Goal: Task Accomplishment & Management: Complete application form

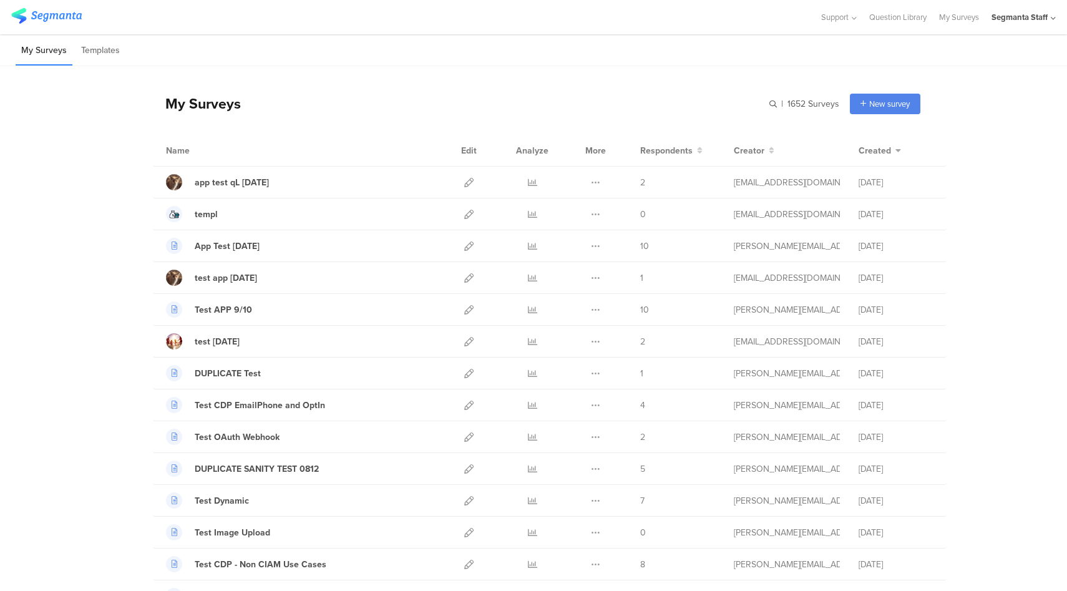
click at [1022, 26] on div "Segmanta Staff" at bounding box center [1023, 17] width 64 height 34
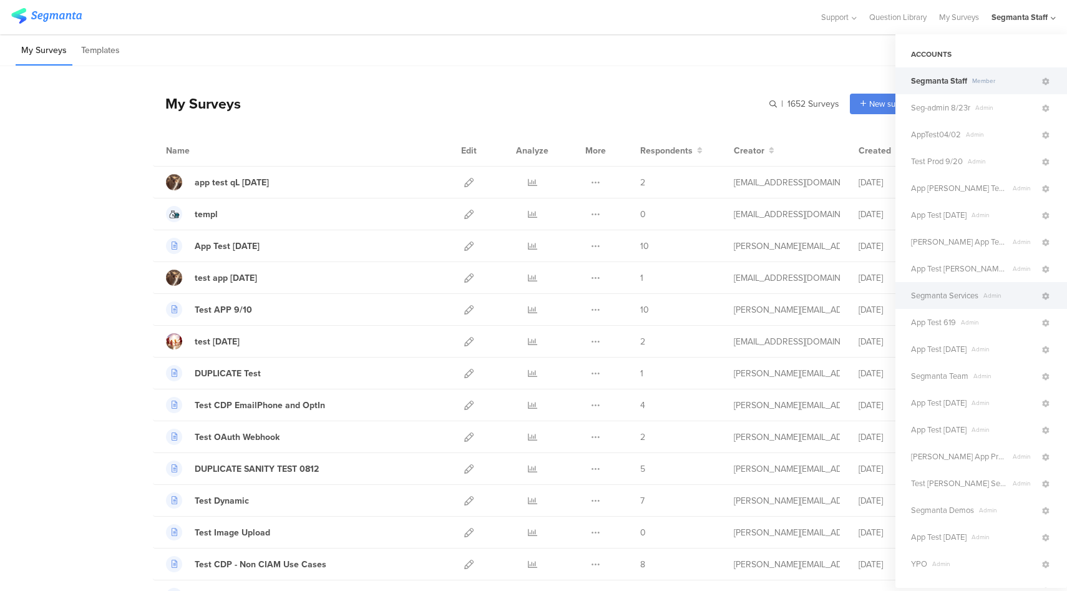
click at [968, 298] on span "Segmanta Services" at bounding box center [944, 295] width 67 height 12
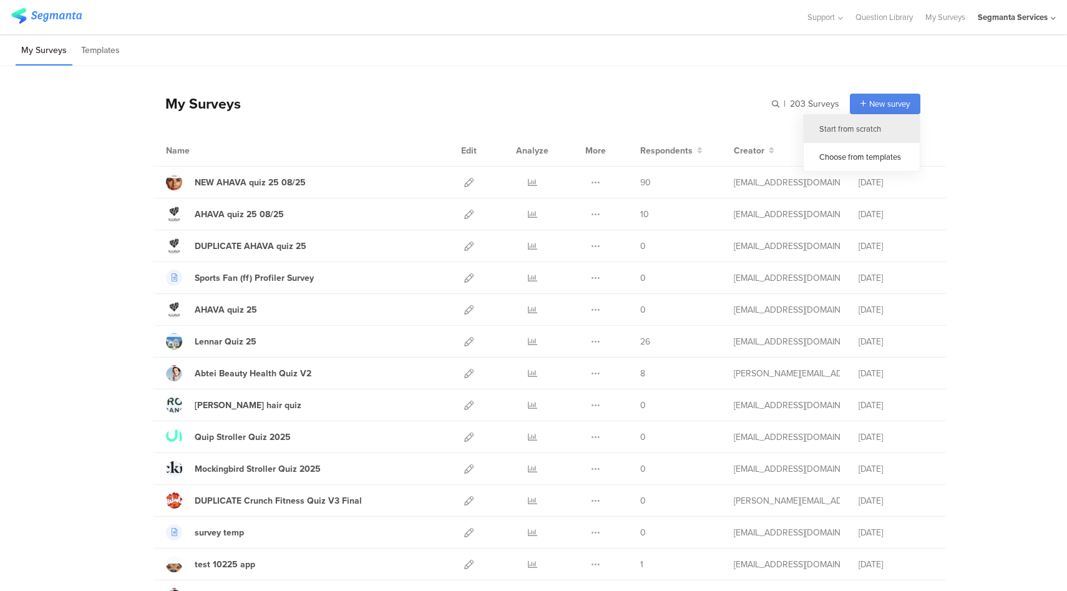
click at [849, 128] on div "Start from scratch" at bounding box center [861, 129] width 116 height 28
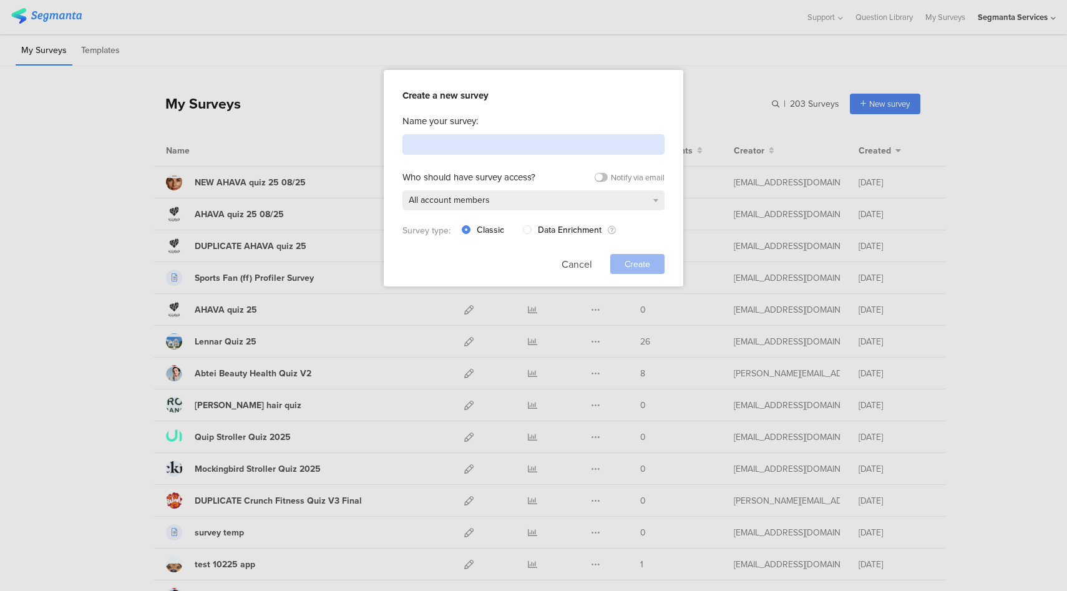
click at [568, 140] on input at bounding box center [533, 144] width 262 height 21
type input "Segmanta A2C Quiz Funnel"
click at [637, 254] on div "Create" at bounding box center [637, 264] width 54 height 20
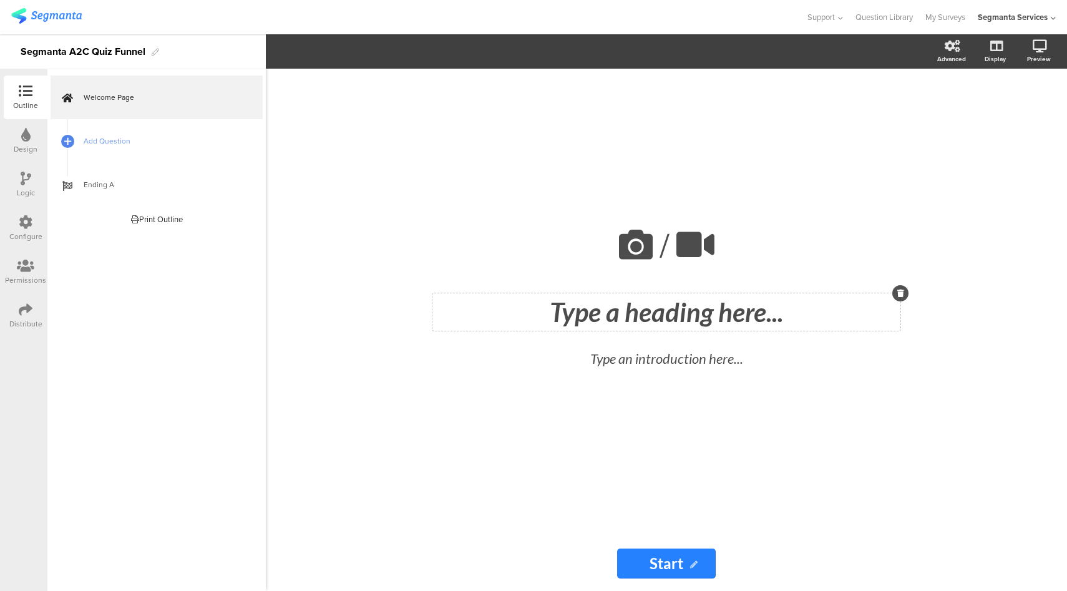
click at [619, 314] on div "Type a heading here..." at bounding box center [666, 311] width 468 height 37
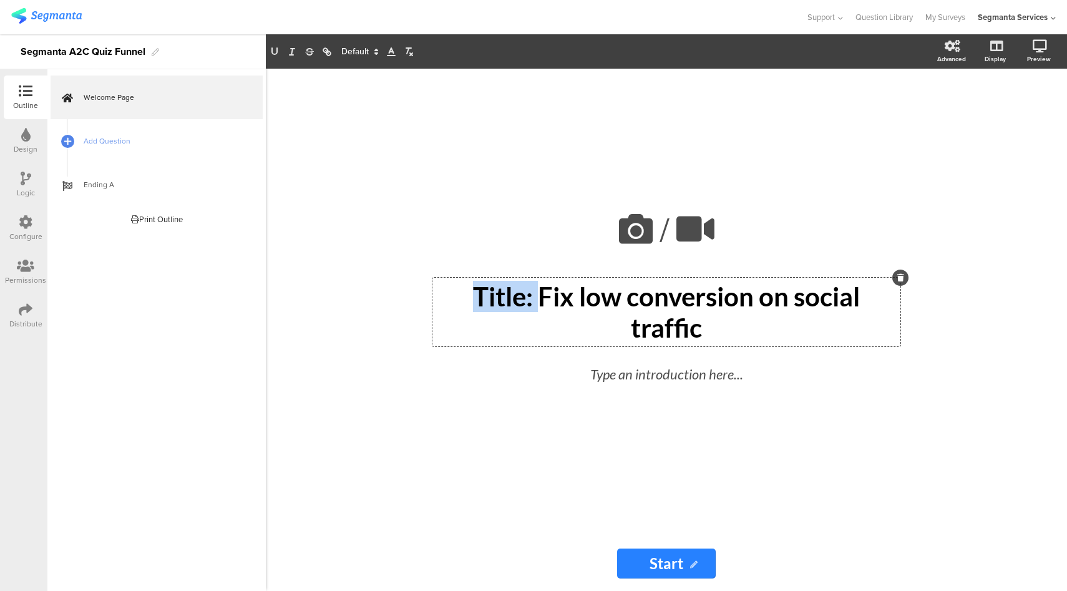
drag, startPoint x: 541, startPoint y: 299, endPoint x: 448, endPoint y: 301, distance: 93.0
click at [448, 301] on p "Title: Fix low conversion on social traffic" at bounding box center [666, 312] width 462 height 62
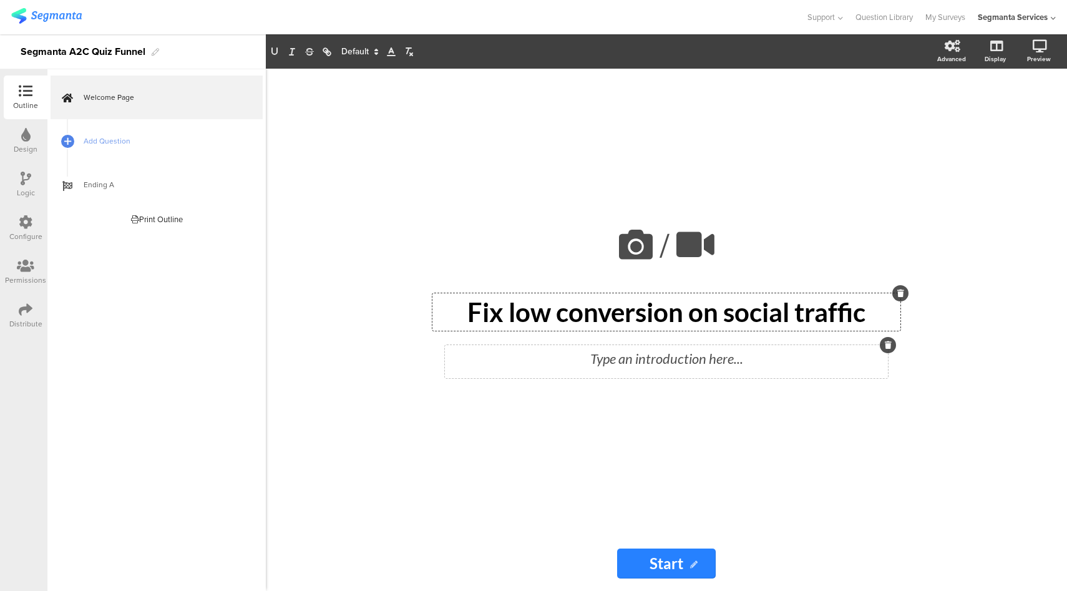
click at [672, 360] on div "Type an introduction here..." at bounding box center [666, 361] width 443 height 33
click at [138, 153] on link "Add Question" at bounding box center [157, 141] width 212 height 44
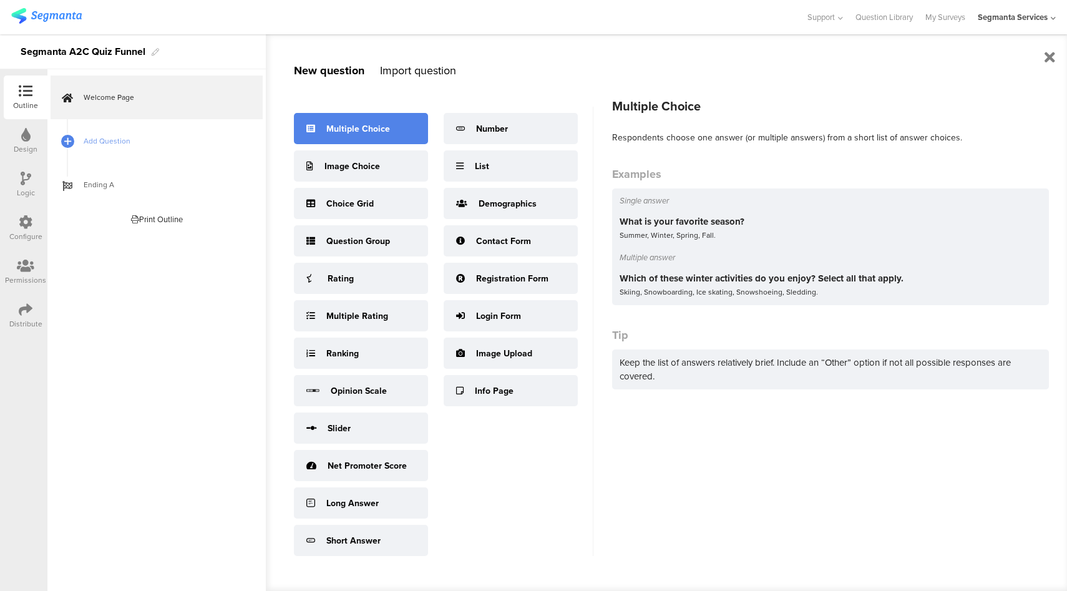
click at [381, 132] on div "Multiple Choice" at bounding box center [358, 128] width 64 height 13
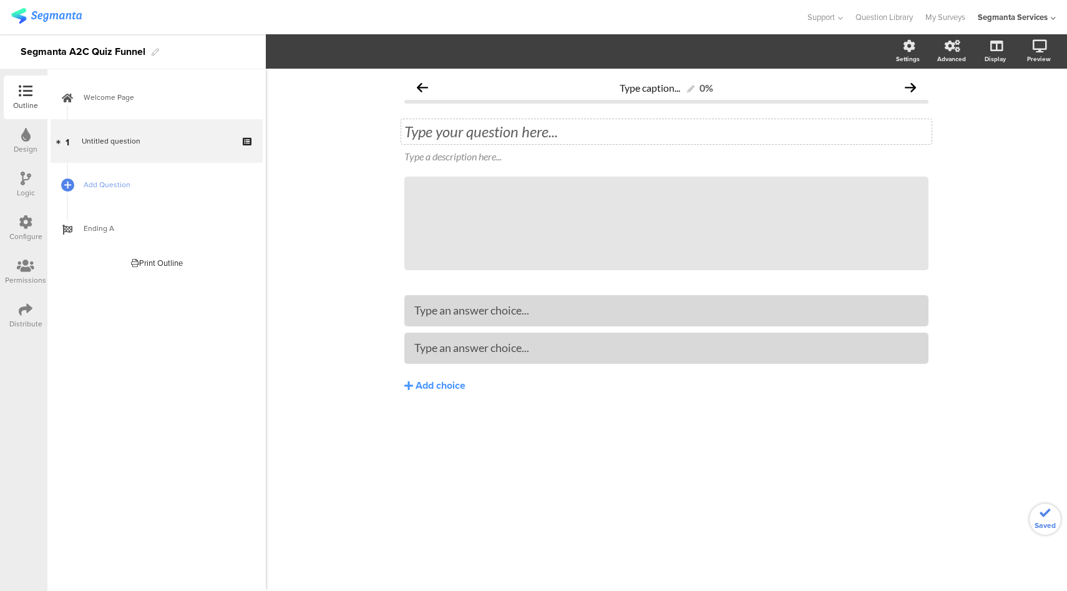
click at [537, 127] on div "Type your question here..." at bounding box center [666, 131] width 524 height 19
click at [438, 385] on div "Add choice" at bounding box center [440, 385] width 50 height 13
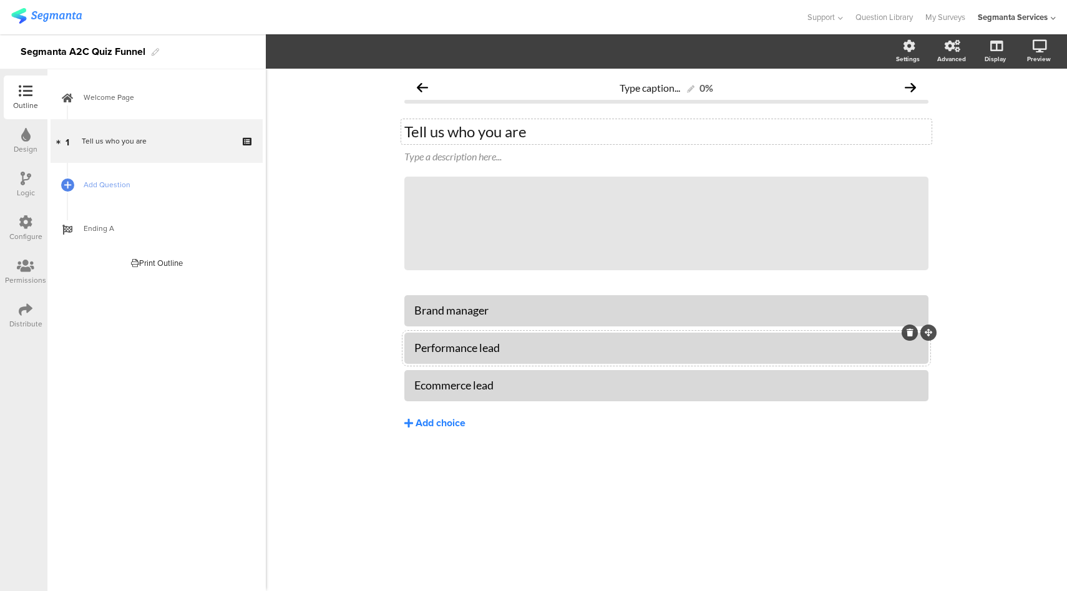
click at [442, 423] on div "Add choice" at bounding box center [440, 423] width 50 height 13
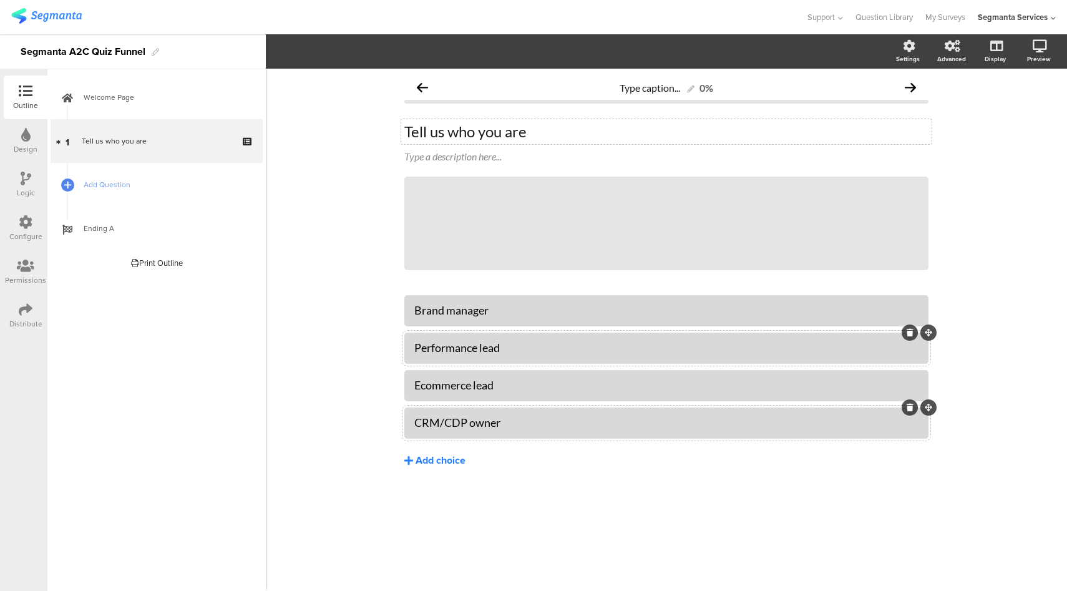
click at [439, 459] on div "Add choice" at bounding box center [440, 460] width 50 height 13
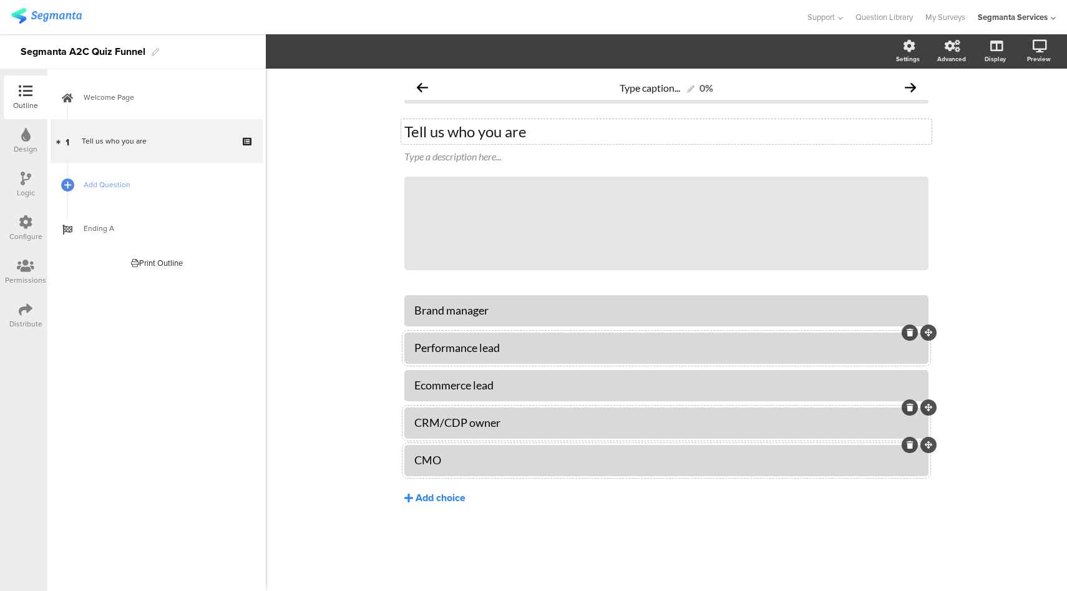
click at [439, 500] on div "Add choice" at bounding box center [440, 497] width 50 height 13
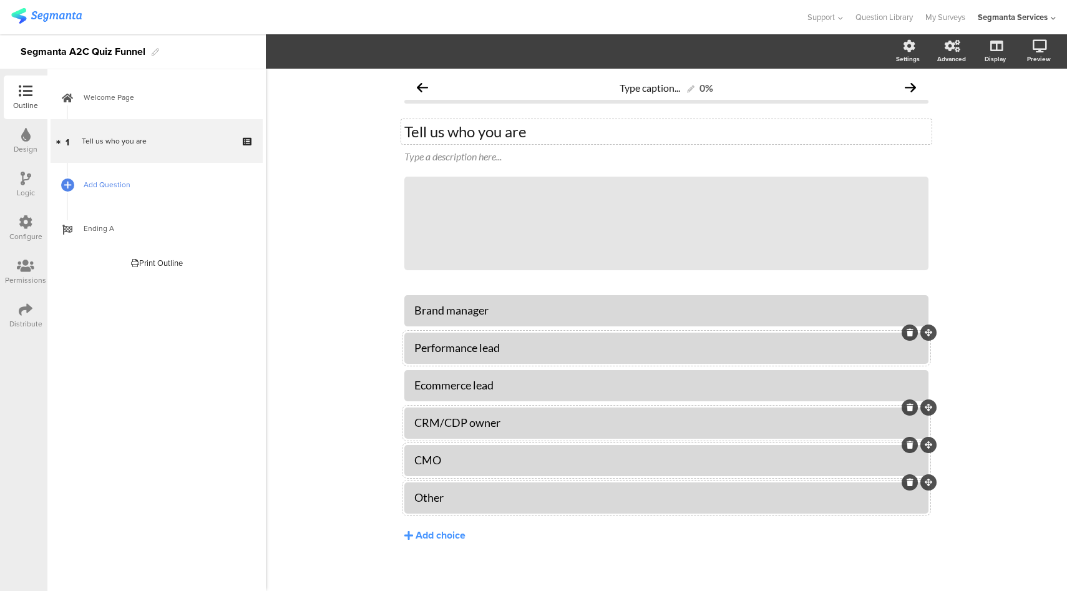
click at [108, 192] on link "Add Question" at bounding box center [157, 185] width 212 height 44
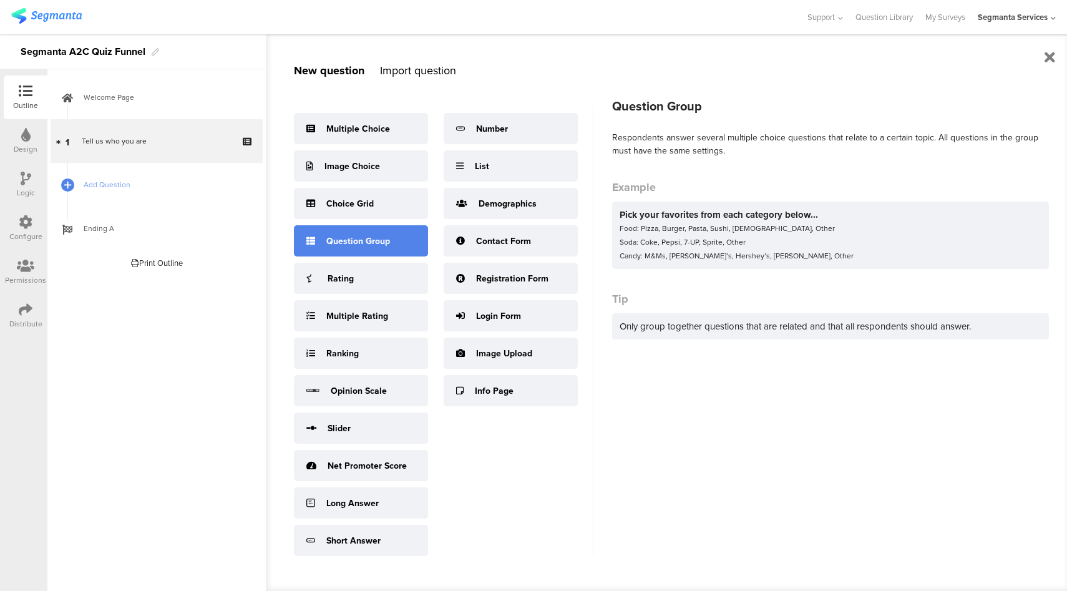
click at [385, 250] on div "Question Group" at bounding box center [361, 240] width 134 height 31
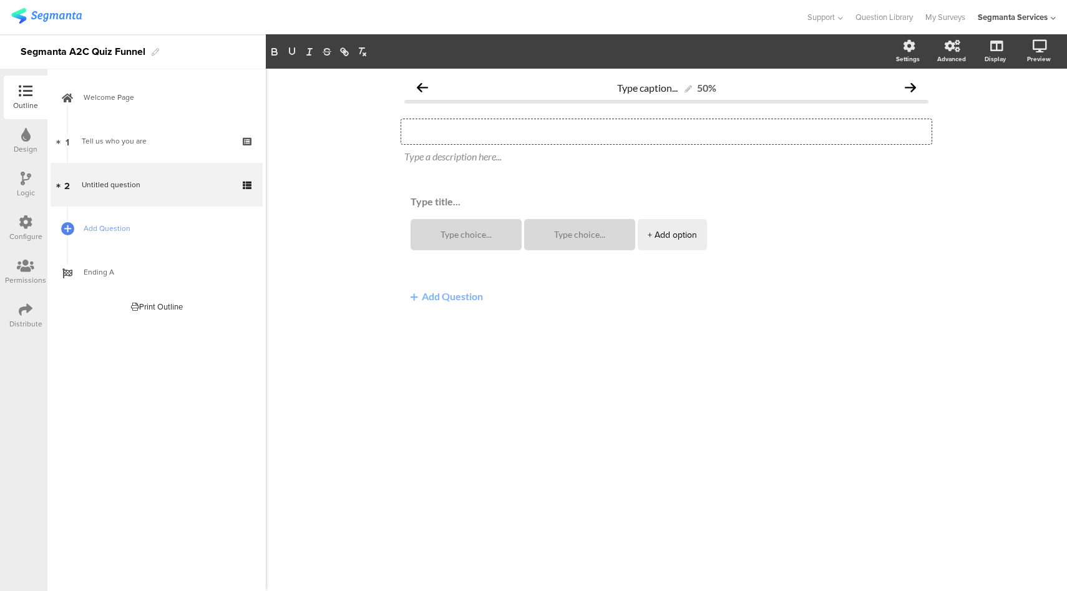
click at [472, 138] on div "Type your question here..." at bounding box center [666, 131] width 530 height 25
click at [451, 298] on button "Add Question" at bounding box center [446, 296] width 85 height 24
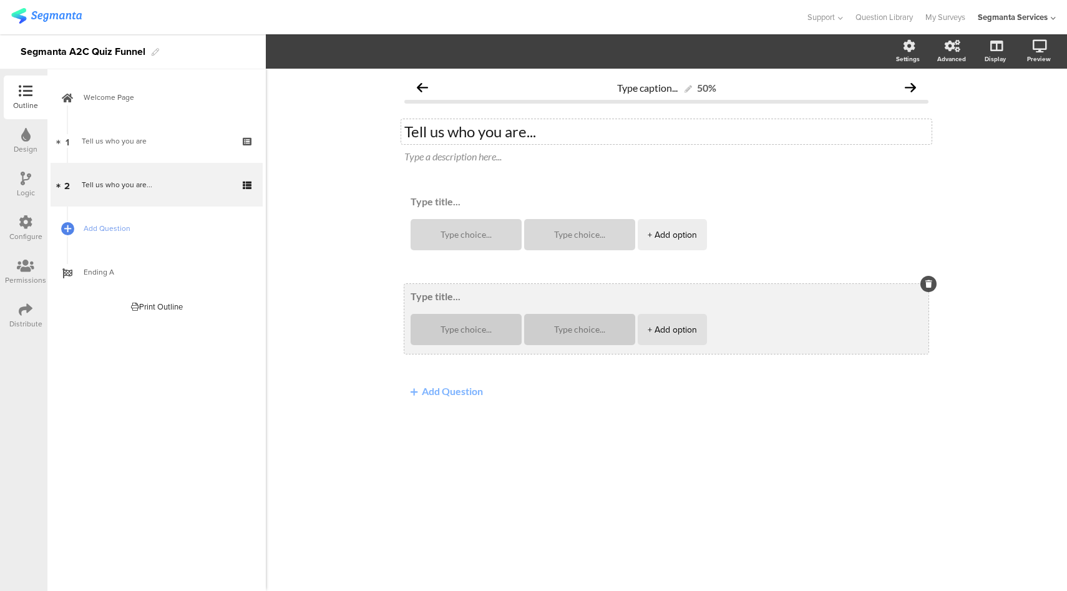
click at [448, 297] on textarea at bounding box center [665, 296] width 511 height 12
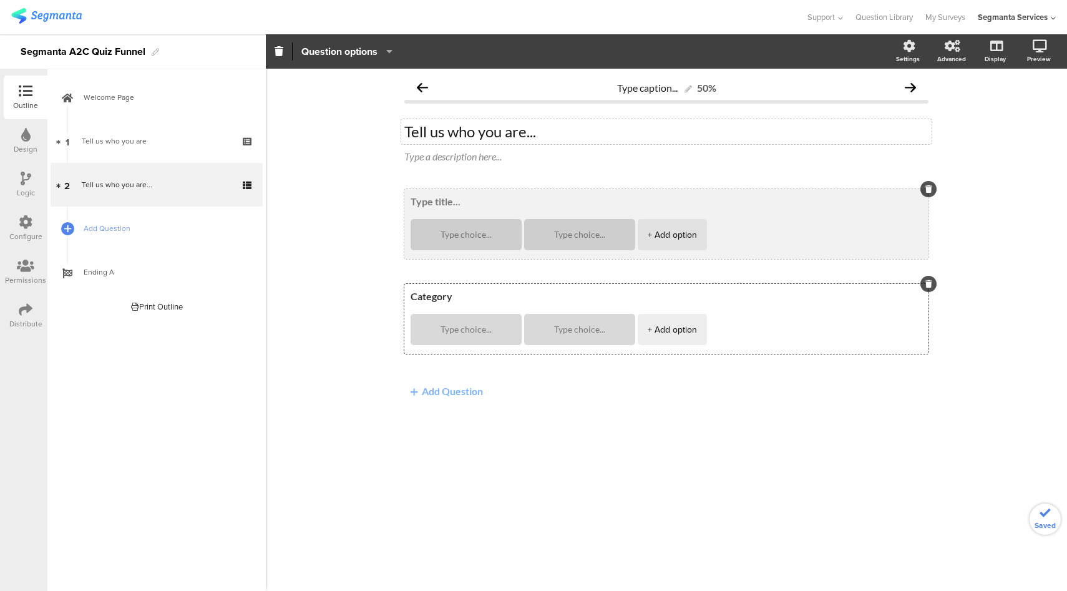
type textarea "Category"
click at [455, 197] on textarea at bounding box center [665, 201] width 511 height 12
type textarea "Role"
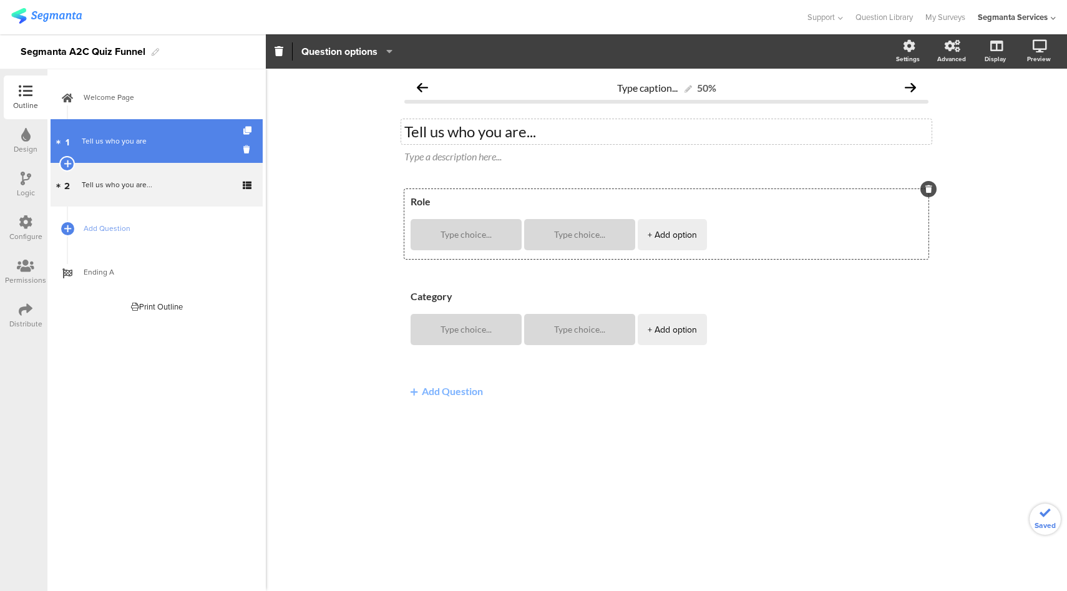
click at [104, 157] on link "1 Tell us who you are" at bounding box center [157, 141] width 212 height 44
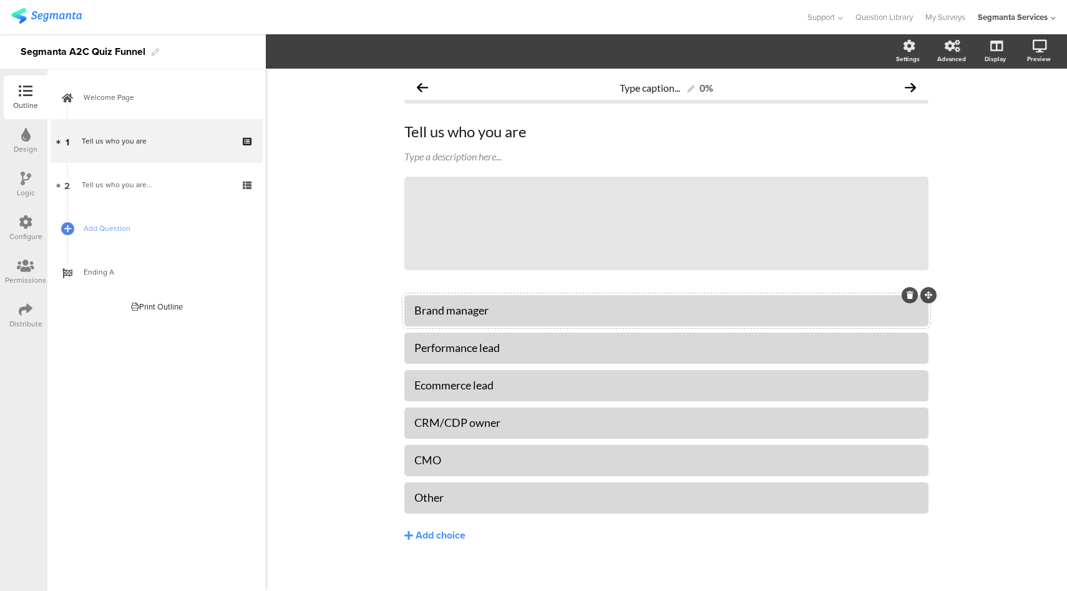
click at [458, 313] on div "Brand manager" at bounding box center [666, 310] width 504 height 14
copy div "Brand manager"
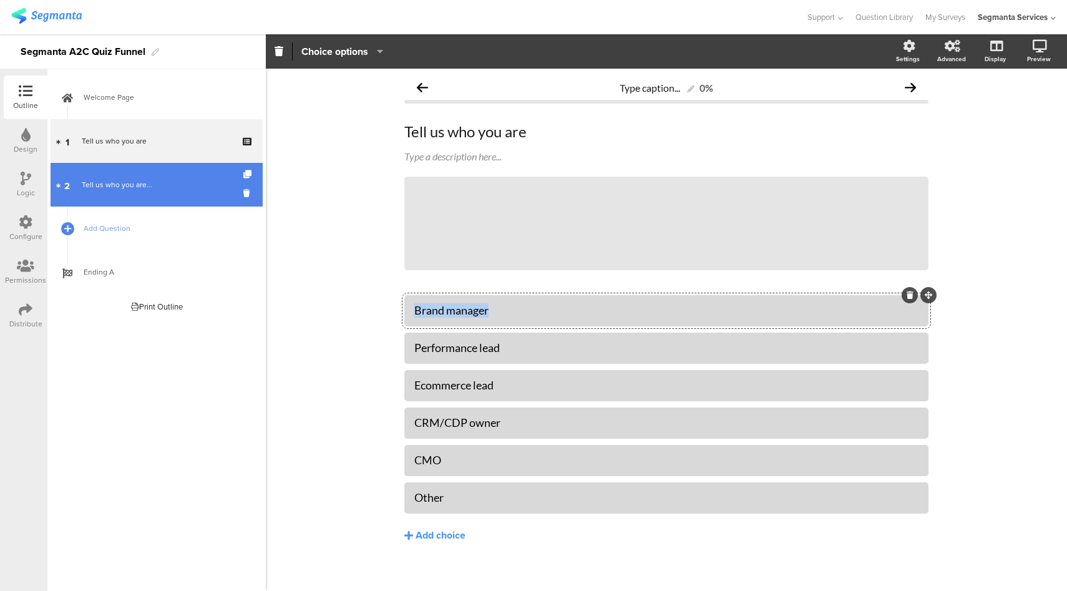
click at [137, 187] on div "Tell us who you are..." at bounding box center [156, 184] width 149 height 12
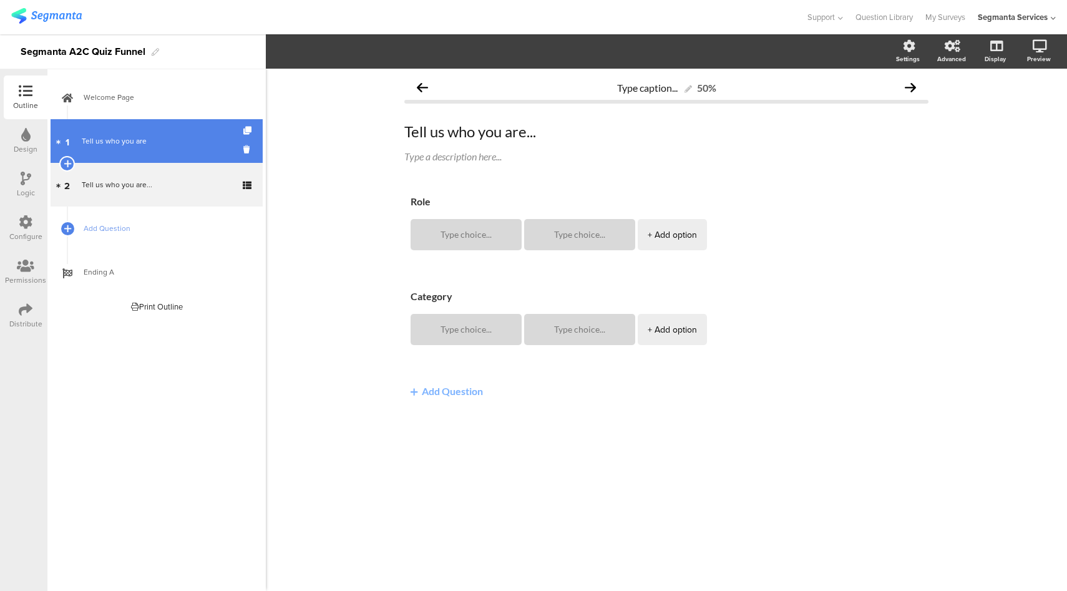
click at [163, 160] on link "1 Tell us who you are" at bounding box center [157, 141] width 212 height 44
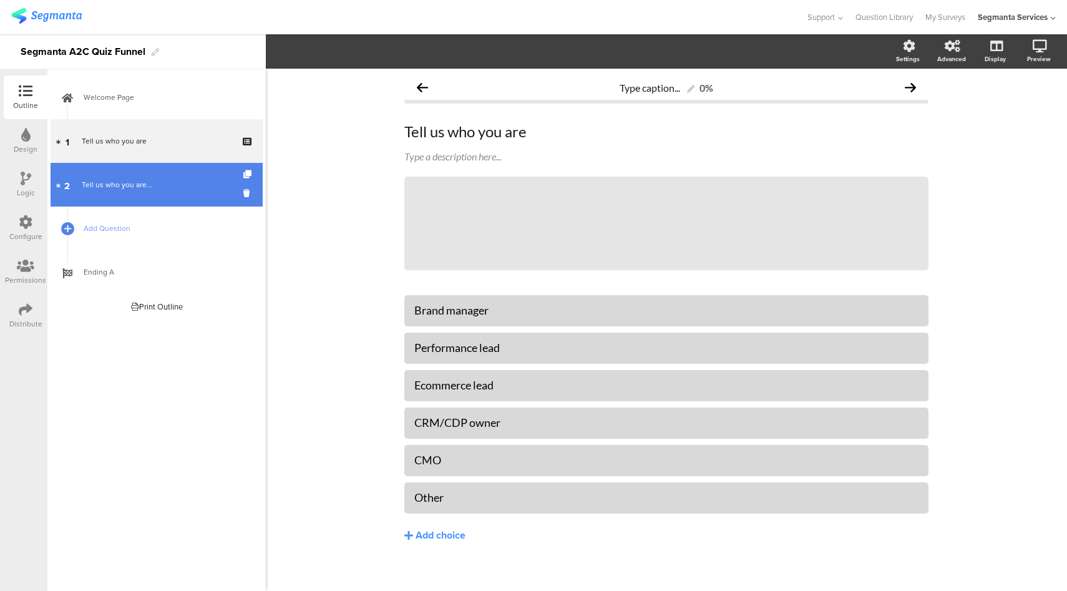
click at [135, 190] on div "Tell us who you are..." at bounding box center [156, 184] width 149 height 12
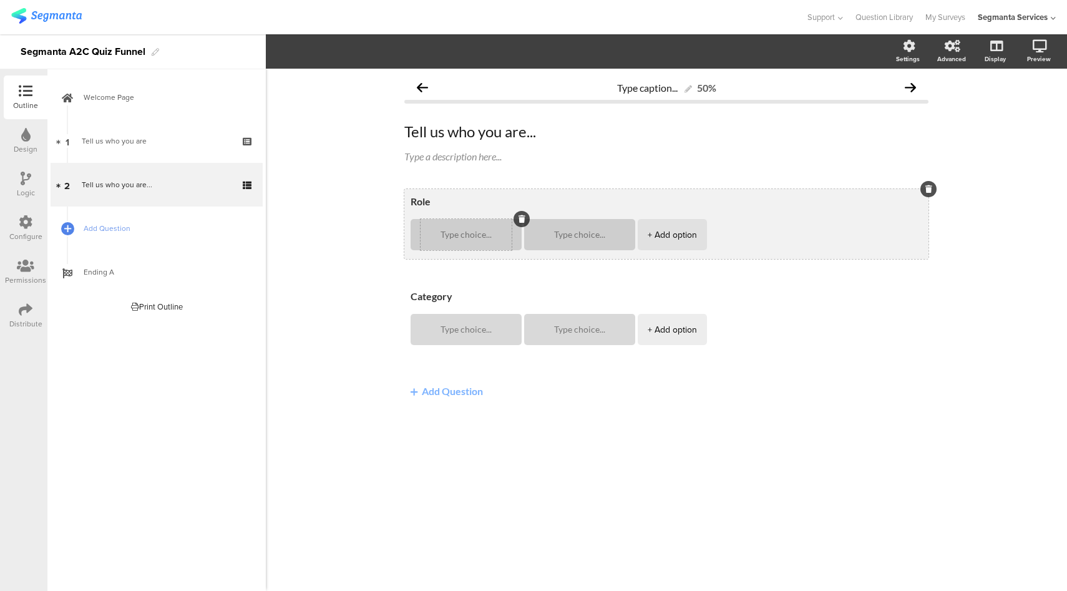
click at [450, 235] on textarea at bounding box center [465, 234] width 91 height 9
paste textarea "Brand manager"
type textarea "Brand manager"
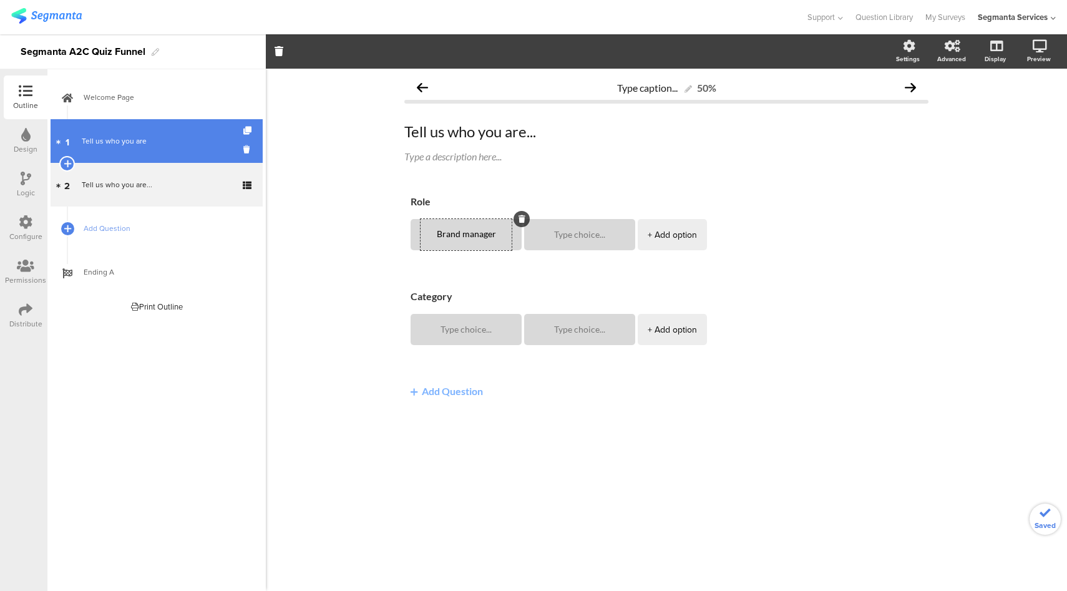
click at [191, 147] on div "Tell us who you are" at bounding box center [156, 141] width 149 height 12
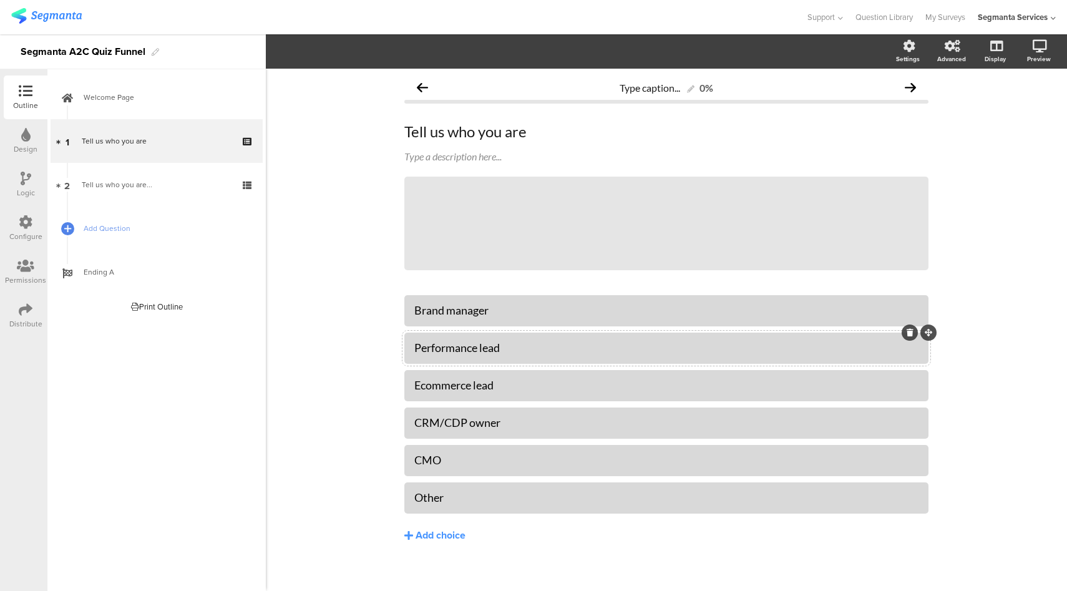
click at [458, 346] on div "Performance lead" at bounding box center [666, 348] width 504 height 14
copy div "Performance lead"
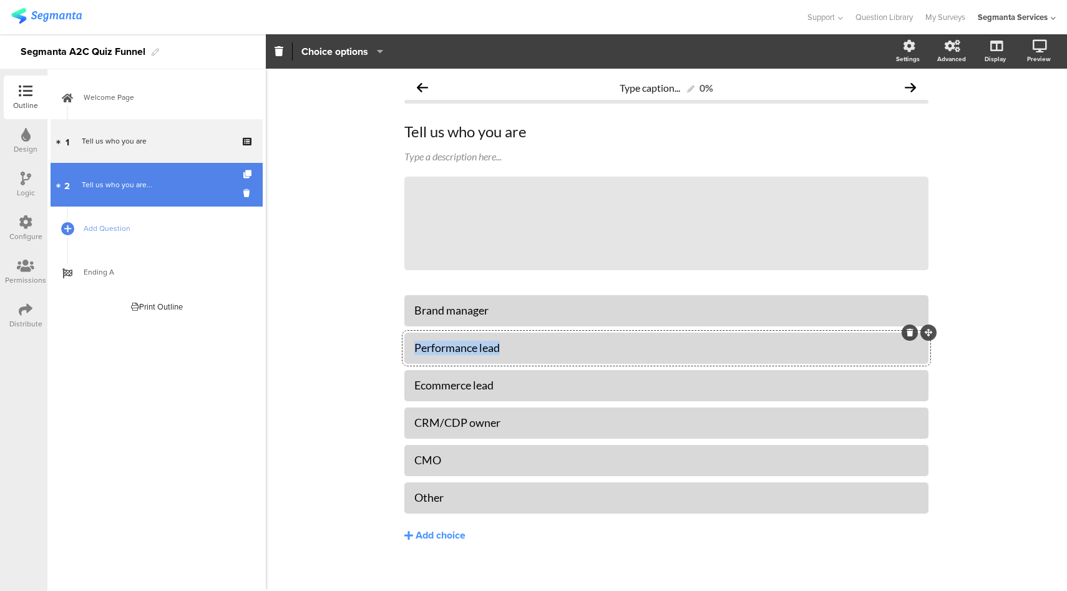
click at [156, 182] on div "Tell us who you are..." at bounding box center [156, 184] width 149 height 12
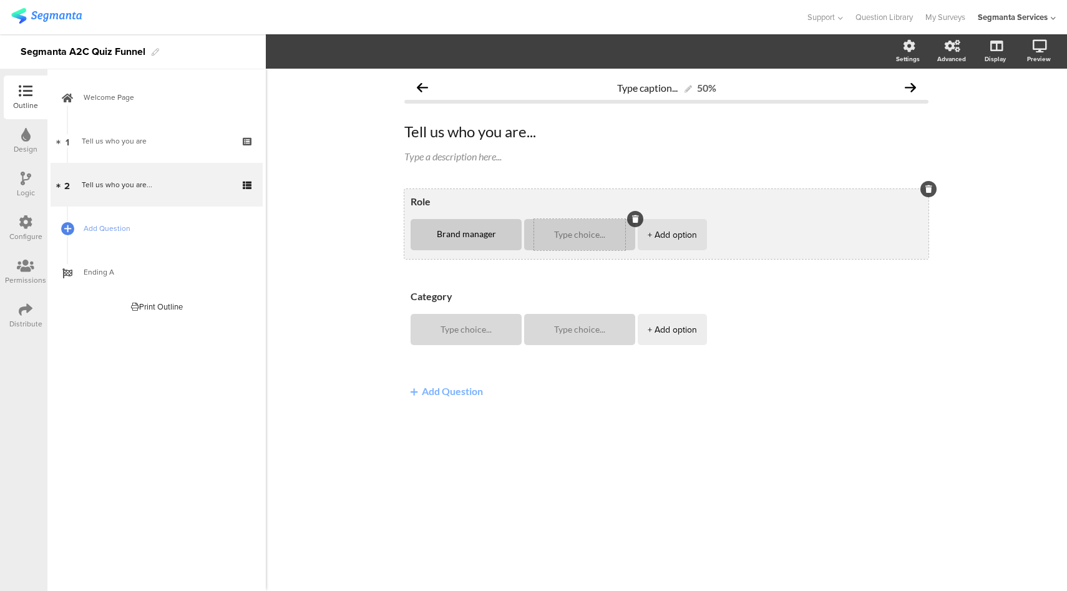
click at [571, 230] on textarea at bounding box center [579, 234] width 91 height 9
paste textarea "Performance lead"
type textarea "Performance lead"
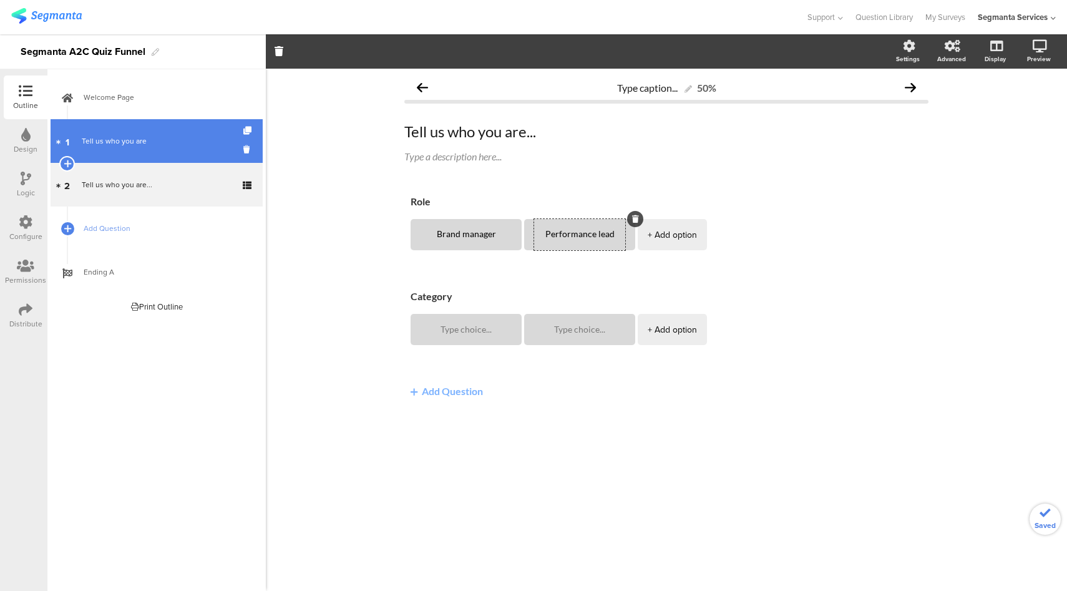
click at [130, 140] on div "Tell us who you are" at bounding box center [156, 141] width 149 height 12
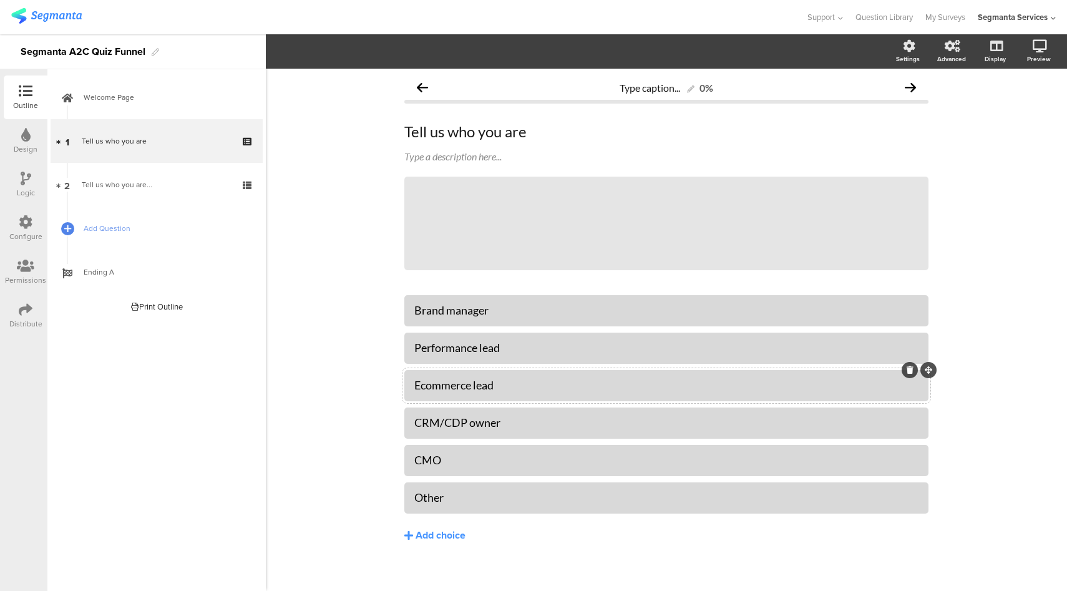
click at [455, 383] on div "Ecommerce lead" at bounding box center [666, 385] width 504 height 14
copy div "Ecommerce lead"
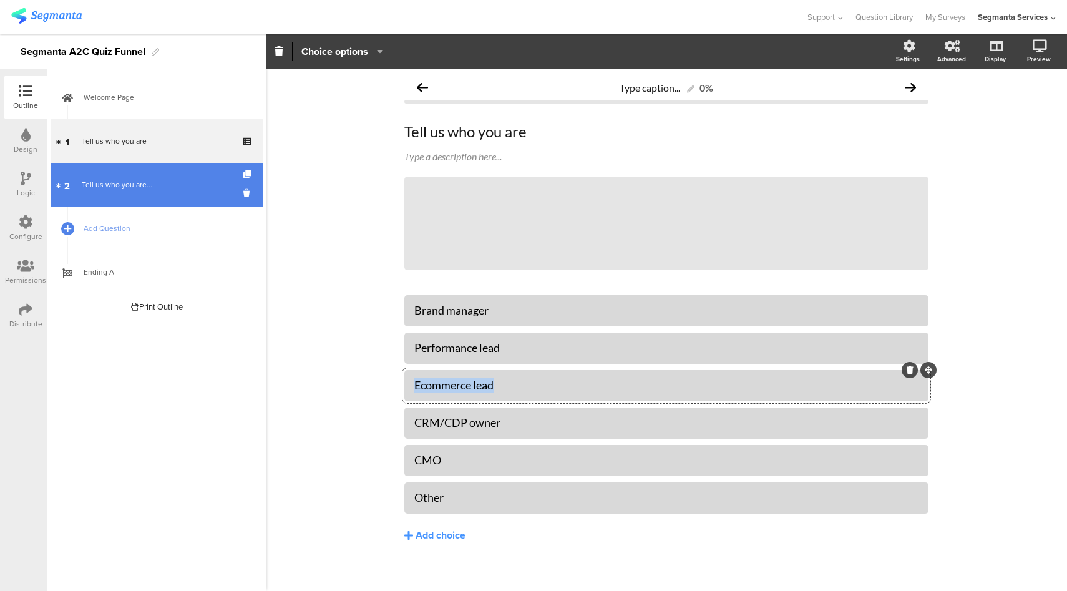
click at [164, 184] on div "Tell us who you are..." at bounding box center [156, 184] width 149 height 12
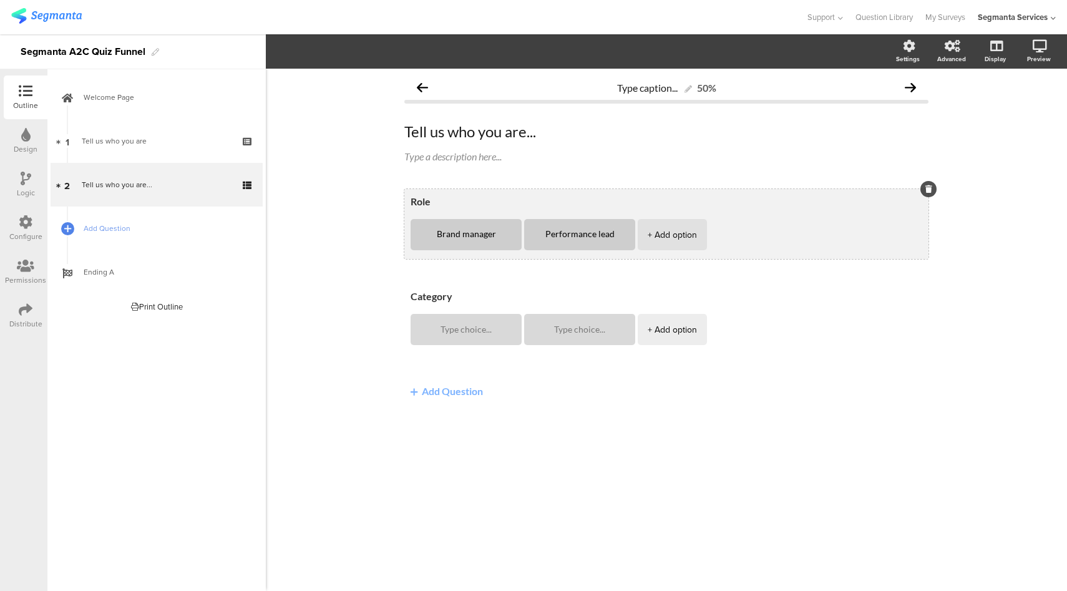
click at [665, 233] on div "+ Add option" at bounding box center [671, 234] width 49 height 31
click at [669, 233] on textarea at bounding box center [692, 234] width 91 height 9
paste textarea "Ecommerce lead"
type textarea "Ecommerce lead"
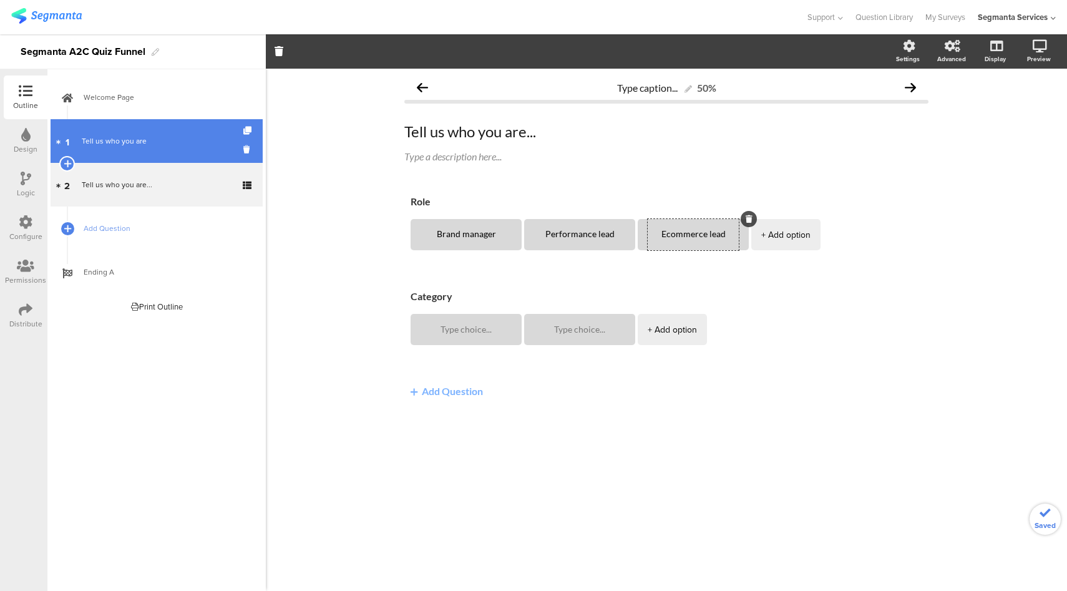
click at [164, 143] on div "Tell us who you are" at bounding box center [156, 141] width 149 height 12
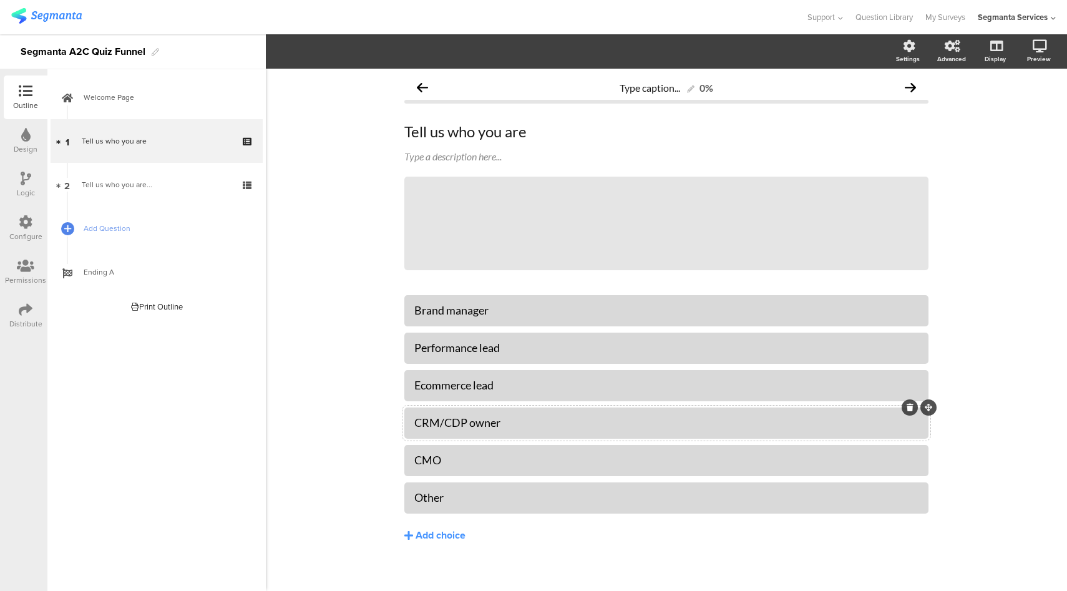
click at [452, 418] on div "CRM/CDP owner" at bounding box center [666, 422] width 504 height 14
copy div "CRM/CDP owner"
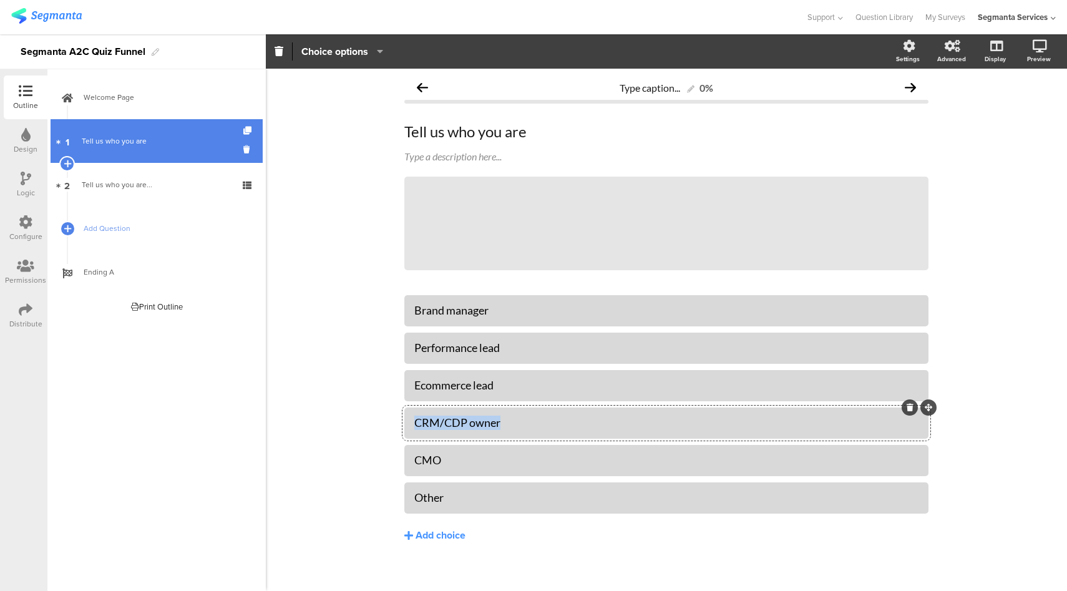
click at [150, 137] on div "Tell us who you are" at bounding box center [156, 141] width 149 height 12
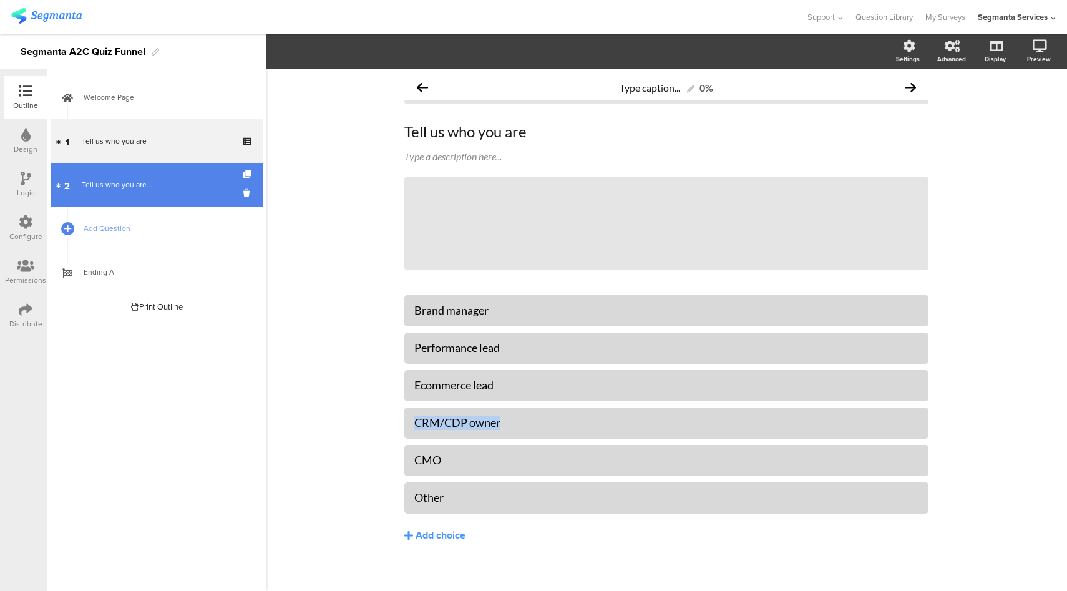
click at [115, 180] on div "Tell us who you are..." at bounding box center [156, 184] width 149 height 12
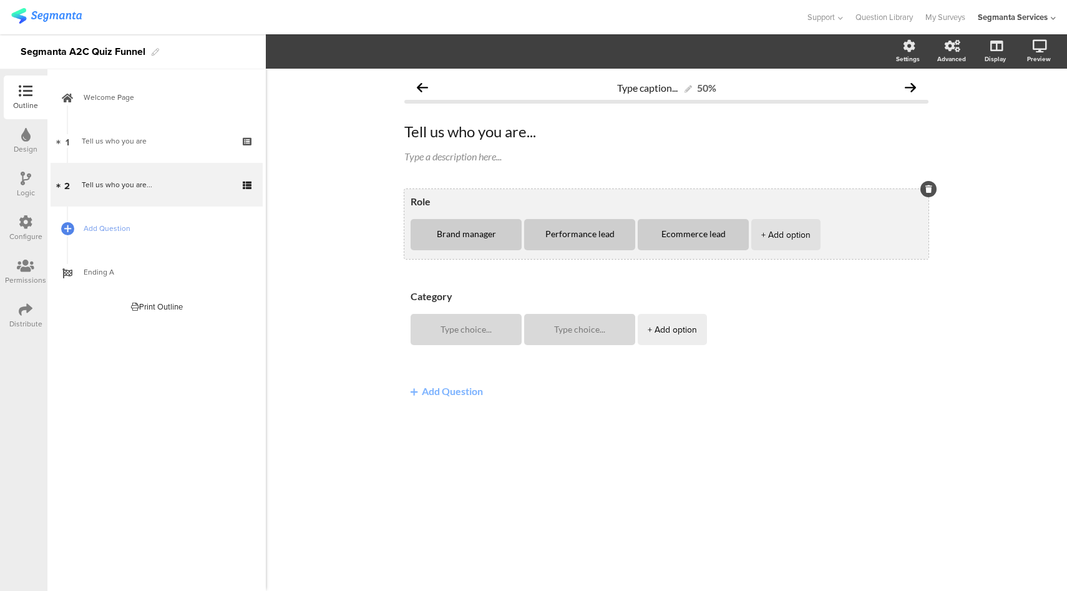
click at [782, 227] on div "+ Add option" at bounding box center [785, 234] width 49 height 31
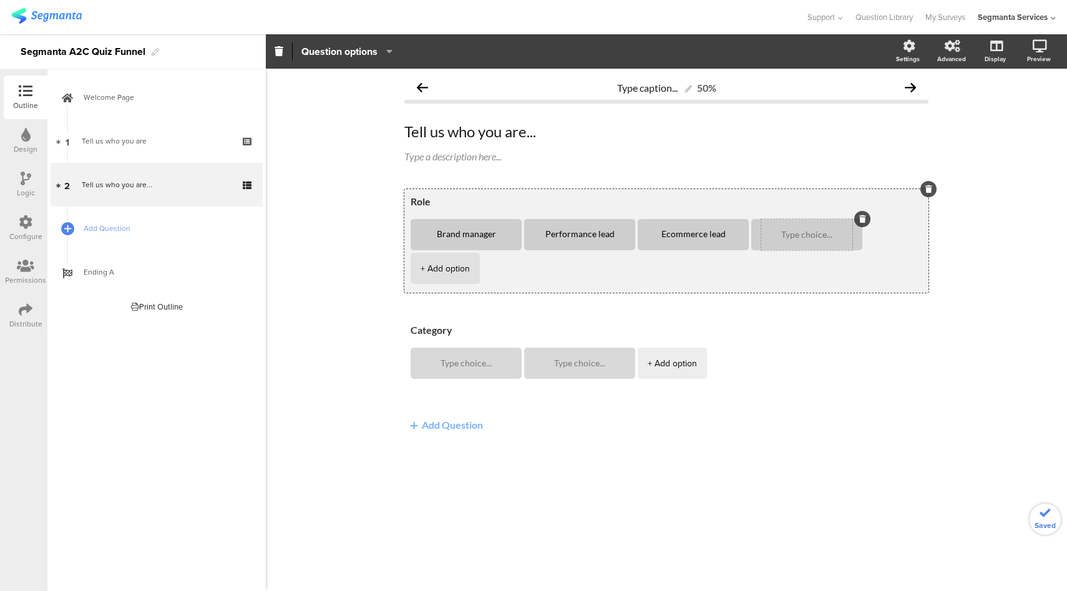
click at [787, 232] on textarea at bounding box center [806, 234] width 91 height 9
paste textarea "CRM/CDP owner"
click at [470, 253] on div "+ Add option" at bounding box center [444, 268] width 49 height 31
type textarea "CRM/CDP owner"
click at [465, 266] on textarea at bounding box center [465, 268] width 91 height 9
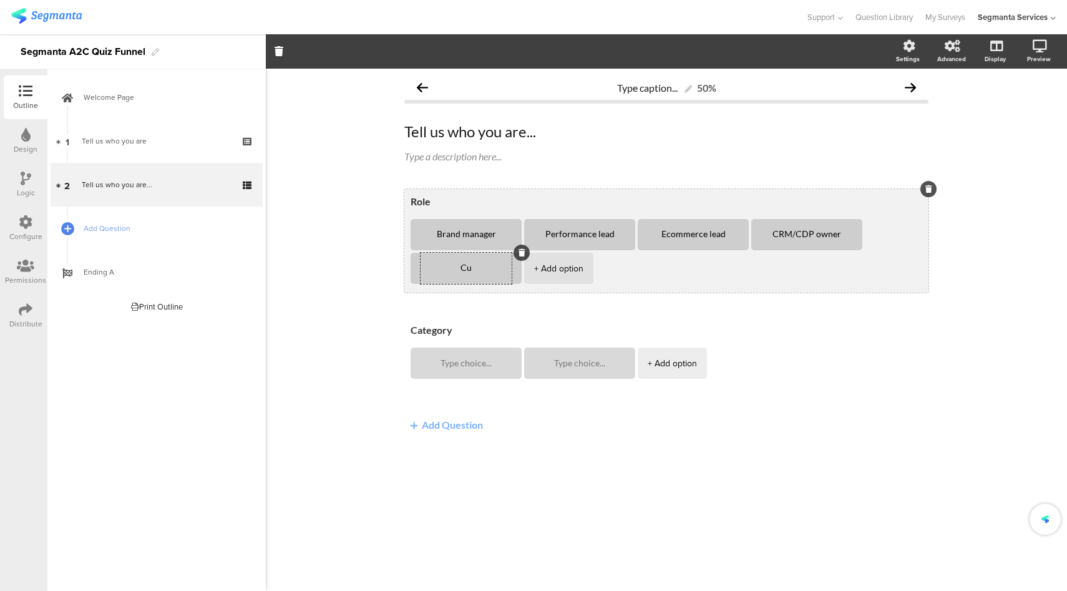
type textarea "C"
click at [561, 281] on div "+ Add option" at bounding box center [558, 268] width 49 height 31
click at [582, 275] on div at bounding box center [579, 268] width 91 height 31
type textarea "CRM"
click at [573, 272] on textarea at bounding box center [579, 268] width 91 height 9
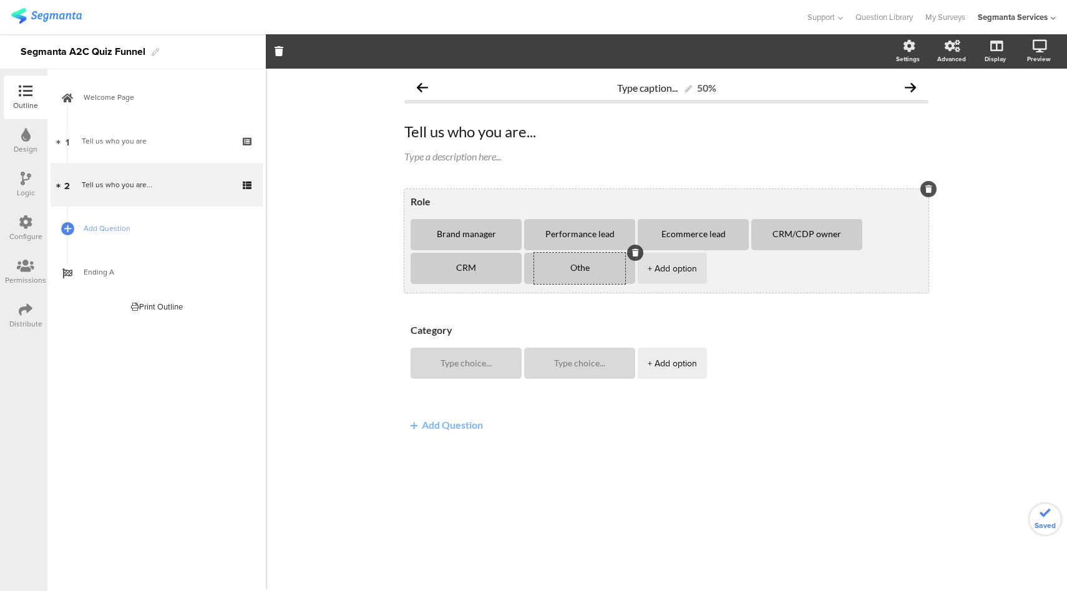
type textarea "Other"
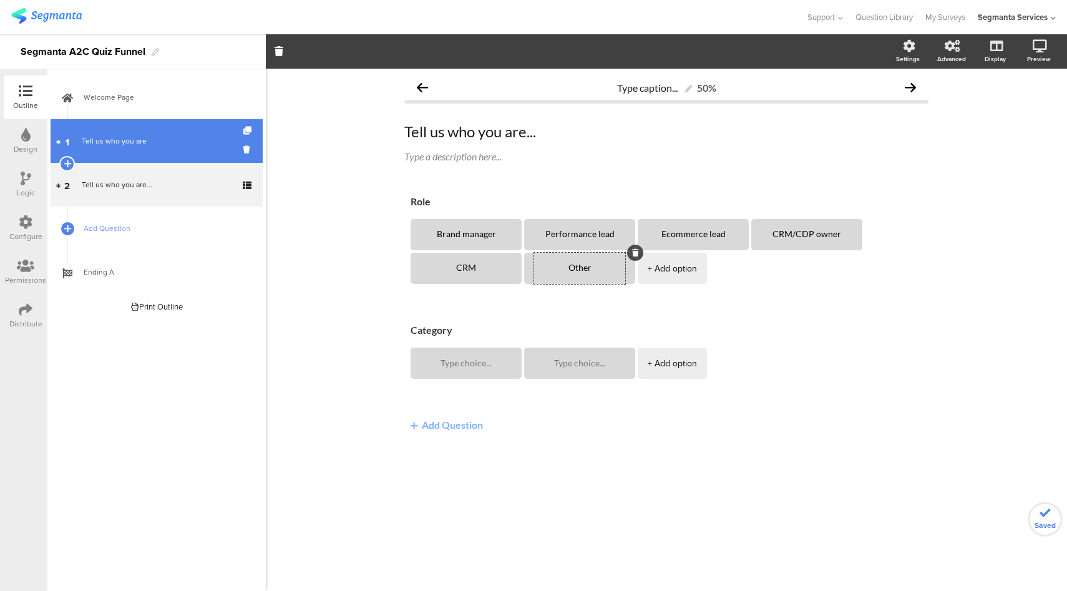
click at [128, 142] on div "Tell us who you are" at bounding box center [156, 141] width 149 height 12
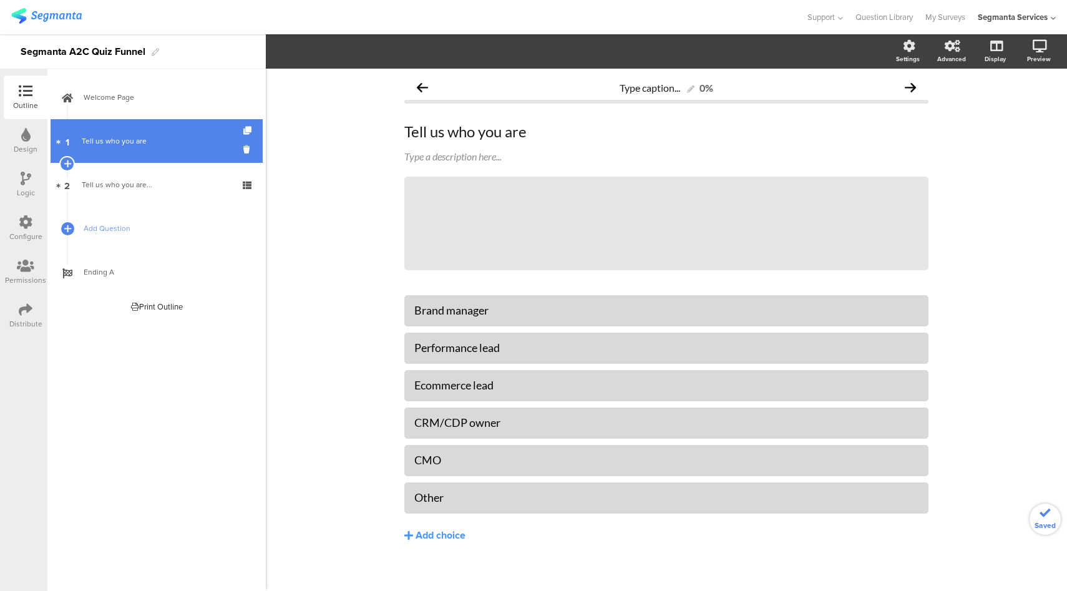
click at [177, 152] on link "1 Tell us who you are" at bounding box center [157, 141] width 212 height 44
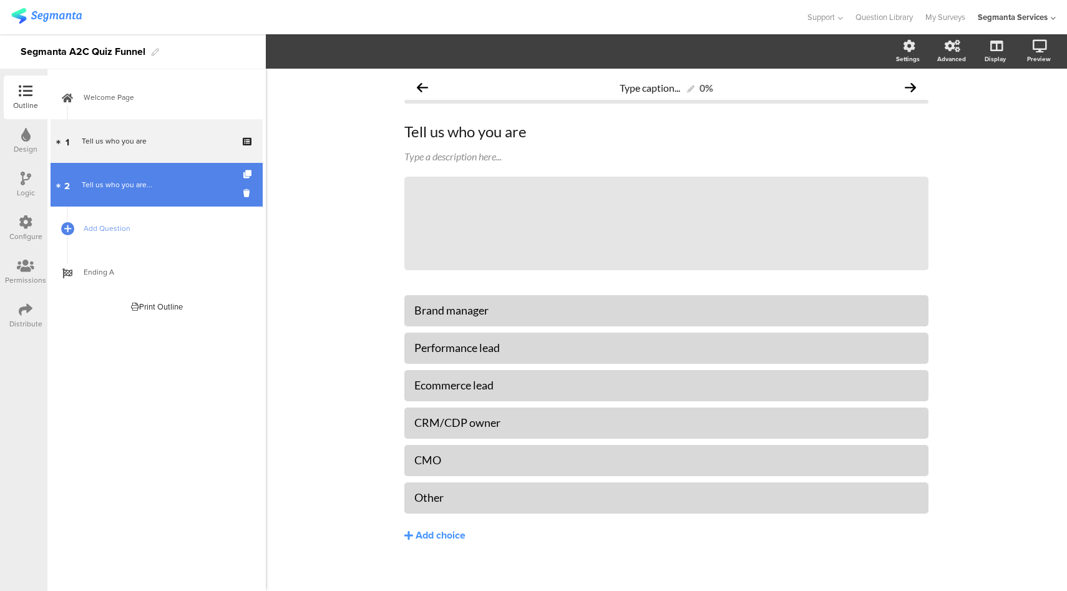
click at [173, 182] on div "Tell us who you are..." at bounding box center [156, 184] width 149 height 12
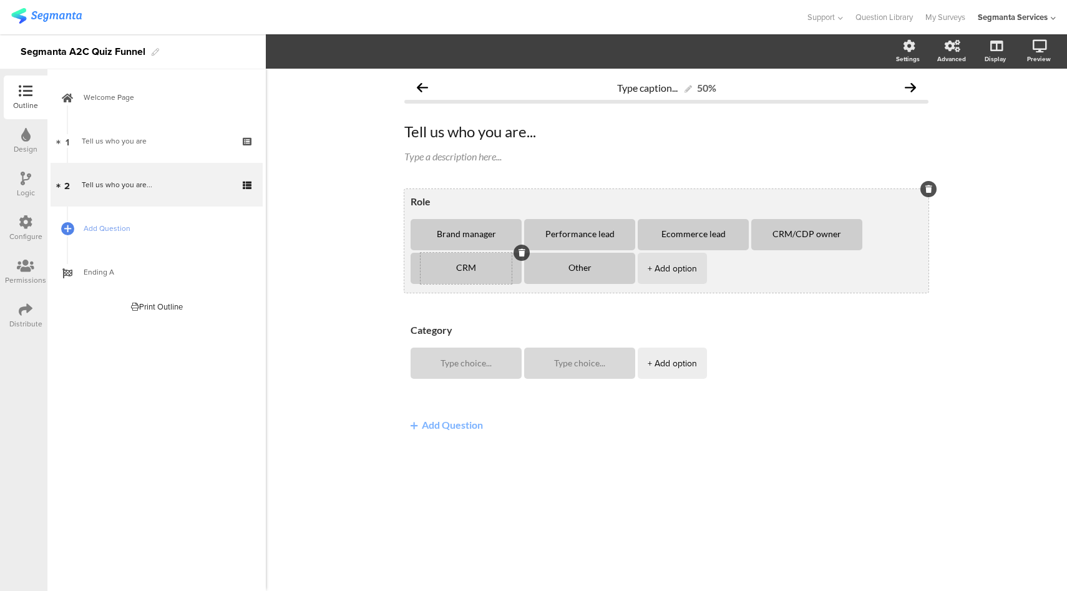
click at [475, 269] on textarea "CRM" at bounding box center [465, 268] width 91 height 10
click at [602, 274] on div "Other" at bounding box center [579, 268] width 91 height 31
type textarea "CMO"
click at [608, 269] on textarea "Other" at bounding box center [579, 268] width 91 height 10
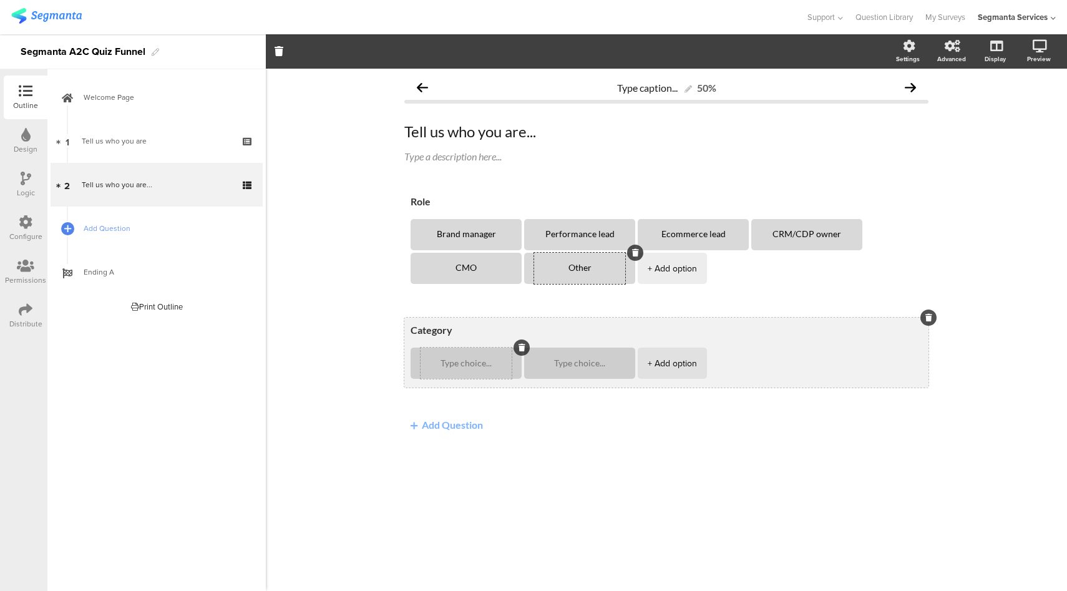
click at [442, 366] on textarea at bounding box center [465, 363] width 91 height 9
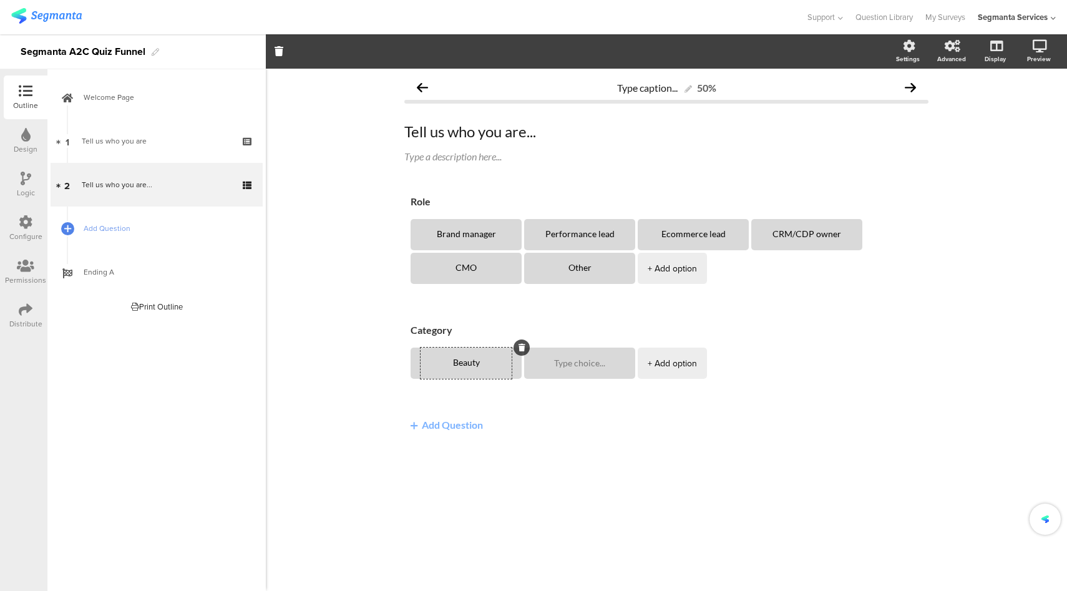
type textarea "Beauty"
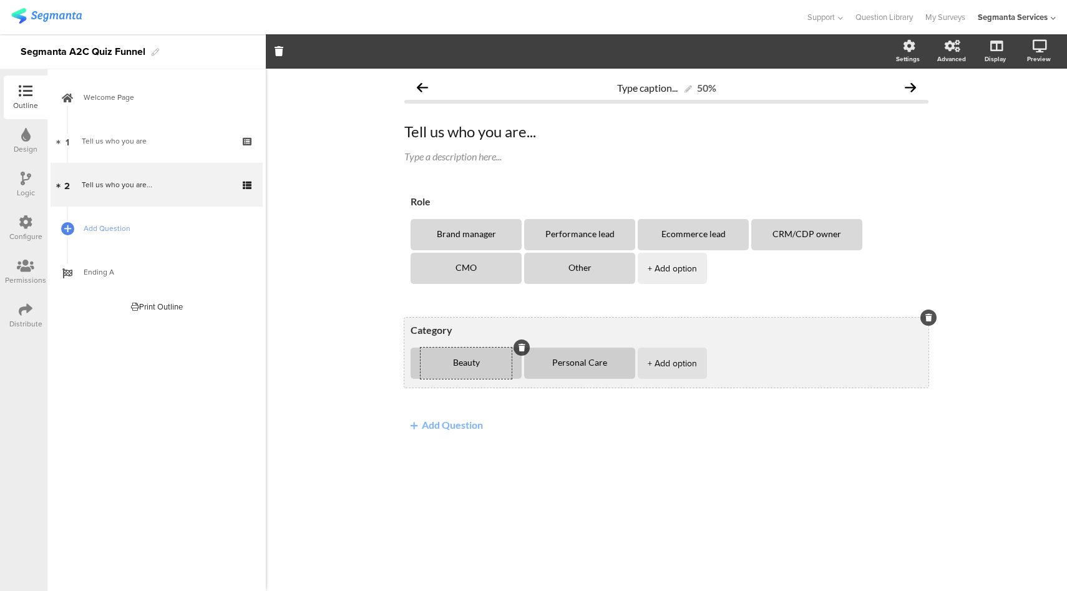
click at [661, 364] on div "+ Add option" at bounding box center [671, 362] width 49 height 31
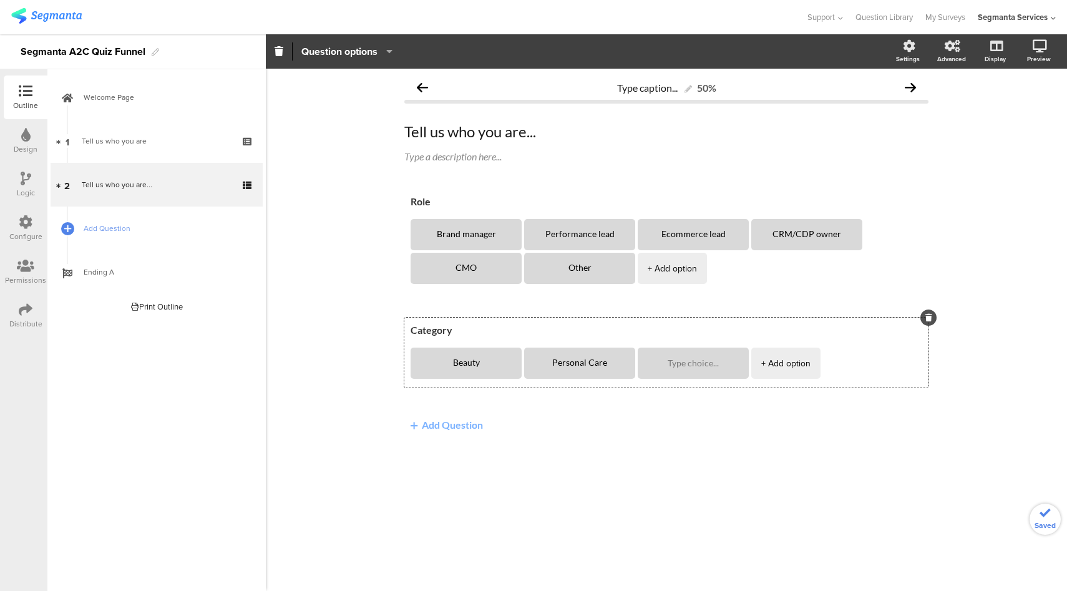
type textarea "Personal Care"
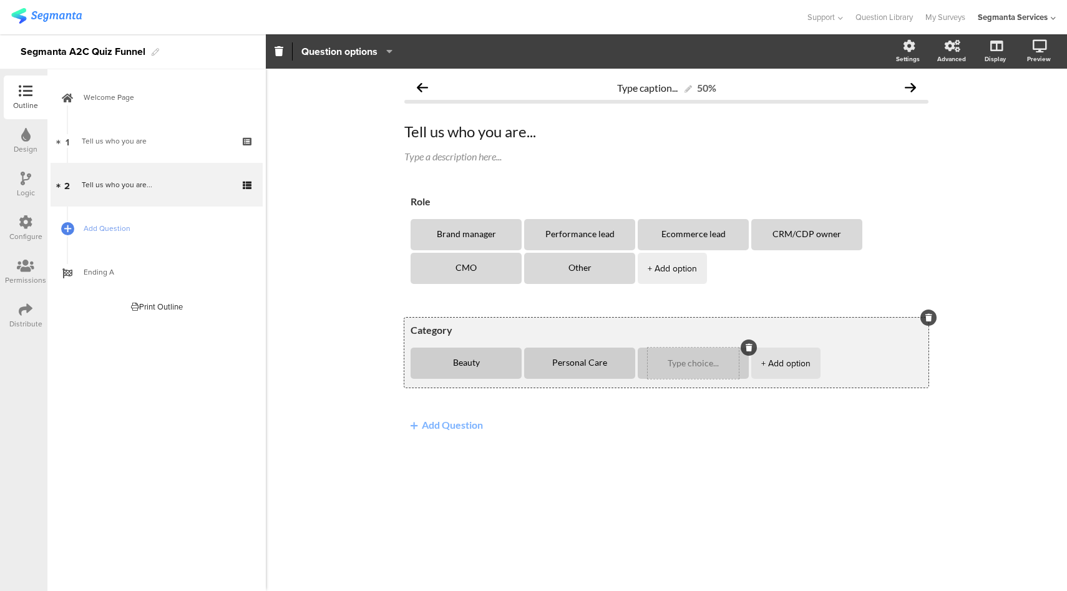
click at [692, 361] on textarea at bounding box center [692, 363] width 91 height 9
click at [772, 360] on div "+ Add option" at bounding box center [785, 362] width 49 height 31
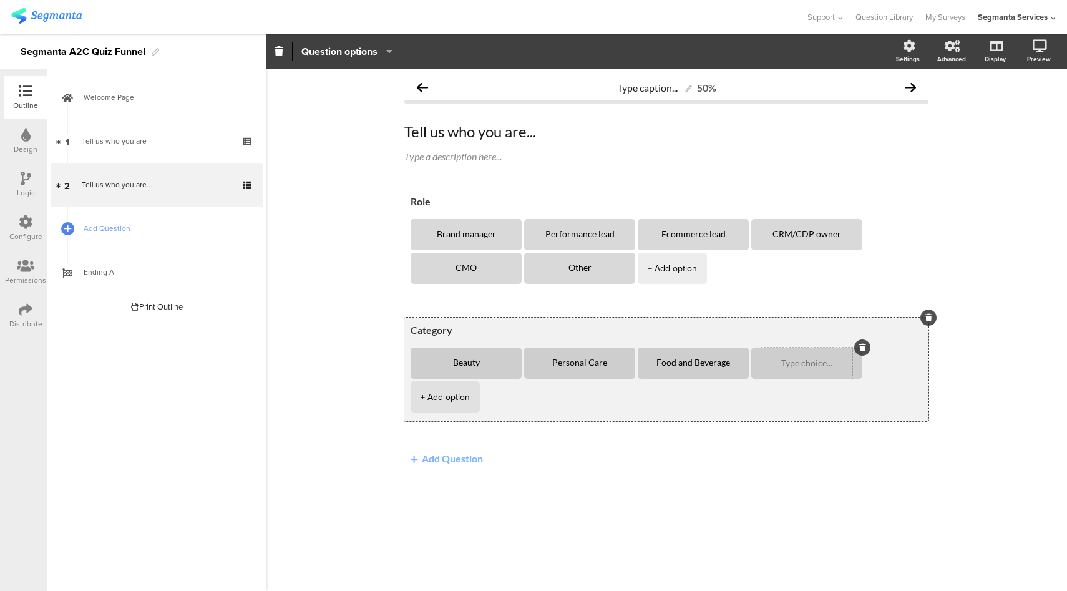
type textarea "Food and Beverage"
click at [783, 361] on textarea at bounding box center [806, 363] width 91 height 9
click at [470, 381] on div "+ Add option" at bounding box center [444, 396] width 49 height 31
type textarea "Fitness"
click at [452, 394] on textarea at bounding box center [465, 396] width 91 height 9
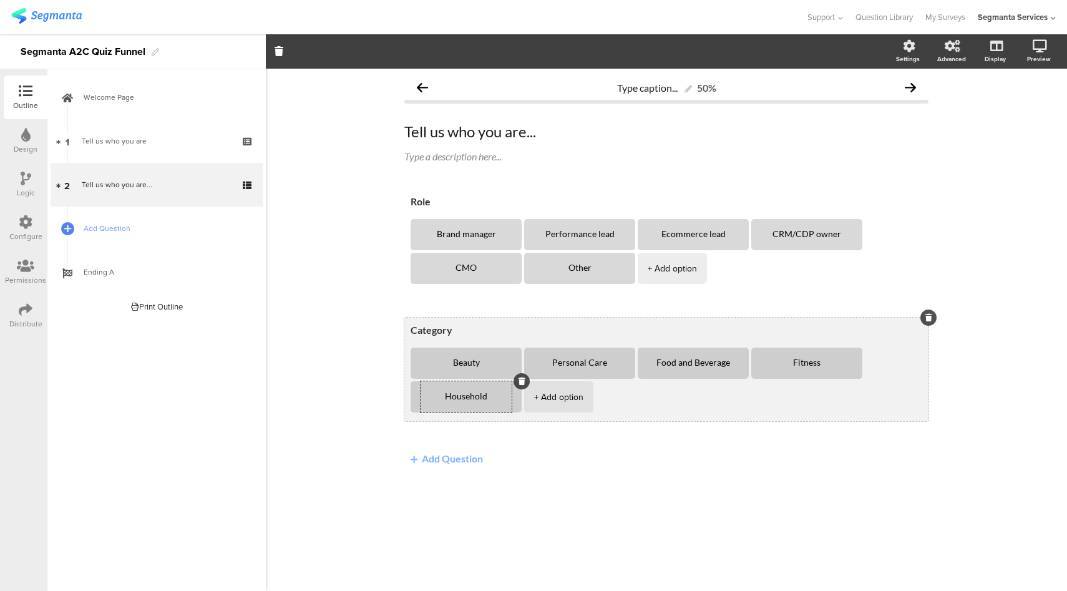
click at [563, 397] on div "+ Add option" at bounding box center [558, 396] width 49 height 31
type textarea "Household"
click at [588, 395] on textarea at bounding box center [579, 396] width 91 height 9
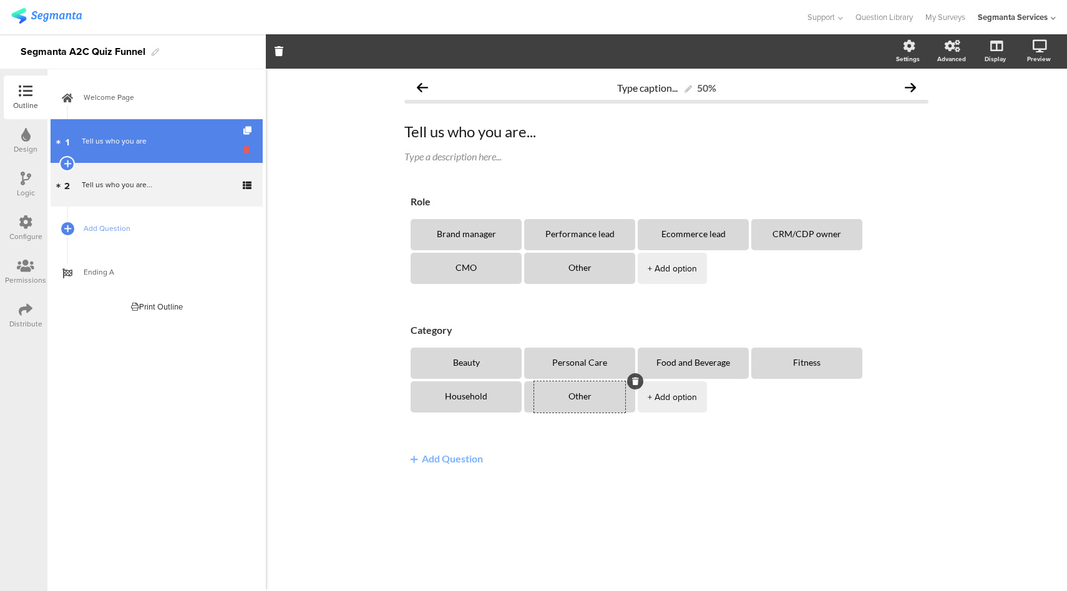
click at [249, 148] on icon at bounding box center [248, 149] width 11 height 12
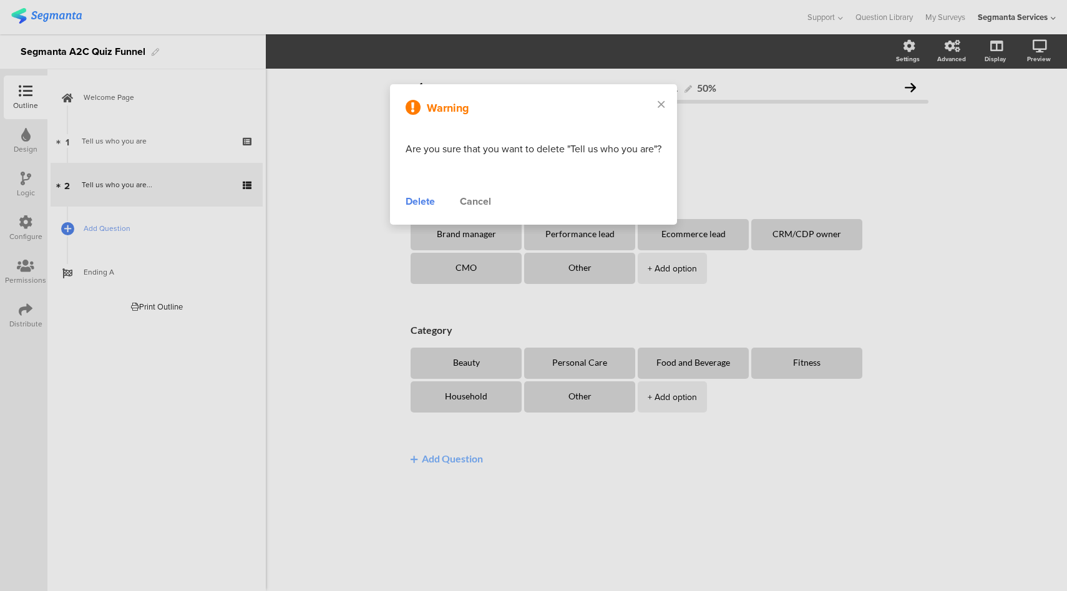
type textarea "Other"
click at [423, 200] on div "Delete" at bounding box center [419, 201] width 29 height 15
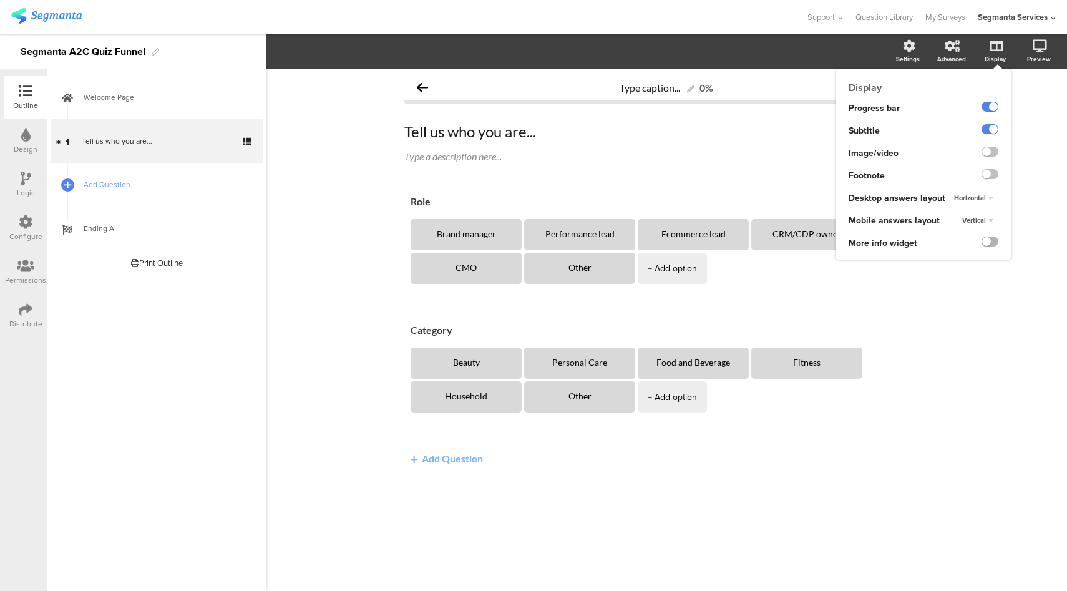
click at [989, 241] on label at bounding box center [989, 241] width 17 height 10
click at [0, 0] on input "checkbox" at bounding box center [0, 0] width 0 height 0
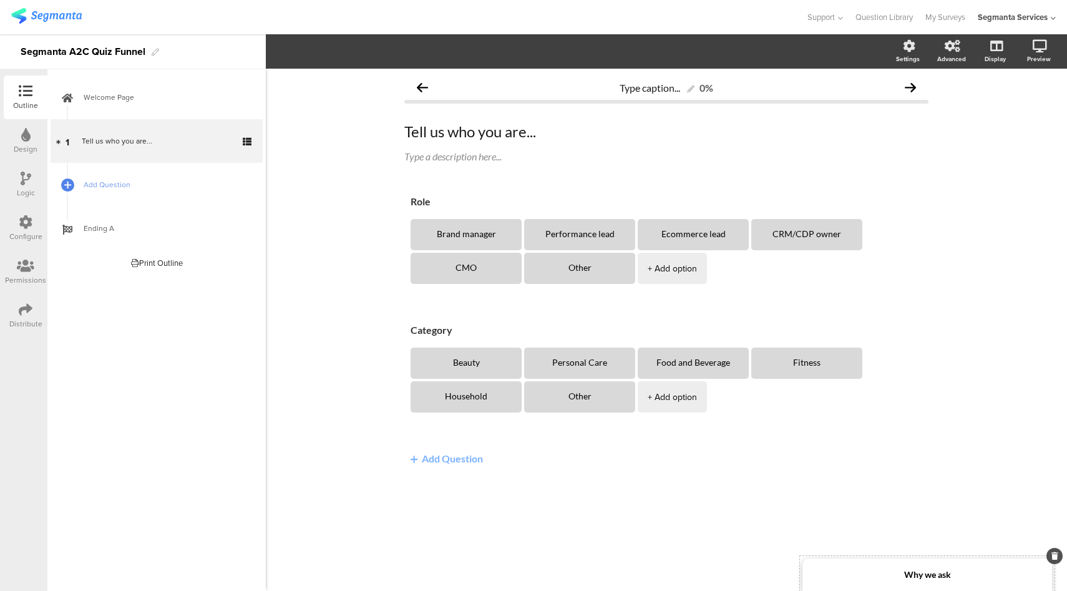
click at [900, 579] on div "Why we ask" at bounding box center [926, 574] width 249 height 32
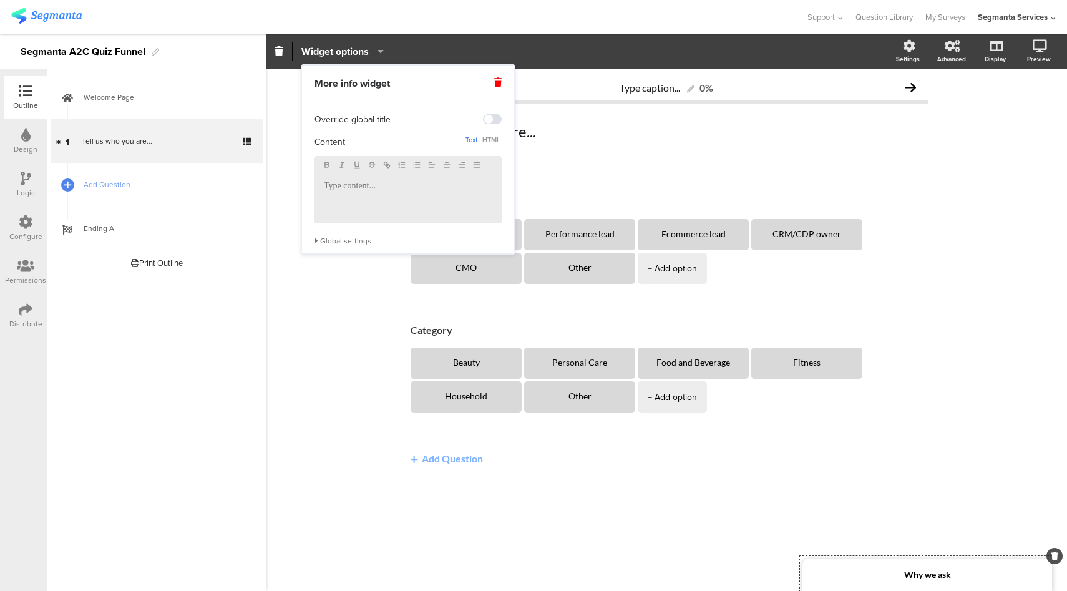
click at [332, 188] on p at bounding box center [408, 186] width 168 height 11
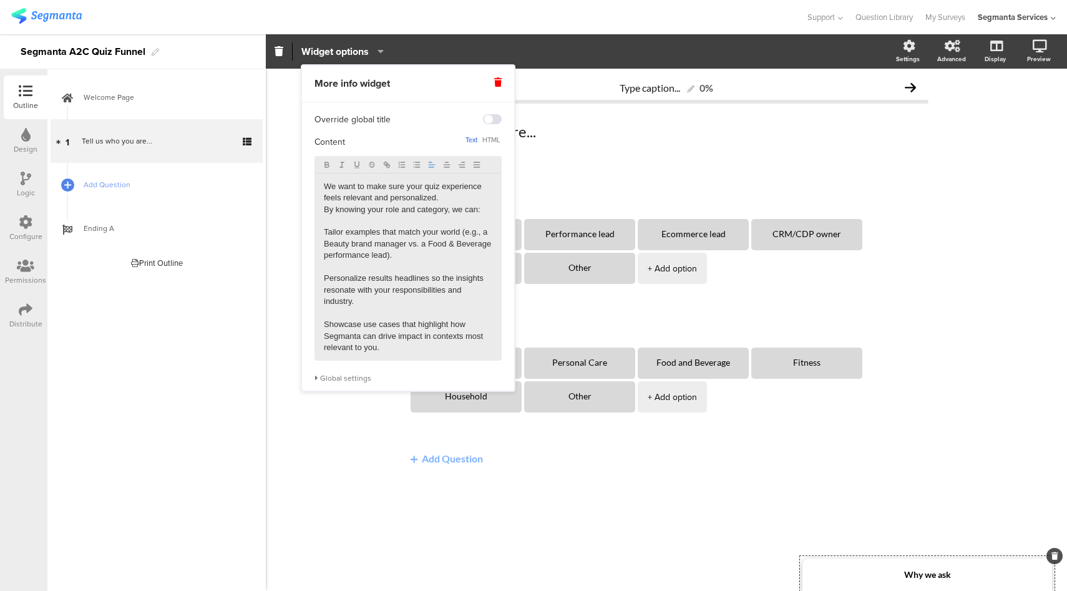
click at [322, 212] on div "We want to make sure your quiz experience feels relevant and personalized. By k…" at bounding box center [407, 266] width 187 height 187
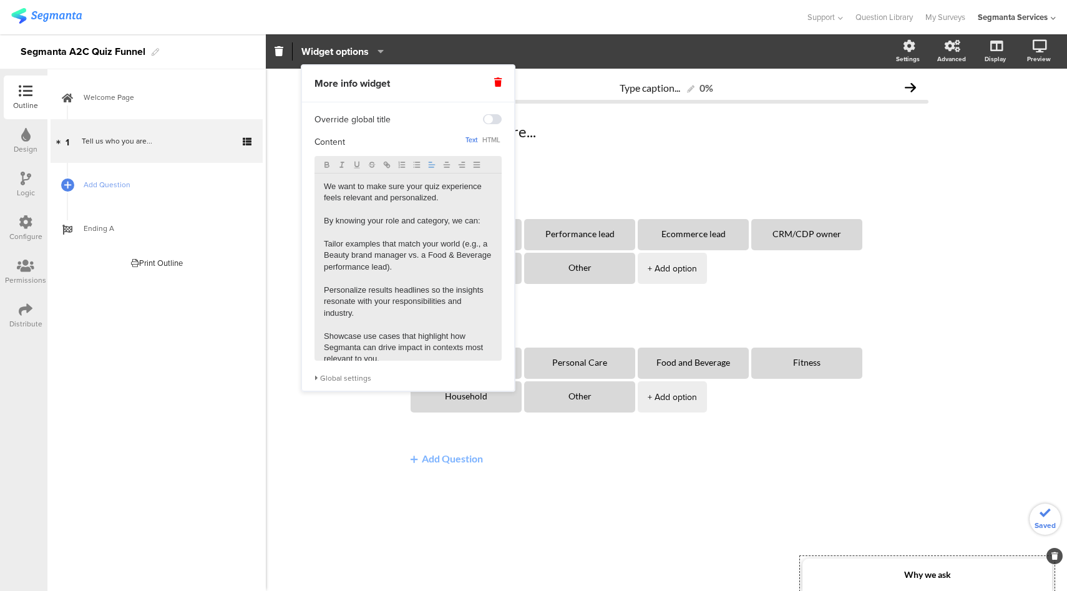
click at [323, 247] on div "We want to make sure your quiz experience feels relevant and personalized. By k…" at bounding box center [407, 266] width 187 height 187
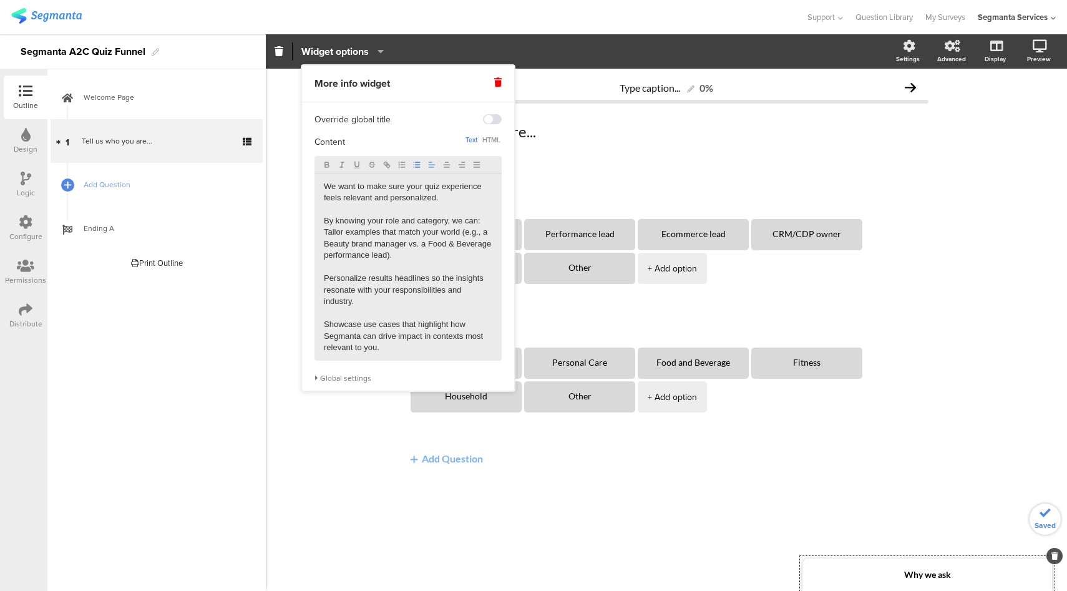
click at [417, 166] on icon "button" at bounding box center [416, 164] width 9 height 9
click at [325, 283] on p "Personalize results headlines so the insights resonate with your responsibiliti…" at bounding box center [408, 290] width 168 height 34
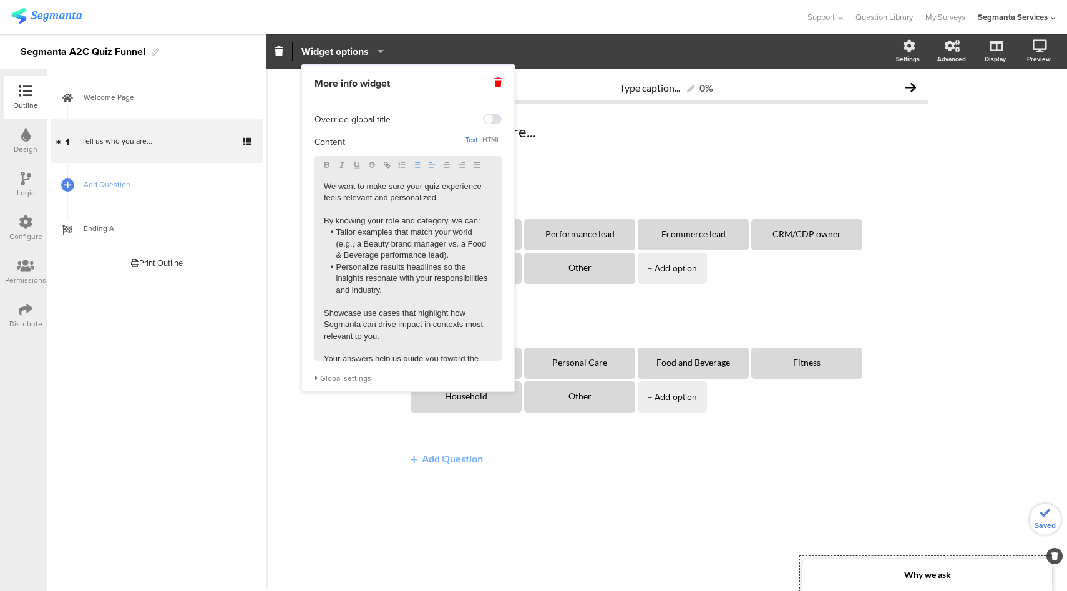
click at [325, 314] on p "Showcase use cases that highlight how Segmanta can drive impact in contexts mos…" at bounding box center [408, 324] width 168 height 34
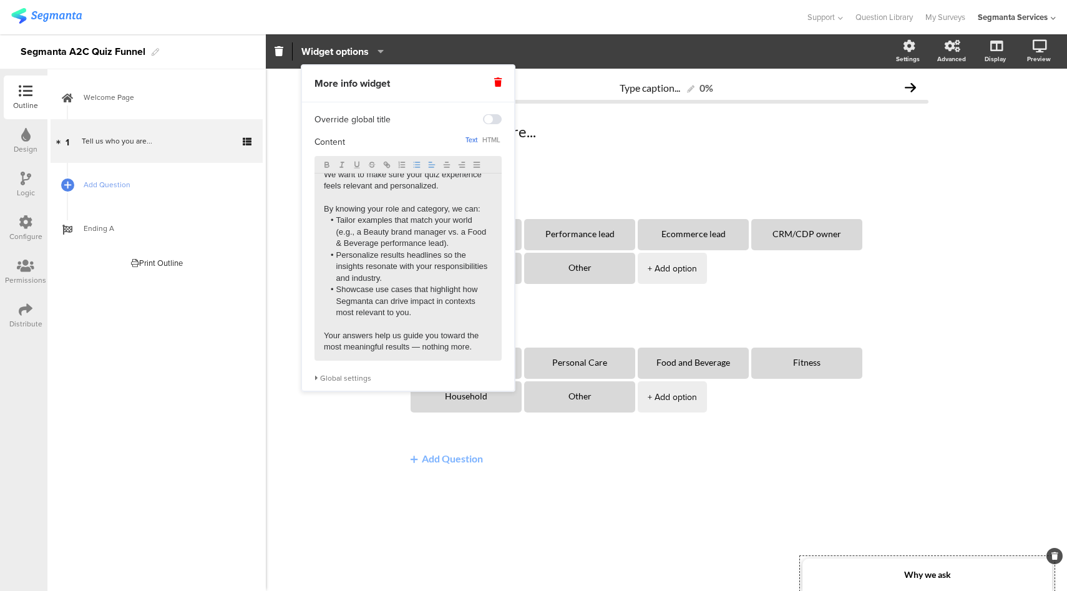
click at [421, 347] on p "Your answers help us guide you toward the most meaningful results — nothing mor…" at bounding box center [408, 341] width 168 height 23
drag, startPoint x: 486, startPoint y: 346, endPoint x: 412, endPoint y: 351, distance: 74.4
click at [412, 351] on p "Your answers help us guide you toward the most meaningful resultsnothing more." at bounding box center [408, 341] width 168 height 23
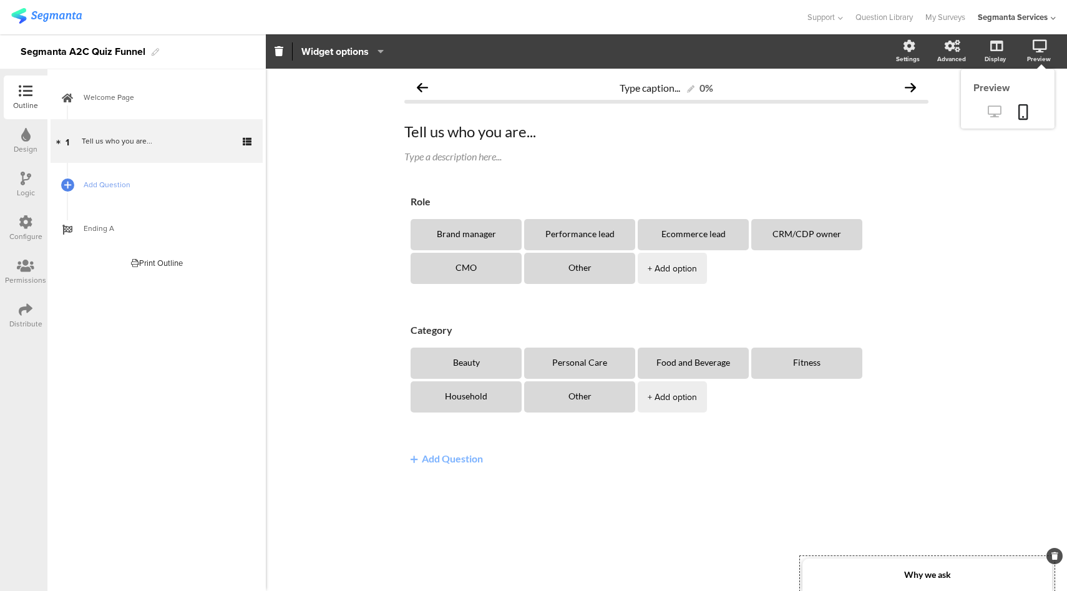
click at [992, 112] on icon at bounding box center [993, 111] width 13 height 12
click at [526, 135] on div "Tell us who you are... Tell us who you are..." at bounding box center [666, 131] width 530 height 25
click at [155, 177] on link "Add Question" at bounding box center [157, 185] width 212 height 44
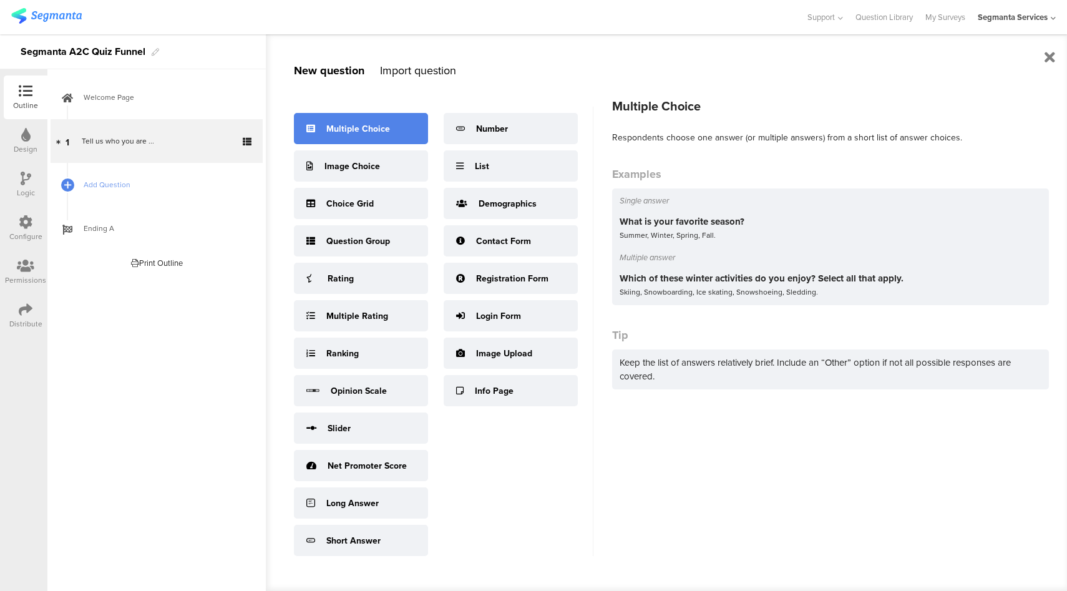
click at [364, 120] on div "Multiple Choice" at bounding box center [361, 128] width 134 height 31
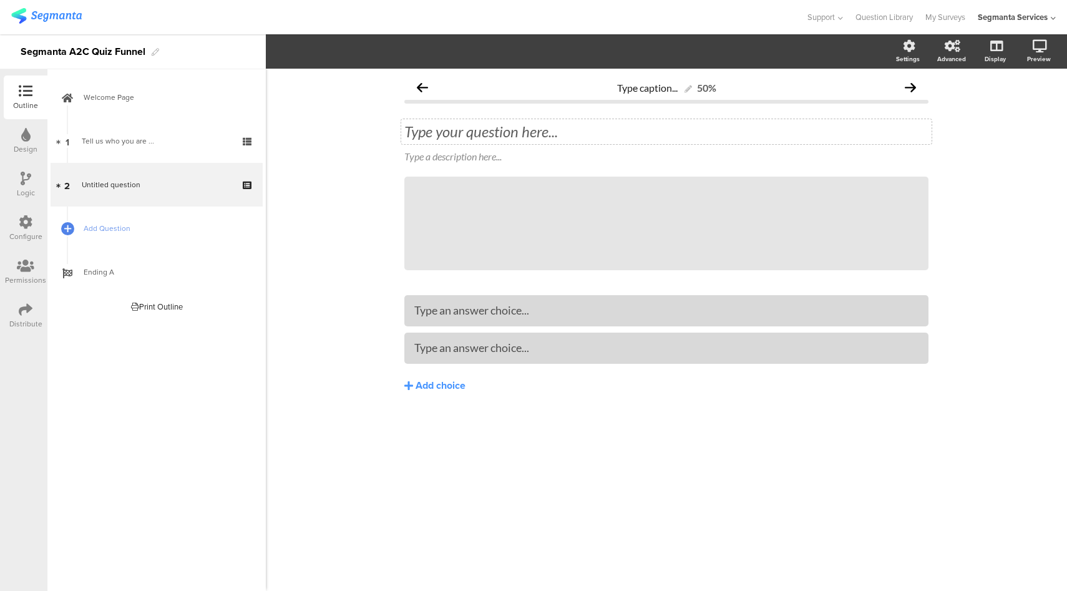
click at [470, 140] on div "Type your question here..." at bounding box center [666, 131] width 530 height 25
click at [470, 159] on div "Type a description here..." at bounding box center [666, 157] width 530 height 20
click at [461, 302] on div "Type an answer choice..." at bounding box center [666, 310] width 504 height 21
click at [458, 389] on div "Add choice" at bounding box center [440, 385] width 50 height 13
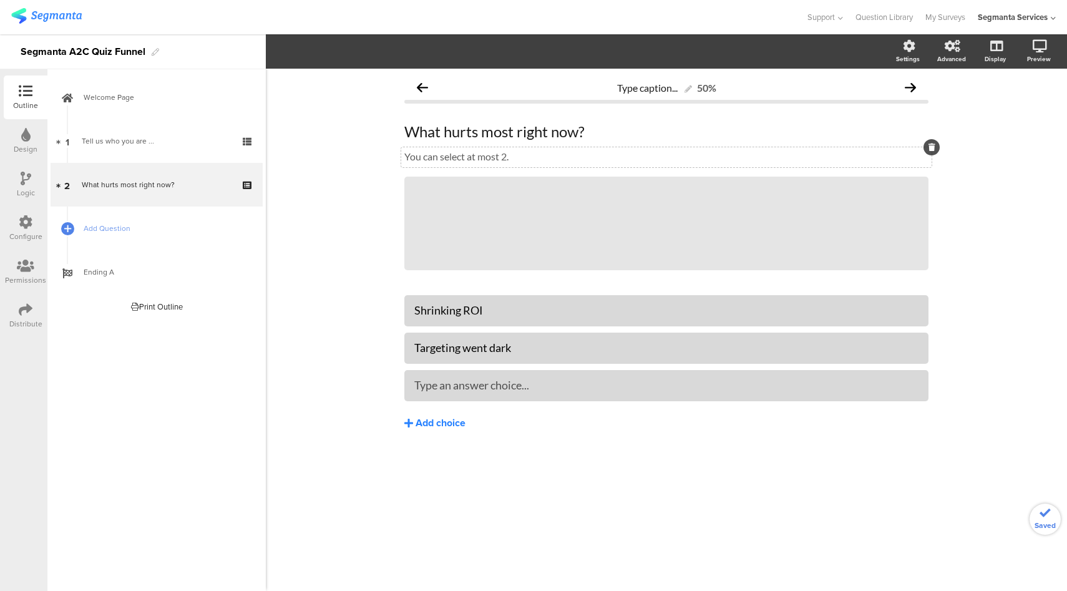
click at [450, 424] on div "Add choice" at bounding box center [440, 423] width 50 height 13
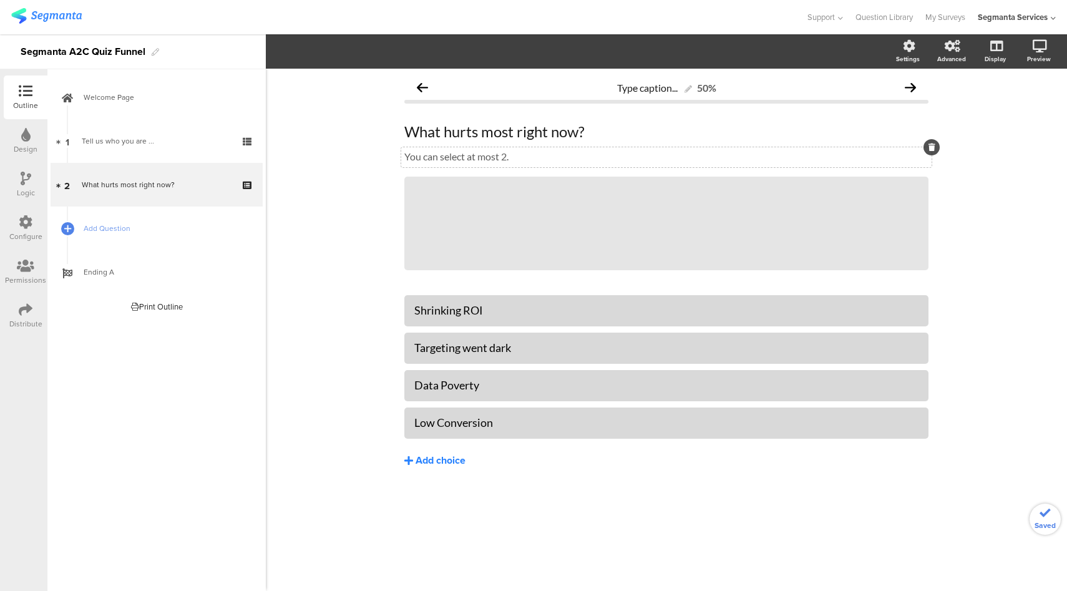
click at [435, 461] on div "Add choice" at bounding box center [440, 460] width 50 height 13
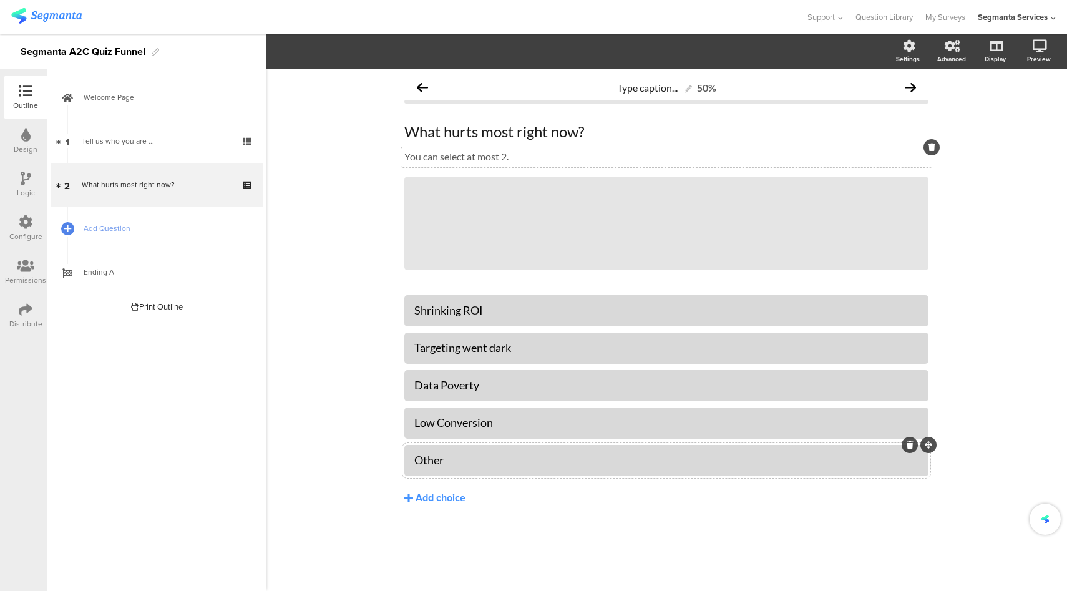
click at [642, 528] on div "Shrinking ROI Targeting went dark Data Poverty" at bounding box center [666, 426] width 524 height 262
click at [632, 460] on div "Other" at bounding box center [666, 460] width 504 height 14
click at [330, 57] on span "Choice options" at bounding box center [334, 51] width 67 height 14
click at [410, 112] on span at bounding box center [410, 109] width 19 height 10
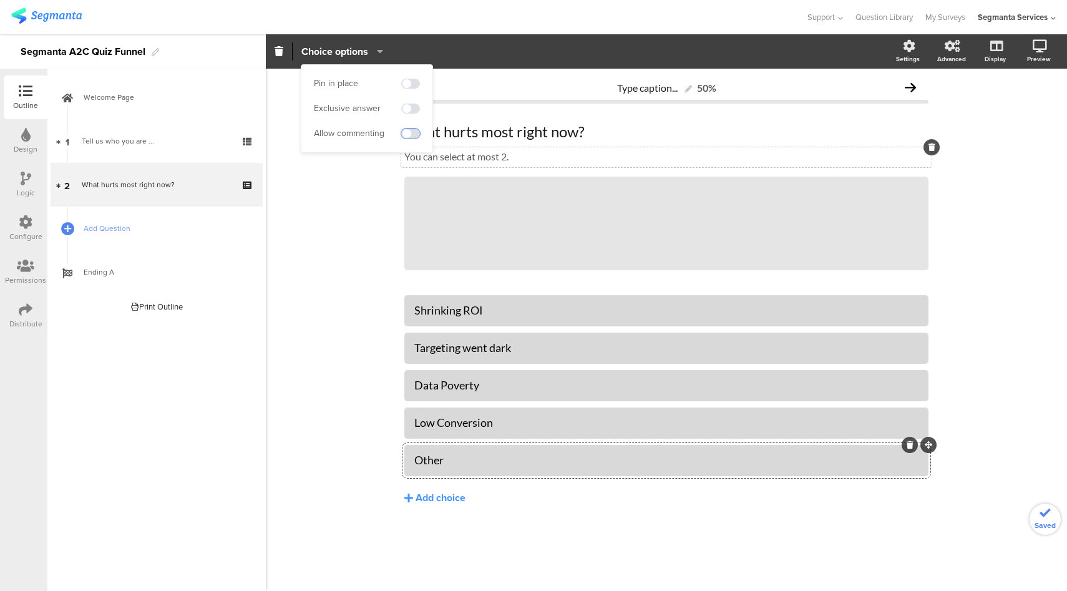
click at [414, 134] on span at bounding box center [410, 133] width 19 height 10
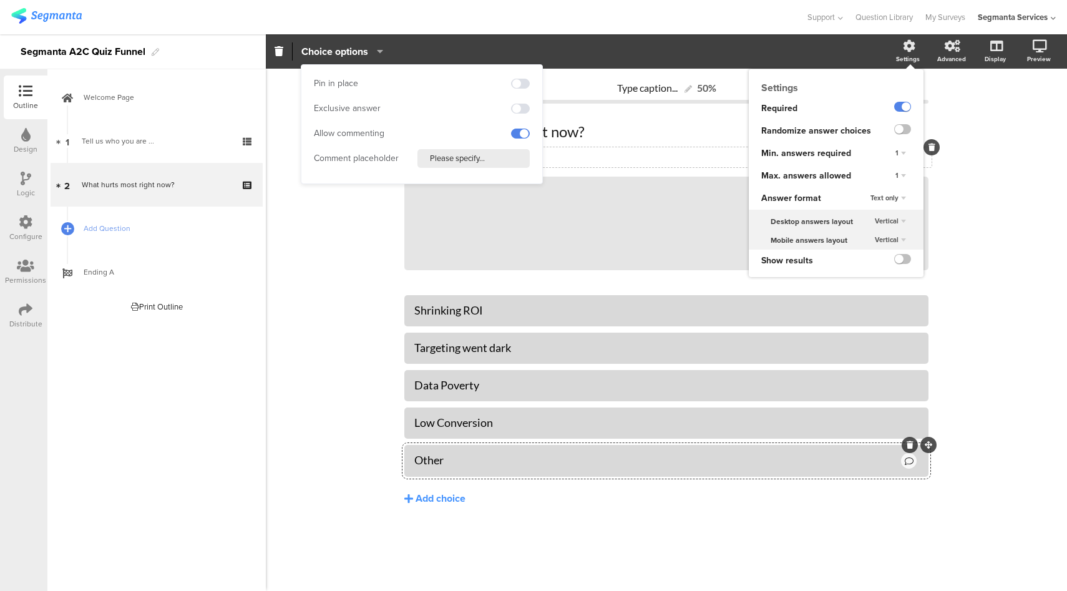
click at [897, 177] on span "1" at bounding box center [896, 175] width 3 height 10
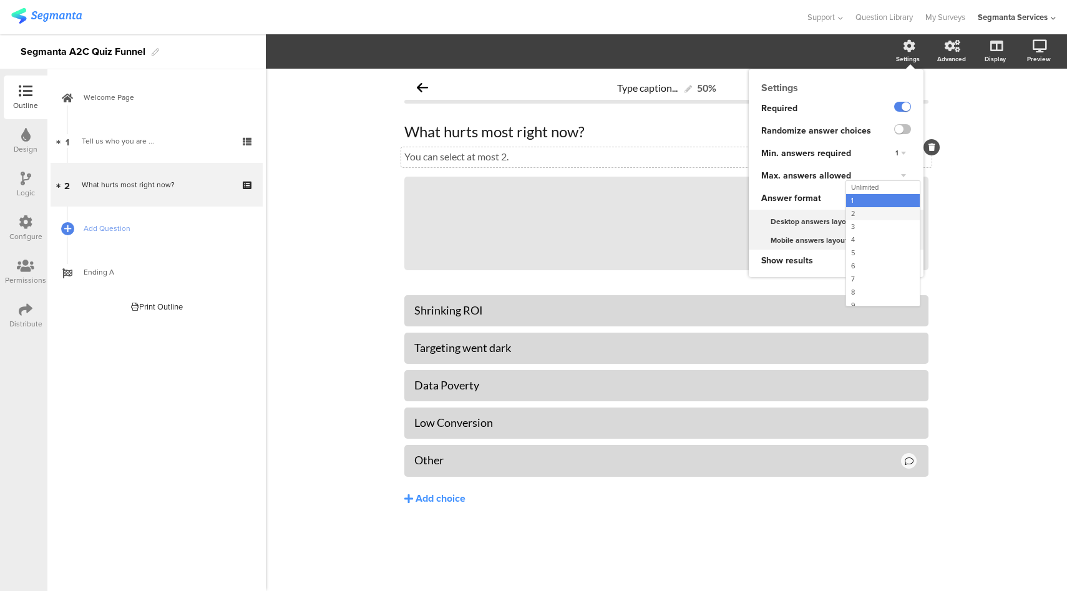
click at [879, 217] on div "2" at bounding box center [883, 213] width 74 height 13
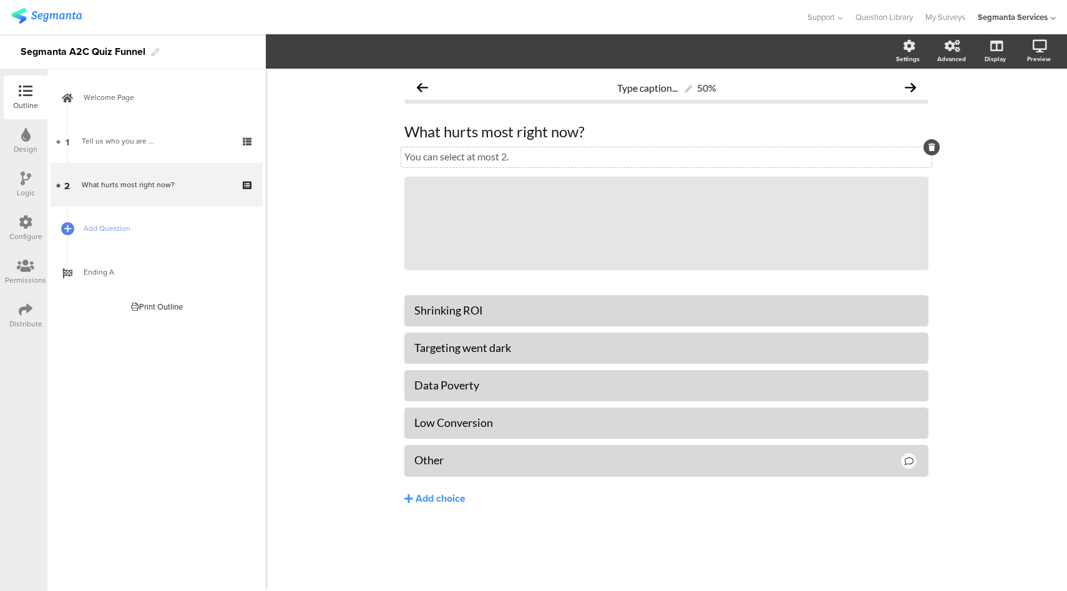
click at [490, 160] on p "You can select at most 2." at bounding box center [666, 156] width 524 height 12
click at [138, 225] on span "Add Question" at bounding box center [164, 228] width 160 height 12
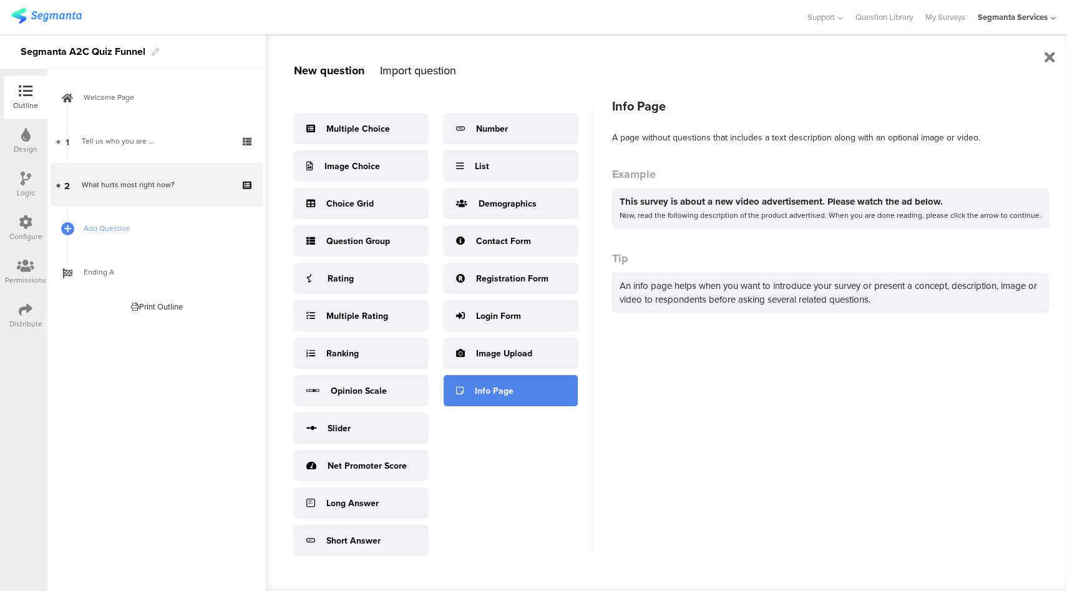
click at [501, 387] on div "Info Page" at bounding box center [494, 390] width 39 height 13
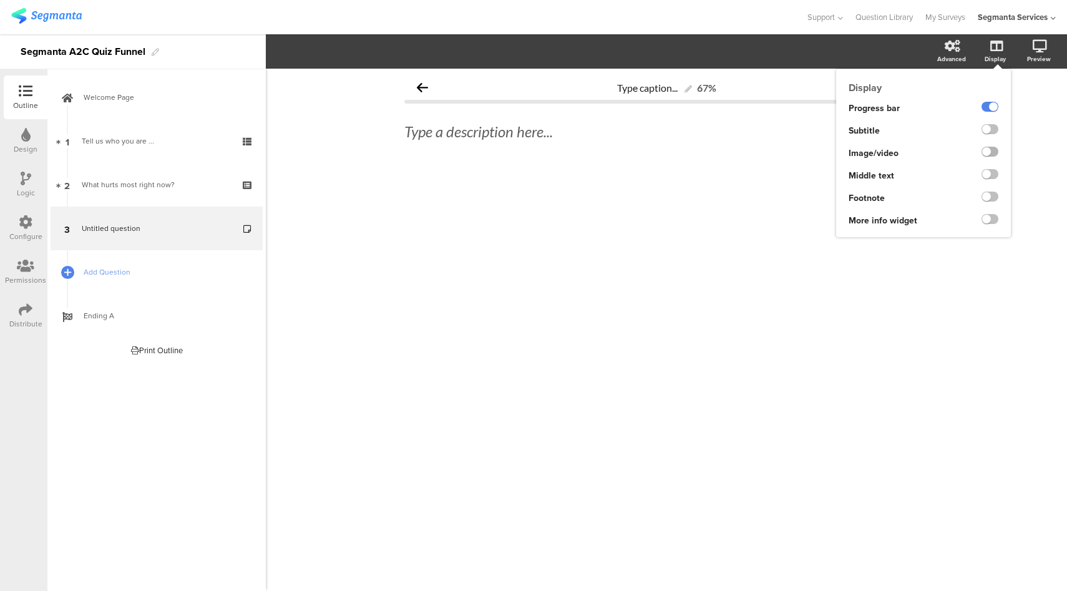
click at [992, 153] on label at bounding box center [989, 152] width 17 height 10
click at [0, 0] on input "checkbox" at bounding box center [0, 0] width 0 height 0
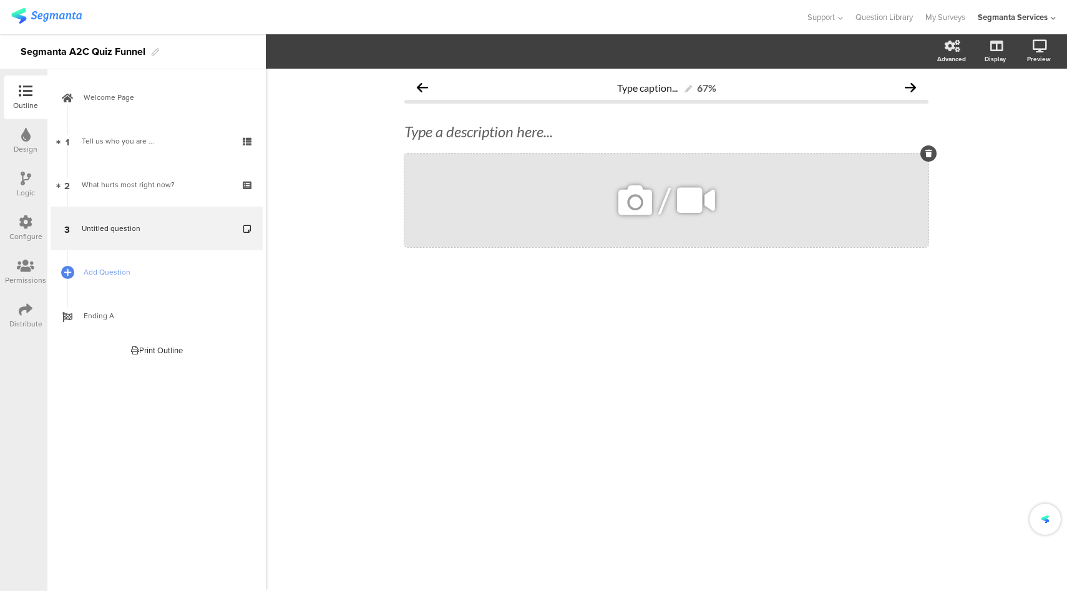
click at [627, 199] on icon at bounding box center [635, 200] width 42 height 42
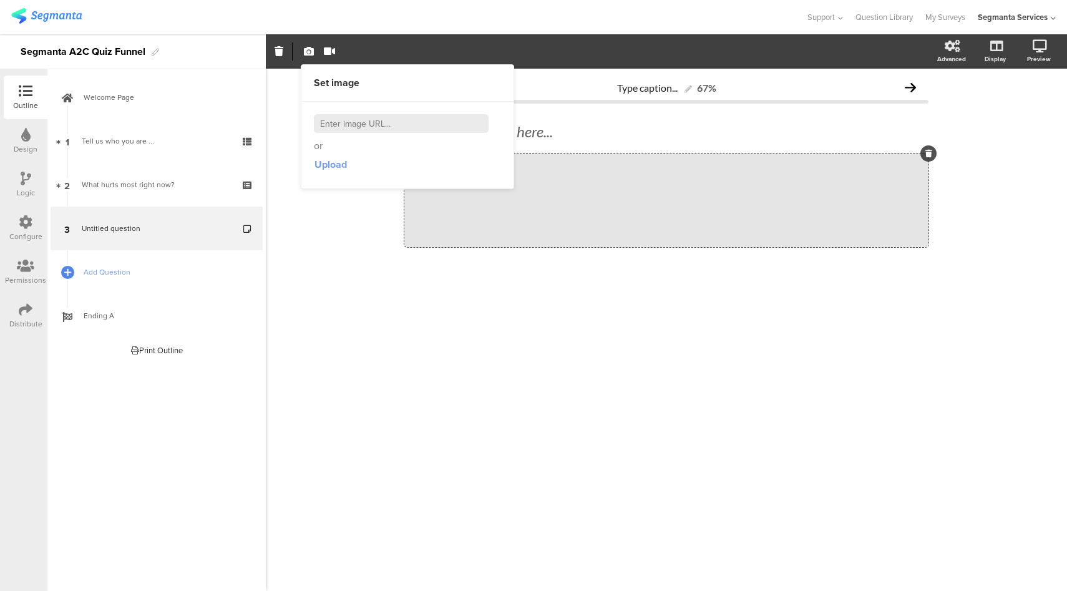
click at [329, 163] on span "Upload" at bounding box center [330, 164] width 32 height 14
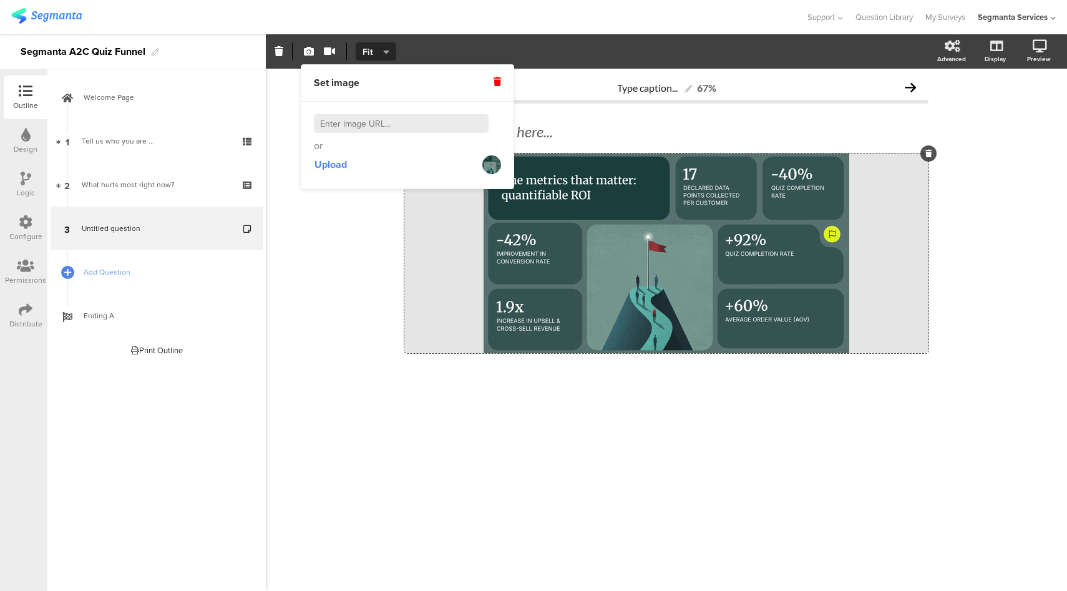
click at [385, 51] on icon "button" at bounding box center [386, 52] width 6 height 10
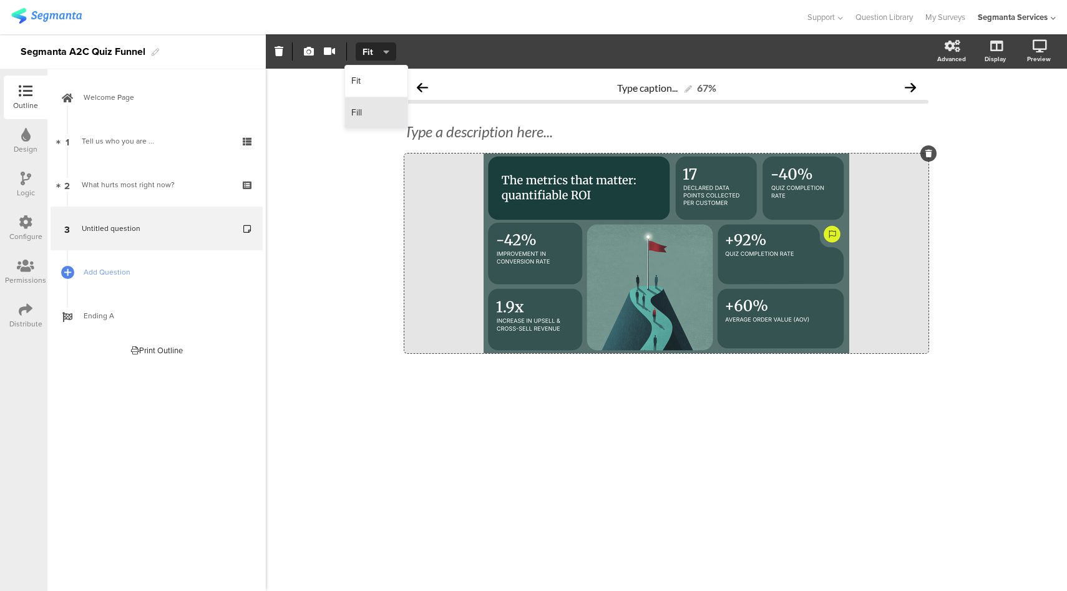
click at [366, 115] on div "Fill" at bounding box center [376, 112] width 62 height 31
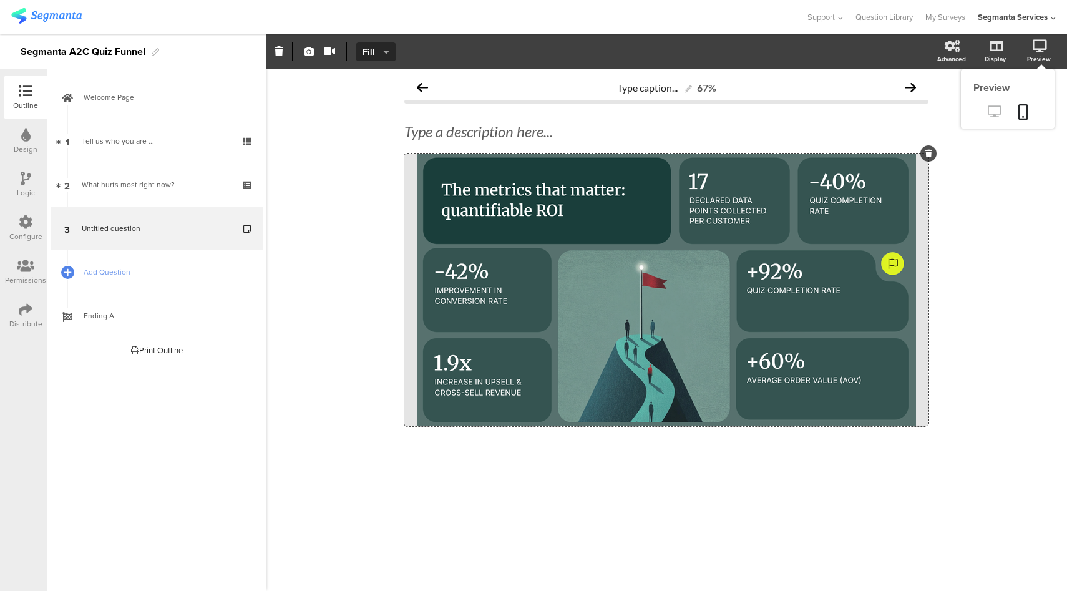
click at [997, 119] on link at bounding box center [994, 112] width 31 height 21
click at [108, 266] on span "Add Question" at bounding box center [164, 272] width 160 height 12
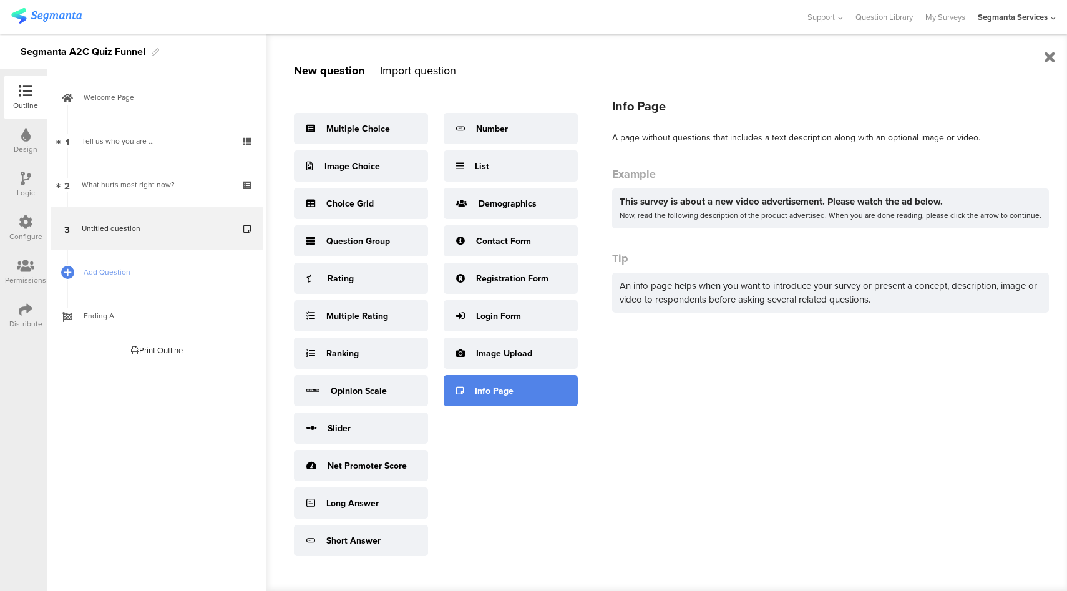
click at [513, 382] on div "Info Page" at bounding box center [510, 390] width 134 height 31
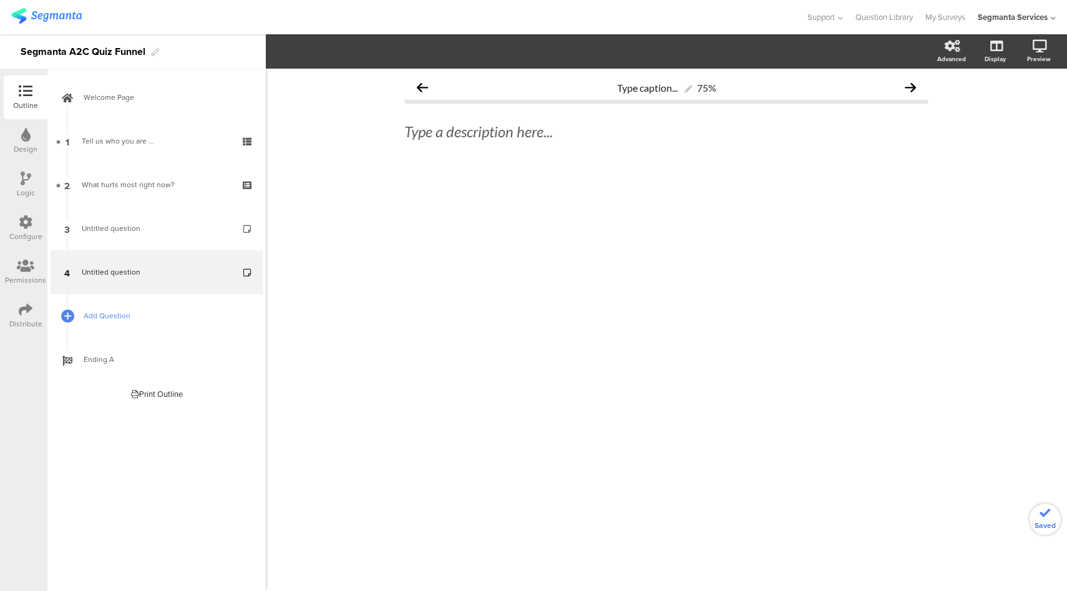
click at [147, 319] on span "Add Question" at bounding box center [164, 315] width 160 height 12
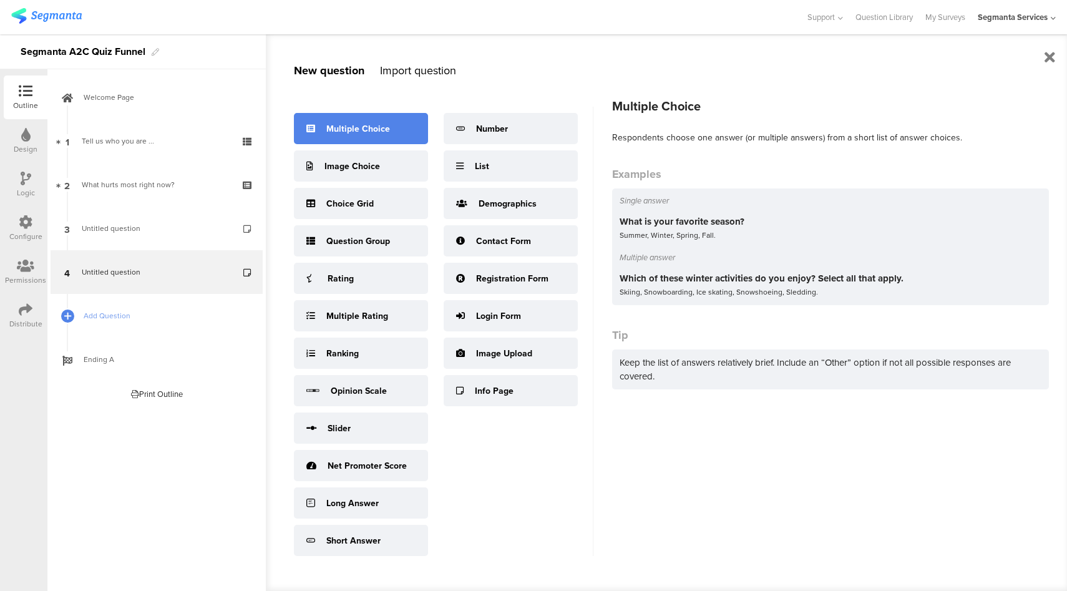
click at [349, 127] on div "Multiple Choice" at bounding box center [358, 128] width 64 height 13
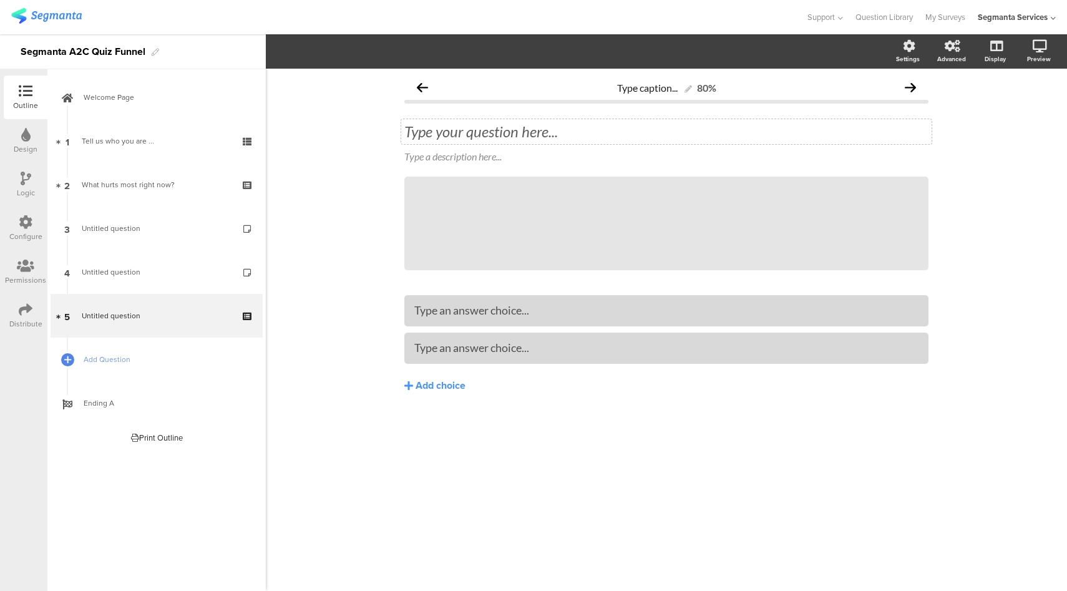
click at [505, 133] on div "Type your question here..." at bounding box center [666, 131] width 530 height 25
click at [449, 382] on div "Add choice" at bounding box center [440, 385] width 50 height 13
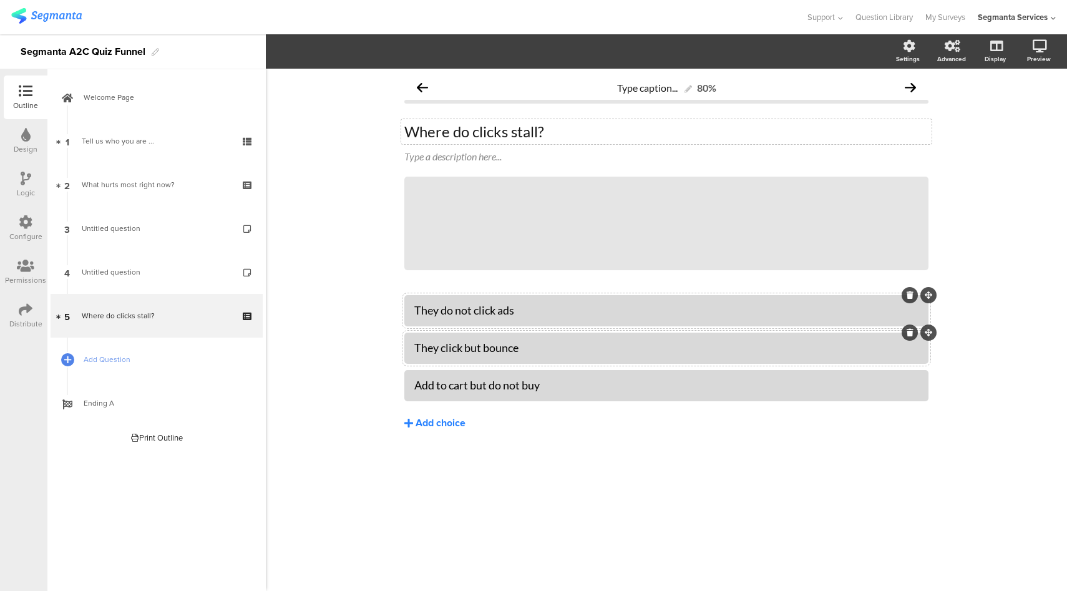
click at [451, 417] on div "Add choice" at bounding box center [440, 423] width 50 height 13
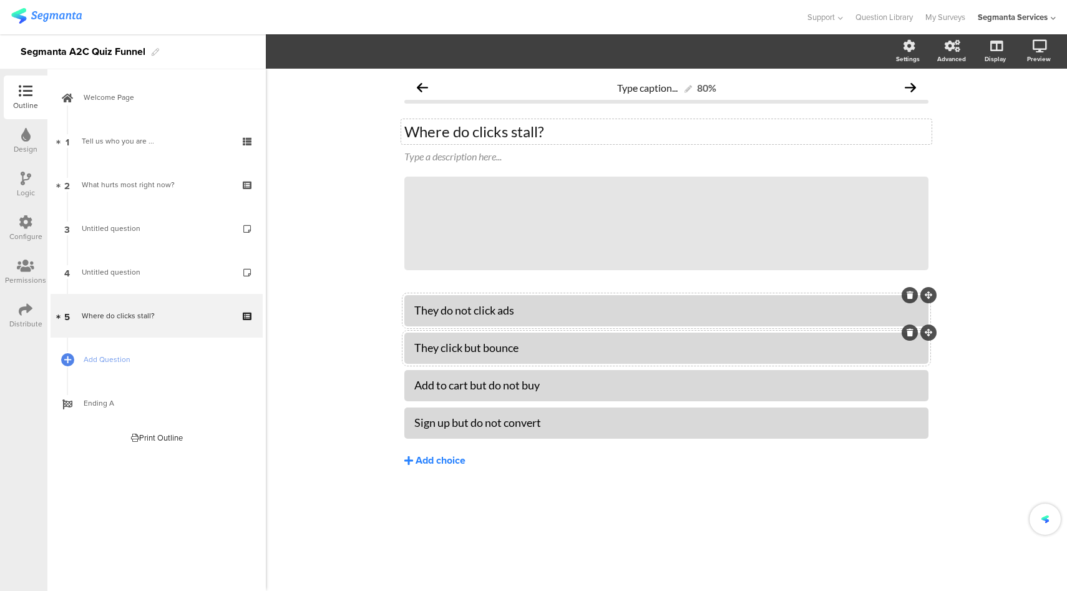
click at [447, 468] on button "Add choice" at bounding box center [666, 460] width 524 height 31
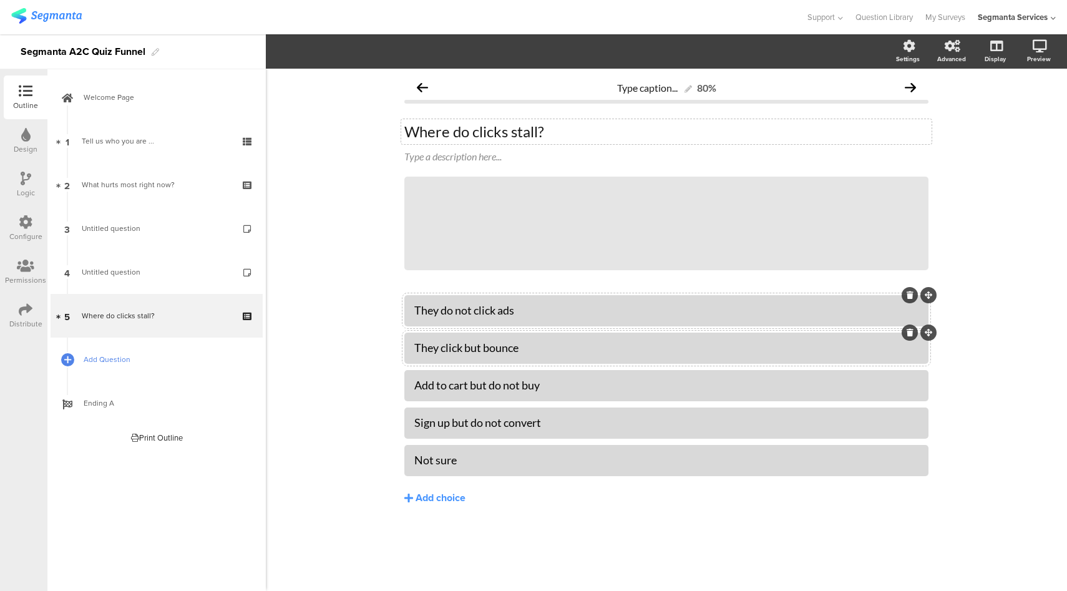
click at [118, 356] on span "Add Question" at bounding box center [164, 359] width 160 height 12
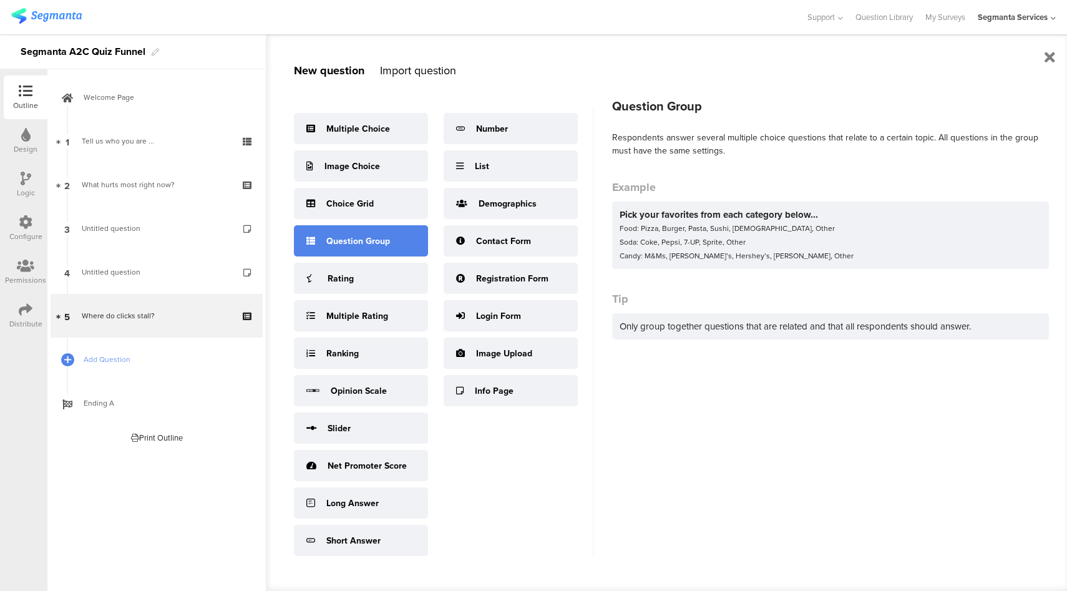
click at [344, 246] on div "Question Group" at bounding box center [358, 241] width 64 height 13
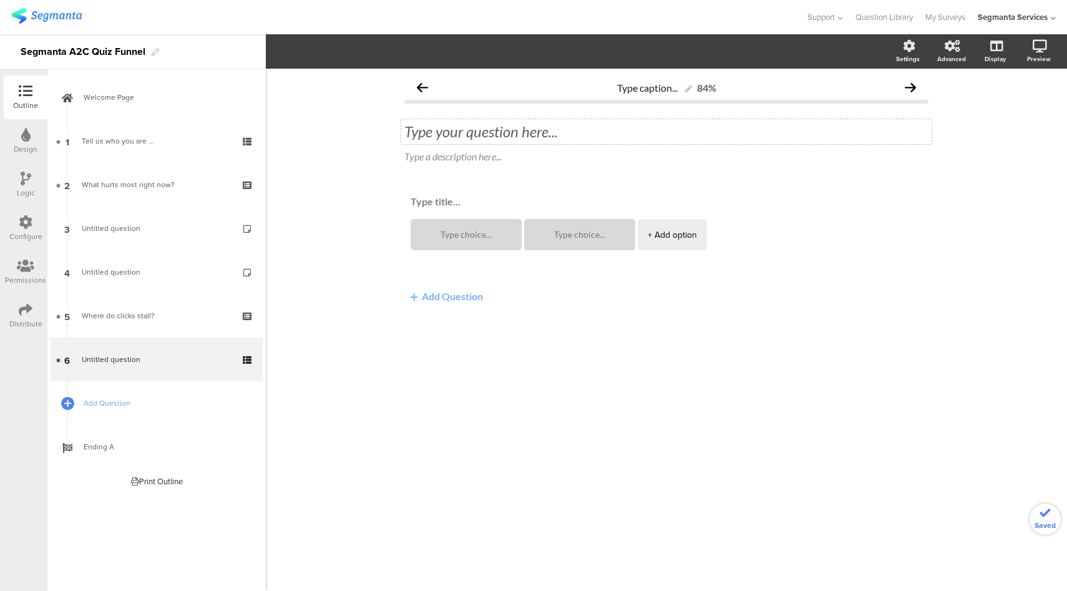
click at [431, 131] on div "Type your question here..." at bounding box center [666, 131] width 530 height 25
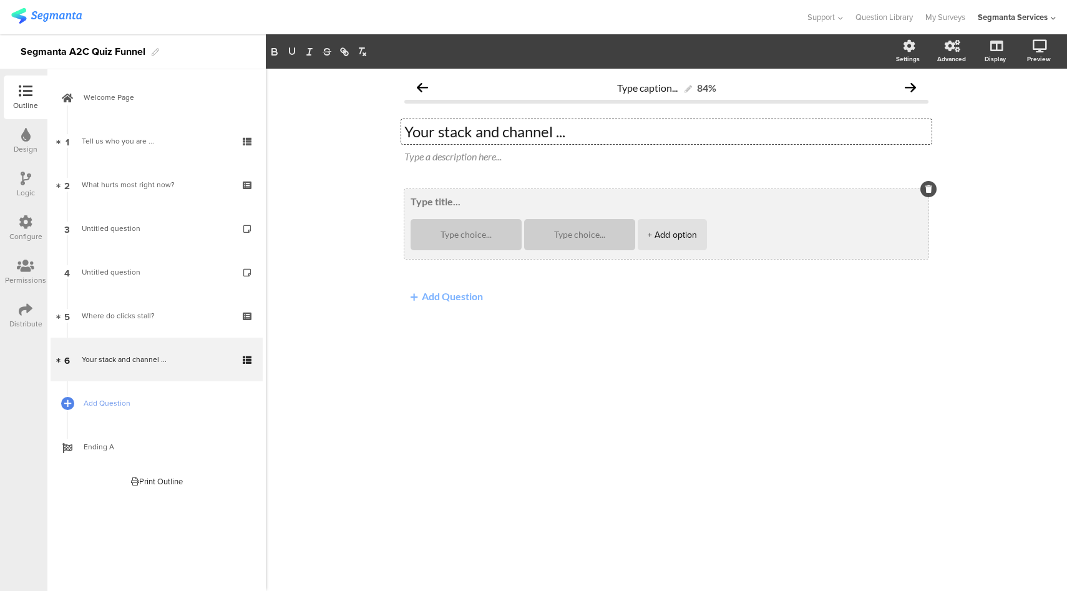
click at [434, 204] on textarea at bounding box center [665, 201] width 511 height 12
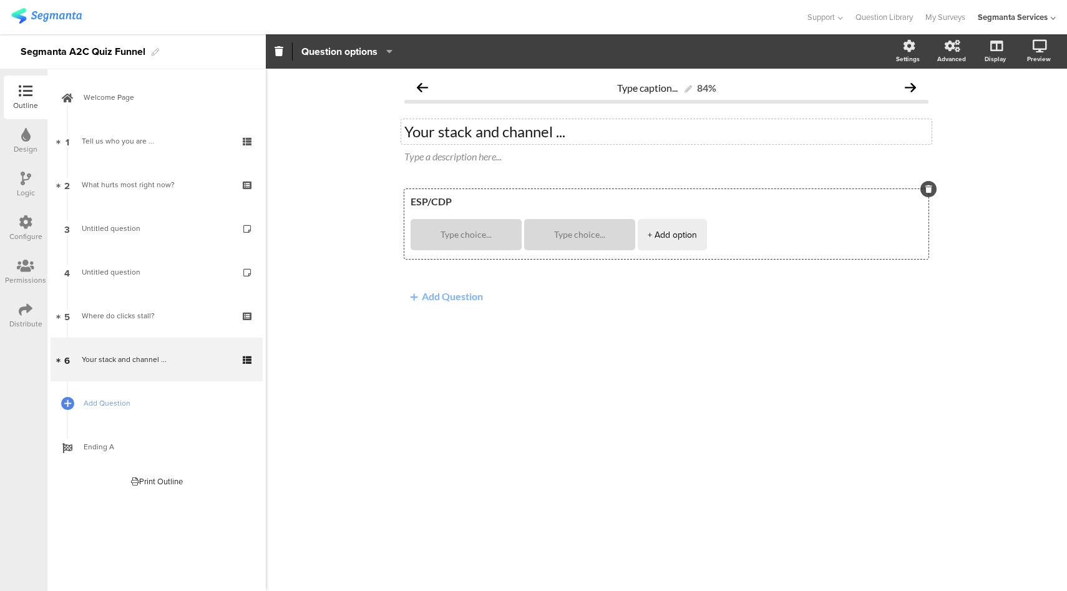
type textarea "ESP/CDP"
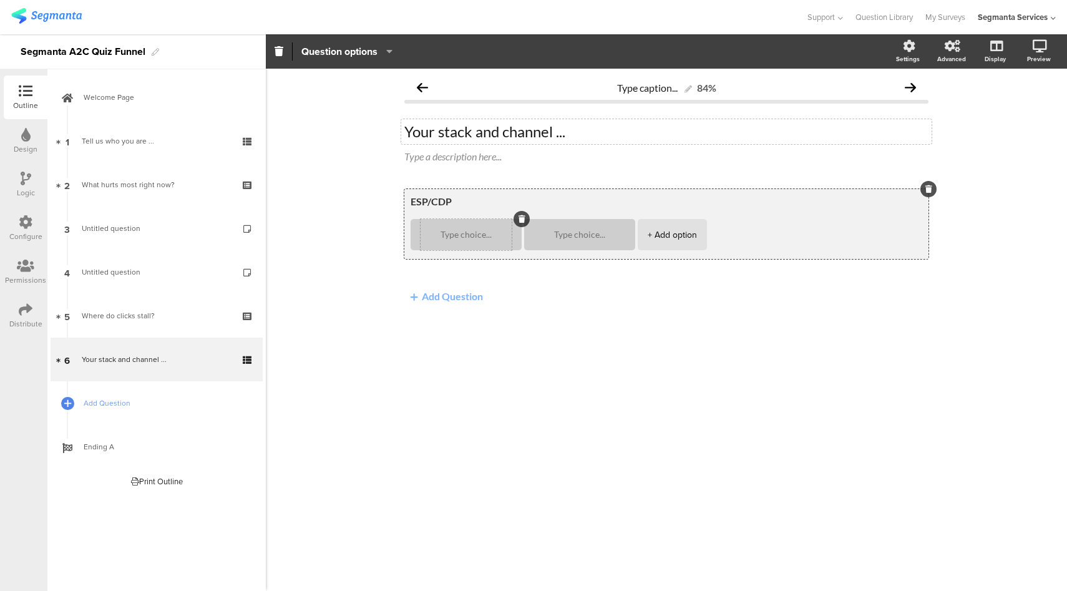
click at [457, 241] on div at bounding box center [465, 234] width 91 height 31
click at [457, 233] on textarea at bounding box center [465, 234] width 91 height 9
type textarea "Klaviyo"
click at [664, 243] on div "+ Add option" at bounding box center [671, 234] width 49 height 31
click at [778, 231] on div "+ Add option" at bounding box center [785, 234] width 49 height 31
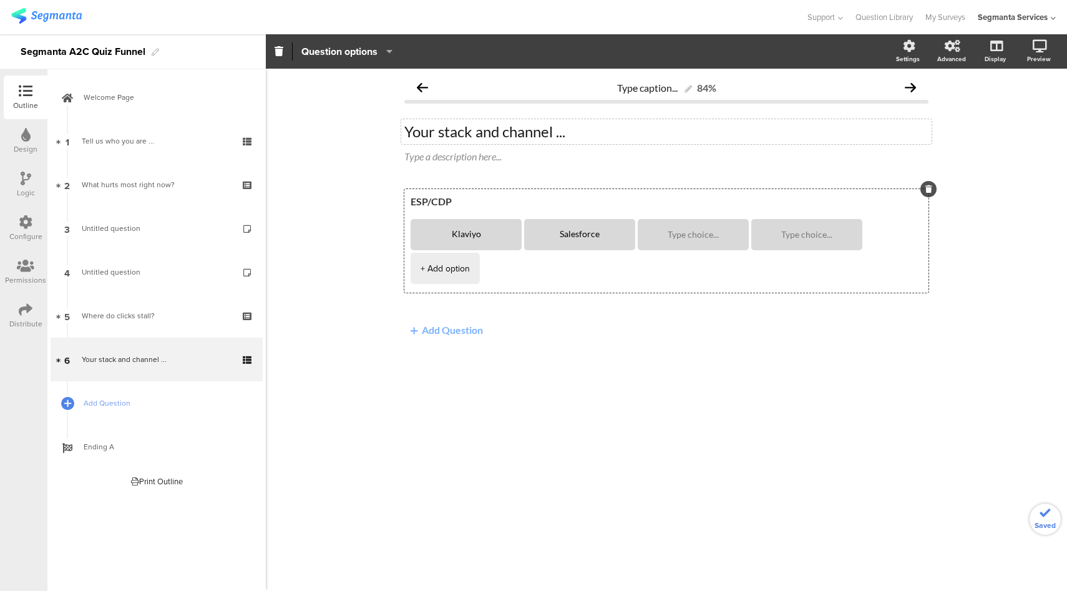
type textarea "Salesforce"
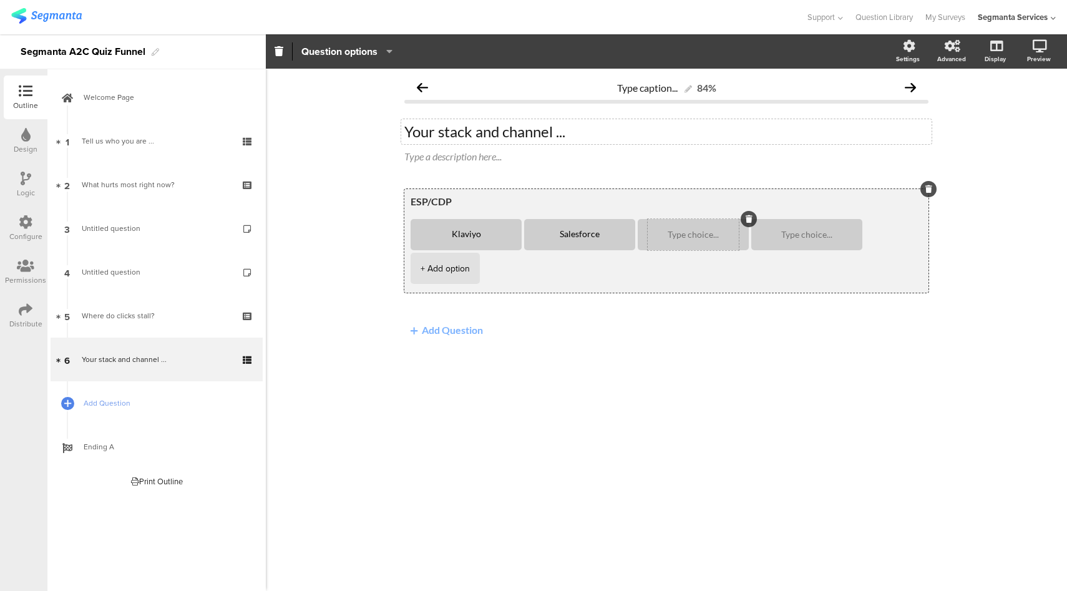
click at [687, 241] on div at bounding box center [692, 234] width 91 height 31
click at [686, 233] on textarea at bounding box center [692, 234] width 91 height 9
type textarea "Braze"
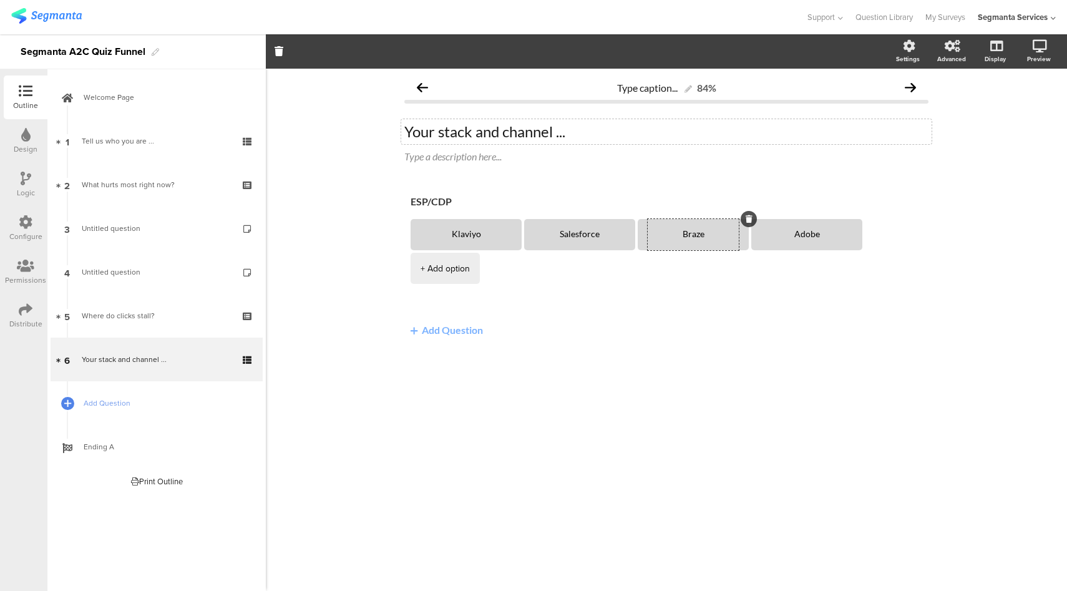
type textarea "Adobe"
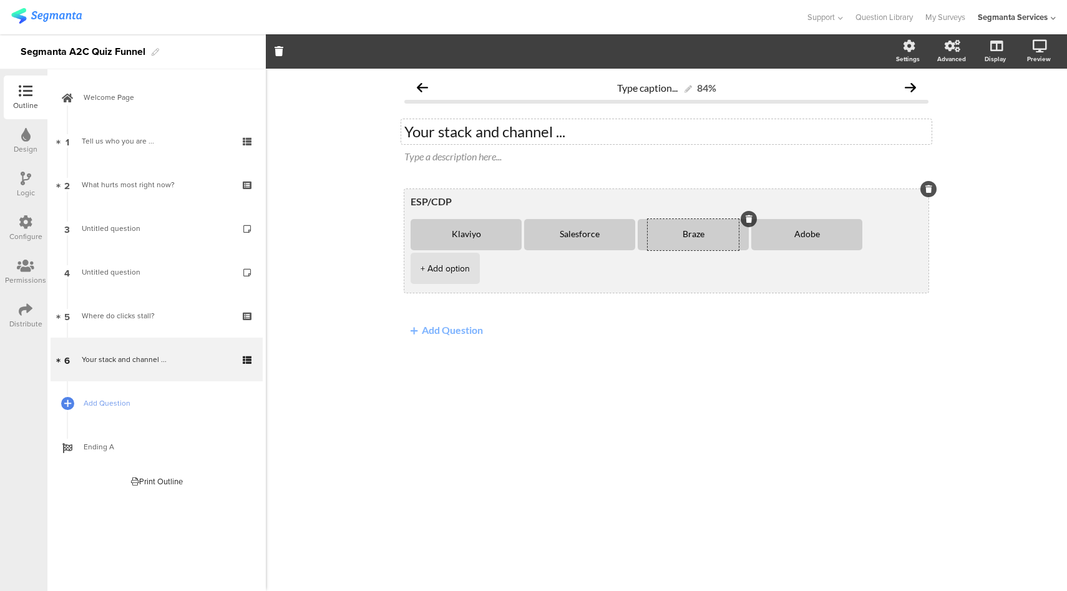
click at [470, 253] on div "+ Add option" at bounding box center [444, 268] width 49 height 31
click at [554, 269] on div "+ Add option" at bounding box center [558, 268] width 49 height 31
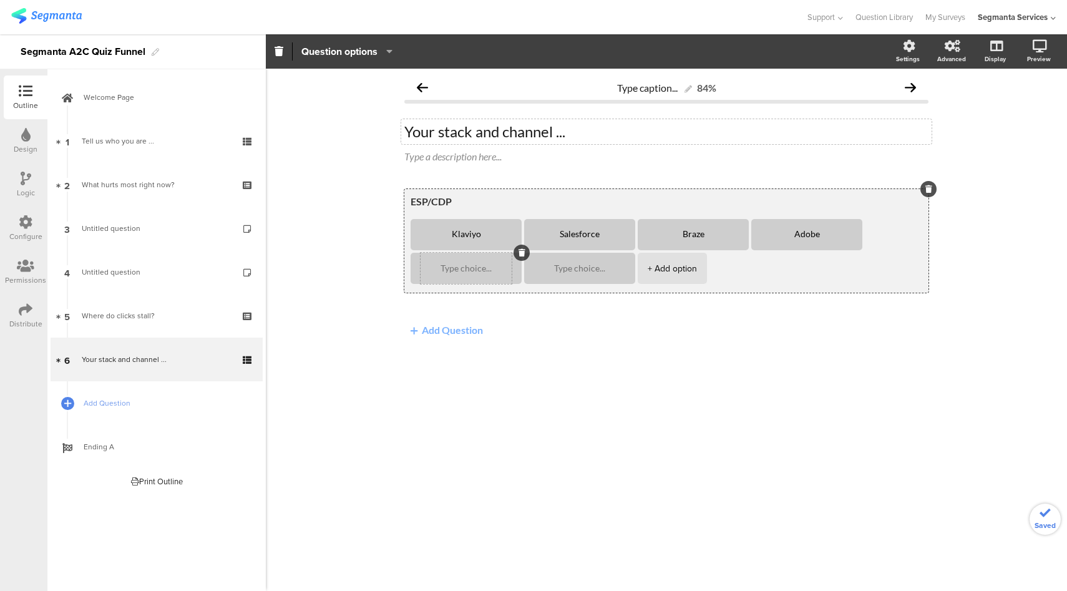
click at [471, 268] on textarea at bounding box center [465, 268] width 91 height 9
type textarea "Mailchimp"
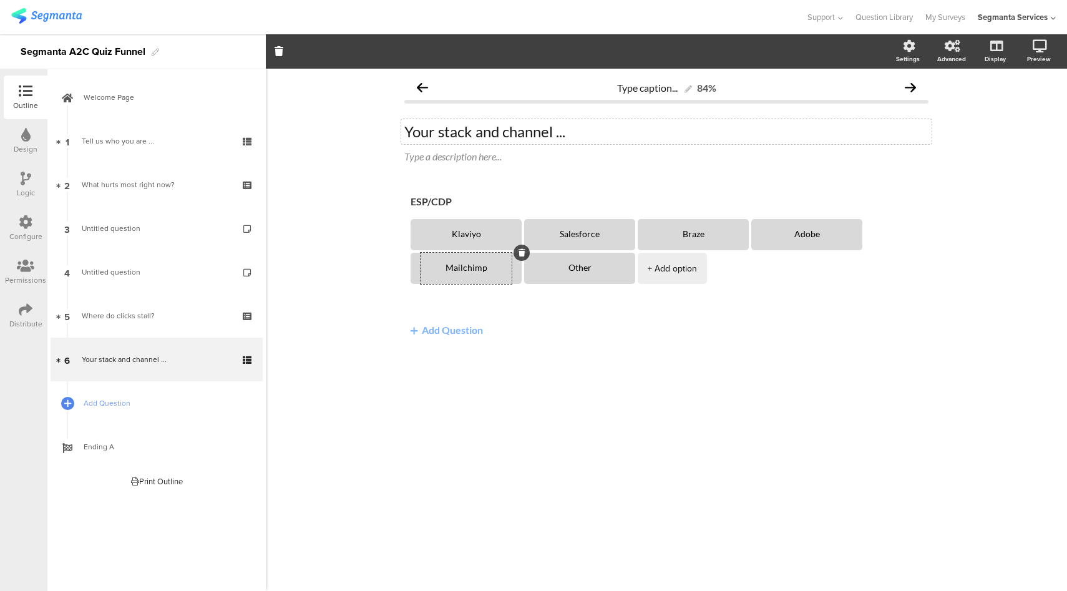
type textarea "Other"
click at [442, 334] on button "Add Question" at bounding box center [446, 329] width 85 height 24
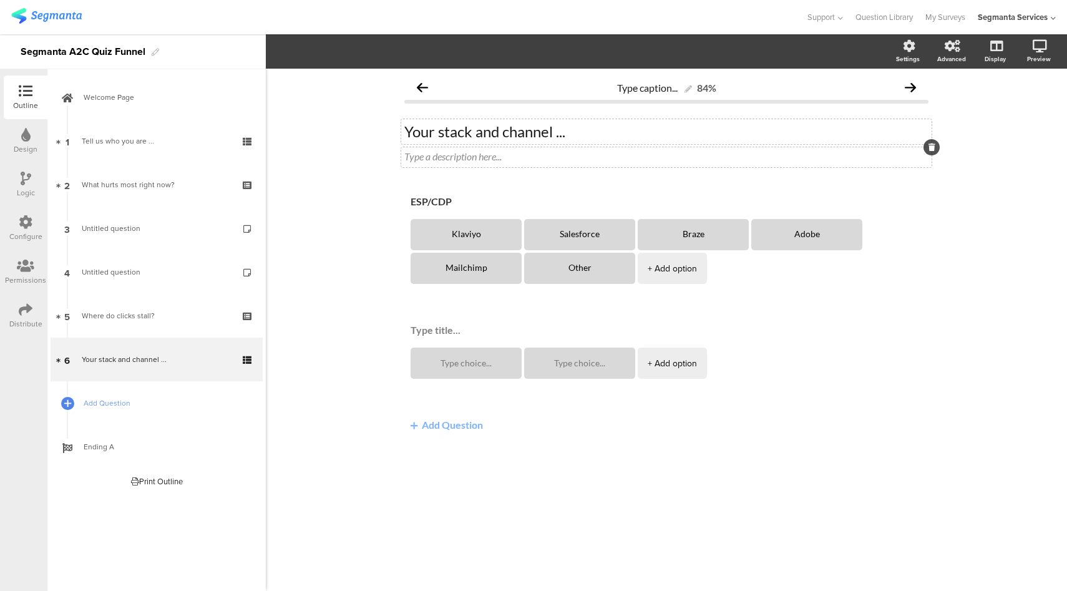
click at [450, 160] on div "Type a description here..." at bounding box center [666, 157] width 530 height 20
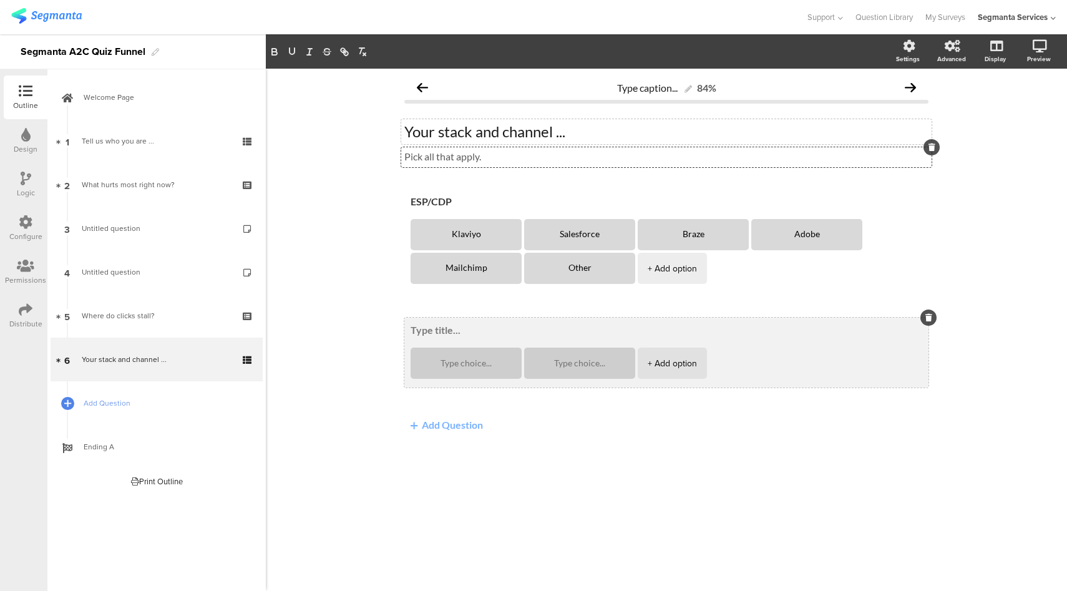
click at [423, 327] on textarea at bounding box center [665, 330] width 511 height 12
type textarea "Primary Channels"
type textarea "Meta"
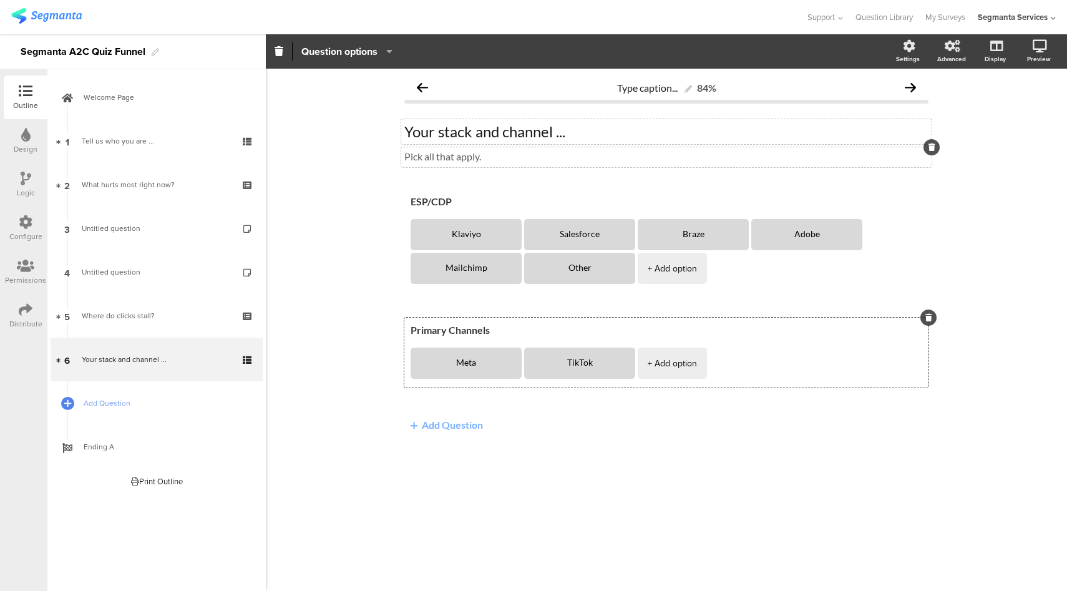
type textarea "TikTok"
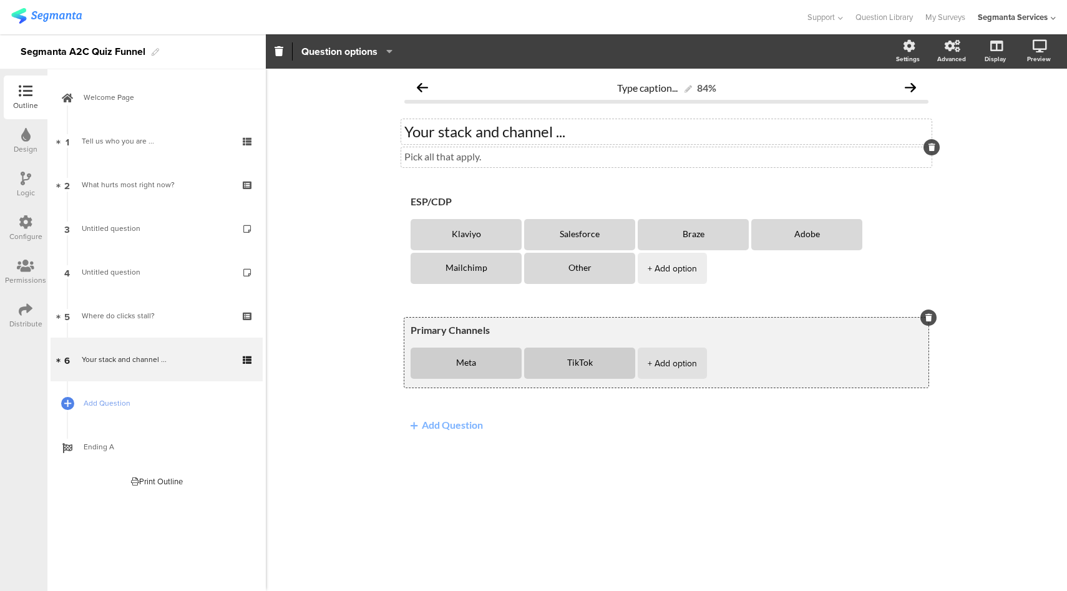
click at [671, 379] on ul "Meta TikTok + Add option" at bounding box center [669, 364] width 518 height 34
click at [670, 361] on div "+ Add option" at bounding box center [671, 362] width 49 height 31
click at [773, 359] on div "+ Add option" at bounding box center [785, 362] width 49 height 31
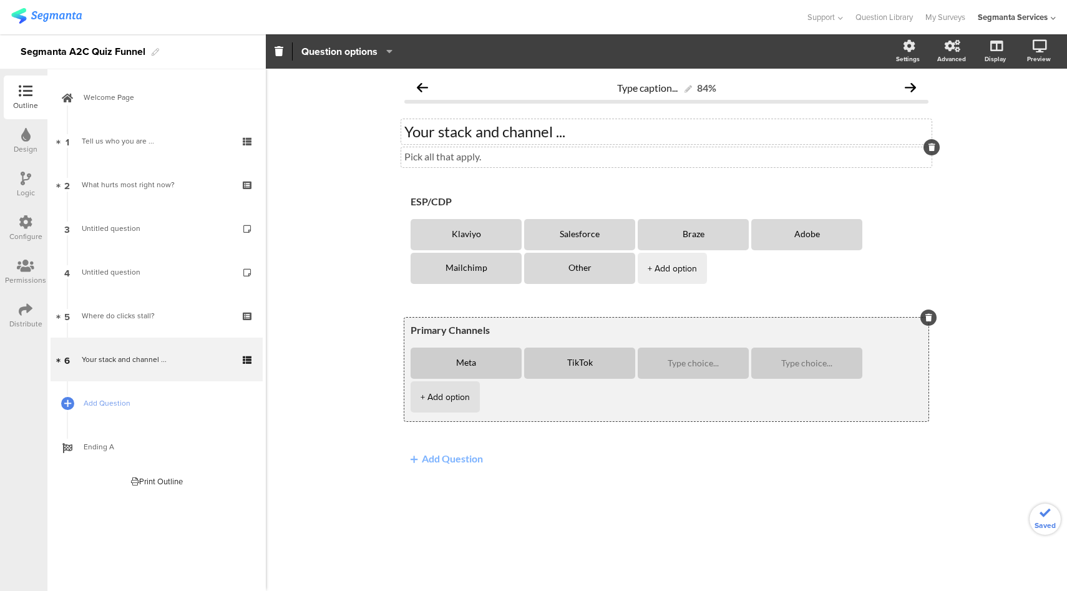
click at [470, 381] on div "+ Add option" at bounding box center [444, 396] width 49 height 31
click at [687, 367] on textarea at bounding box center [692, 363] width 91 height 9
type textarea "Youtube"
type textarea "Search"
click at [462, 394] on textarea at bounding box center [465, 396] width 91 height 9
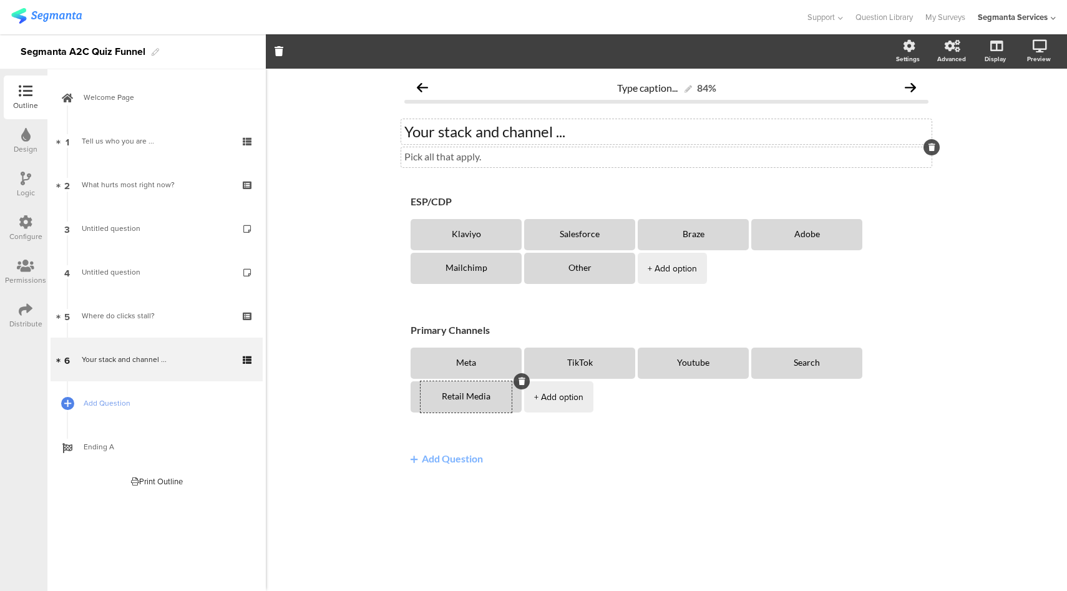
type textarea "Retail Media"
click at [205, 402] on span "Add Question" at bounding box center [164, 403] width 160 height 12
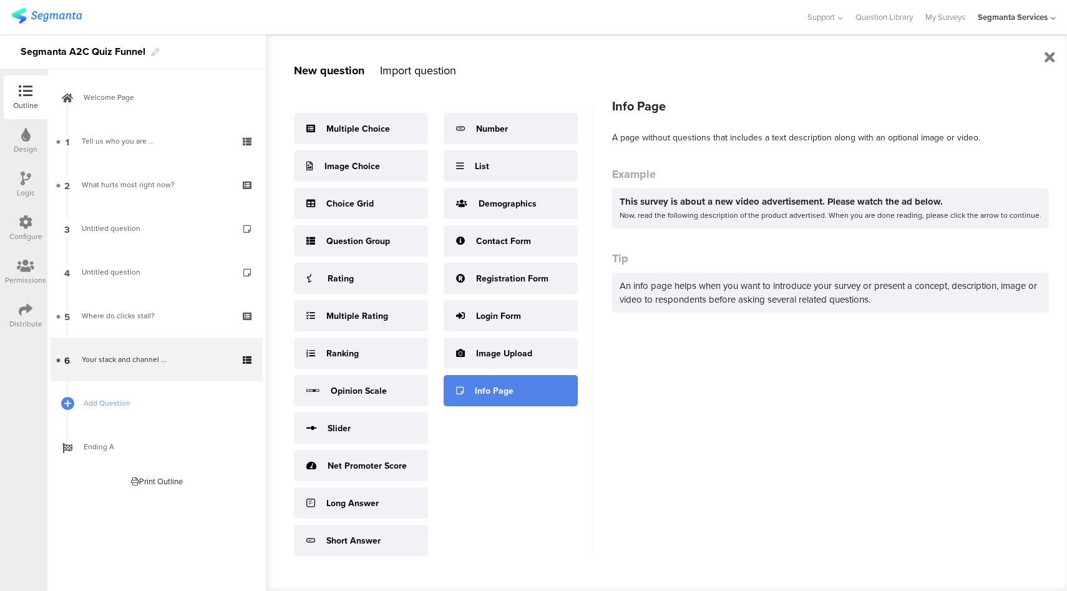
click at [501, 391] on div "Info Page" at bounding box center [494, 390] width 39 height 13
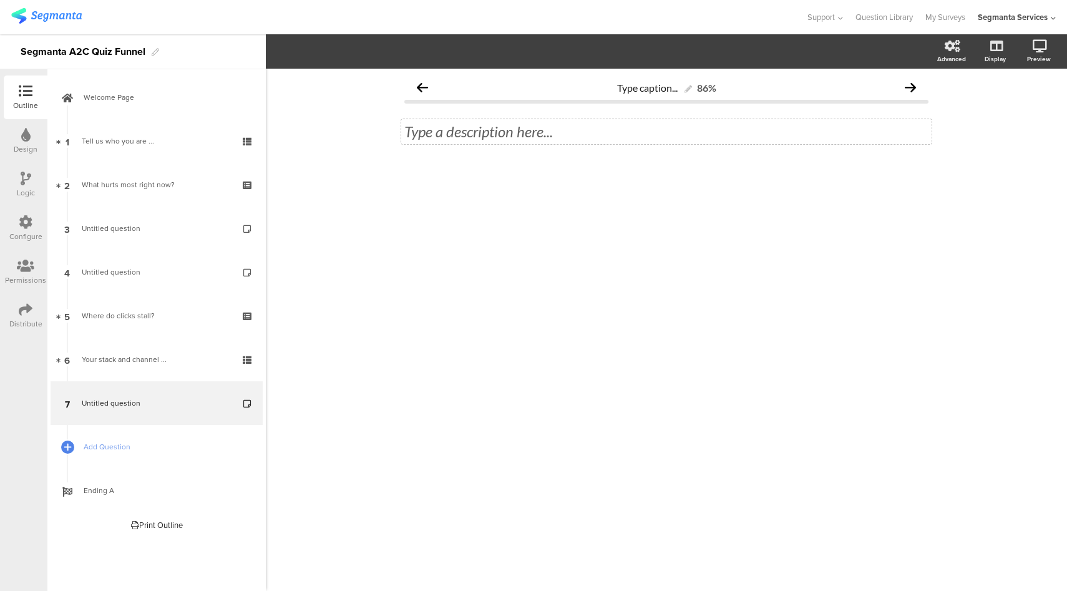
click at [467, 125] on div "Type a description here..." at bounding box center [666, 131] width 530 height 25
click at [155, 460] on link "Add Question" at bounding box center [157, 447] width 212 height 44
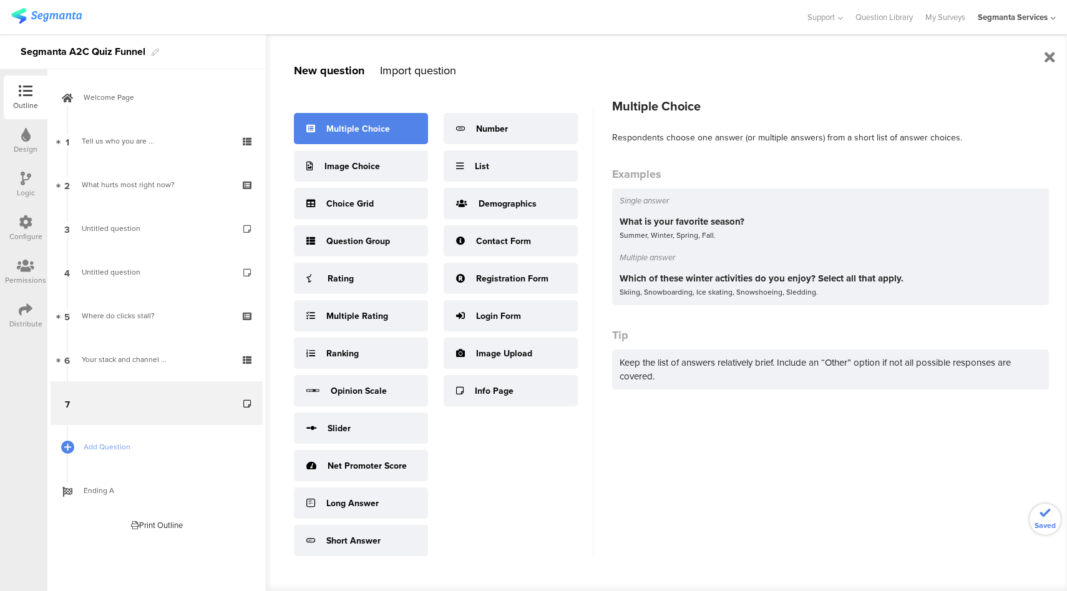
click at [397, 136] on div "Multiple Choice" at bounding box center [361, 128] width 134 height 31
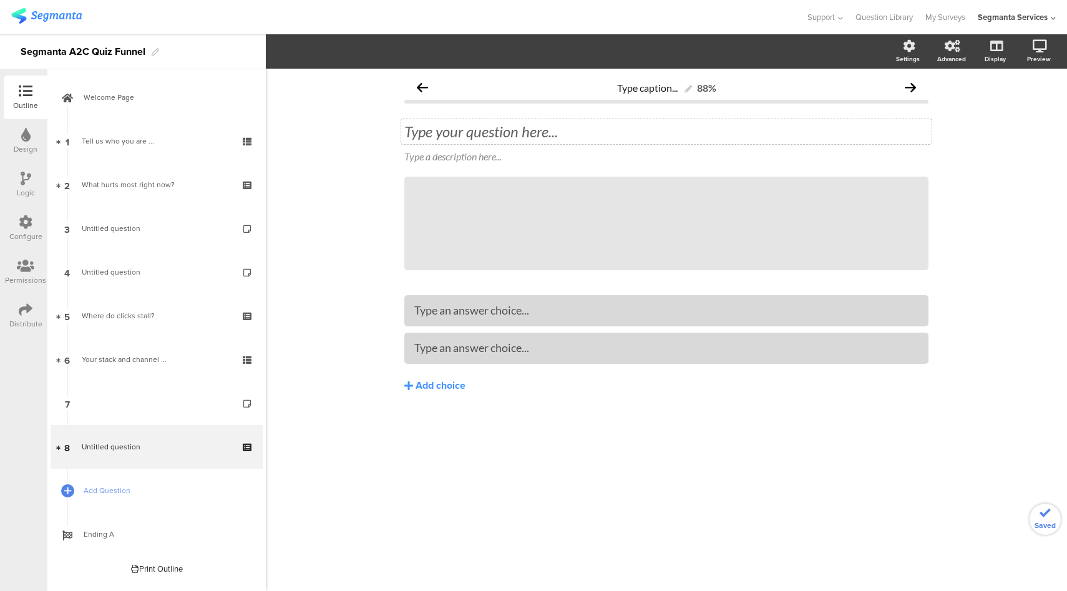
click at [455, 121] on div "Type your question here..." at bounding box center [666, 131] width 530 height 25
click at [451, 130] on p at bounding box center [666, 131] width 524 height 19
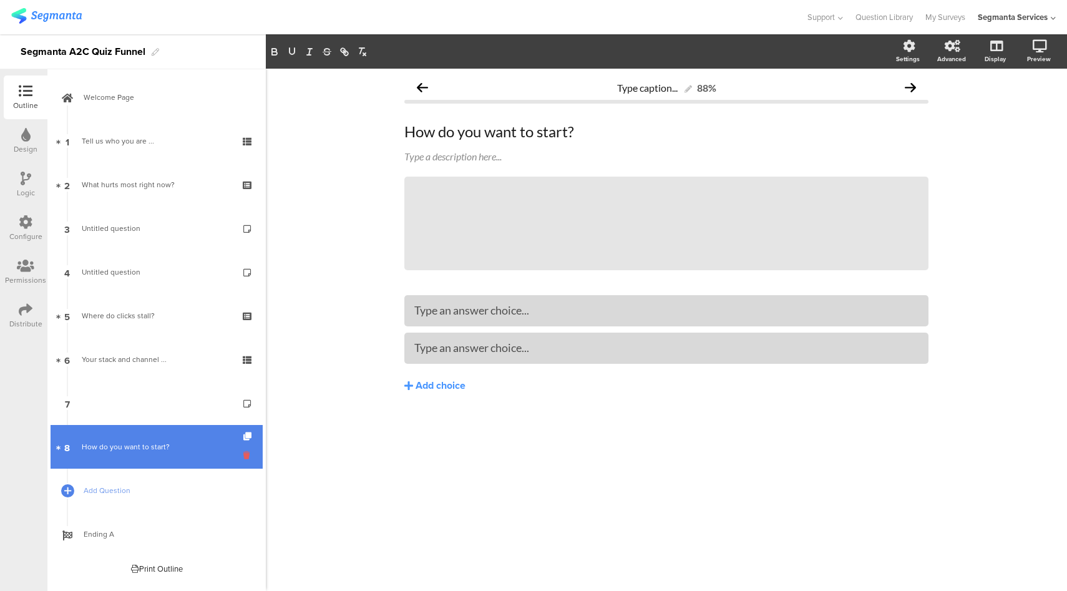
click at [246, 453] on icon at bounding box center [248, 455] width 11 height 12
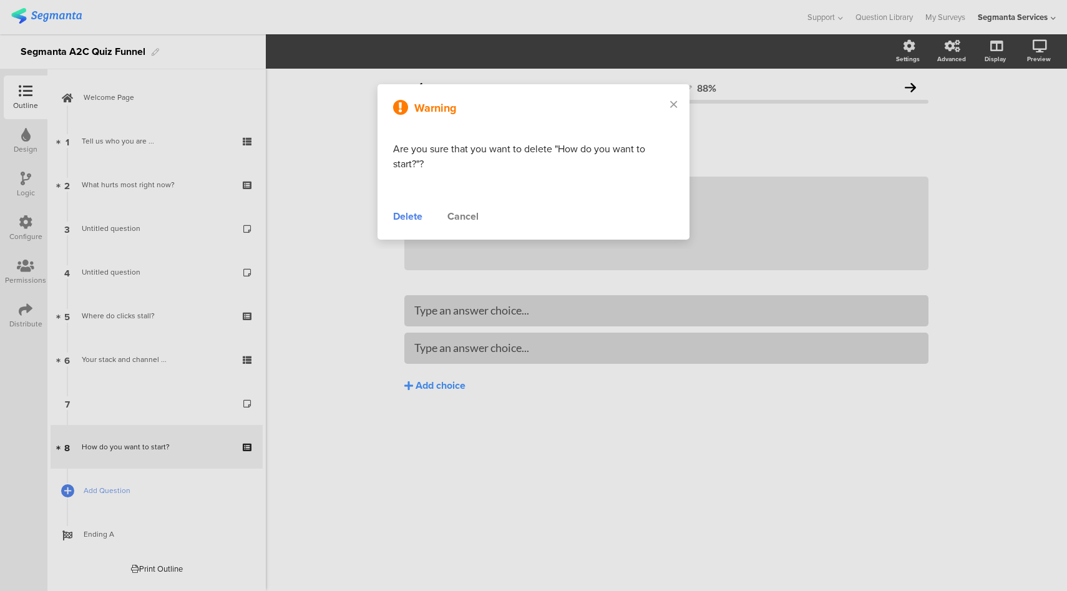
click at [413, 221] on div "Delete" at bounding box center [407, 216] width 29 height 15
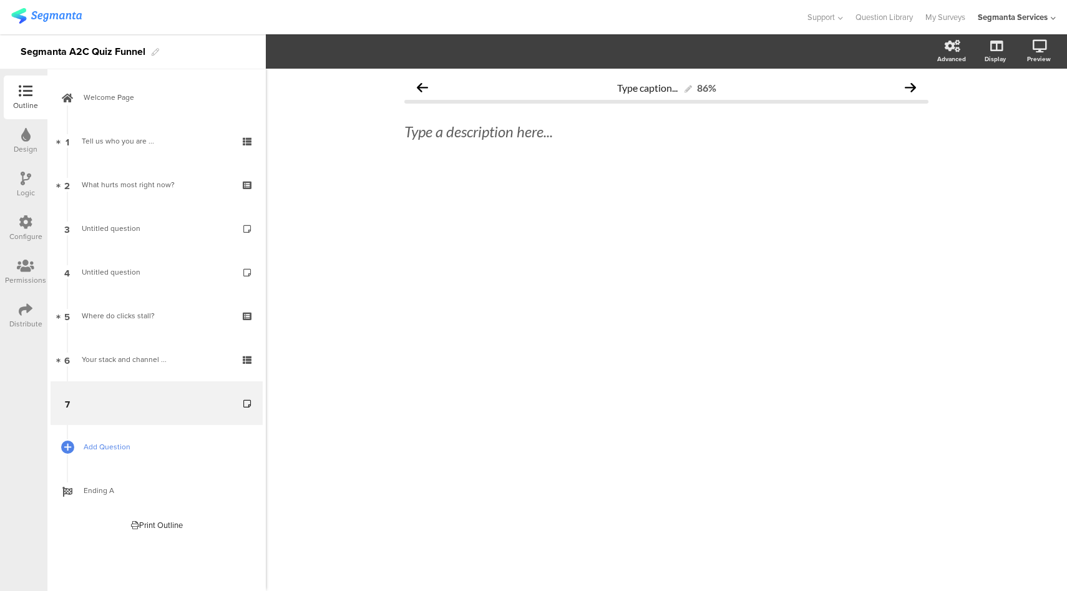
click at [188, 442] on span "Add Question" at bounding box center [164, 446] width 160 height 12
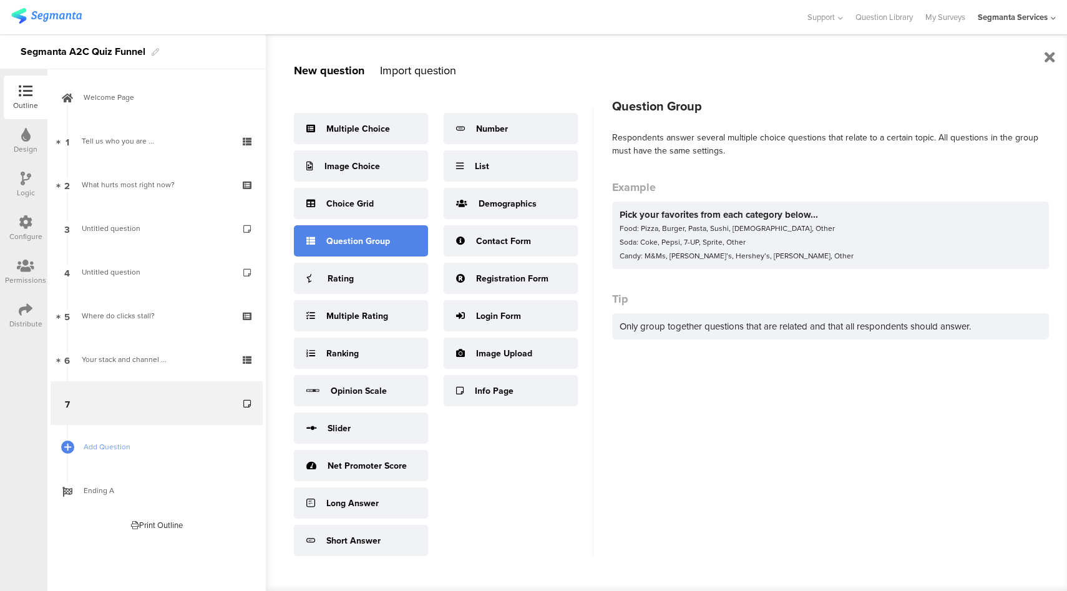
click at [379, 240] on div "Question Group" at bounding box center [358, 241] width 64 height 13
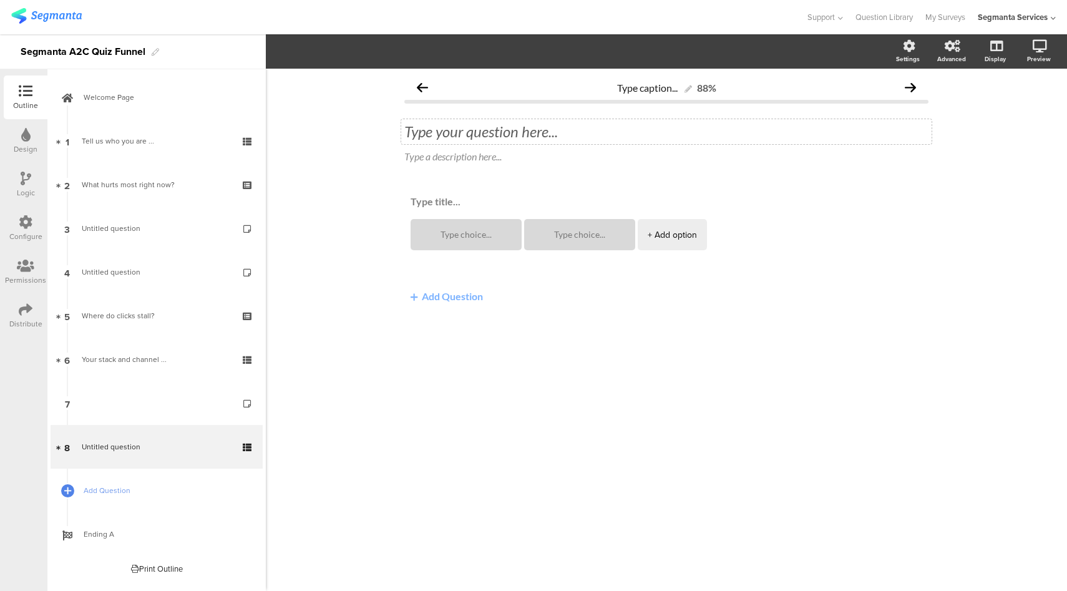
click at [455, 137] on div "Type your question here..." at bounding box center [666, 131] width 530 height 25
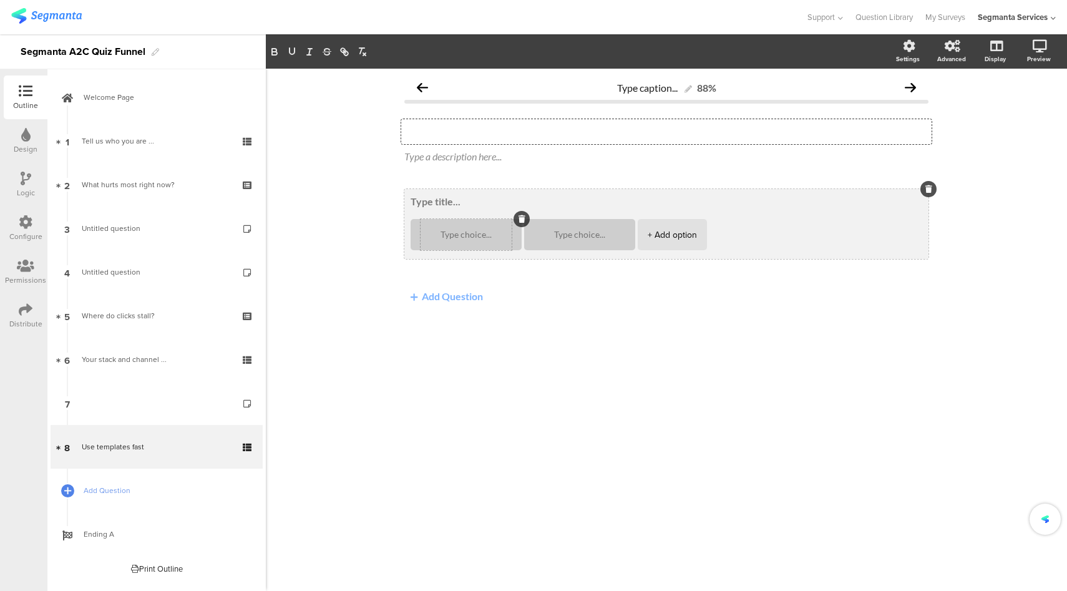
click at [445, 234] on textarea at bounding box center [465, 234] width 91 height 9
paste textarea "Use templates fast"
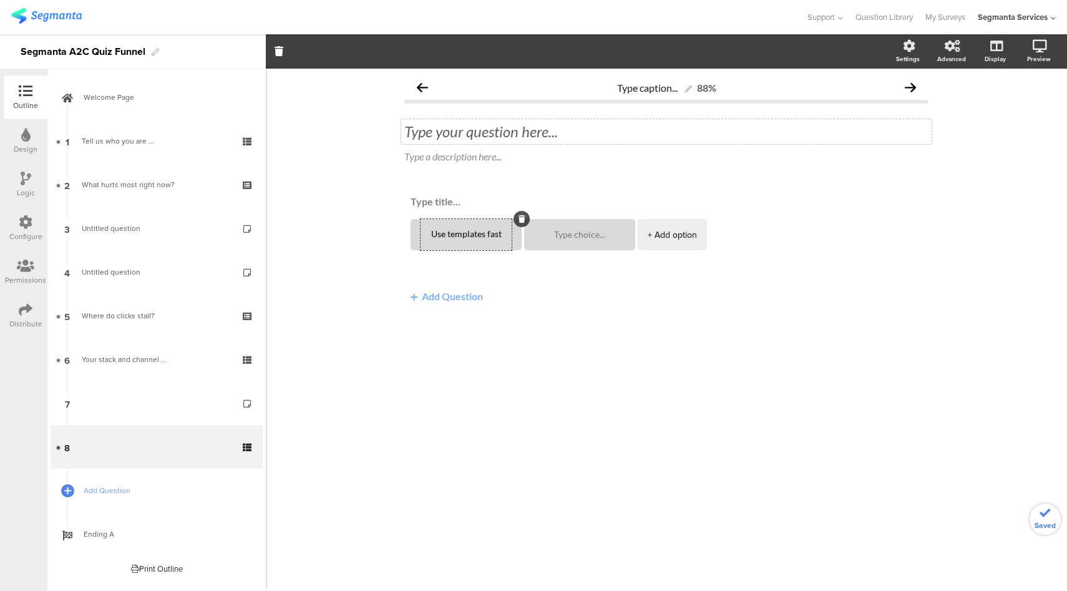
type textarea "Use templates fast"
click at [507, 135] on div "Type your question here..." at bounding box center [666, 131] width 530 height 25
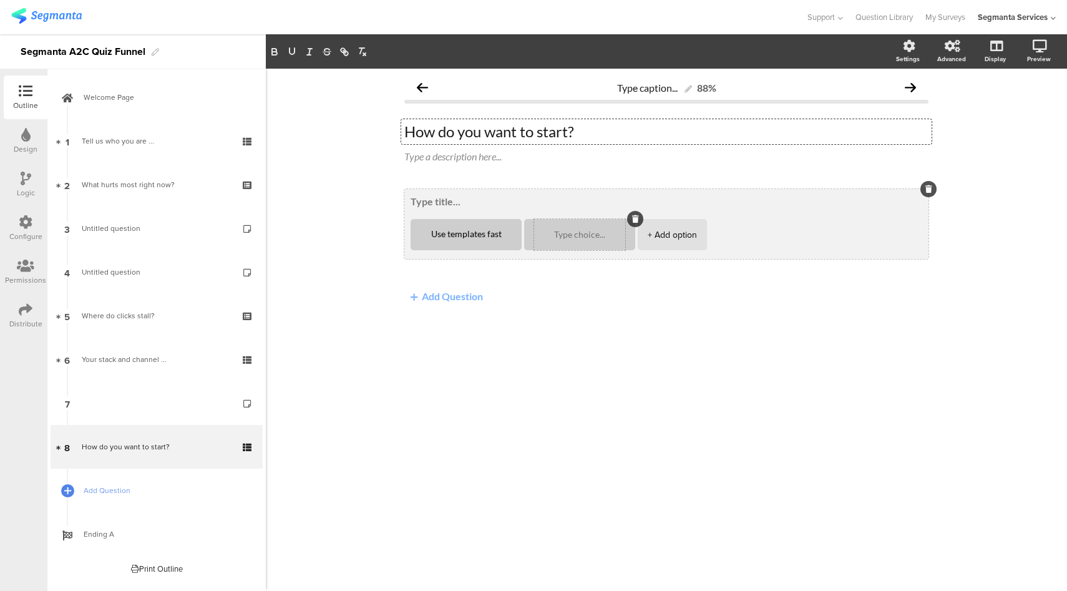
click at [566, 231] on textarea at bounding box center [579, 234] width 91 height 9
paste textarea "Build with our team"
click at [674, 233] on div "+ Add option" at bounding box center [671, 234] width 49 height 31
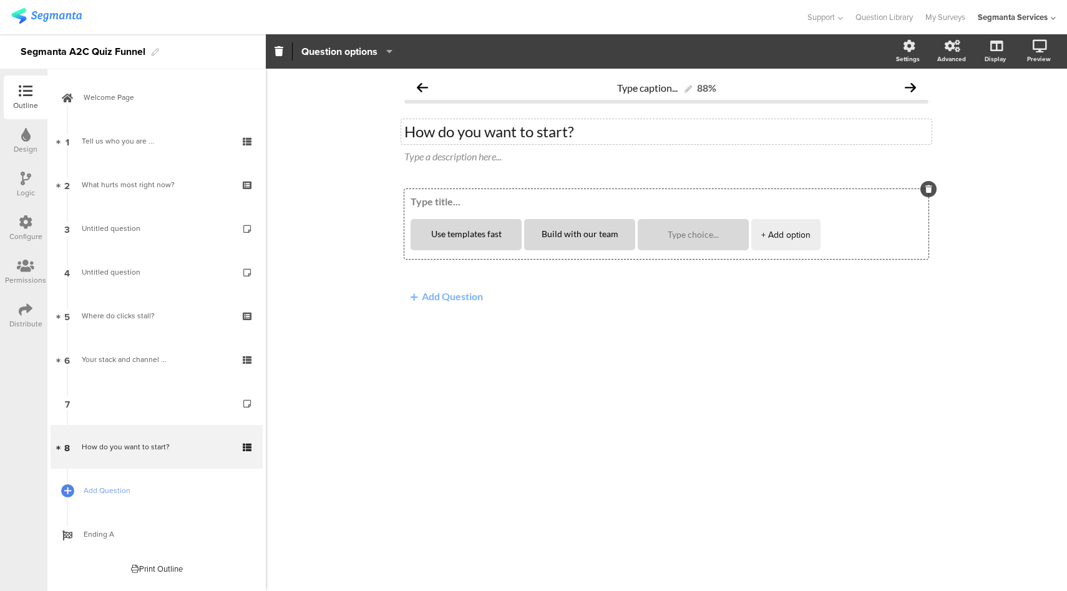
type textarea "Build with our team"
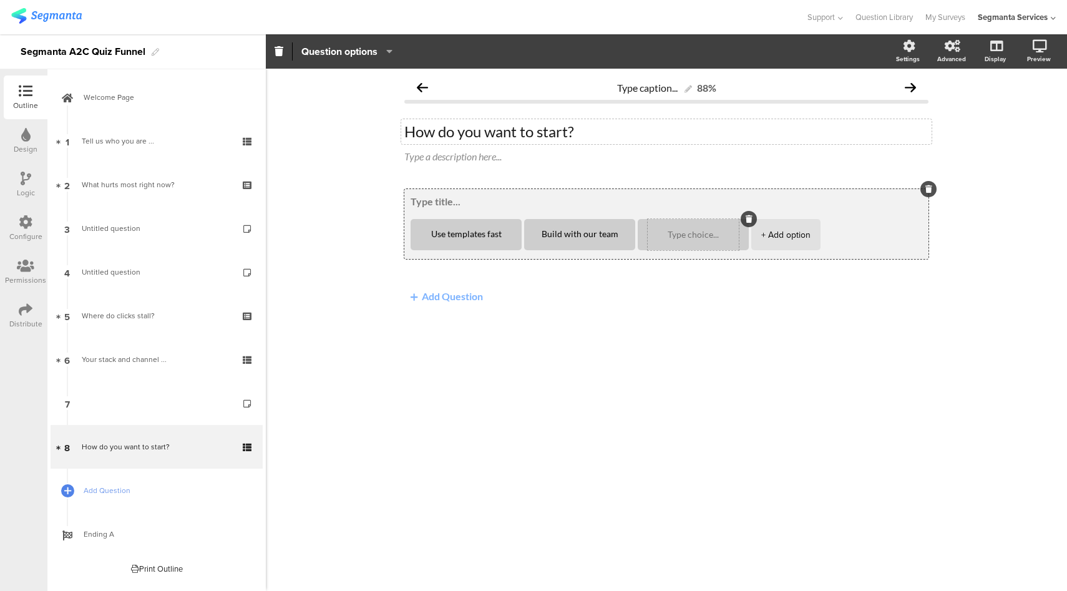
click at [700, 234] on textarea at bounding box center [692, 234] width 91 height 9
paste textarea "Full service needed"
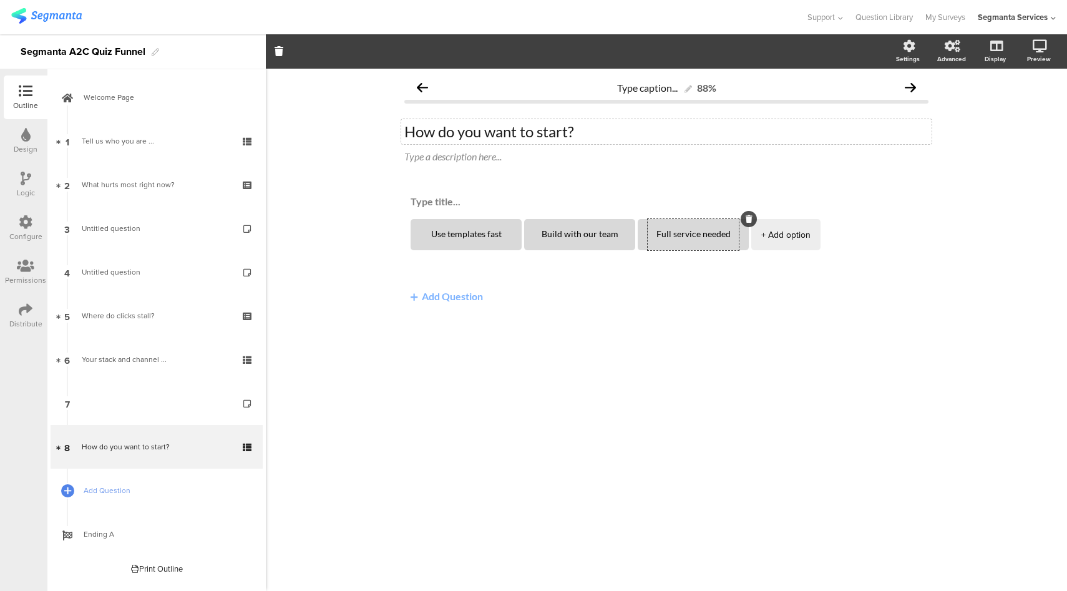
type textarea "Full service needed"
click at [470, 301] on button "Add Question" at bounding box center [446, 296] width 85 height 24
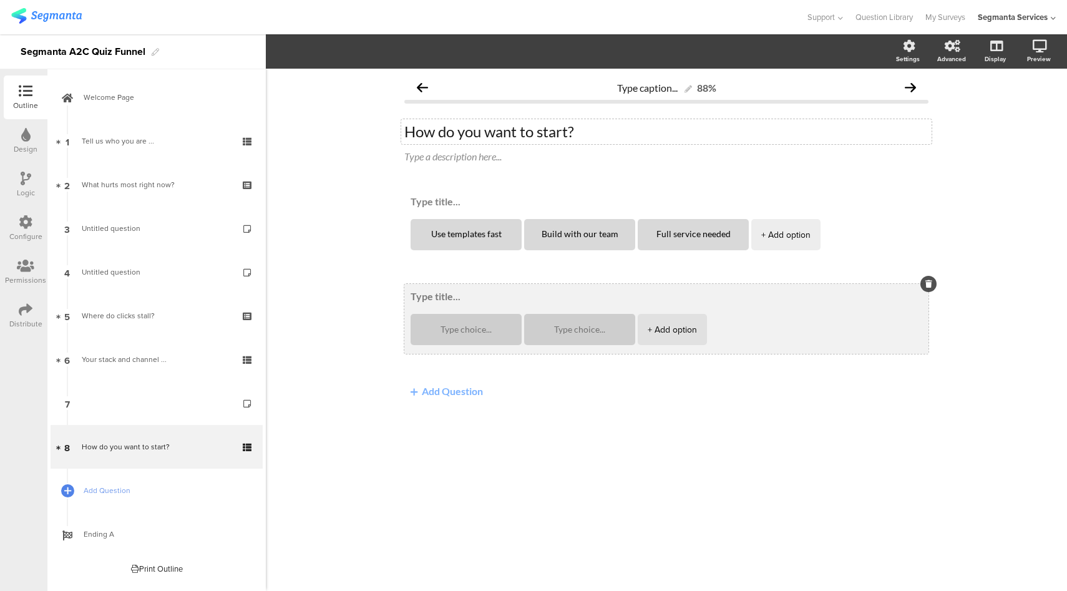
click at [433, 289] on div "+ Add option" at bounding box center [666, 319] width 524 height 70
click at [431, 299] on textarea at bounding box center [665, 296] width 511 height 12
paste textarea "Timeline"
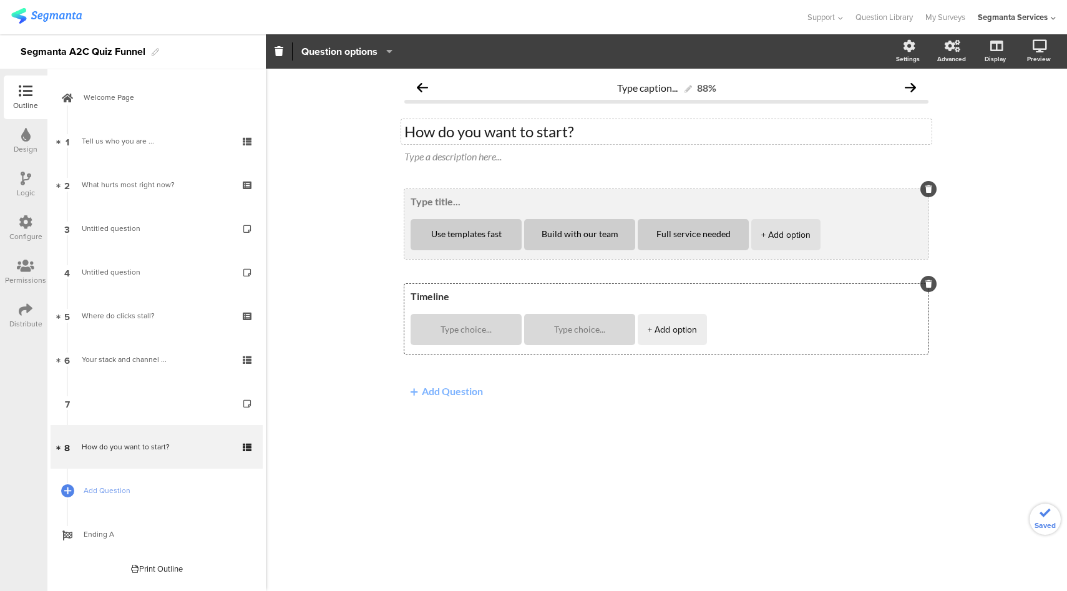
type textarea "Timeline"
click at [436, 200] on textarea at bounding box center [665, 201] width 511 height 12
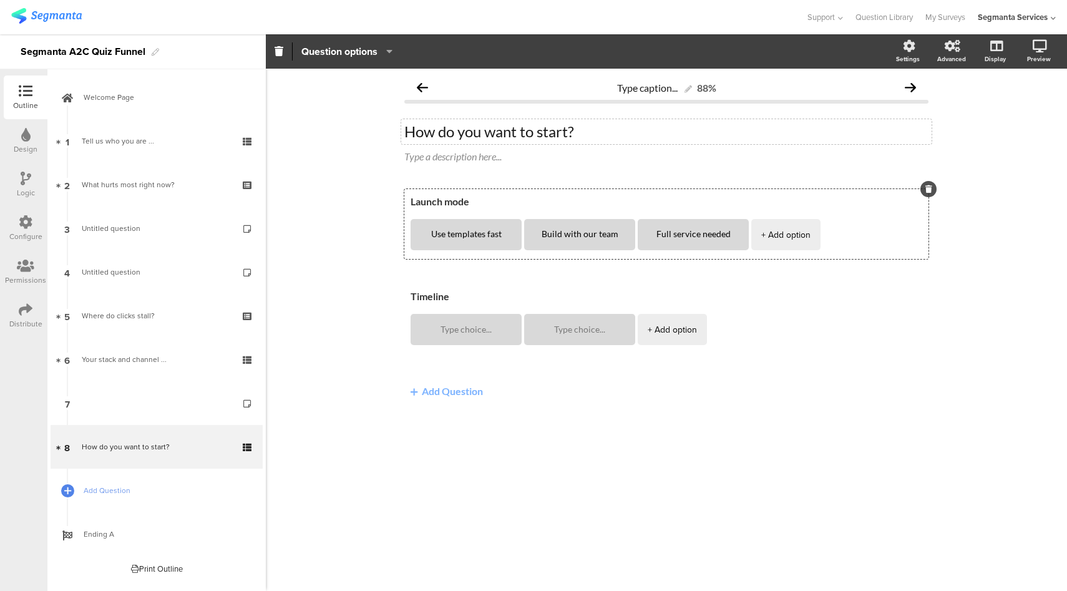
type textarea "Launch mode"
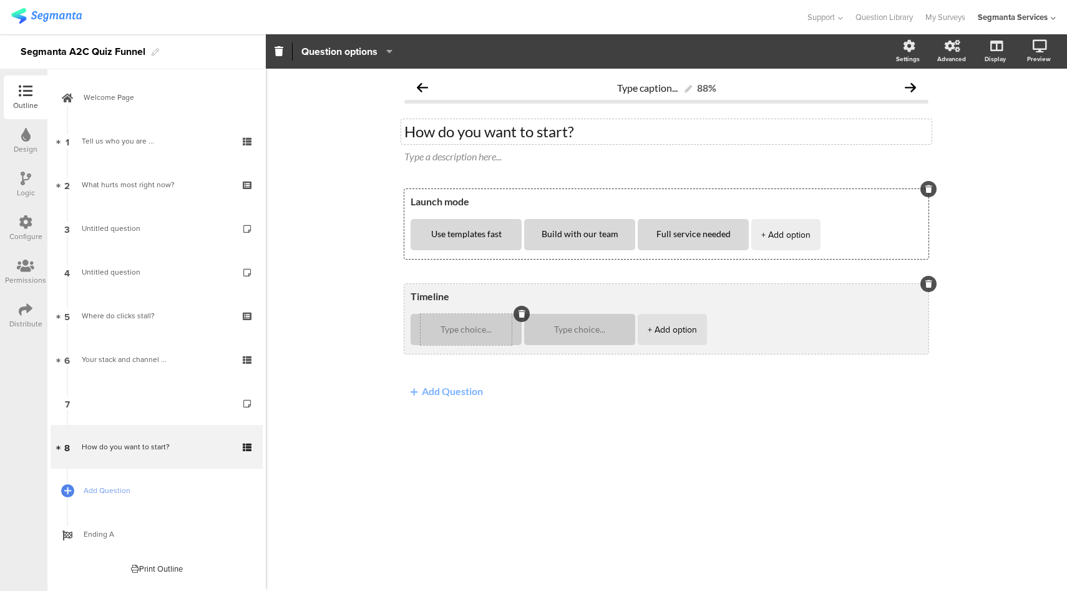
click at [462, 329] on textarea at bounding box center [465, 329] width 91 height 9
paste textarea "his quarter"
click at [445, 327] on textarea "his quarter" at bounding box center [465, 329] width 91 height 10
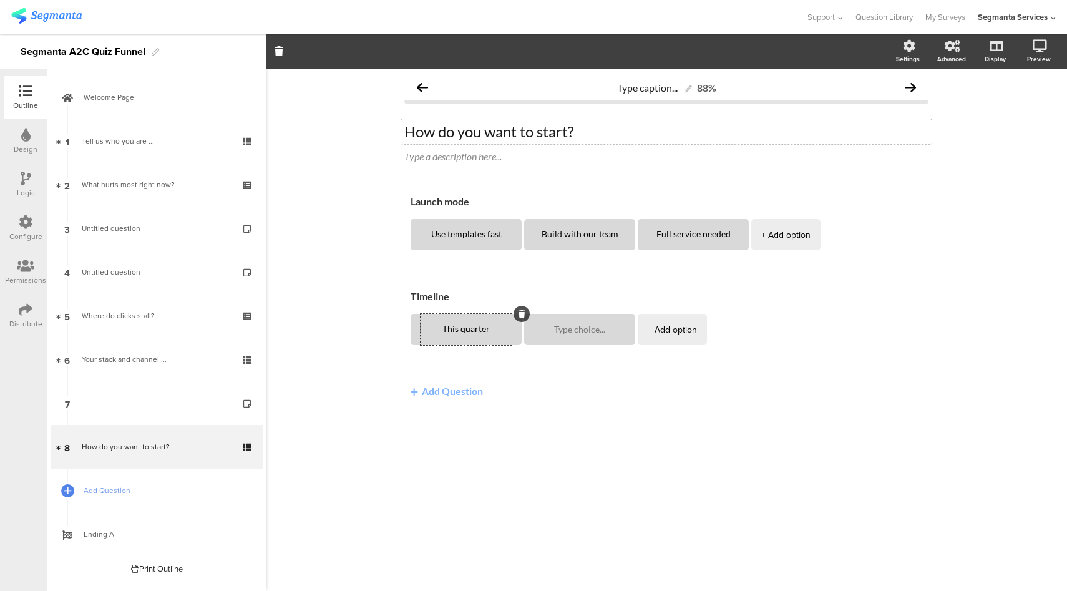
type textarea "This quarter"
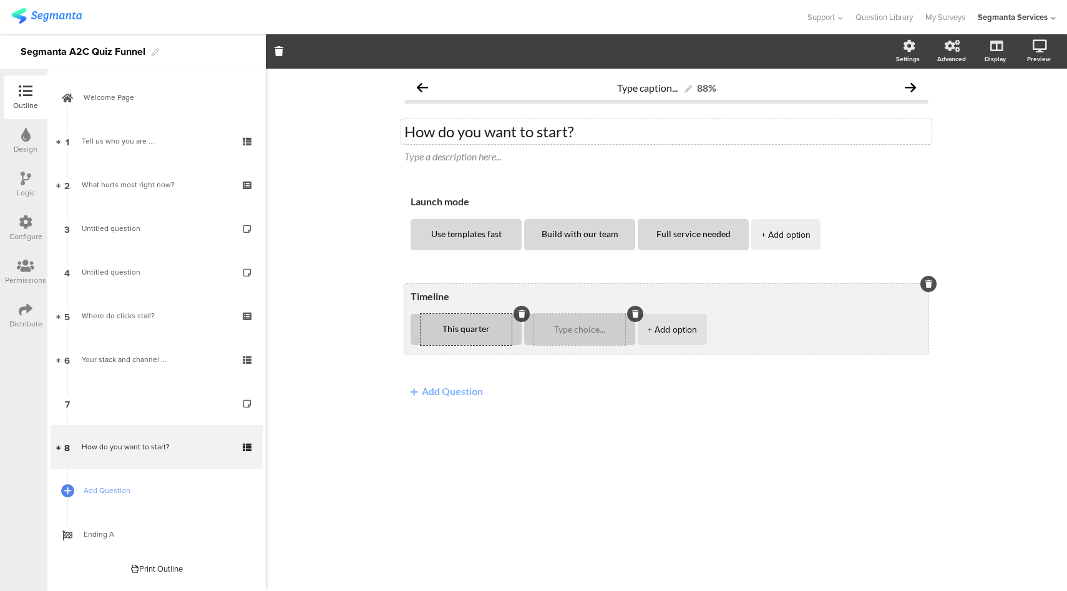
click at [573, 327] on textarea at bounding box center [579, 329] width 91 height 9
paste textarea "Next quarter"
type textarea "Next quarter"
click at [667, 329] on div "+ Add option" at bounding box center [671, 329] width 49 height 31
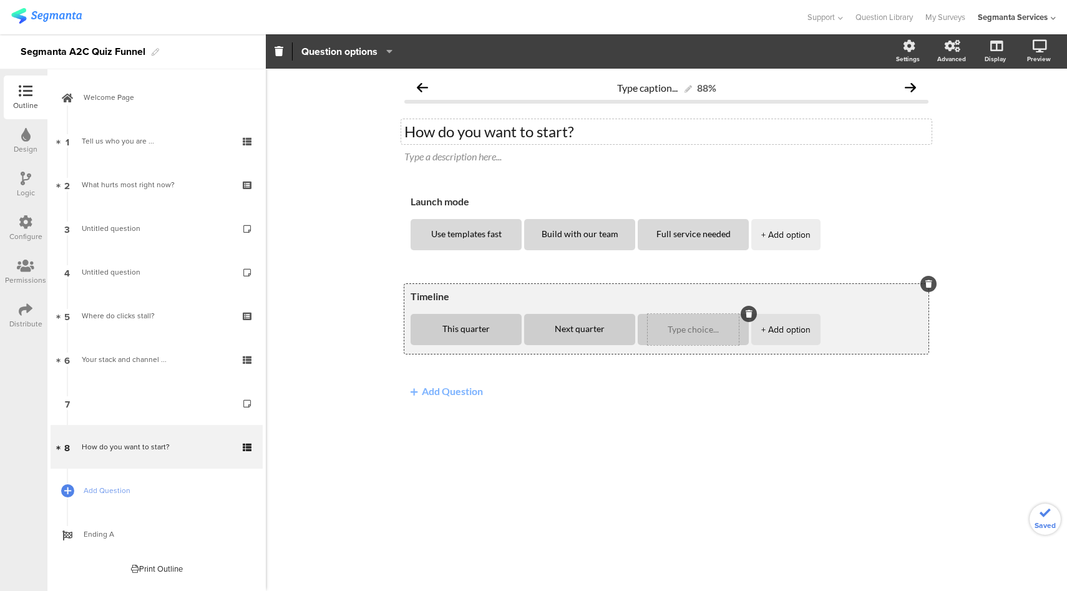
click at [707, 326] on textarea at bounding box center [692, 329] width 91 height 9
paste textarea "Exploring only"
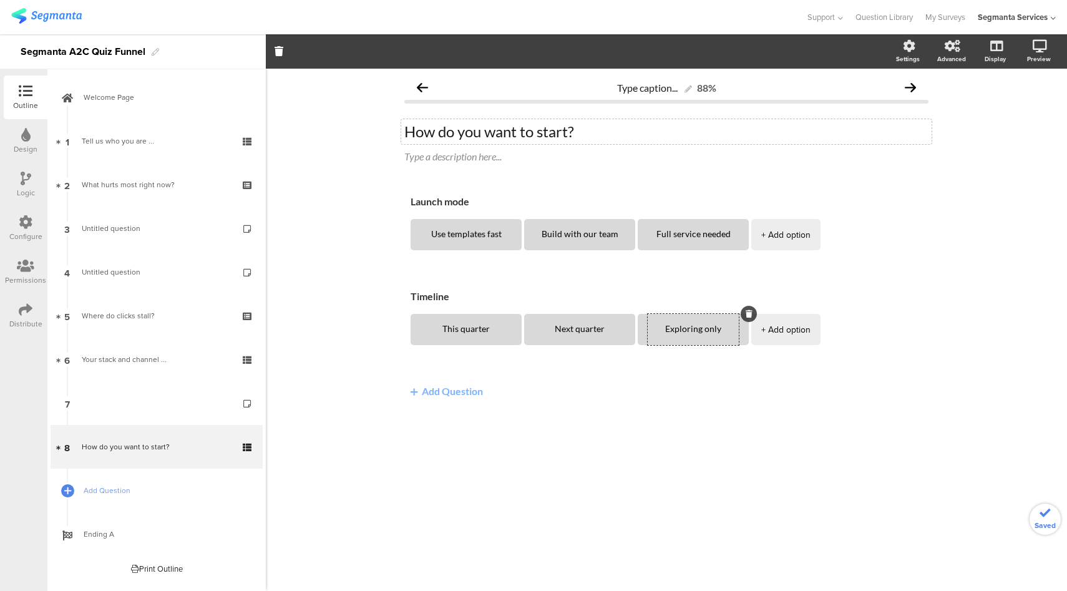
type textarea "Exploring only"
click at [122, 486] on span "Add Question" at bounding box center [164, 490] width 160 height 12
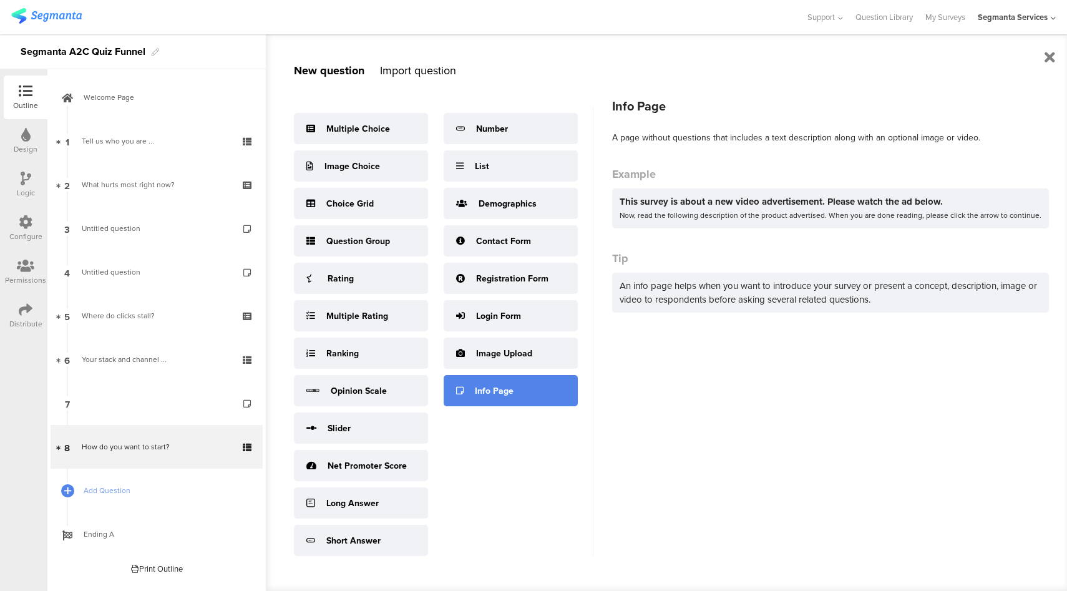
click at [490, 388] on div "Info Page" at bounding box center [494, 390] width 39 height 13
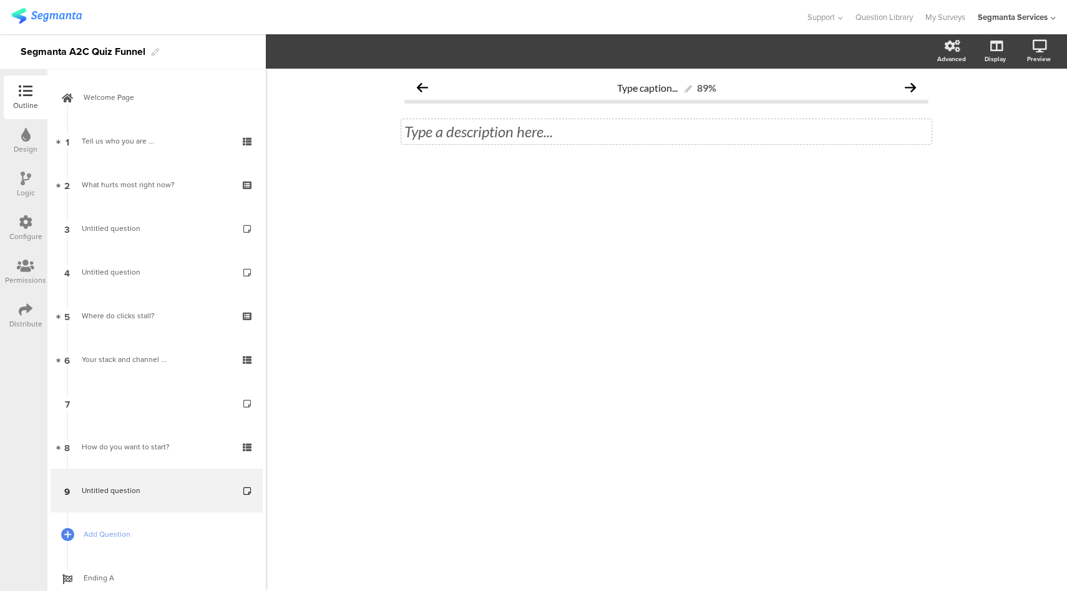
click at [452, 133] on div "Type a description here..." at bounding box center [666, 131] width 524 height 19
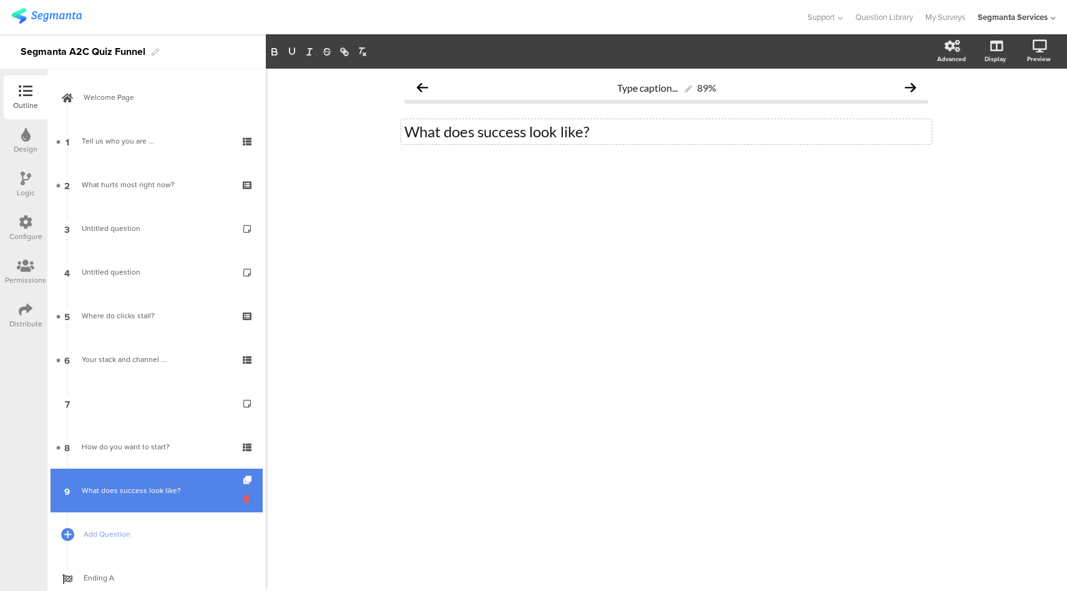
click at [246, 500] on icon at bounding box center [248, 499] width 11 height 12
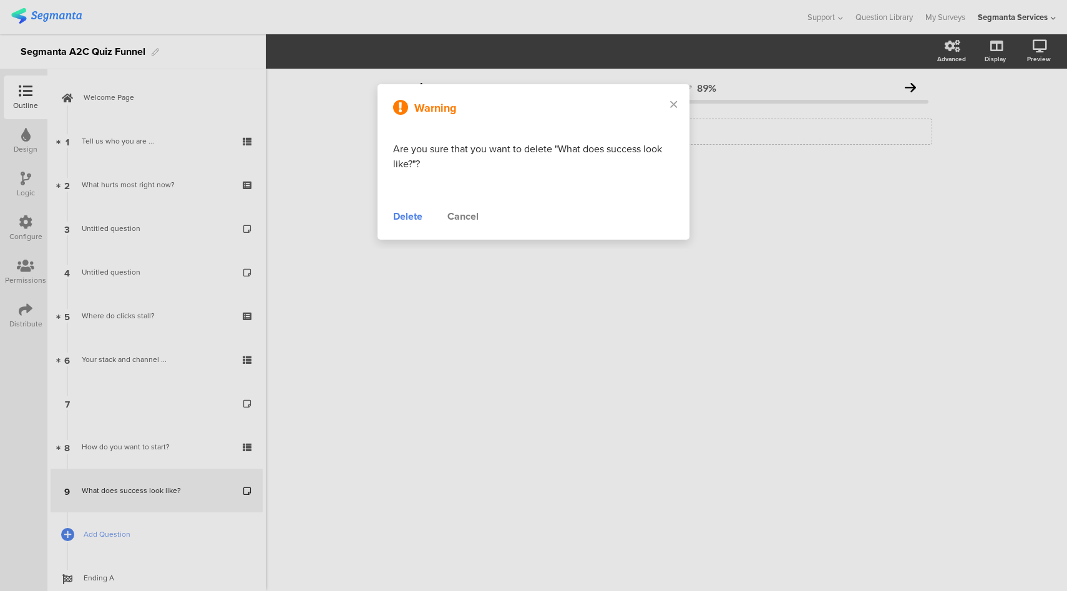
click at [453, 214] on div "Cancel" at bounding box center [462, 216] width 31 height 15
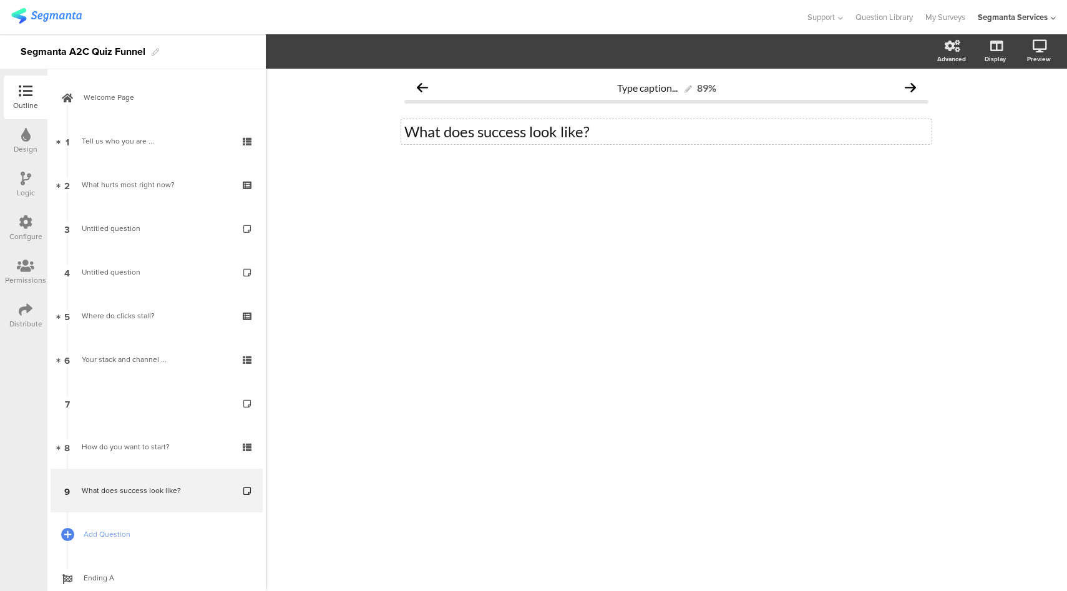
click at [495, 133] on div "What does success look like? What does success look like?" at bounding box center [666, 131] width 530 height 25
click at [135, 532] on span "Add Question" at bounding box center [164, 534] width 160 height 12
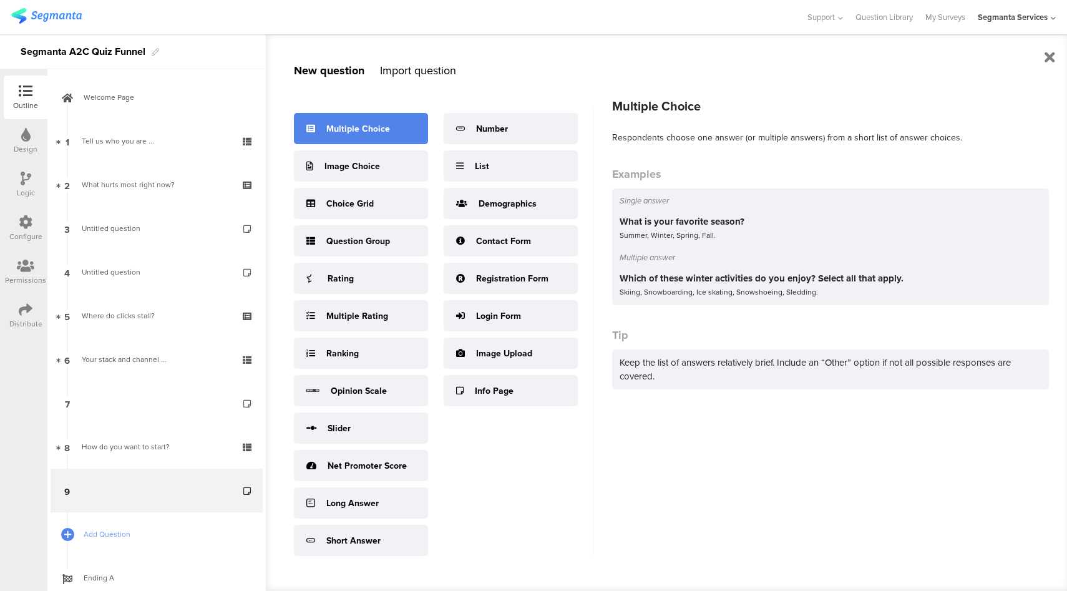
click at [362, 137] on div "Multiple Choice" at bounding box center [361, 128] width 134 height 31
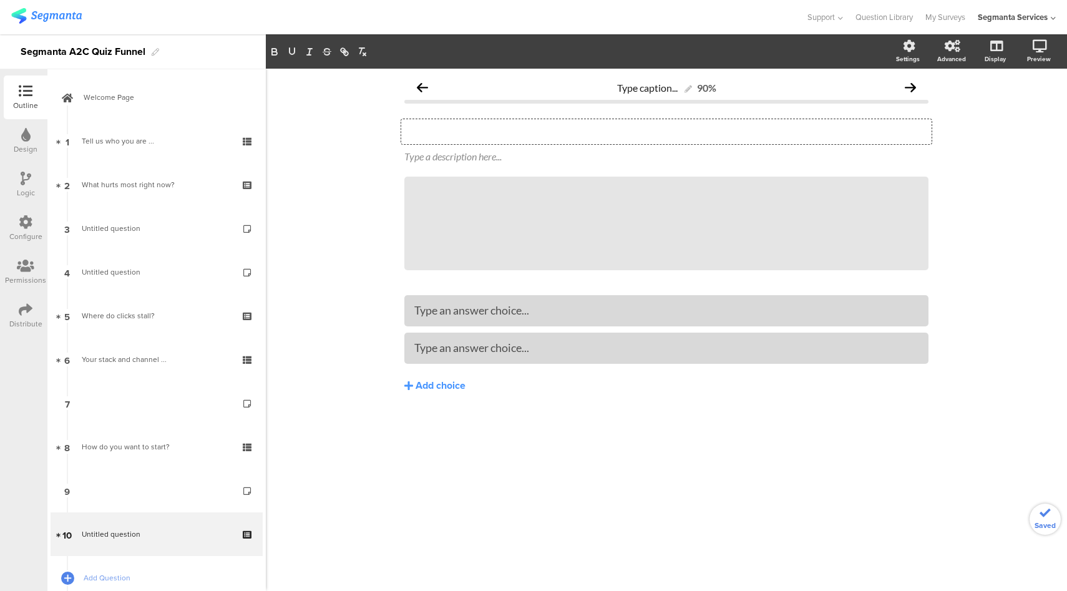
click at [452, 132] on div "Type your question here..." at bounding box center [666, 131] width 530 height 25
click at [520, 356] on div "Type an answer choice..." at bounding box center [666, 347] width 504 height 21
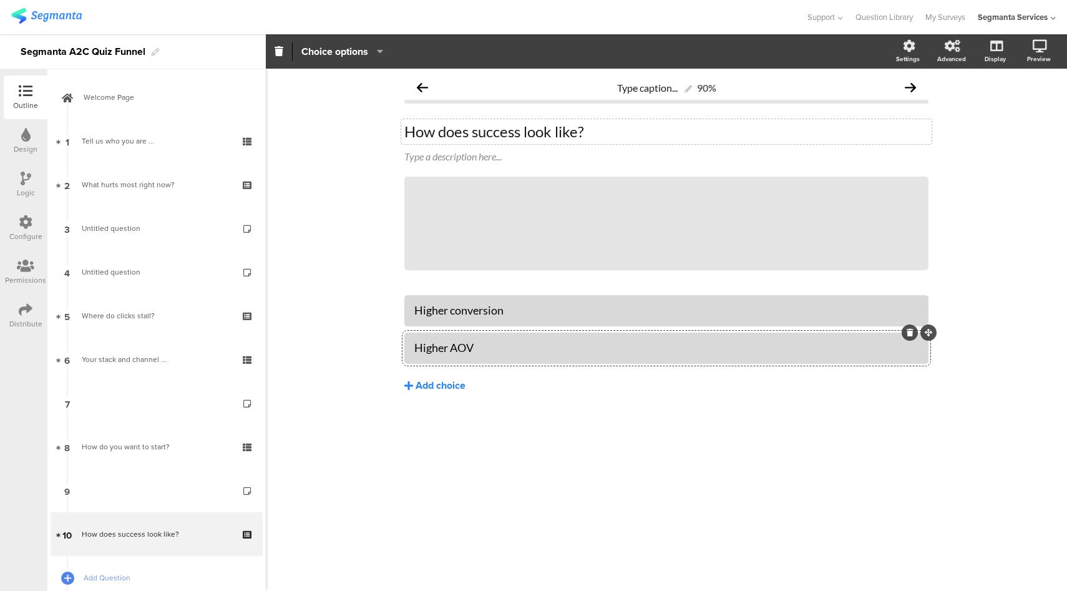
click at [436, 390] on div "Add choice" at bounding box center [440, 385] width 50 height 13
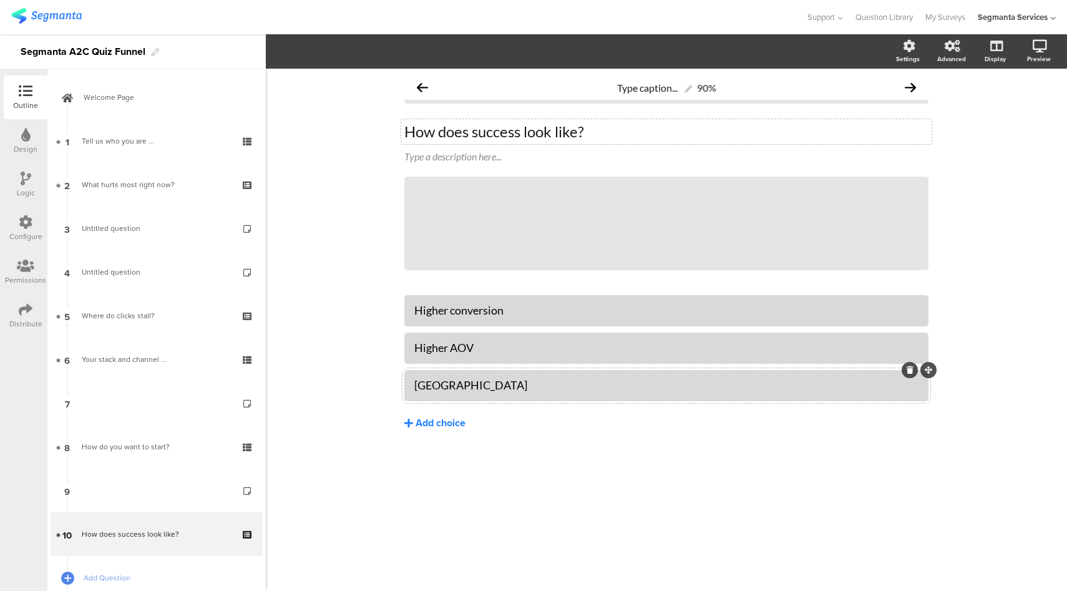
click at [441, 419] on div "Add choice" at bounding box center [440, 423] width 50 height 13
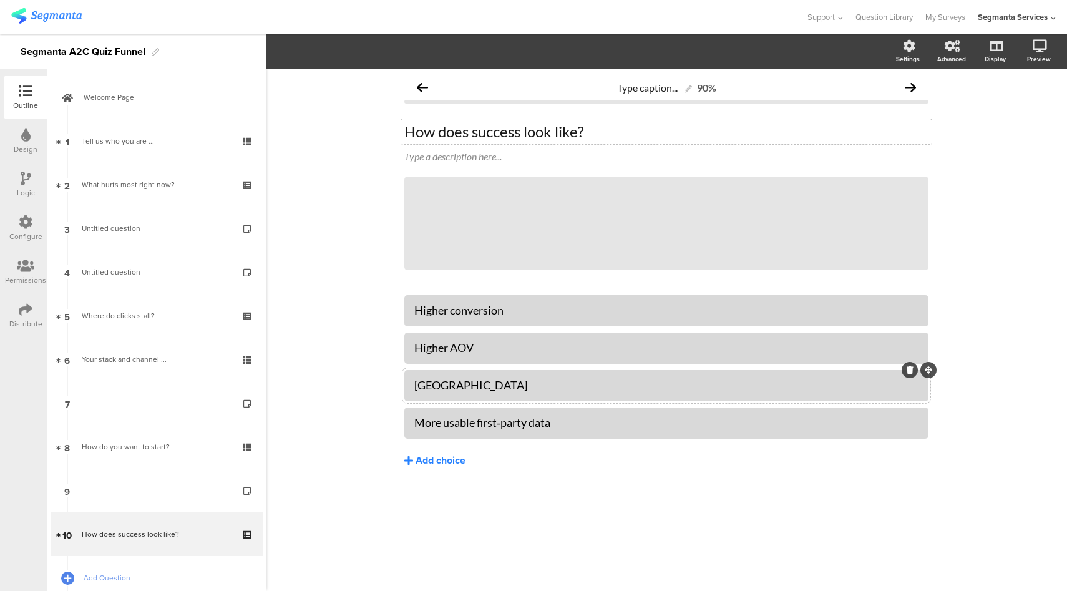
click at [440, 463] on div "Add choice" at bounding box center [440, 460] width 50 height 13
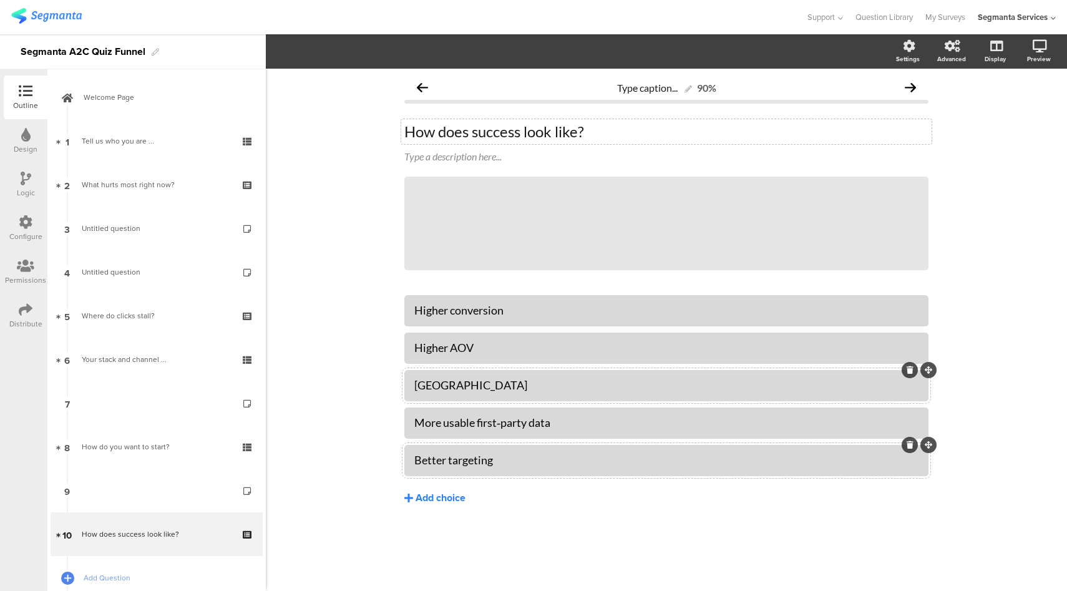
click at [450, 503] on div "Add choice" at bounding box center [440, 497] width 50 height 13
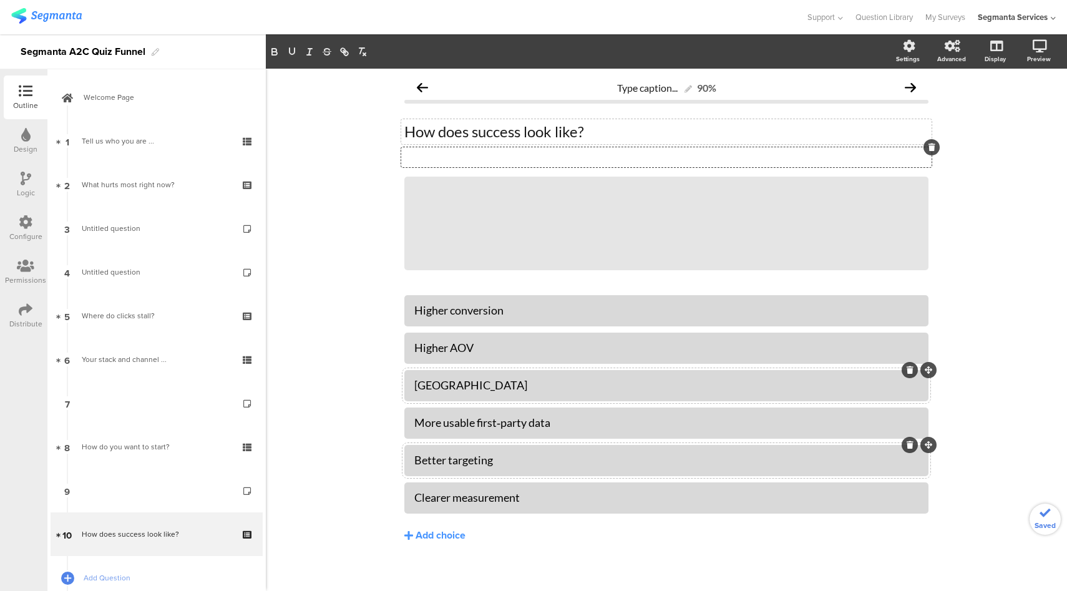
click at [445, 162] on div "Type a description here..." at bounding box center [666, 157] width 530 height 20
drag, startPoint x: 488, startPoint y: 156, endPoint x: 349, endPoint y: 163, distance: 138.6
click at [350, 163] on div "Type caption... 90% How does success look like? How does success look like? Sel…" at bounding box center [666, 335] width 801 height 532
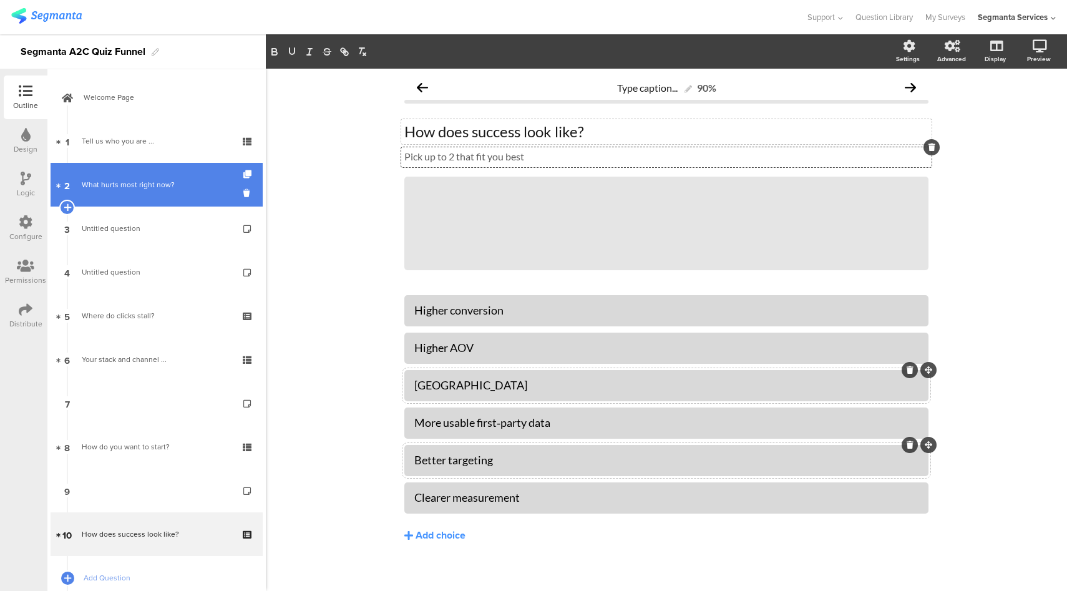
click at [199, 185] on div "What hurts most right now?" at bounding box center [156, 184] width 149 height 12
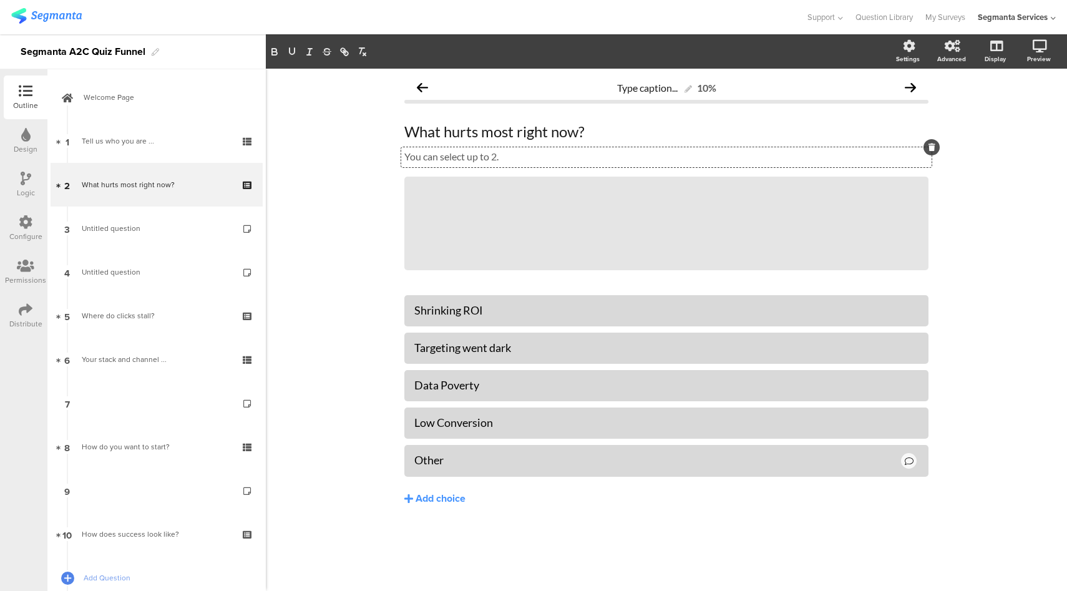
drag, startPoint x: 520, startPoint y: 156, endPoint x: 537, endPoint y: 160, distance: 18.0
click at [537, 160] on div "You can select up to 2. You can select up to 2. You can select up to 2." at bounding box center [666, 157] width 530 height 20
click at [474, 165] on div "You can select up to 2. You can select up to 2. You can select up to 2." at bounding box center [666, 157] width 530 height 20
click at [474, 162] on p "You can select up to 2." at bounding box center [666, 156] width 524 height 12
copy p "You can select up to 2."
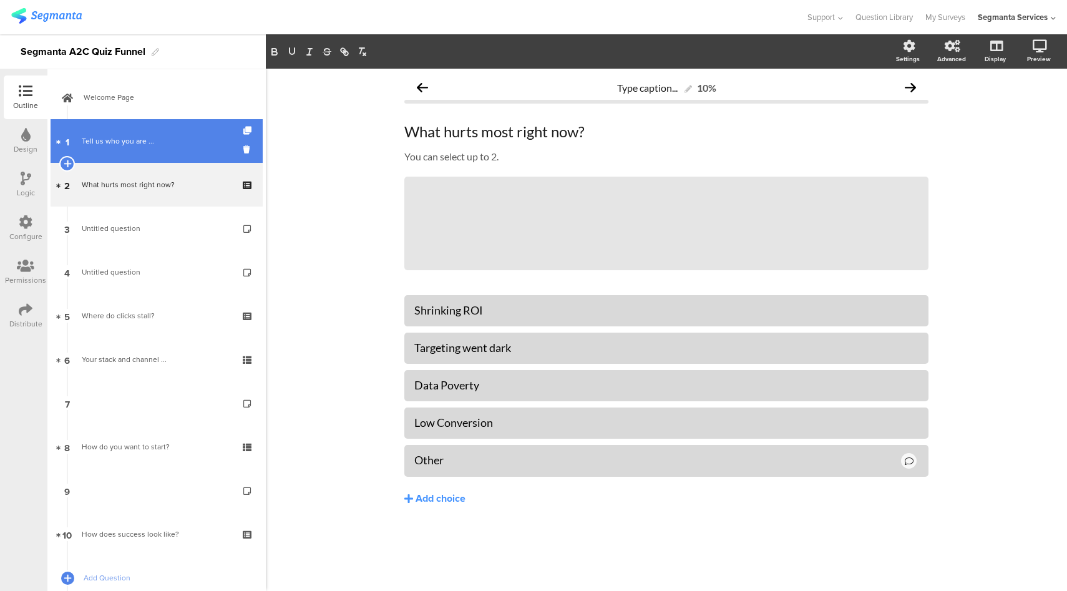
click at [170, 148] on link "1 Tell us who you are ..." at bounding box center [157, 141] width 212 height 44
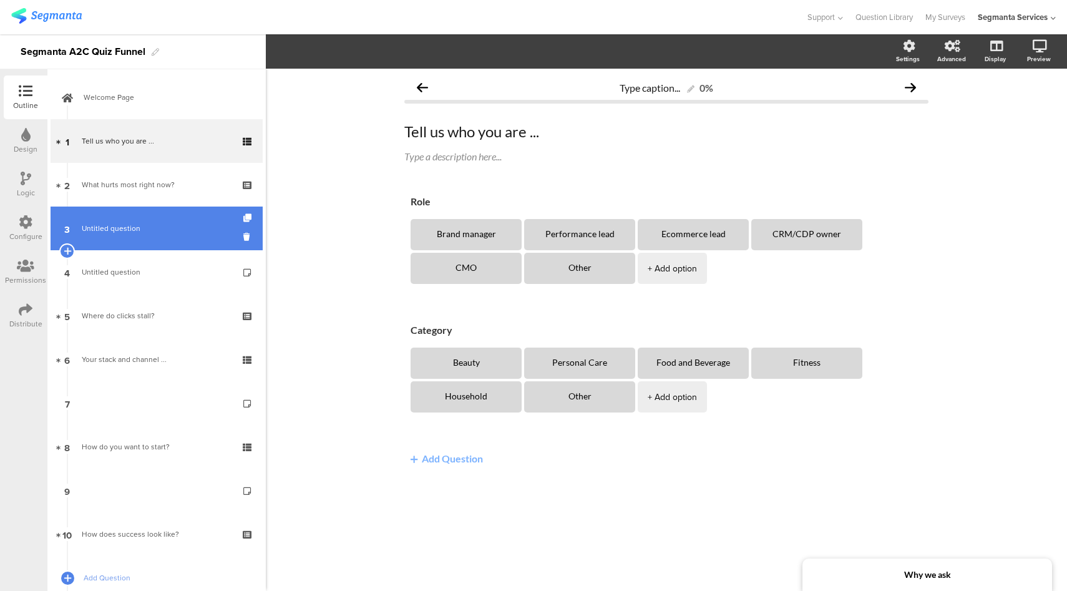
click at [157, 235] on link "3 Untitled question" at bounding box center [157, 228] width 212 height 44
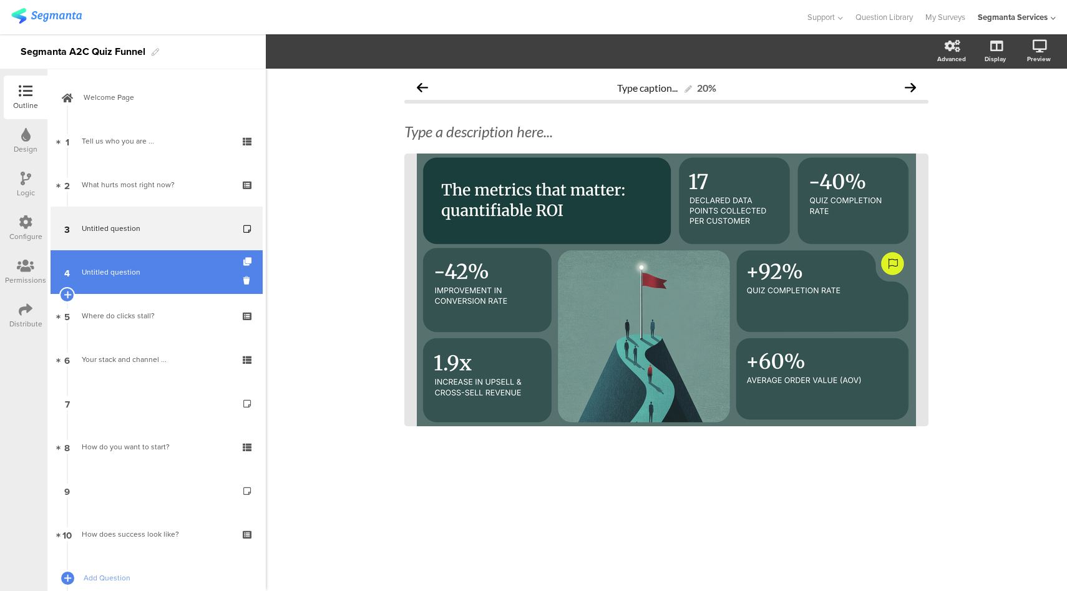
click at [159, 276] on span "Untitled question" at bounding box center [156, 272] width 149 height 12
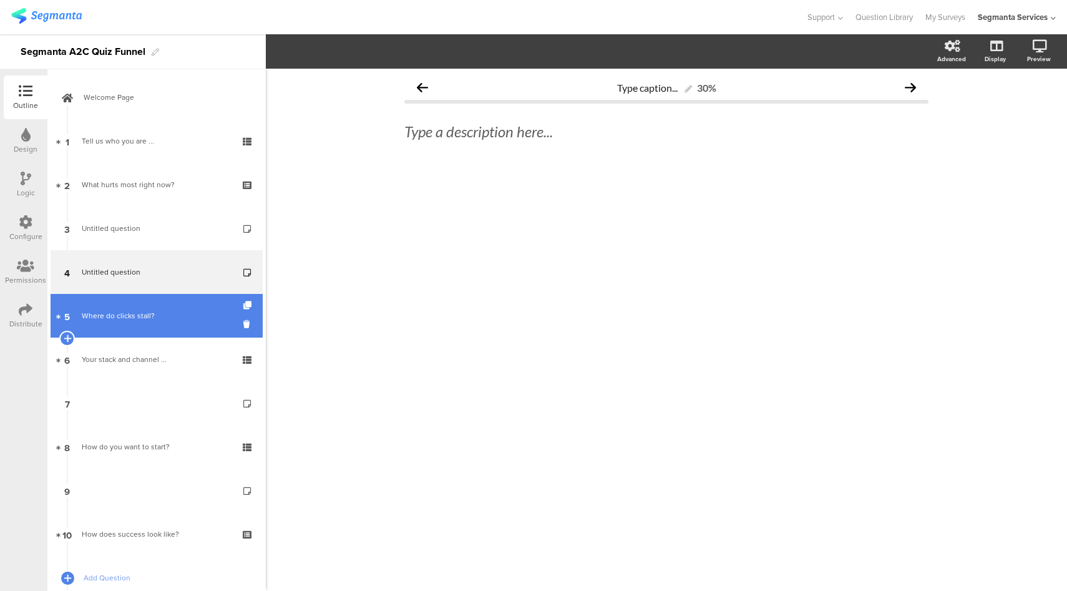
click at [159, 321] on div "Where do clicks stall?" at bounding box center [156, 315] width 149 height 12
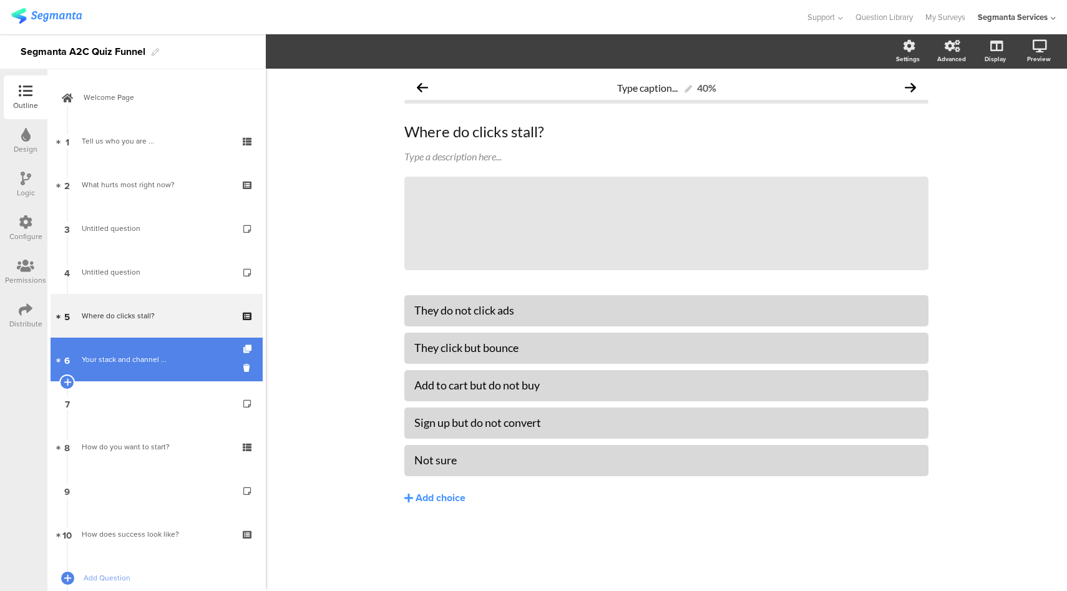
click at [158, 365] on link "6 Your stack and channel ..." at bounding box center [157, 359] width 212 height 44
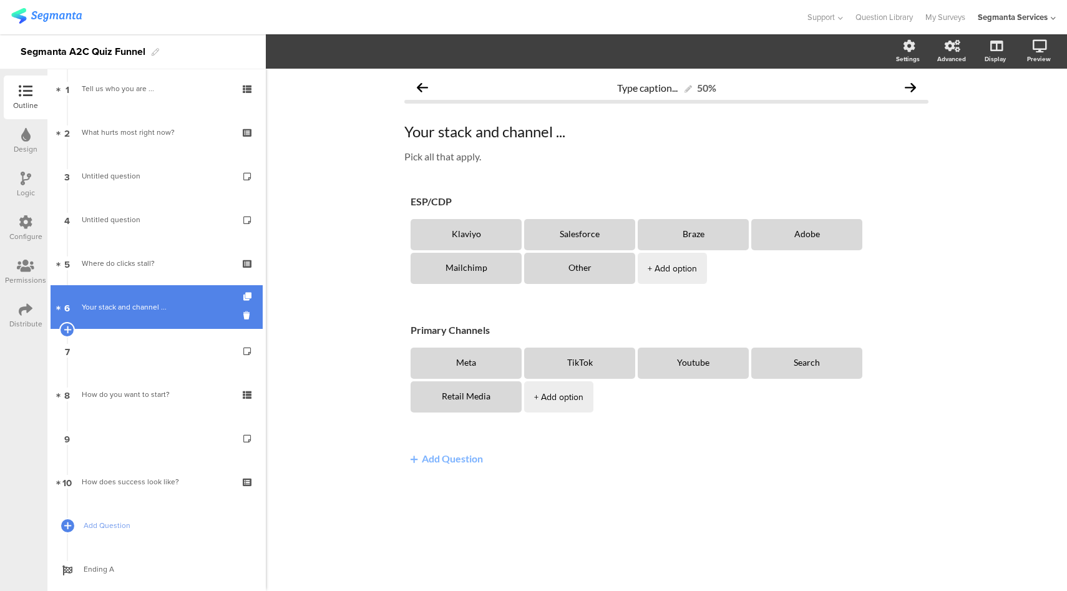
scroll to position [80, 0]
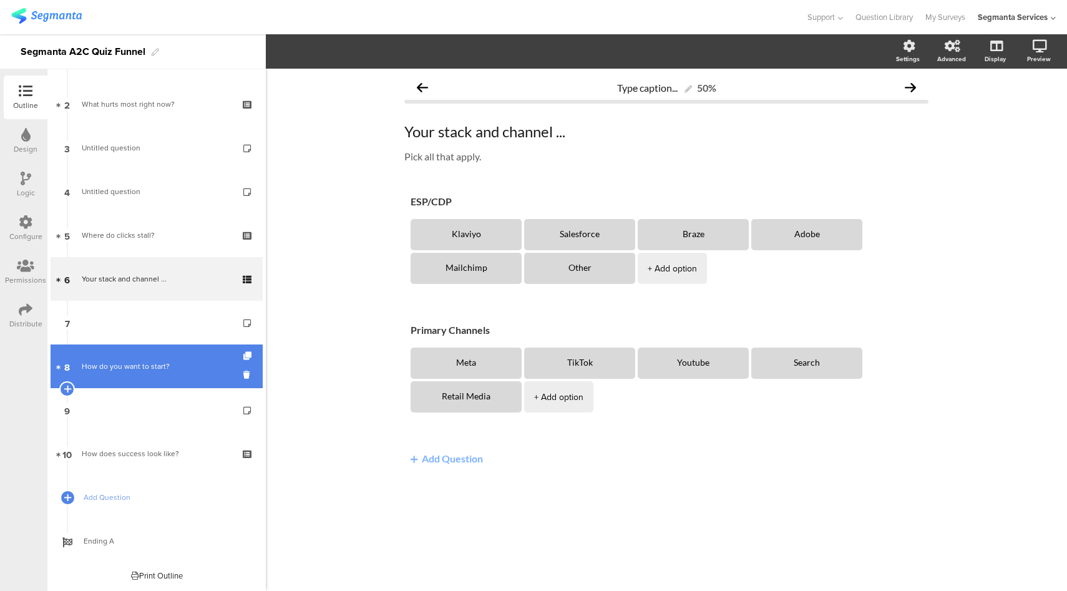
click at [160, 369] on div "How do you want to start?" at bounding box center [156, 366] width 149 height 12
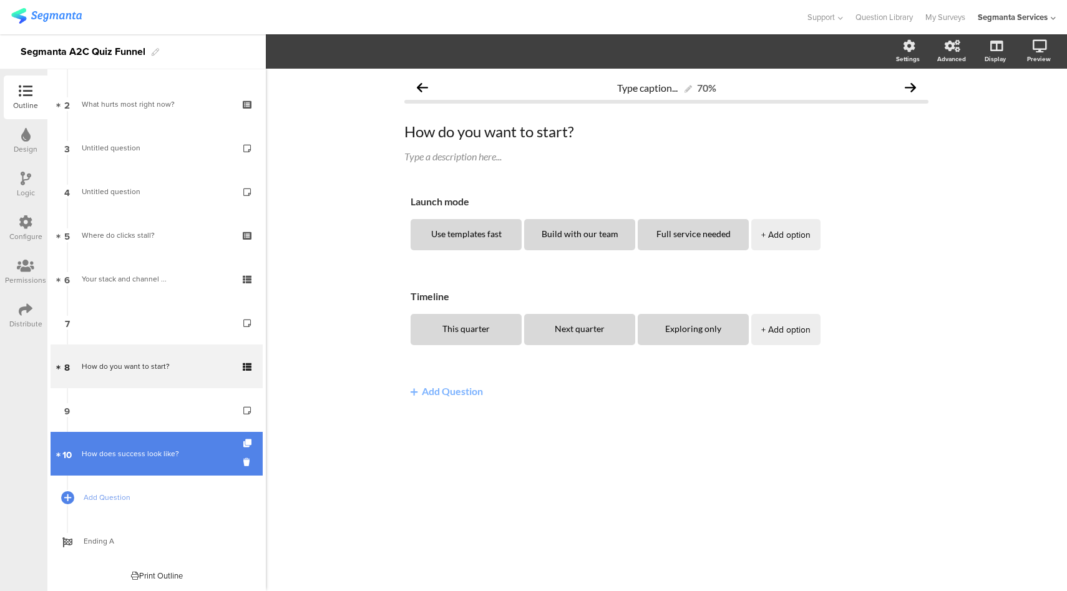
click at [171, 459] on div "How does success look like?" at bounding box center [156, 453] width 149 height 12
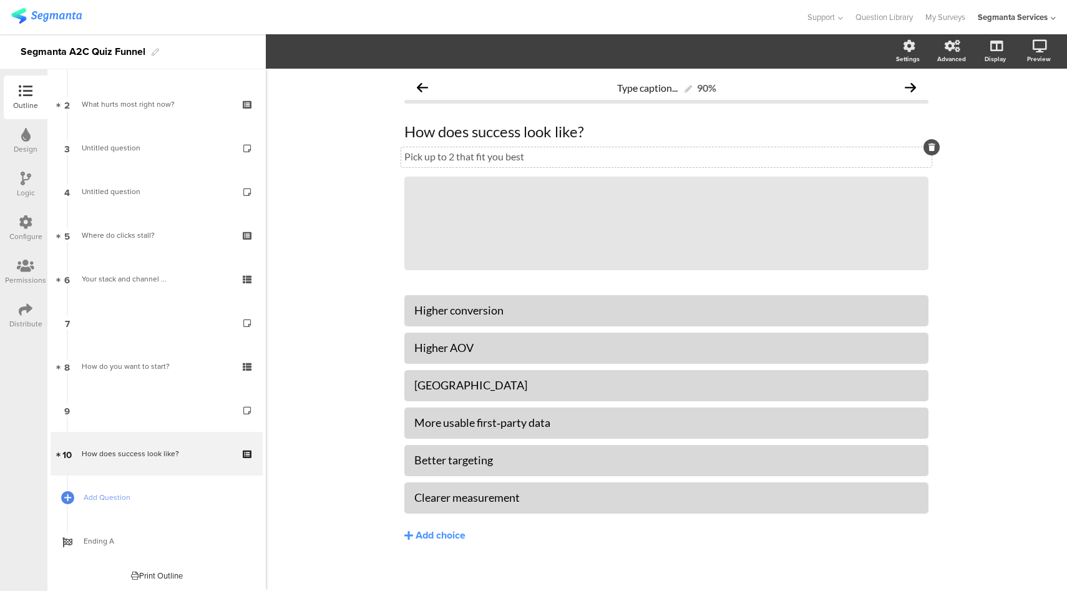
click at [483, 155] on div "Pick up to 2 that fit you best Pick up to 2 that fit you best" at bounding box center [666, 157] width 530 height 20
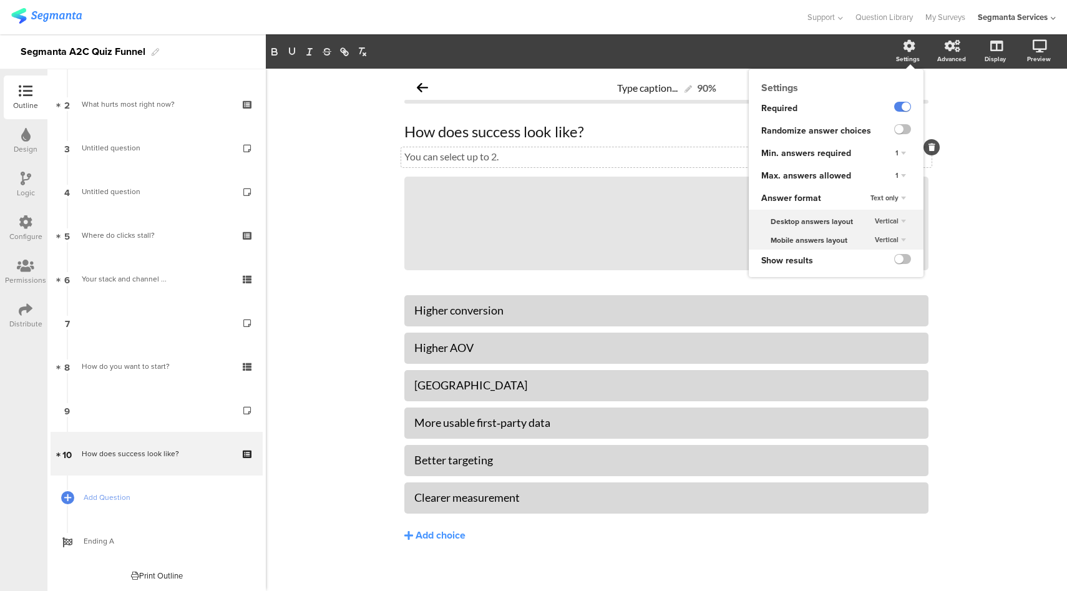
click at [900, 173] on div "1" at bounding box center [900, 175] width 21 height 15
click at [876, 215] on div "2" at bounding box center [883, 213] width 74 height 13
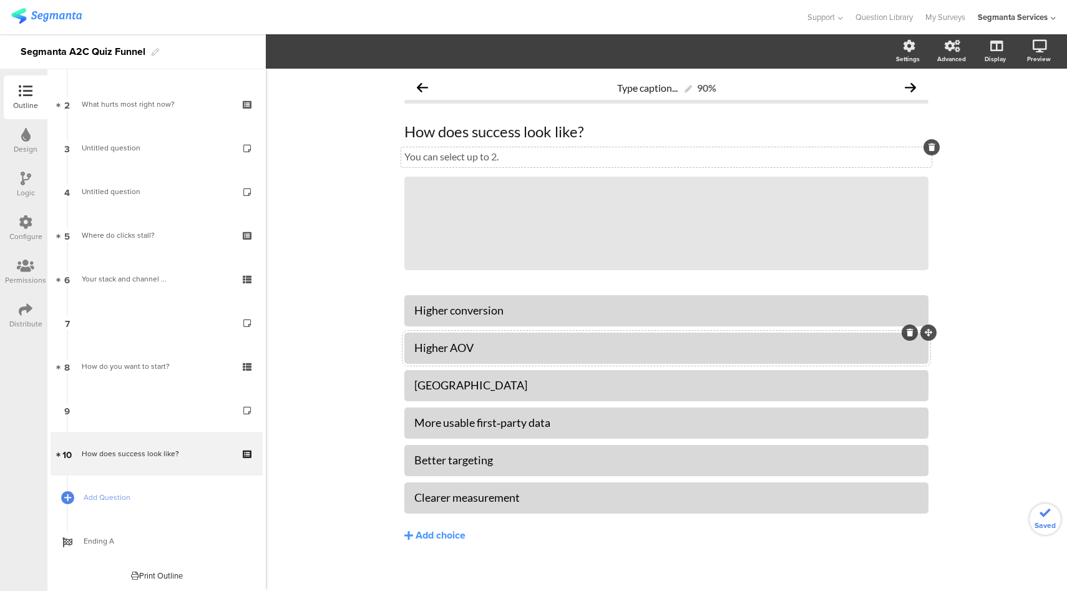
click at [563, 346] on div "Higher AOV" at bounding box center [666, 348] width 504 height 14
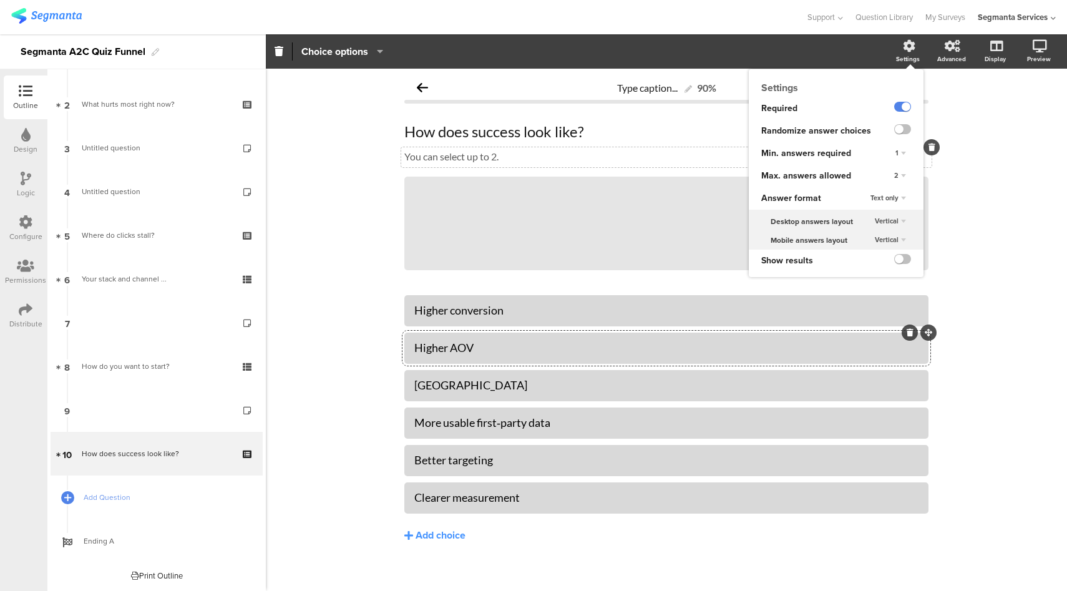
click at [901, 135] on ng-transclude at bounding box center [902, 130] width 17 height 14
click at [901, 132] on label at bounding box center [902, 129] width 17 height 10
click at [0, 0] on input "checkbox" at bounding box center [0, 0] width 0 height 0
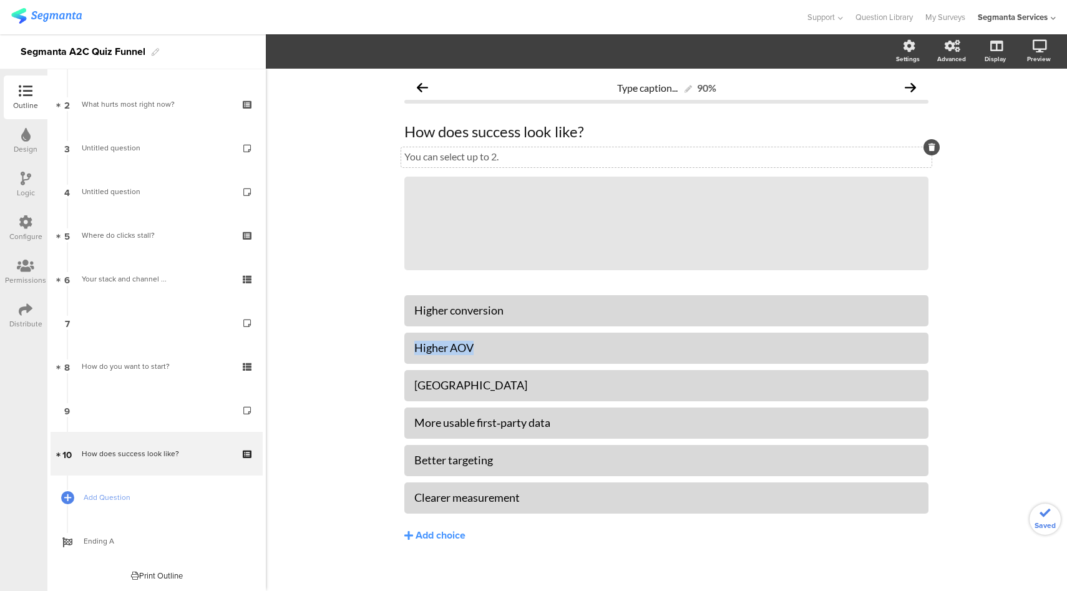
drag, startPoint x: 484, startPoint y: 344, endPoint x: 385, endPoint y: 346, distance: 99.2
click at [385, 346] on div "Type caption... 90% How does success look like? How does success look like? You…" at bounding box center [666, 335] width 801 height 532
copy div "Higher AOV"
click at [450, 347] on div "Higher AOV" at bounding box center [666, 348] width 504 height 14
paste div
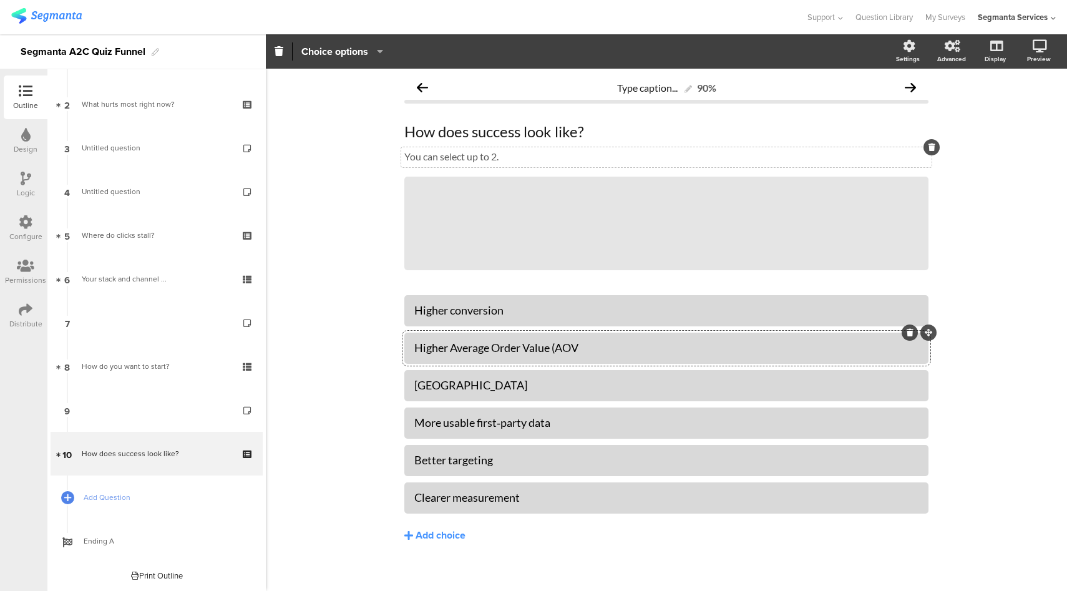
click at [594, 349] on div "Higher Average Order Value (AOV" at bounding box center [666, 348] width 504 height 14
drag, startPoint x: 486, startPoint y: 384, endPoint x: 392, endPoint y: 387, distance: 94.9
click at [392, 387] on div "Type caption... 90% How does success look like? How does success look like? You…" at bounding box center [666, 335] width 549 height 532
copy div "Lower CAC"
click at [447, 382] on div "Lower CAC" at bounding box center [666, 385] width 504 height 14
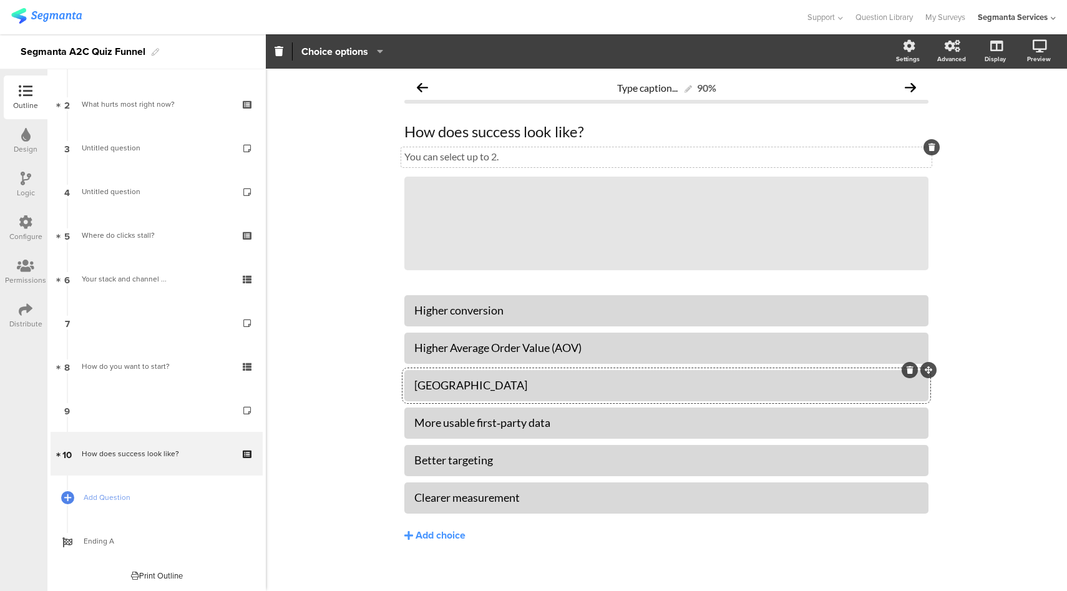
paste div
click at [111, 498] on span "Add Question" at bounding box center [164, 497] width 160 height 12
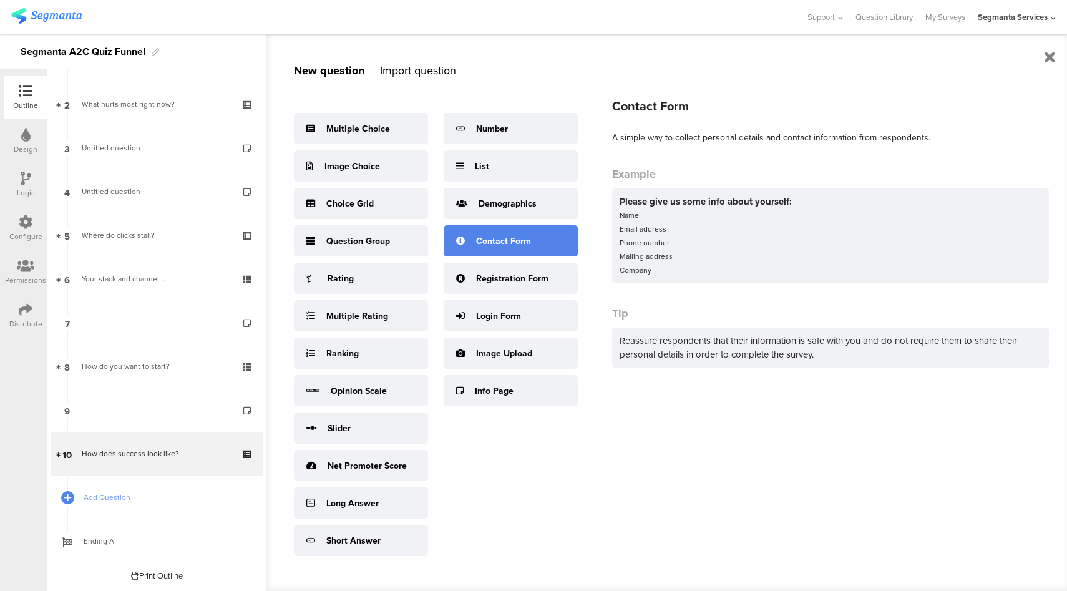
click at [501, 246] on div "Contact Form" at bounding box center [503, 241] width 55 height 13
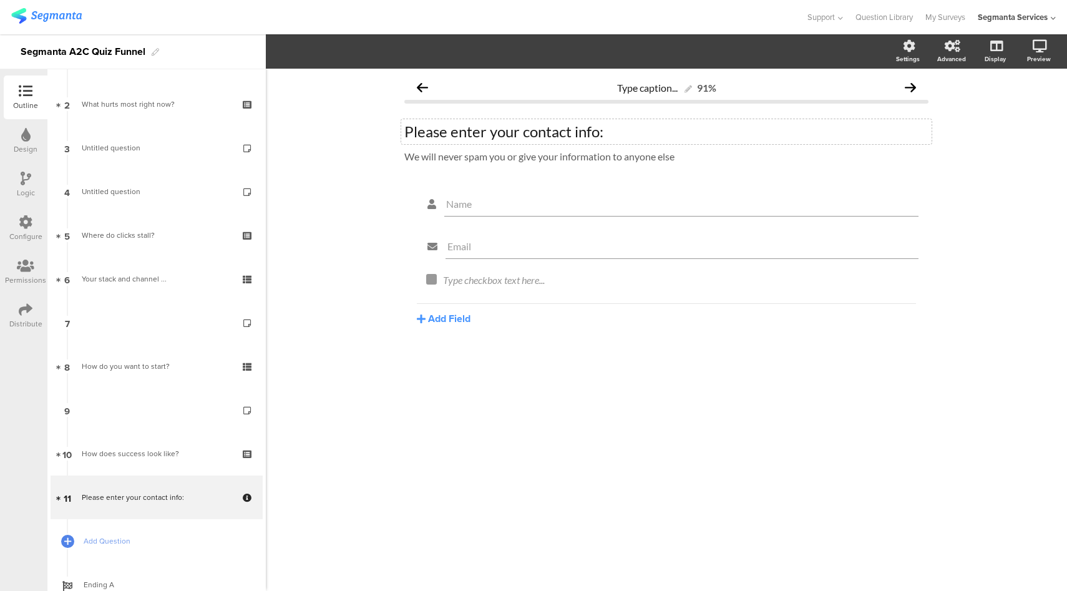
click at [453, 134] on div "Please enter your contact info: Please enter your contact info:" at bounding box center [666, 131] width 530 height 25
click at [478, 158] on div "We will never spam you or give your information to anyone else We will never sp…" at bounding box center [666, 157] width 530 height 20
drag, startPoint x: 757, startPoint y: 157, endPoint x: 641, endPoint y: 160, distance: 115.4
click at [641, 160] on p "We use your answers to tailor your plan and follow up. You can opt out anytime." at bounding box center [666, 156] width 524 height 12
click at [447, 208] on input "Name" at bounding box center [681, 204] width 470 height 12
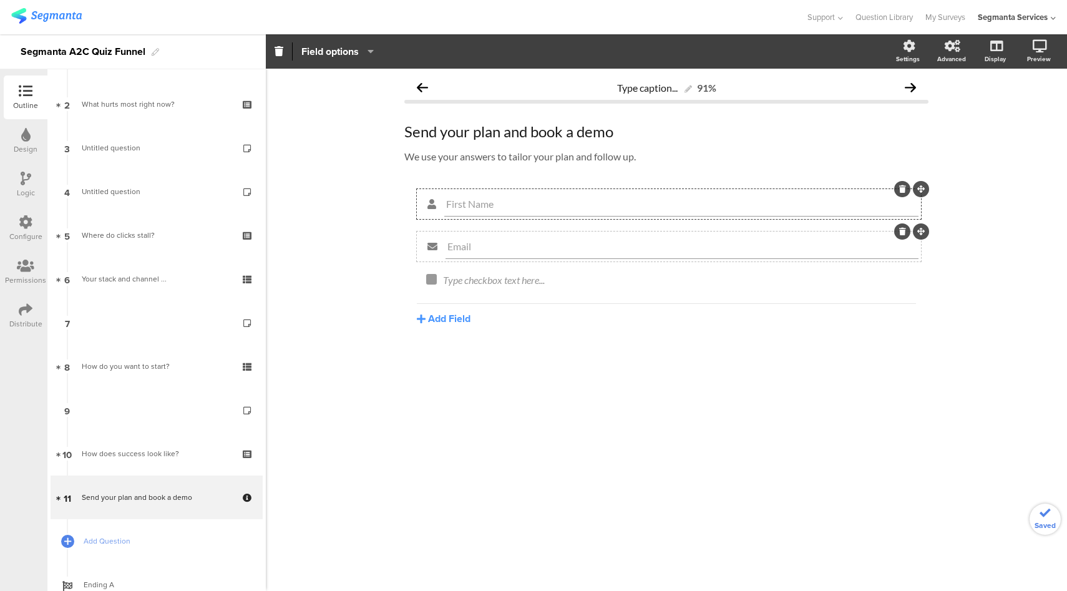
type input "First Name"
click at [448, 248] on input "Email" at bounding box center [681, 246] width 469 height 12
type input "Work Email"
click at [456, 322] on button "Add Field" at bounding box center [444, 318] width 54 height 14
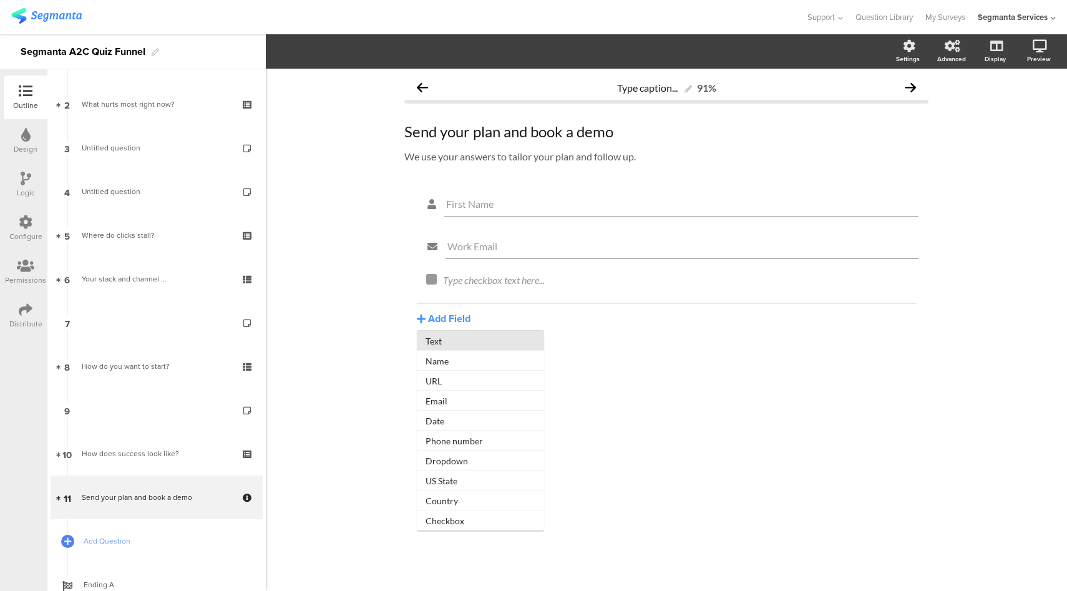
click at [490, 340] on button "Text" at bounding box center [480, 341] width 127 height 20
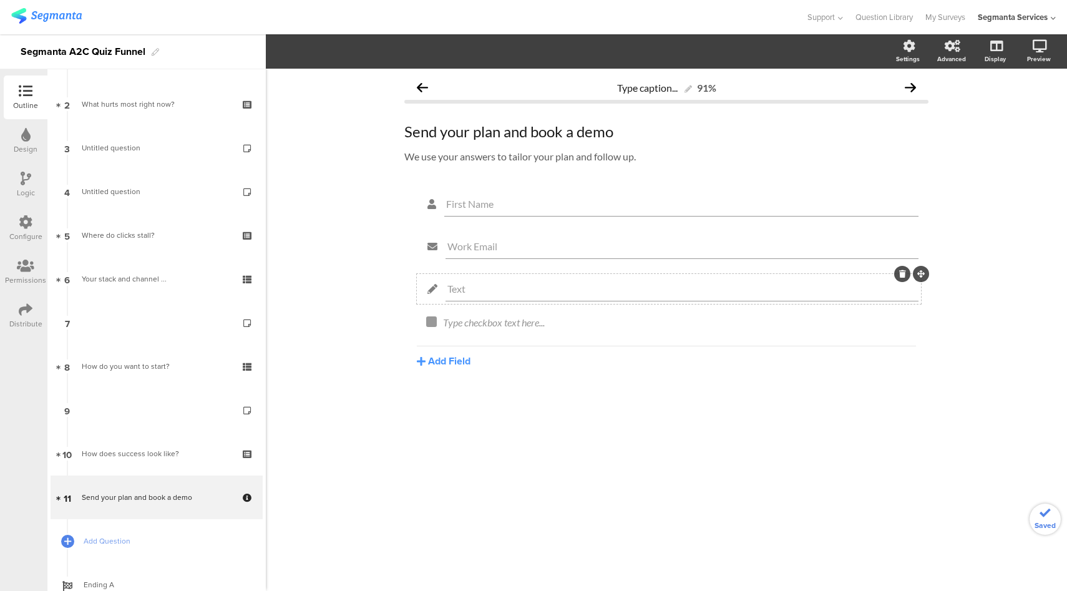
click at [487, 293] on input "Text" at bounding box center [681, 289] width 469 height 12
type input "T"
type input "Company"
click at [448, 357] on button "Add Field" at bounding box center [444, 361] width 54 height 14
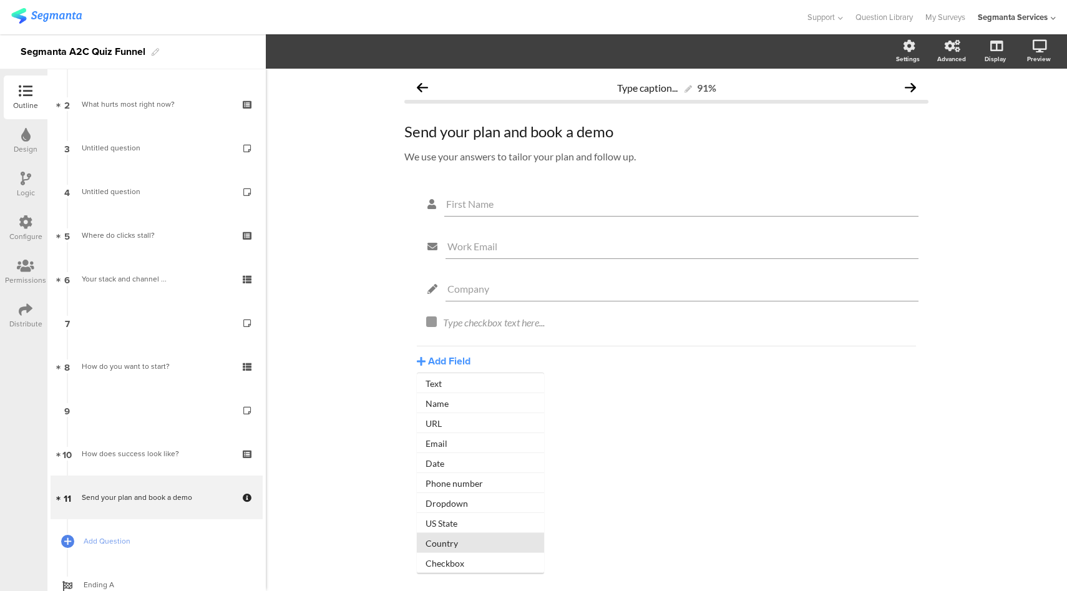
click at [443, 544] on button "Country" at bounding box center [480, 543] width 127 height 20
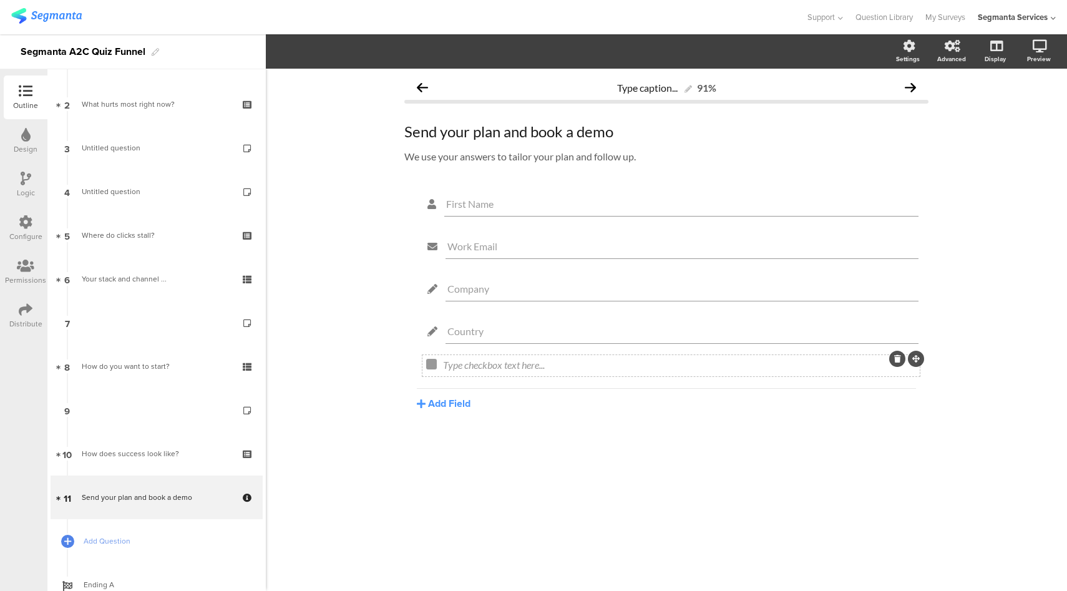
click at [898, 362] on icon at bounding box center [897, 358] width 7 height 7
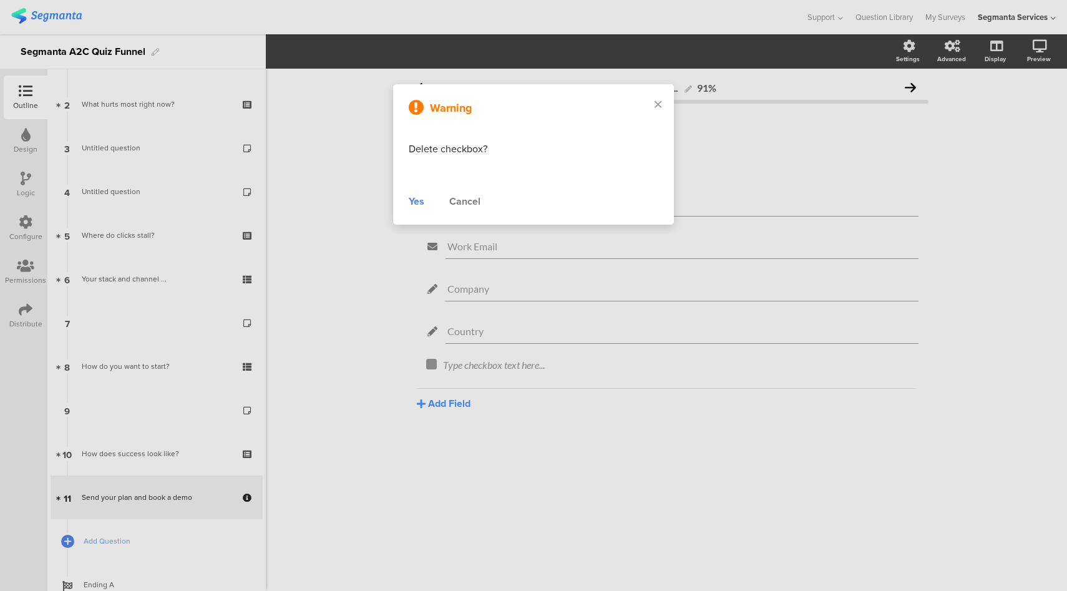
click at [418, 201] on div "Yes" at bounding box center [417, 201] width 16 height 15
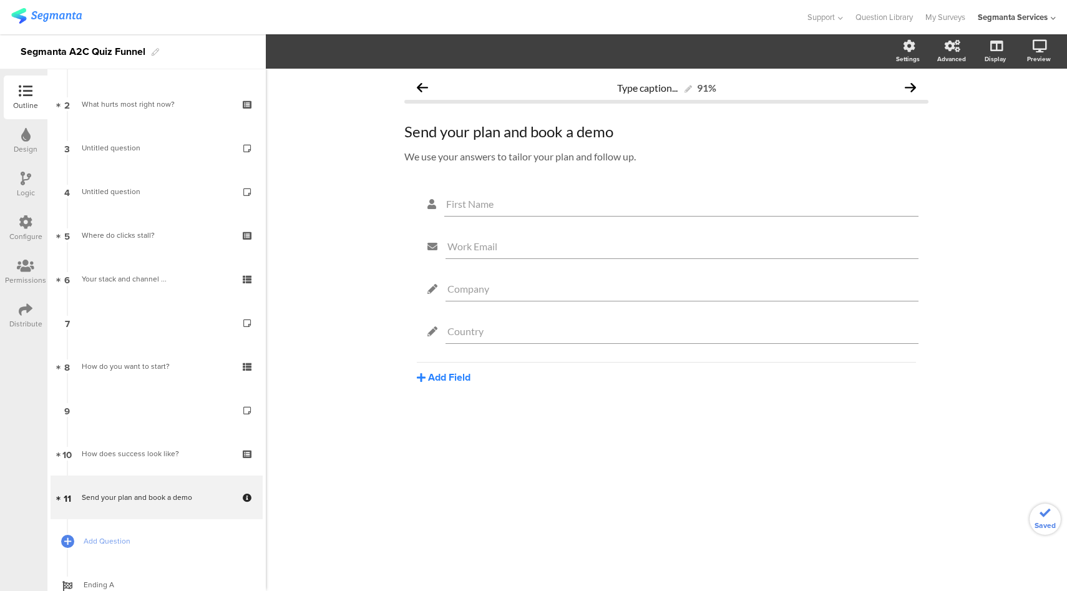
click at [448, 377] on button "Add Field" at bounding box center [444, 377] width 54 height 14
click at [455, 581] on button "Checkbox" at bounding box center [480, 579] width 127 height 20
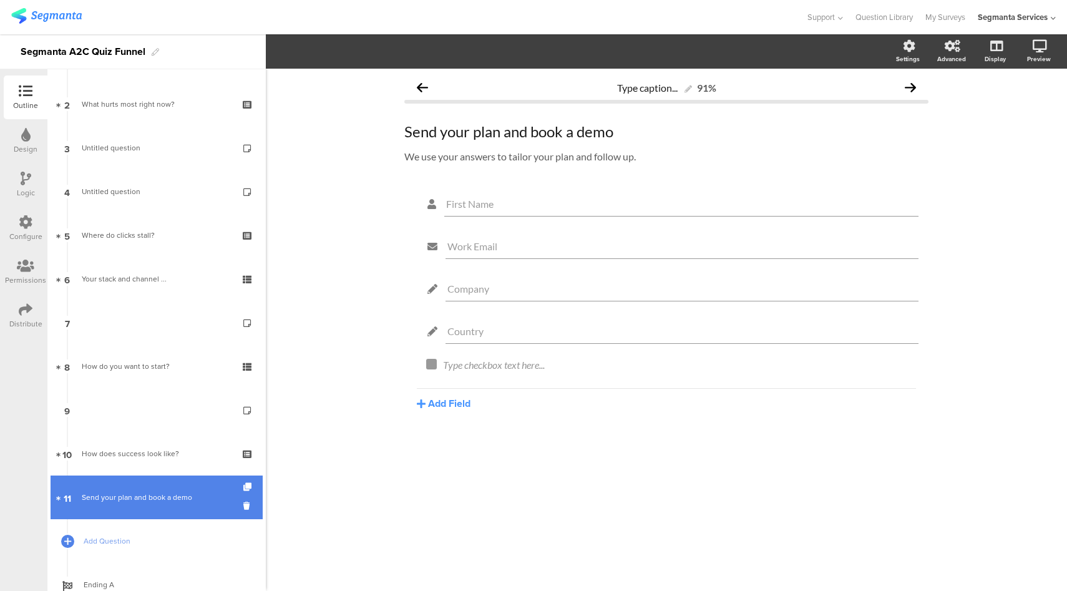
scroll to position [124, 0]
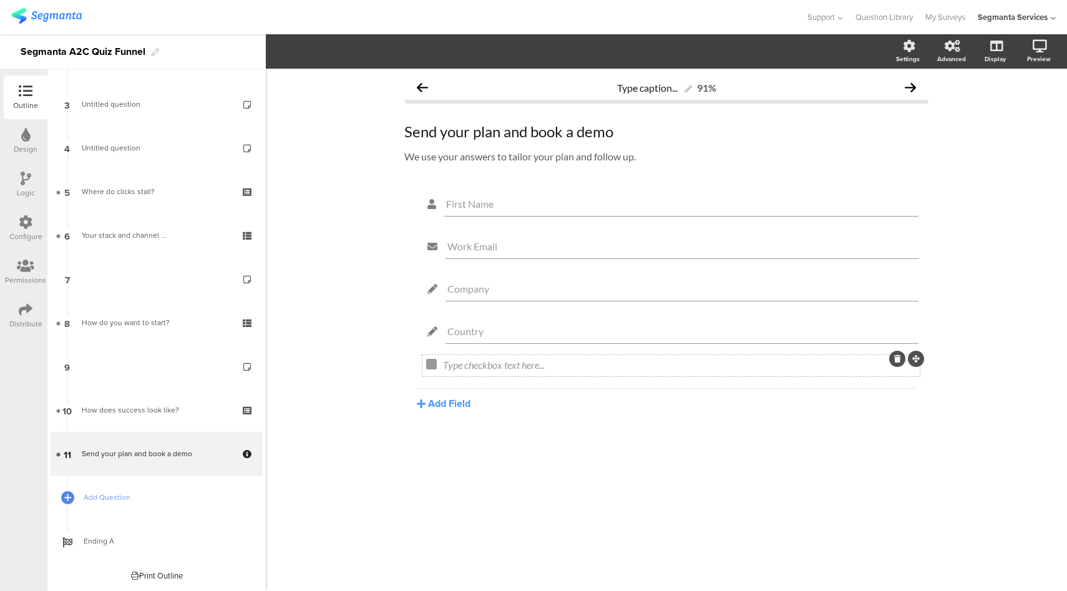
click at [897, 359] on icon at bounding box center [897, 358] width 7 height 7
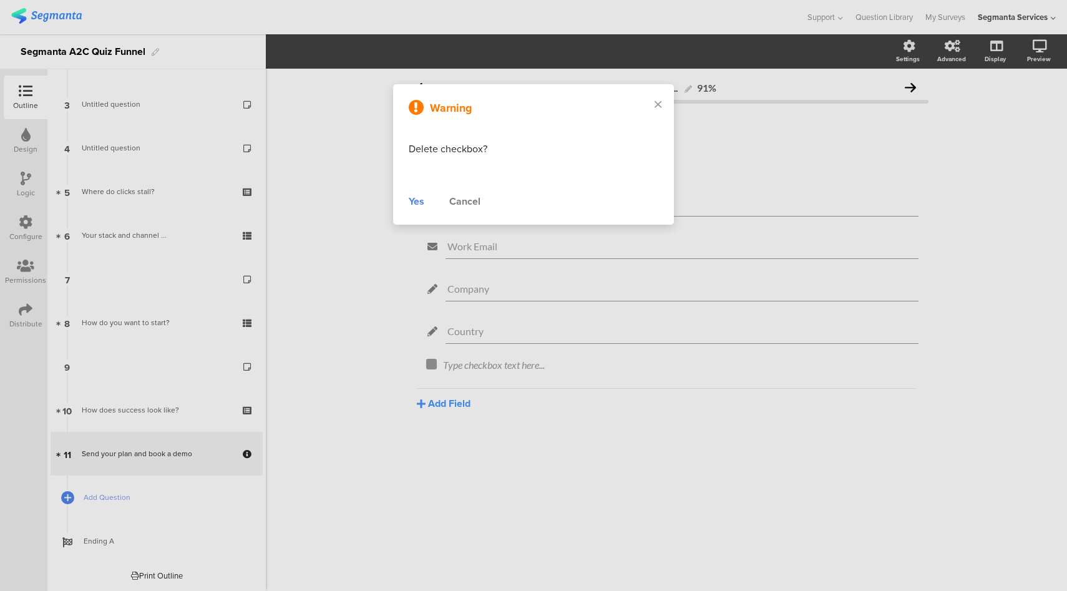
click at [415, 202] on div "Yes" at bounding box center [417, 201] width 16 height 15
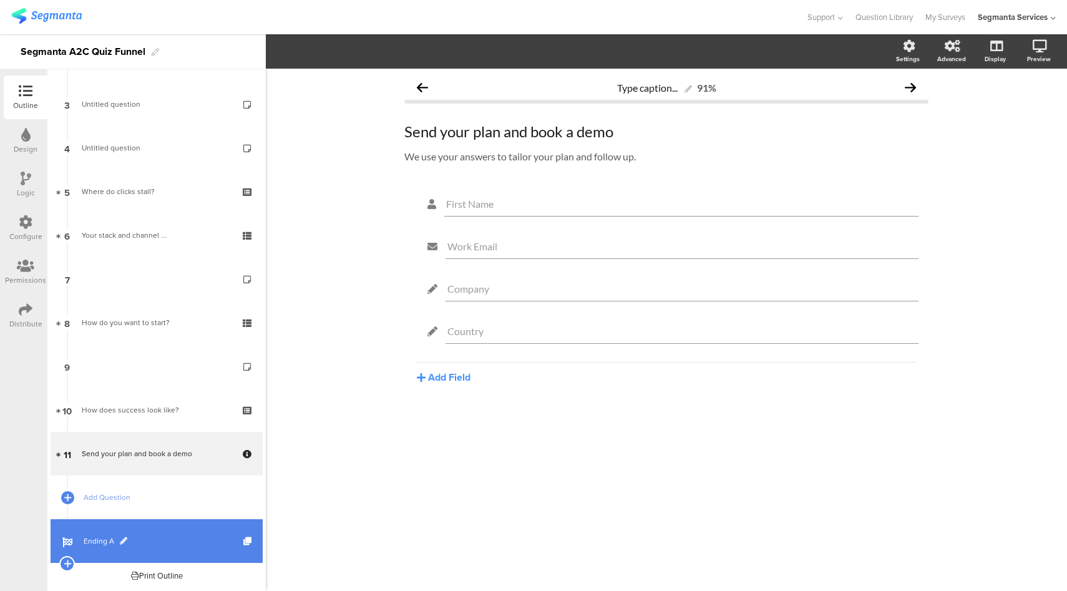
click at [98, 541] on span "Ending A" at bounding box center [164, 541] width 160 height 12
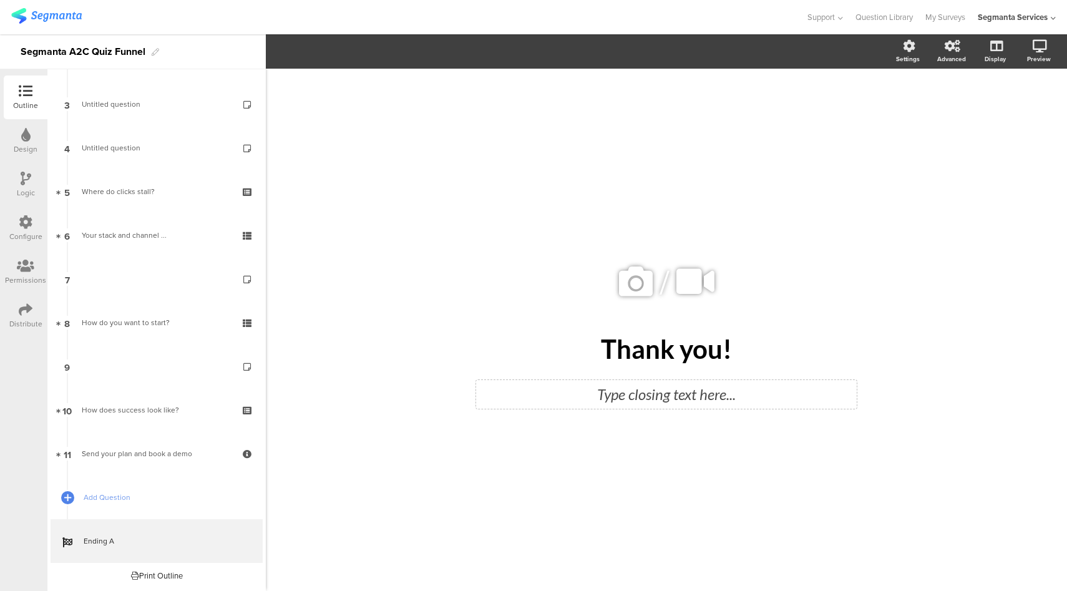
click at [683, 395] on div "Type closing text here..." at bounding box center [666, 394] width 380 height 29
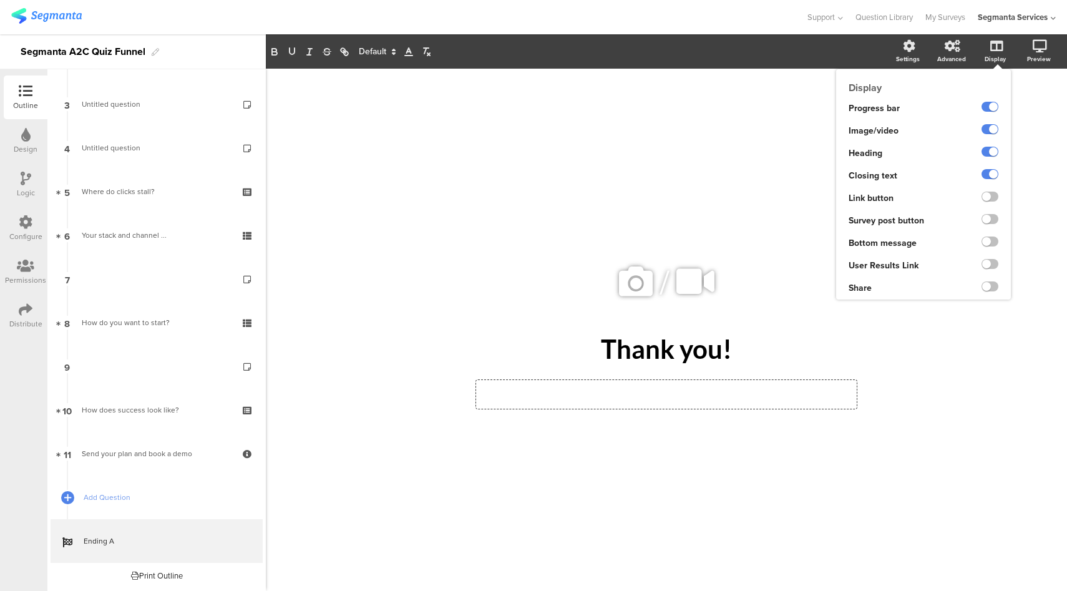
click at [987, 191] on ng-transclude at bounding box center [989, 198] width 17 height 14
click at [989, 198] on label at bounding box center [989, 196] width 17 height 10
click at [0, 0] on input "checkbox" at bounding box center [0, 0] width 0 height 0
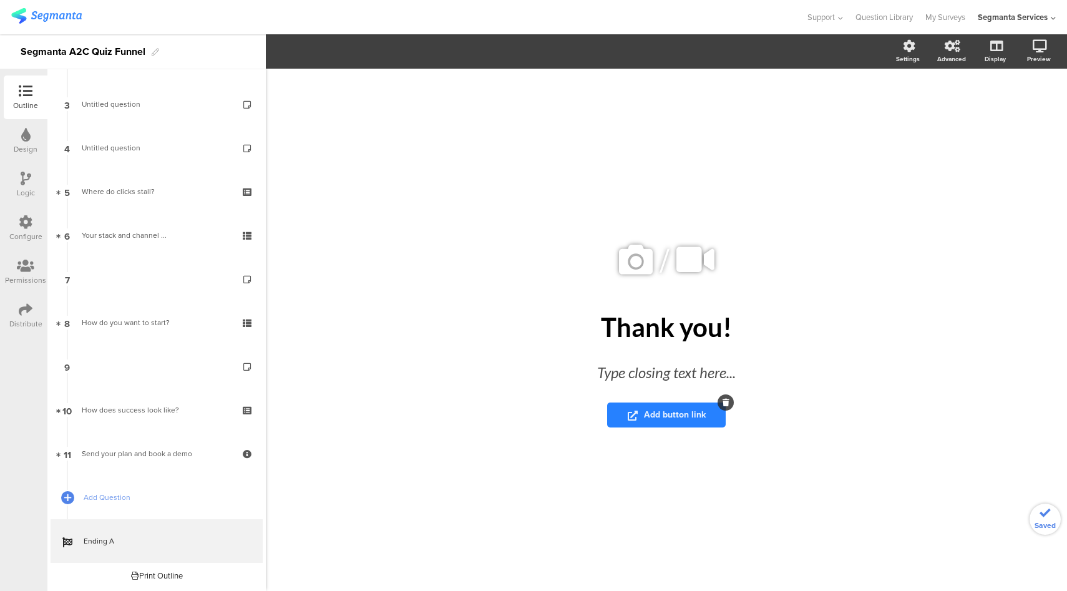
click at [665, 411] on span "Add button link" at bounding box center [666, 414] width 78 height 13
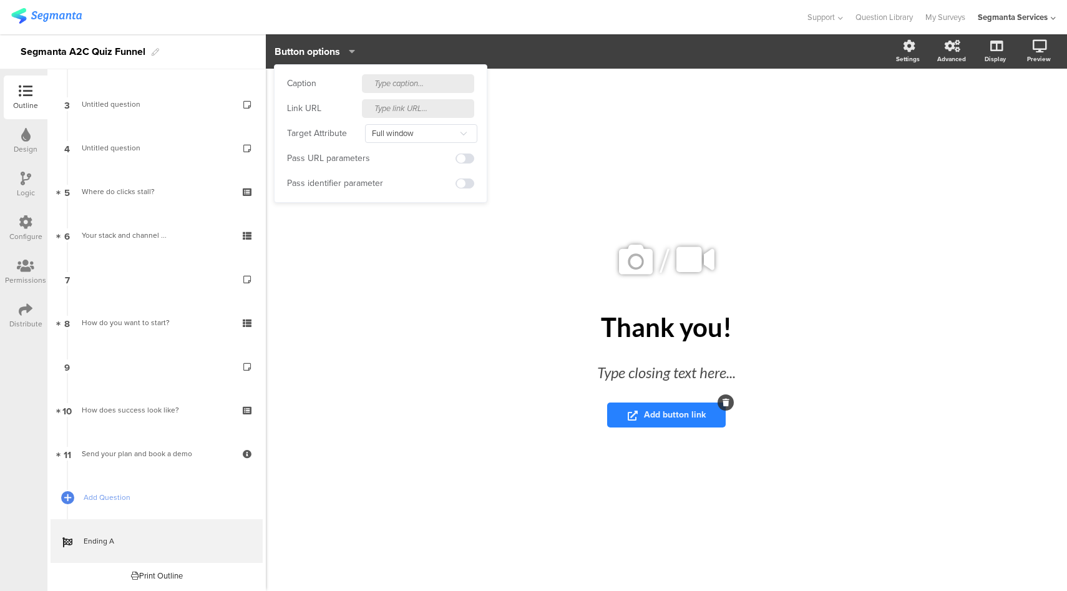
click at [399, 83] on input "text" at bounding box center [418, 83] width 112 height 19
click at [375, 86] on input "See my Plan and Book A Demo" at bounding box center [418, 83] width 112 height 19
type input "See My Plan and Book A Demo"
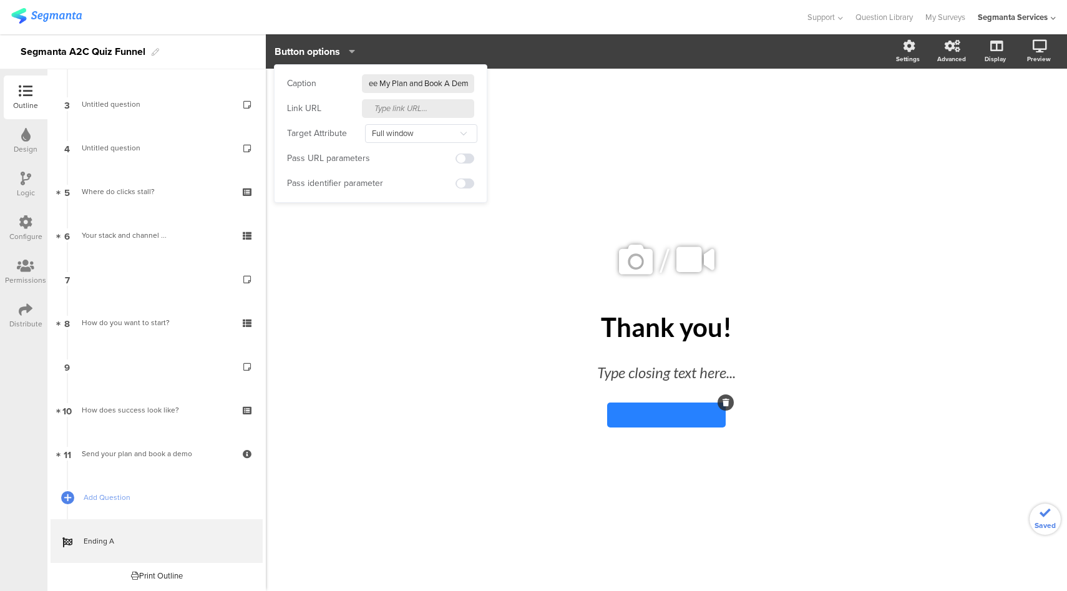
scroll to position [0, 0]
click at [397, 110] on input "text" at bounding box center [418, 108] width 112 height 19
paste input "mailto:sales@segmanta.com?subject=Segmanta%20A2C%20Quiz%20Funnels%20–%20Next%20…"
type input "mailto:sales@segmanta.com?subject=Segmanta%20A2C%20Quiz%20Funnels%20–%20Next%20…"
click at [399, 107] on input "text" at bounding box center [418, 108] width 112 height 19
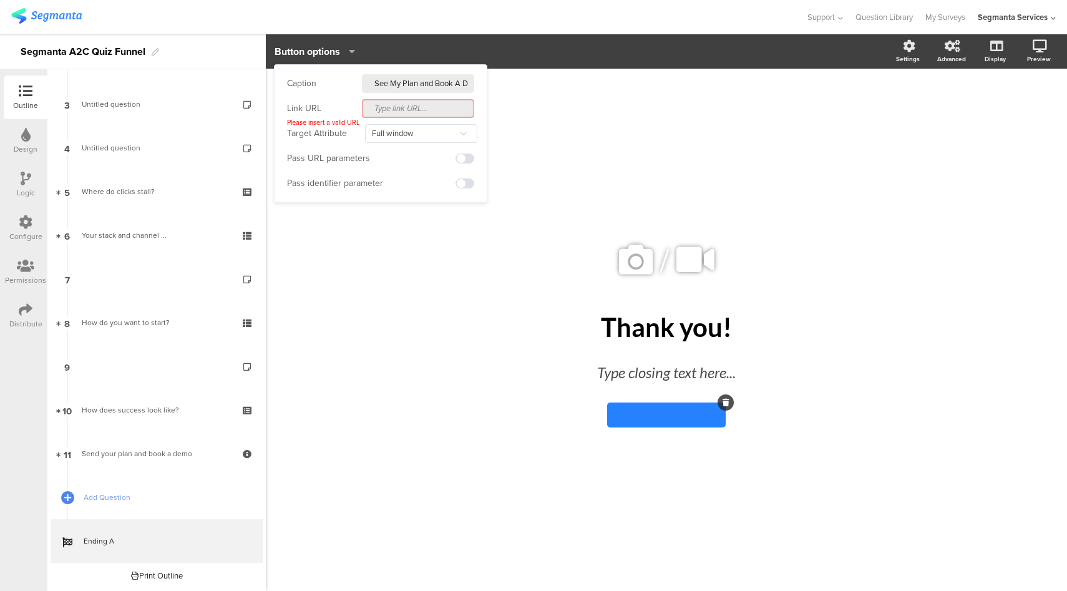
paste input "<a href="mailto:sales@segmanta.com?subject=Segmanta%20A2C%20Quiz%20Funnels%20–%…"
type input "<a href="mailto:sales@segmanta.com?subject=Segmanta%20A2C%20Quiz%20Funnels%20–%…"
paste input "mailto:sales@segmanta.com?subject=Segmanta%20A2C%20Quiz%20Funnels%20–%20Next%20…"
type input "mailto:sales@segmanta.com?subject=Segmanta%20A2C%20Quiz%20Funnels%20–%20Next%20…"
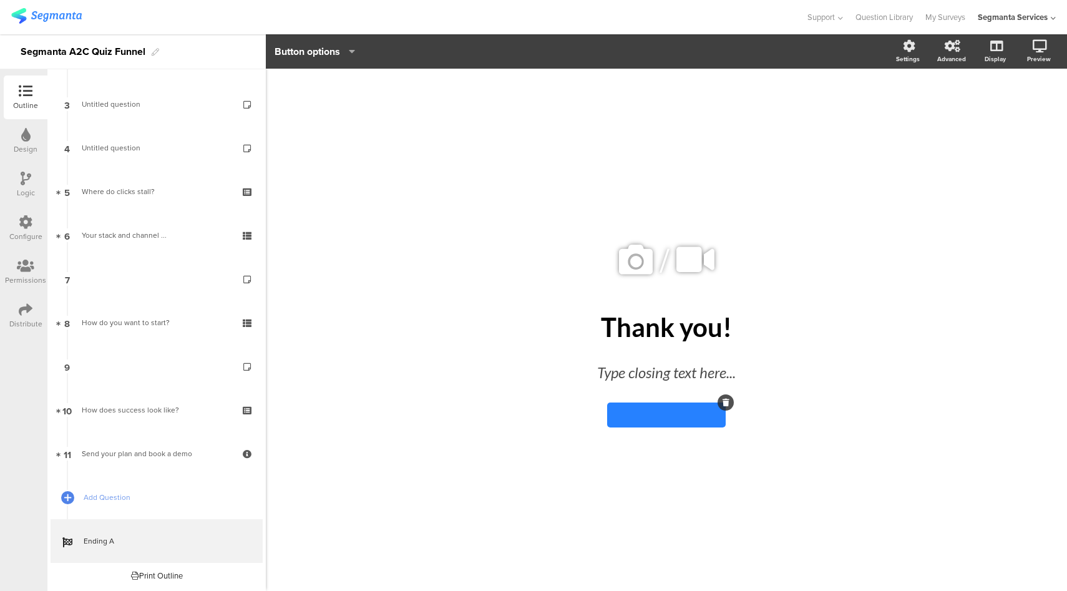
click at [398, 327] on div "/ Thank you! Thank you! Type closing text here..." at bounding box center [666, 330] width 801 height 522
click at [725, 403] on icon at bounding box center [725, 402] width 7 height 7
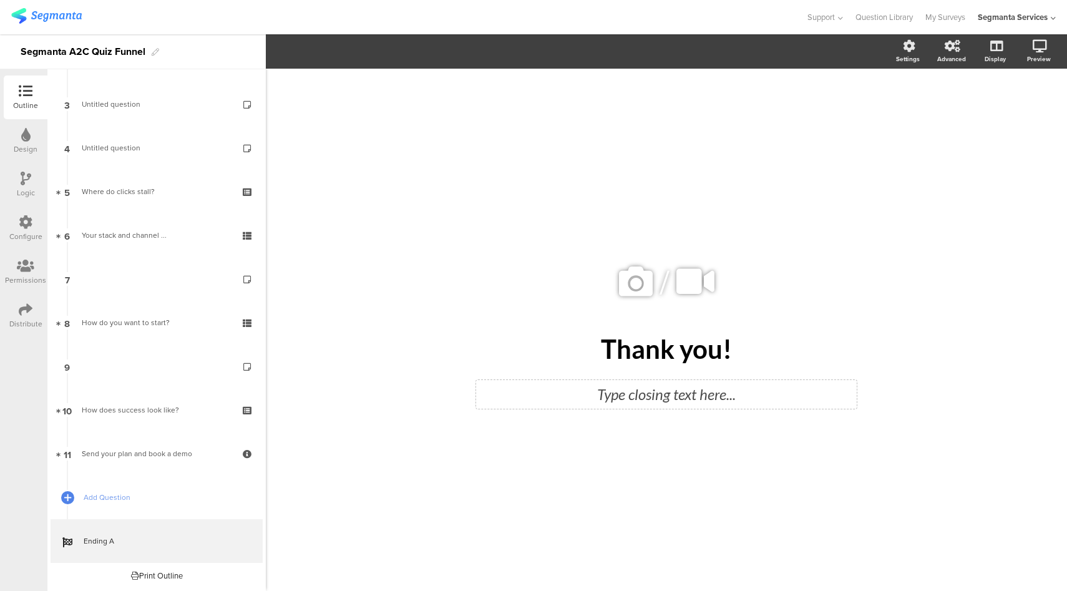
click at [679, 393] on div "Type closing text here..." at bounding box center [666, 394] width 380 height 29
click at [661, 398] on p "See My Plan and Book A Demo" at bounding box center [666, 394] width 374 height 22
click at [342, 54] on icon "button" at bounding box center [344, 51] width 11 height 11
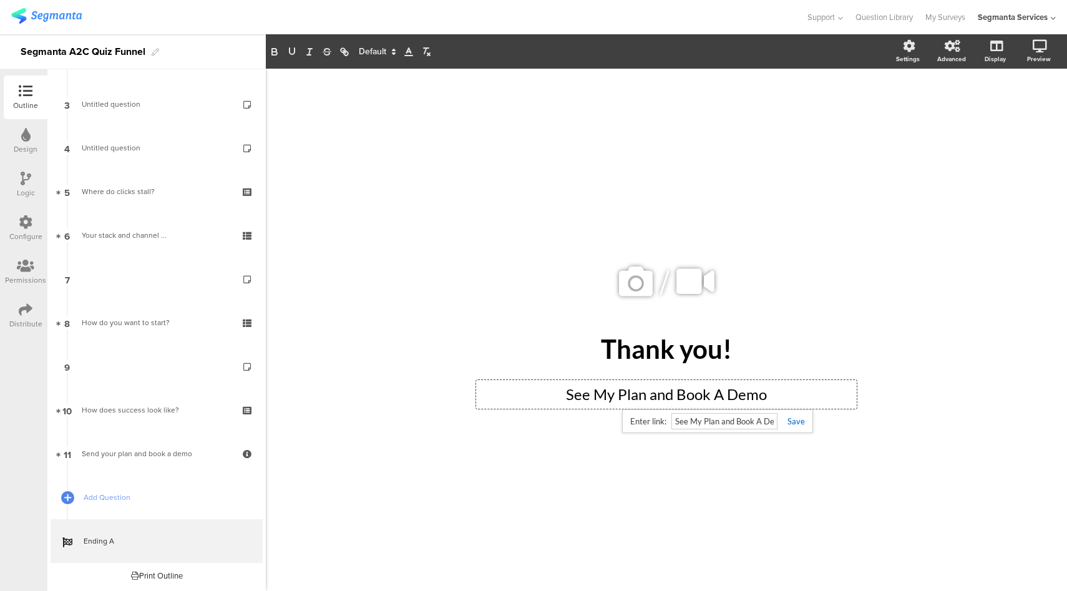
paste input "mailto:sales@segmanta.com?subject=Segmanta%20A2C%20Quiz%20Funnels%20–%20Next%20…"
type input "mailto:sales@segmanta.com?subject=Segmanta%20A2C%20Quiz%20Funnels%20–%20Next%20…"
click at [793, 419] on link at bounding box center [790, 421] width 27 height 10
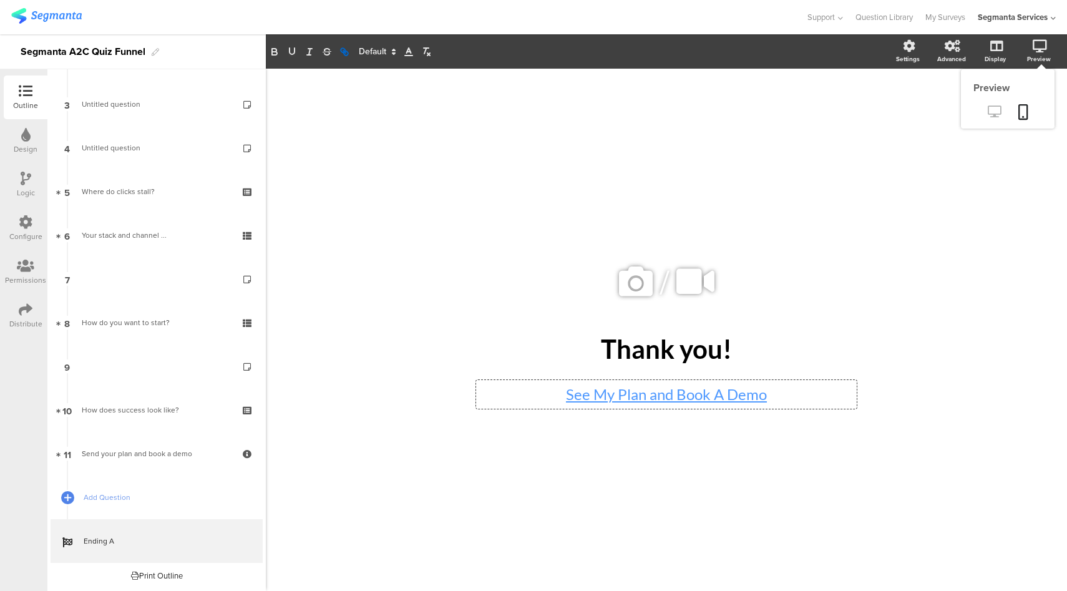
click at [995, 113] on icon at bounding box center [993, 111] width 13 height 12
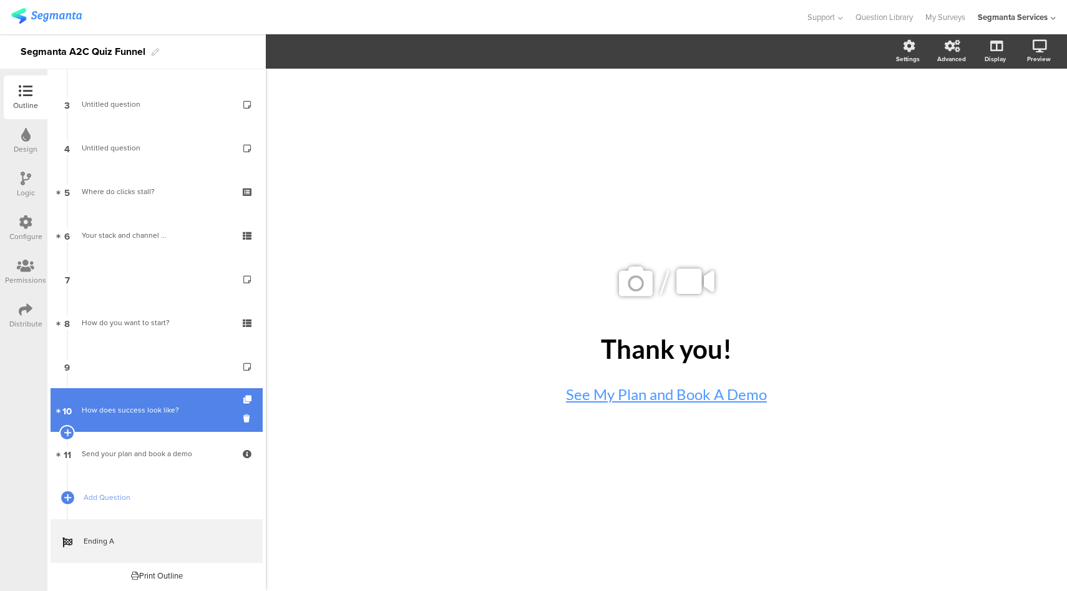
click at [163, 419] on link "10 How does success look like?" at bounding box center [157, 410] width 212 height 44
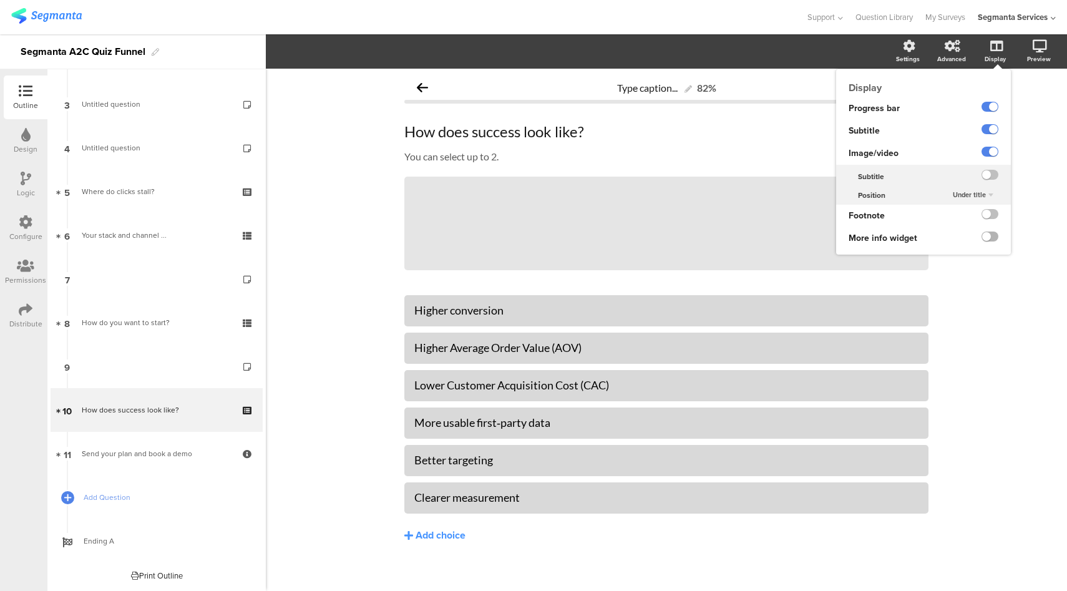
click at [987, 232] on label at bounding box center [989, 236] width 17 height 10
click at [0, 0] on input "checkbox" at bounding box center [0, 0] width 0 height 0
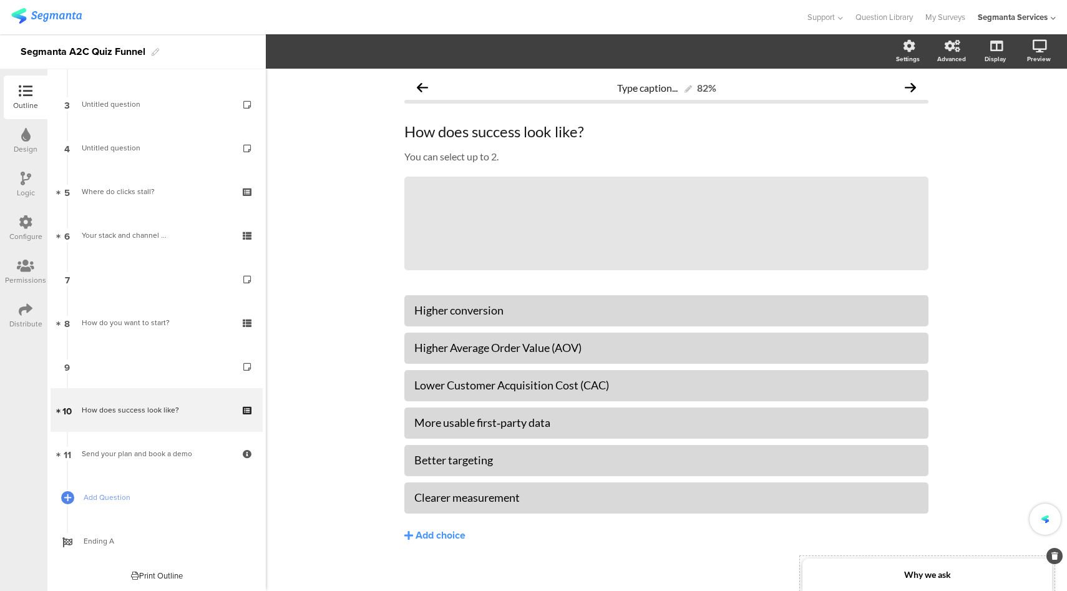
click at [874, 574] on div "Why we ask" at bounding box center [926, 574] width 249 height 32
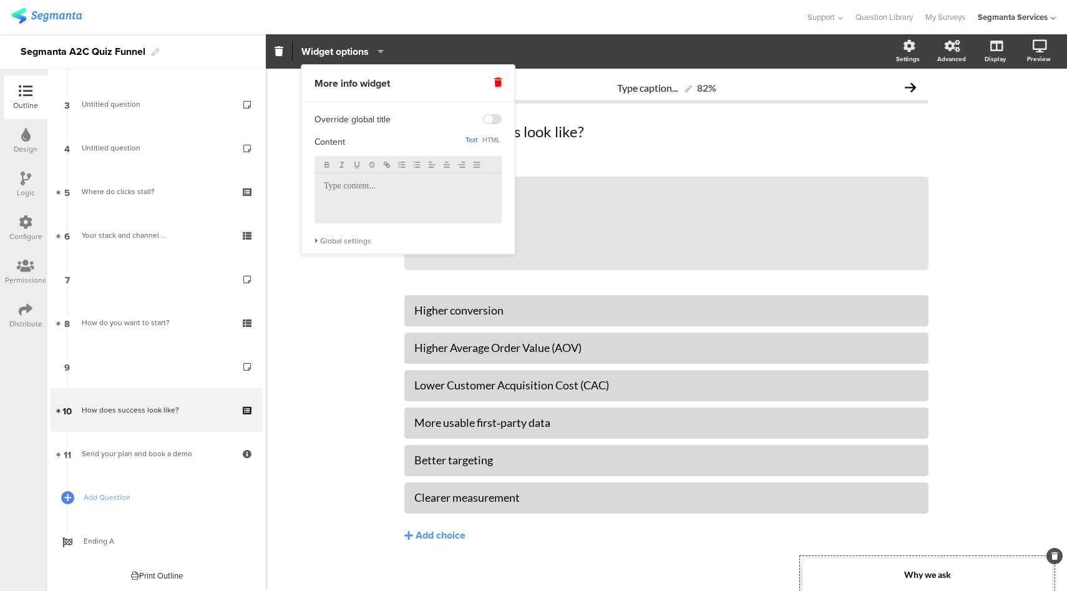
click at [397, 191] on p at bounding box center [408, 186] width 168 height 11
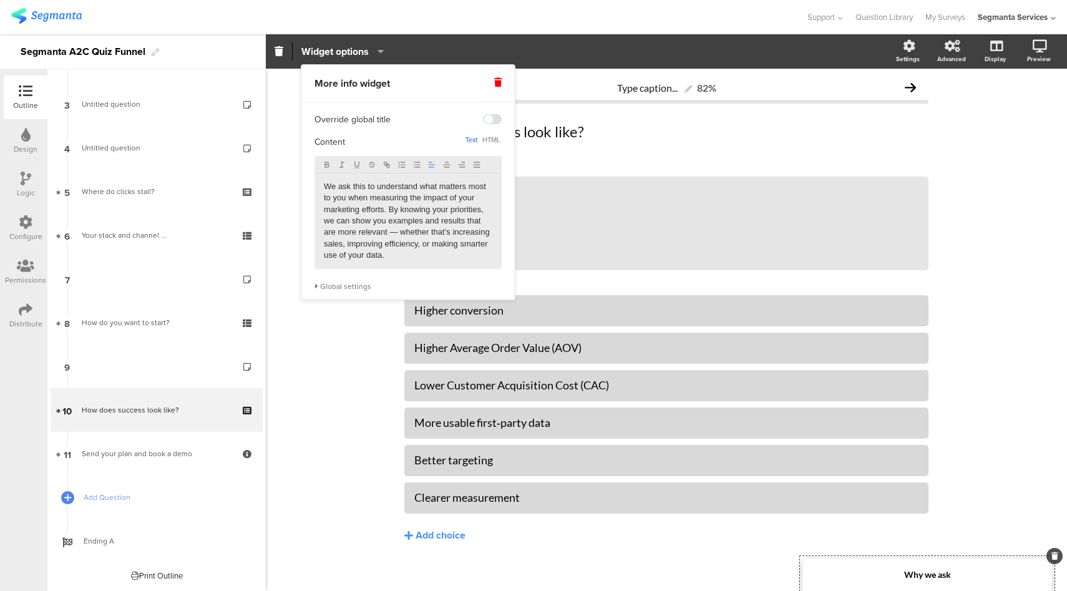
click at [398, 232] on p "We ask this to understand what matters most to you when measuring the impact of…" at bounding box center [408, 221] width 168 height 80
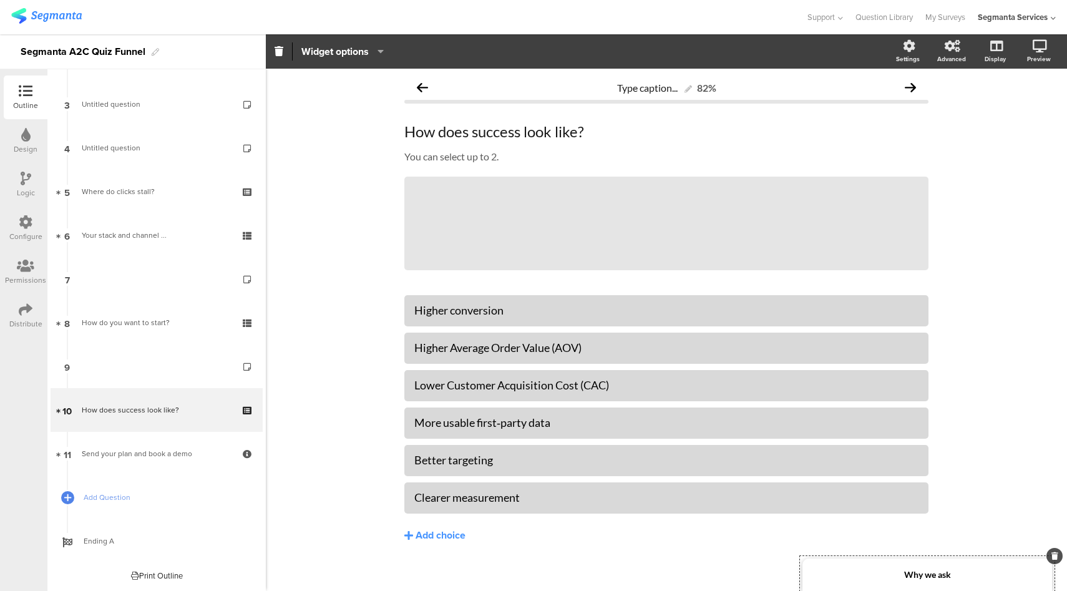
click at [525, 12] on div at bounding box center [402, 17] width 783 height 21
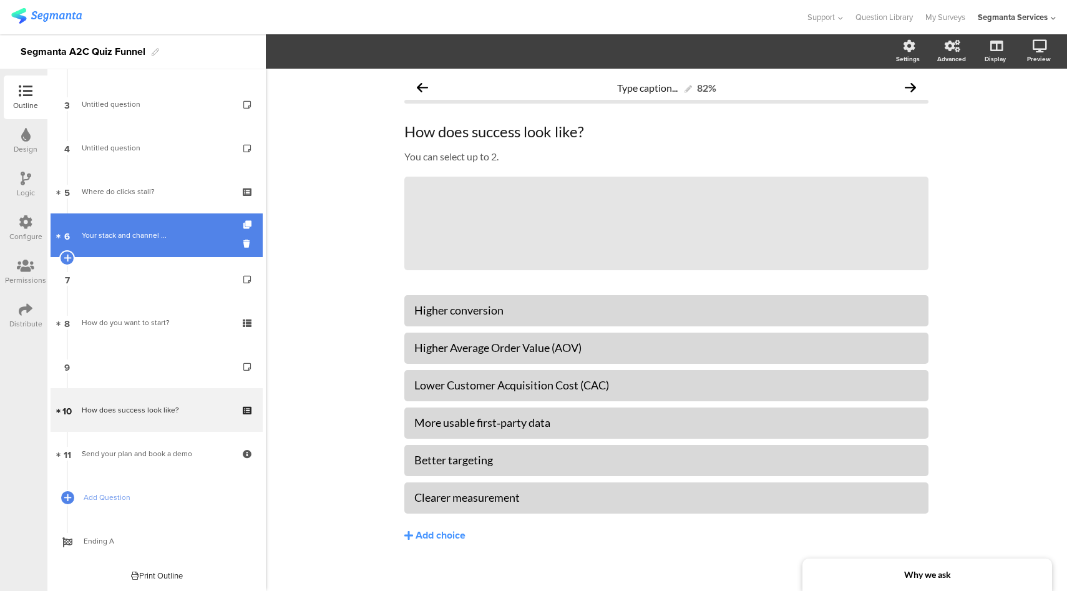
click at [174, 243] on link "6 Your stack and channel ..." at bounding box center [157, 235] width 212 height 44
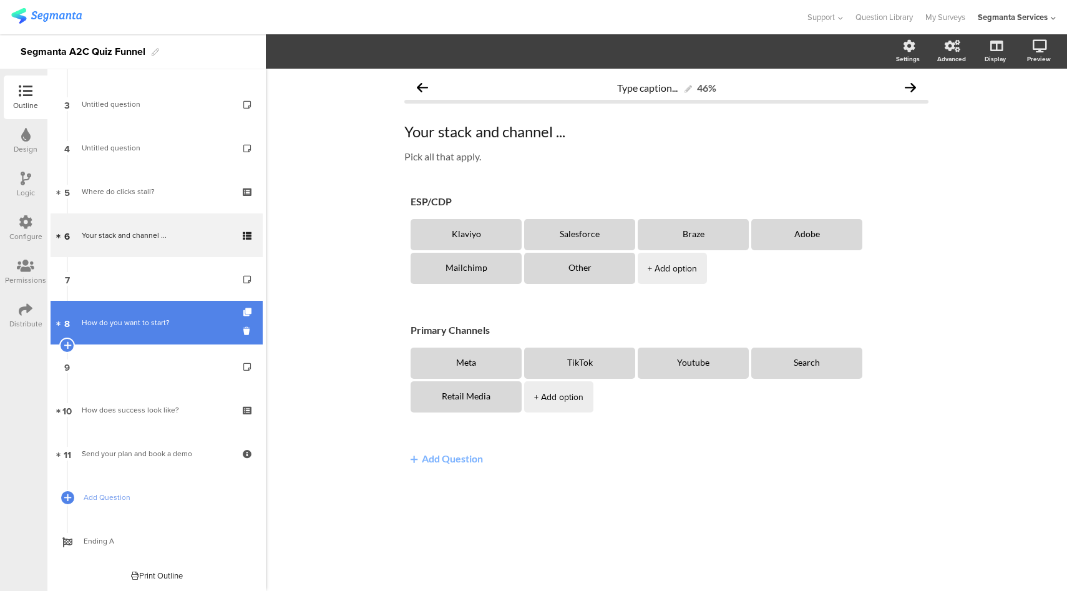
click at [170, 317] on div "How do you want to start?" at bounding box center [156, 322] width 149 height 12
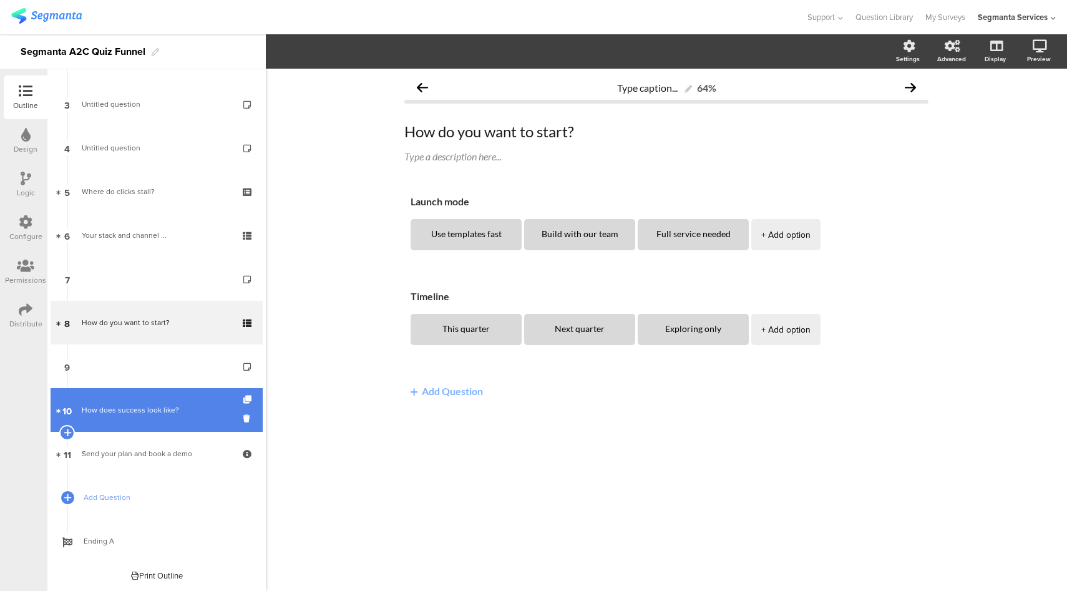
click at [163, 417] on link "10 How does success look like?" at bounding box center [157, 410] width 212 height 44
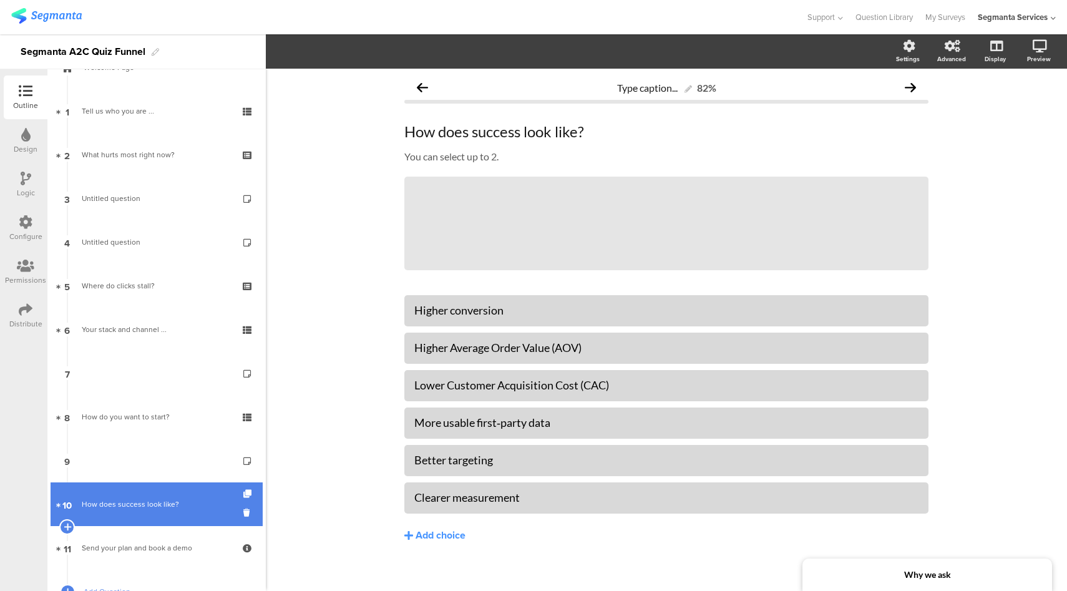
scroll to position [27, 0]
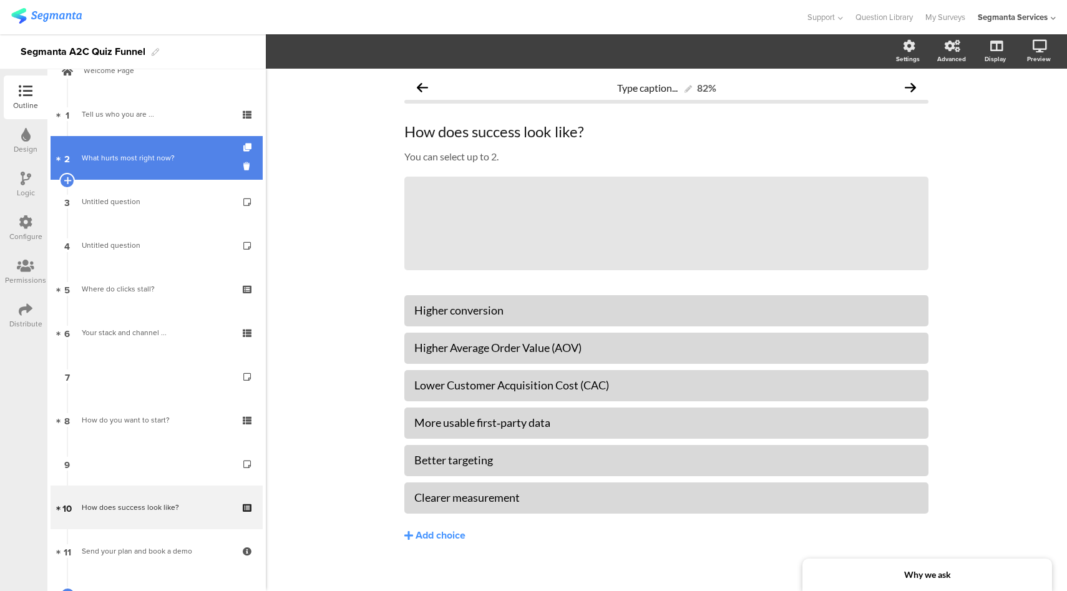
click at [194, 164] on link "2 What hurts most right now?" at bounding box center [157, 158] width 212 height 44
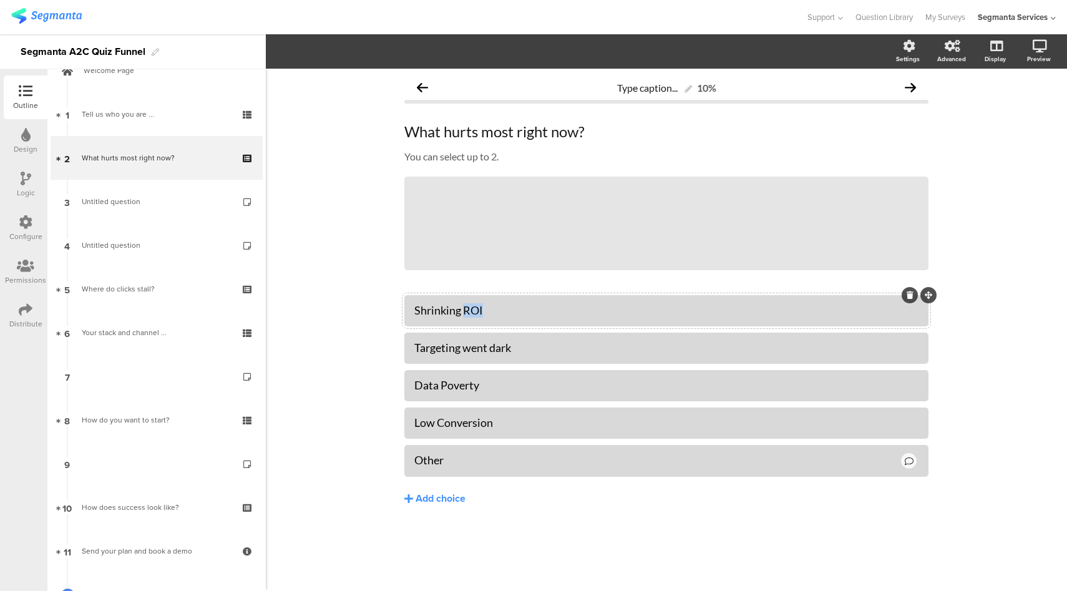
drag, startPoint x: 490, startPoint y: 311, endPoint x: 465, endPoint y: 311, distance: 24.3
click at [465, 311] on div "Shrinking ROI" at bounding box center [666, 310] width 504 height 14
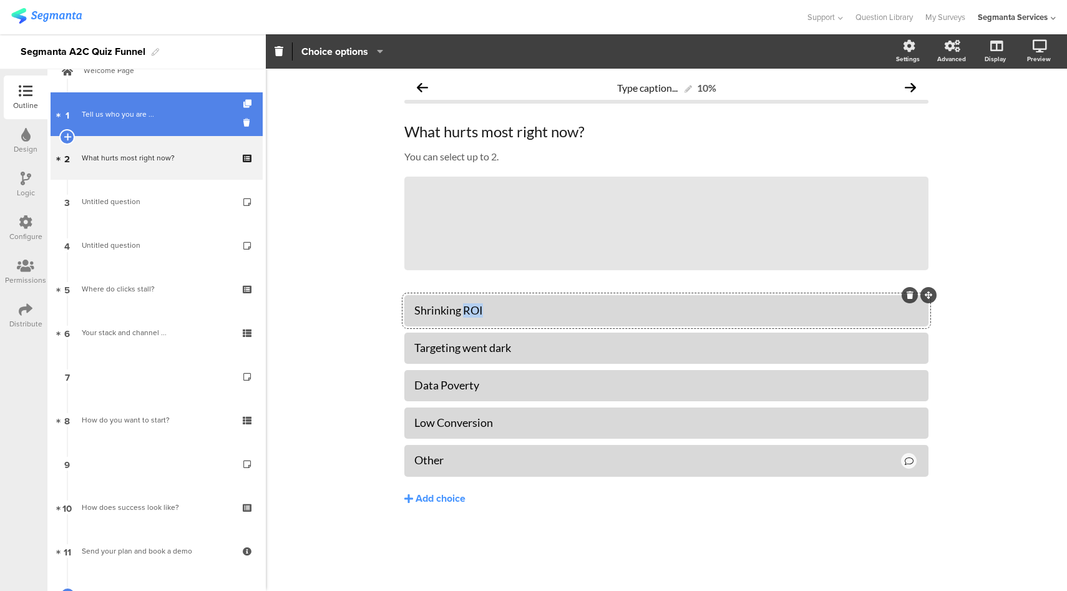
click at [167, 122] on link "1 Tell us who you are ..." at bounding box center [157, 114] width 212 height 44
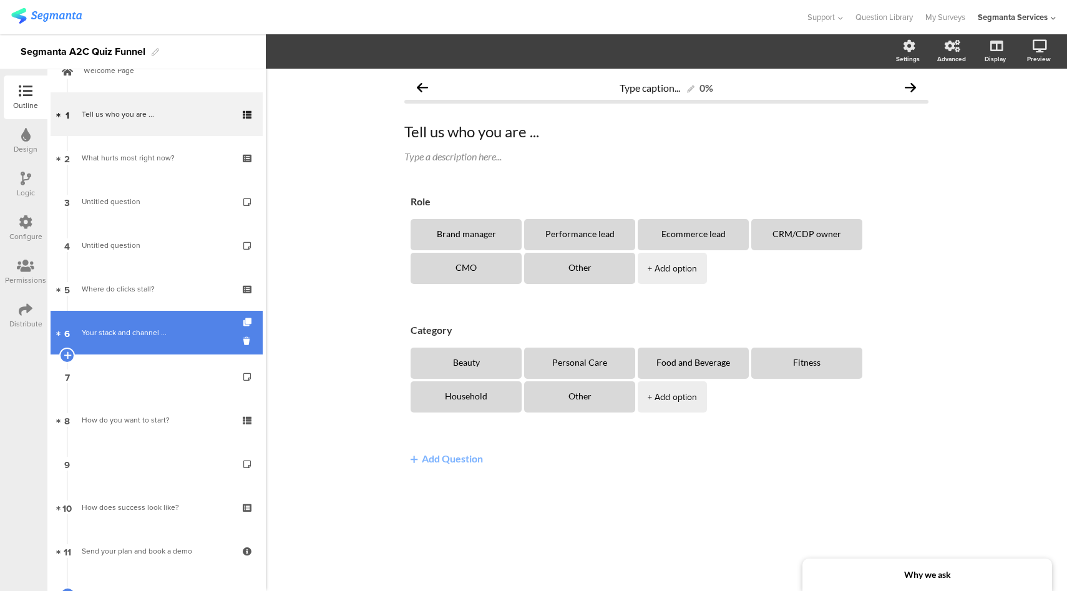
click at [165, 336] on div "Your stack and channel ..." at bounding box center [156, 332] width 149 height 12
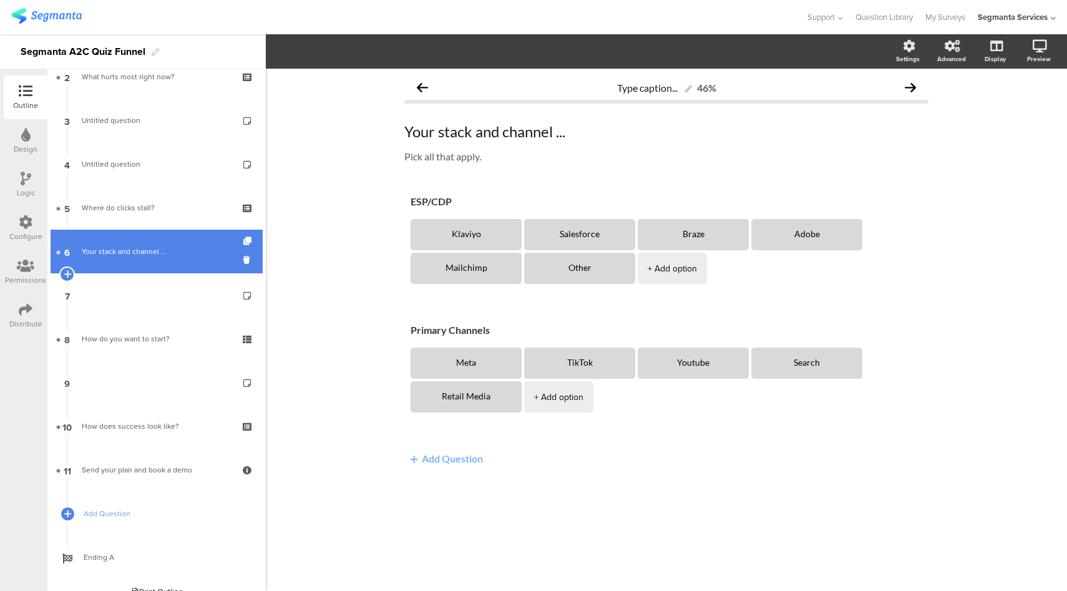
scroll to position [110, 0]
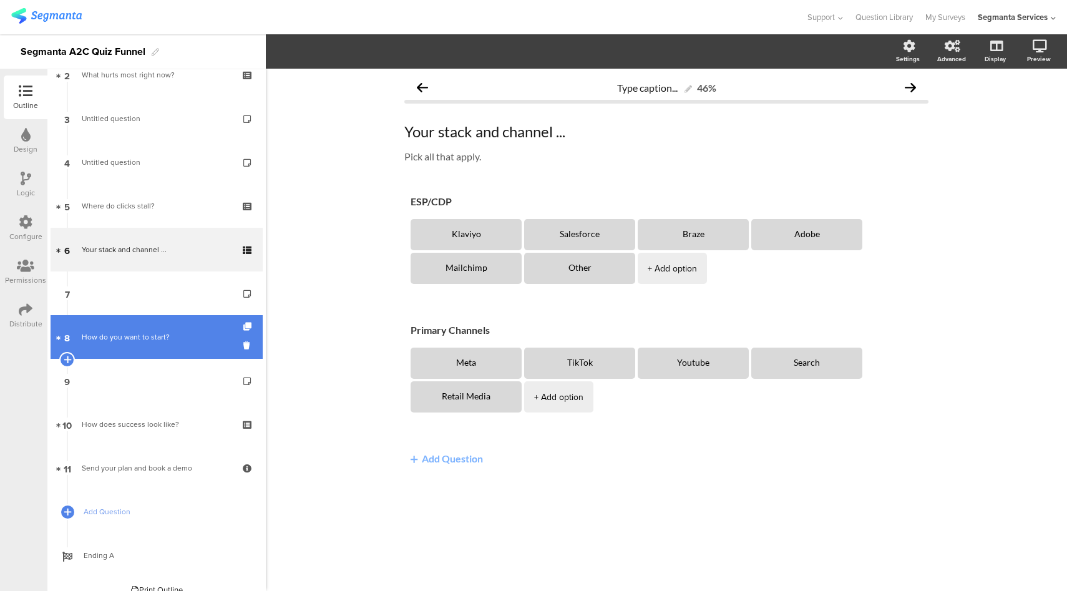
click at [164, 343] on link "8 How do you want to start?" at bounding box center [157, 337] width 212 height 44
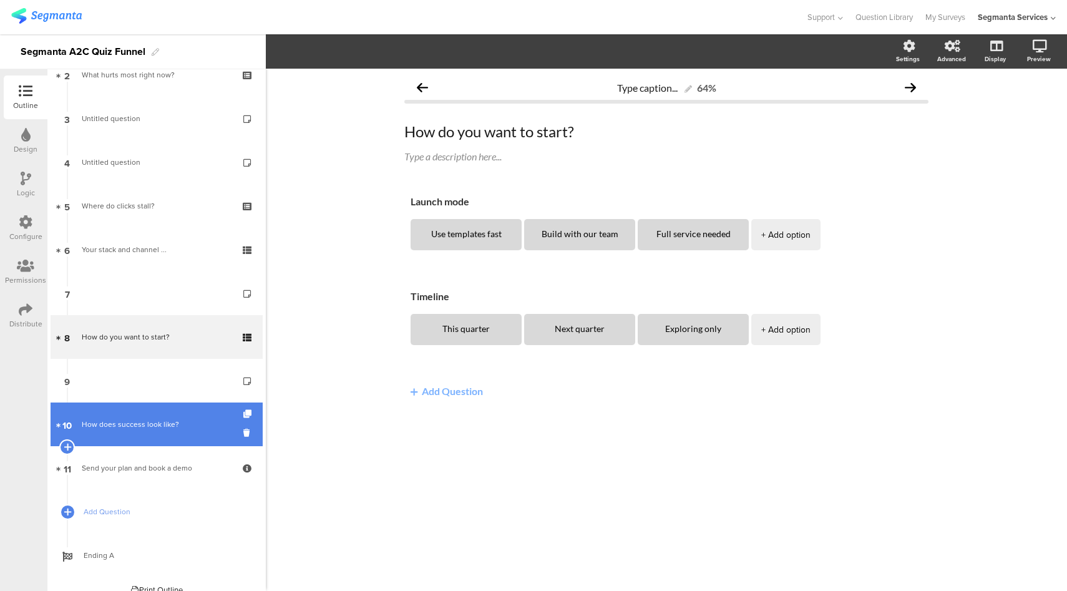
click at [163, 423] on div "How does success look like?" at bounding box center [156, 424] width 149 height 12
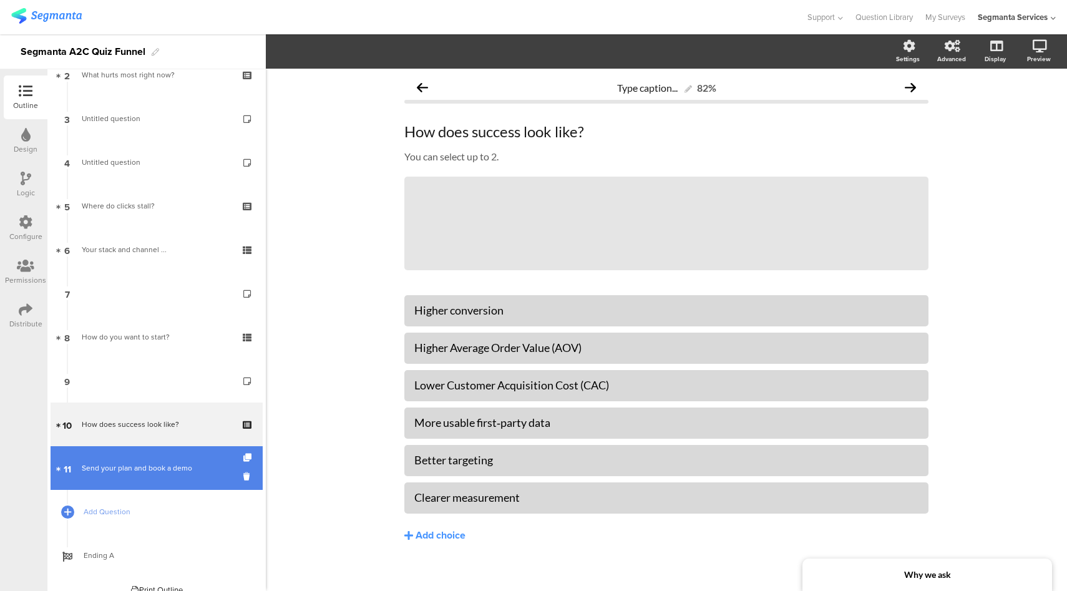
click at [163, 454] on link "11 Send your plan and book a demo" at bounding box center [157, 468] width 212 height 44
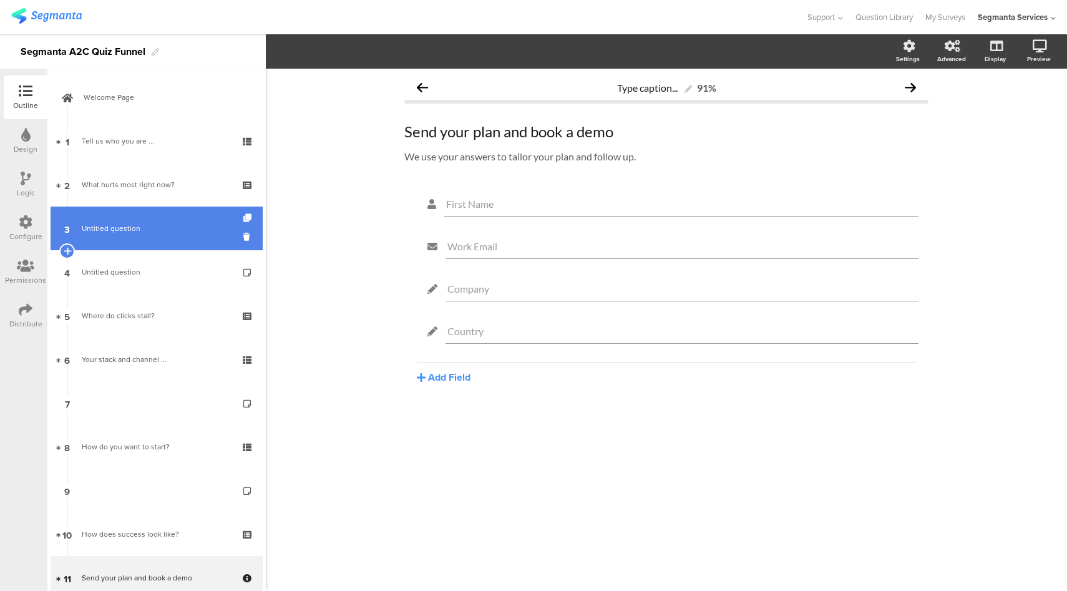
click at [175, 235] on link "3 Untitled question" at bounding box center [157, 228] width 212 height 44
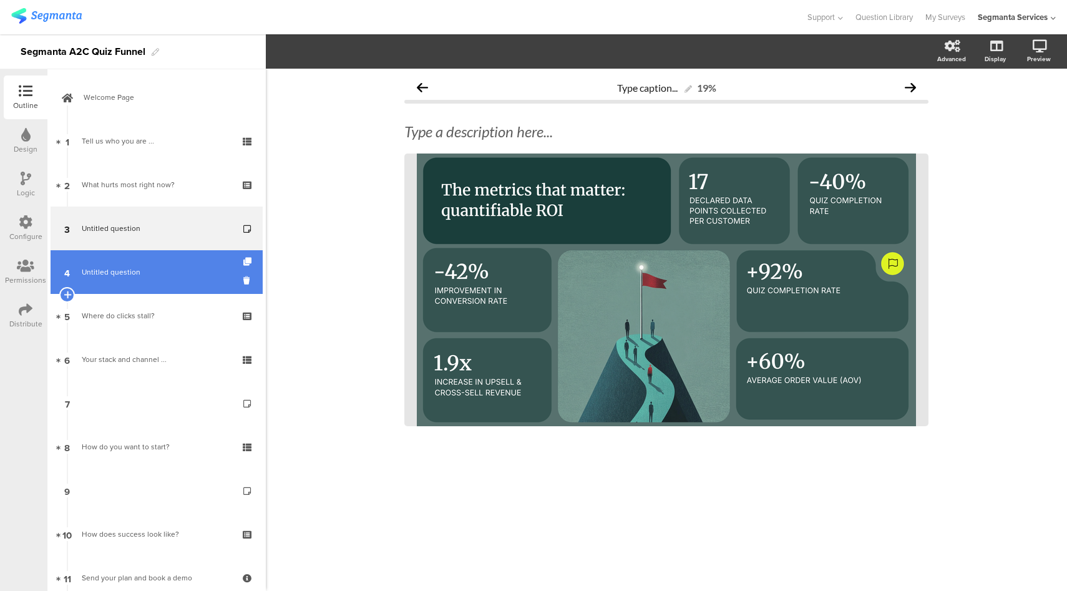
click at [167, 273] on span "Untitled question" at bounding box center [156, 272] width 149 height 12
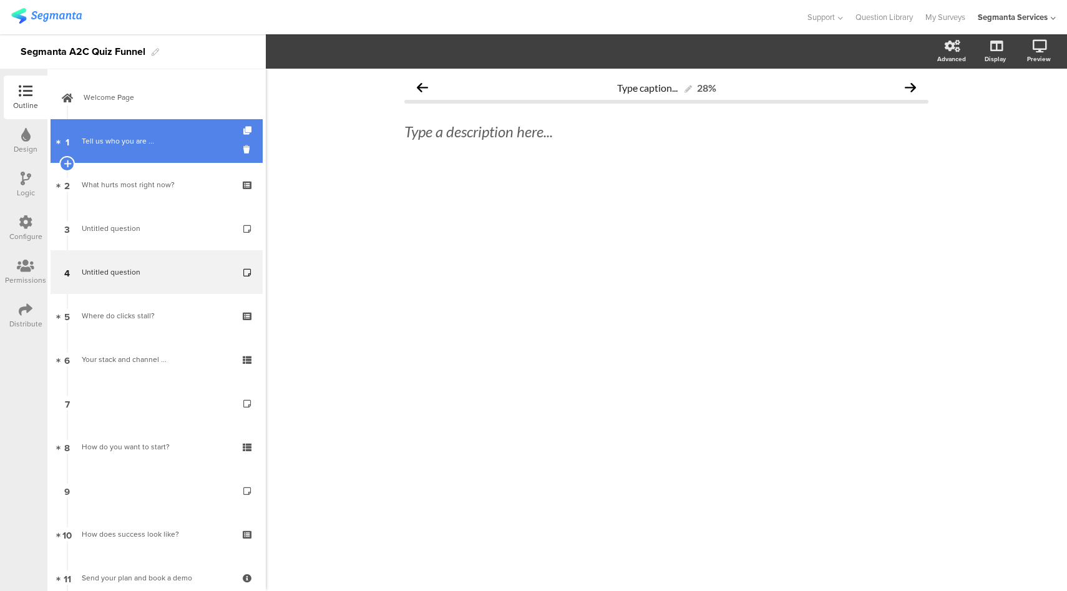
click at [160, 140] on div "Tell us who you are ..." at bounding box center [156, 141] width 149 height 12
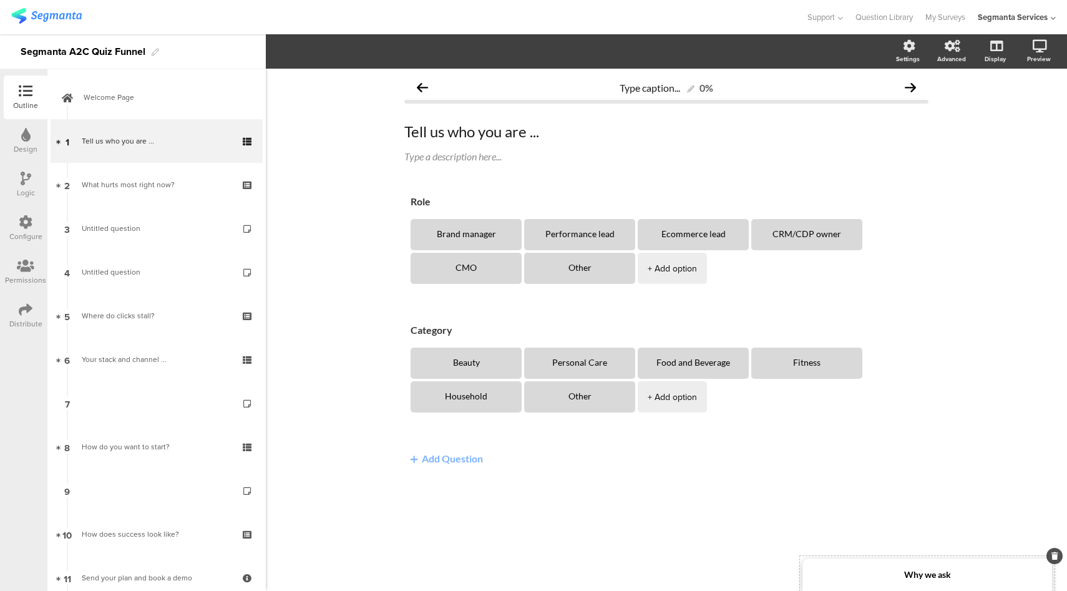
click at [903, 574] on div "Why we ask" at bounding box center [926, 574] width 249 height 32
click at [442, 12] on div at bounding box center [402, 17] width 783 height 21
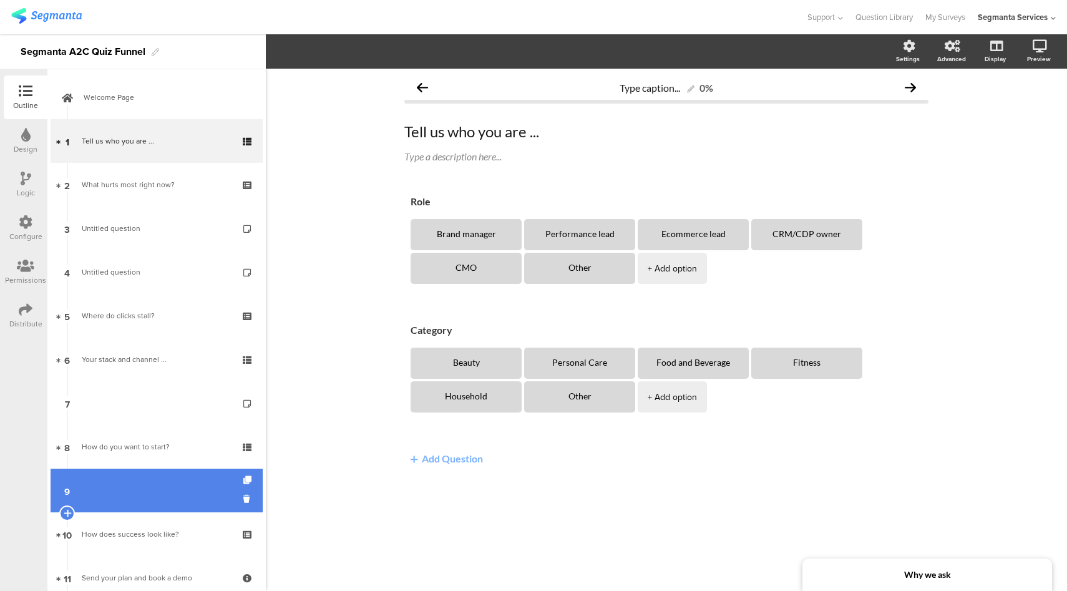
scroll to position [124, 0]
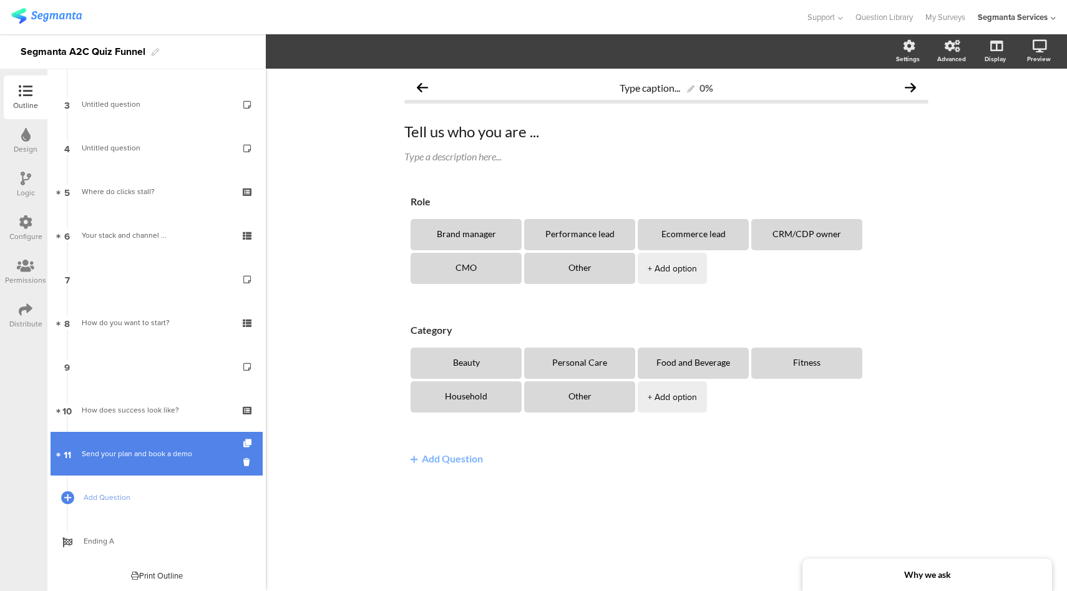
click at [153, 463] on link "11 Send your plan and book a demo" at bounding box center [157, 454] width 212 height 44
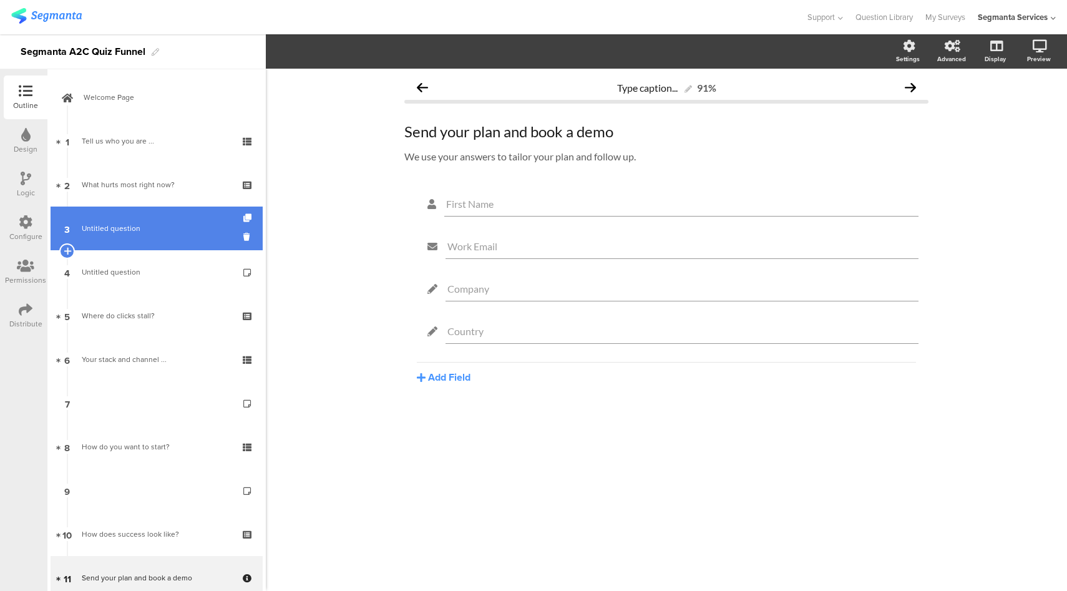
click at [143, 237] on link "3 Untitled question" at bounding box center [157, 228] width 212 height 44
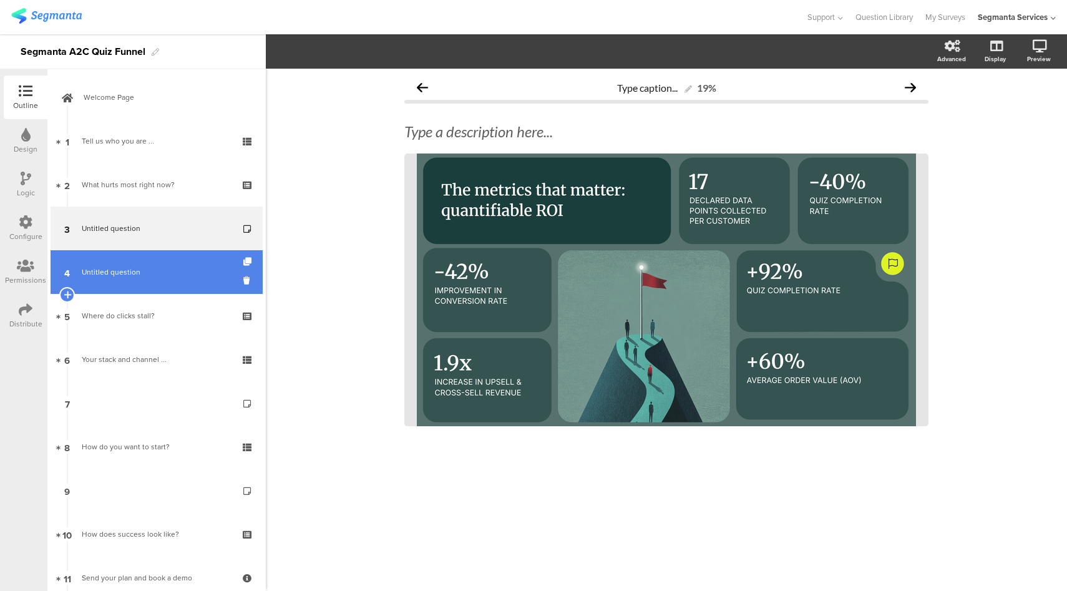
click at [144, 276] on span "Untitled question" at bounding box center [156, 272] width 149 height 12
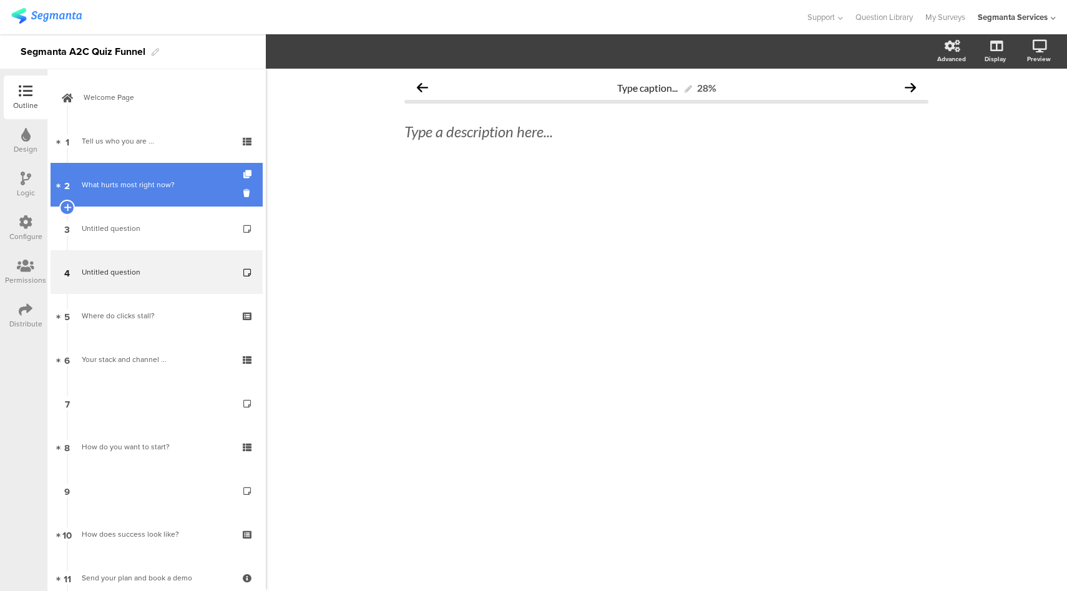
click at [185, 197] on link "2 What hurts most right now?" at bounding box center [157, 185] width 212 height 44
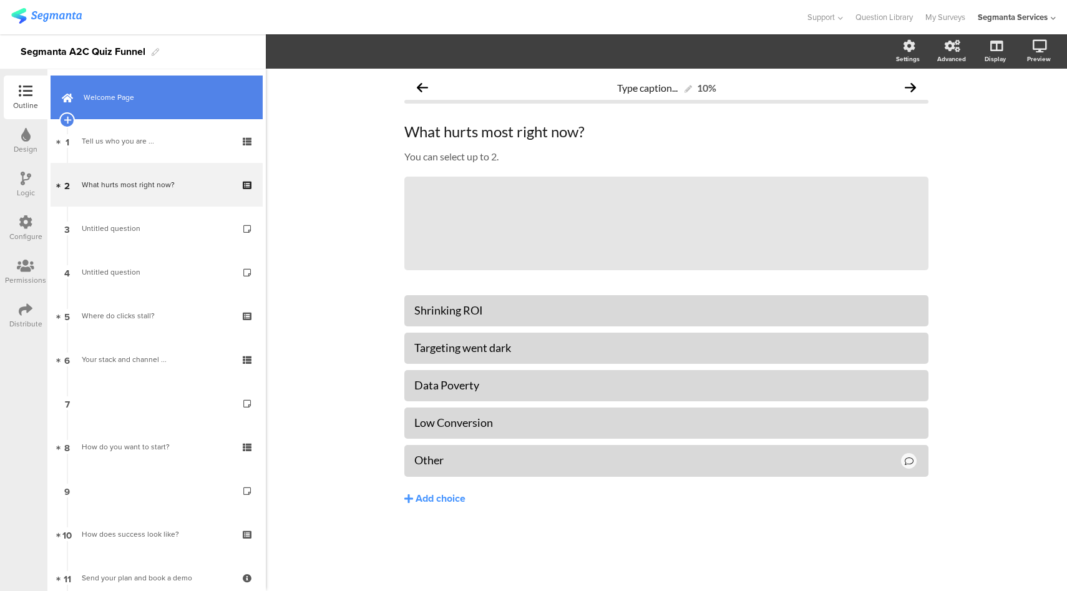
click at [188, 112] on link "Welcome Page" at bounding box center [157, 97] width 212 height 44
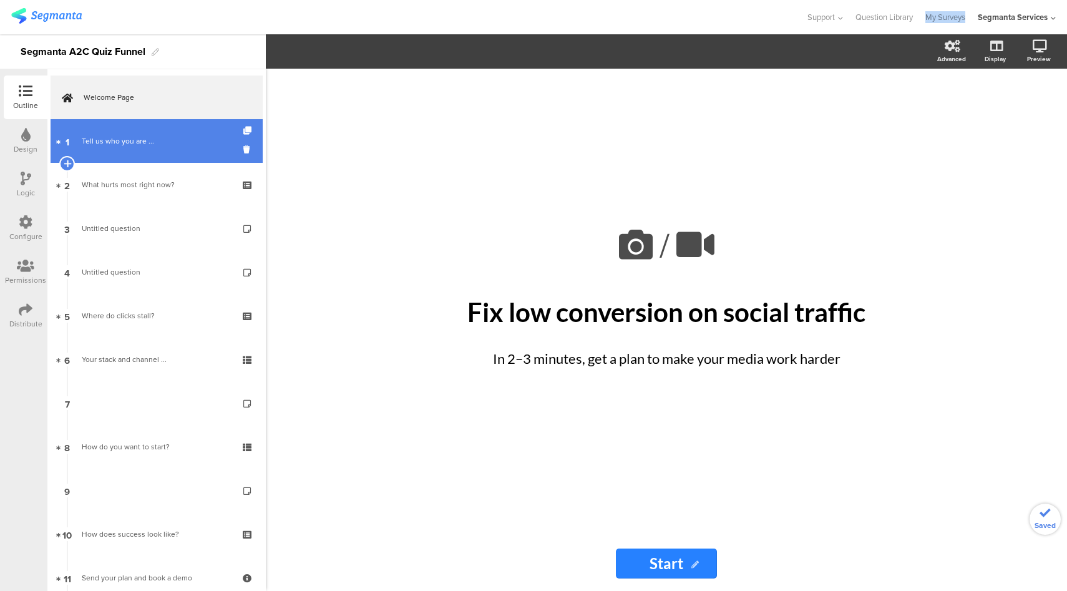
click at [165, 145] on div "Tell us who you are ..." at bounding box center [156, 141] width 149 height 12
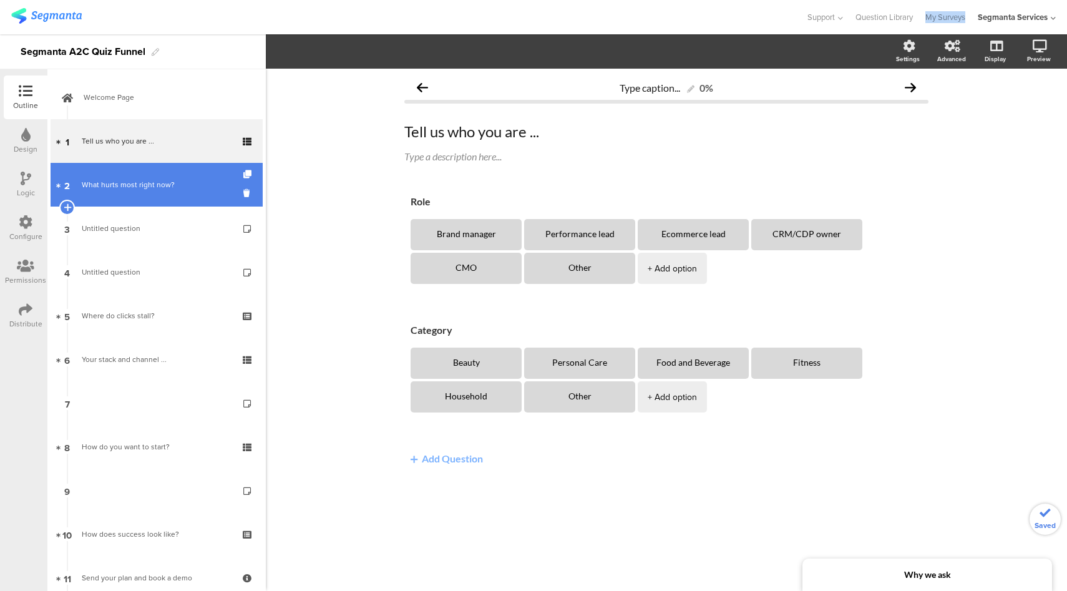
click at [198, 181] on div "What hurts most right now?" at bounding box center [156, 184] width 149 height 12
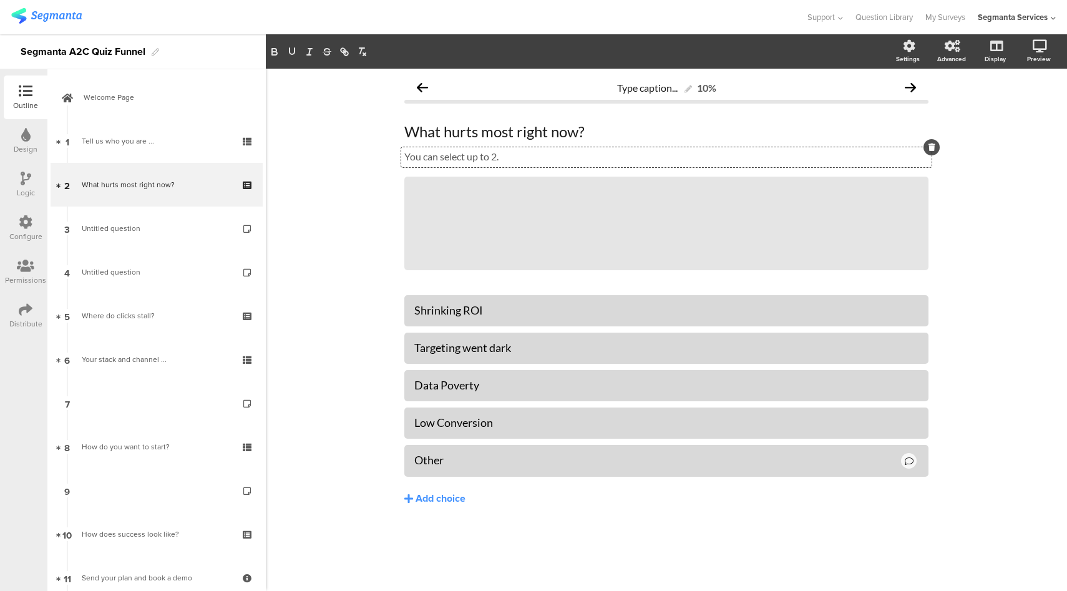
click at [475, 152] on div "You can select up to 2. You can select up to 2. You can select up to 2." at bounding box center [666, 157] width 530 height 20
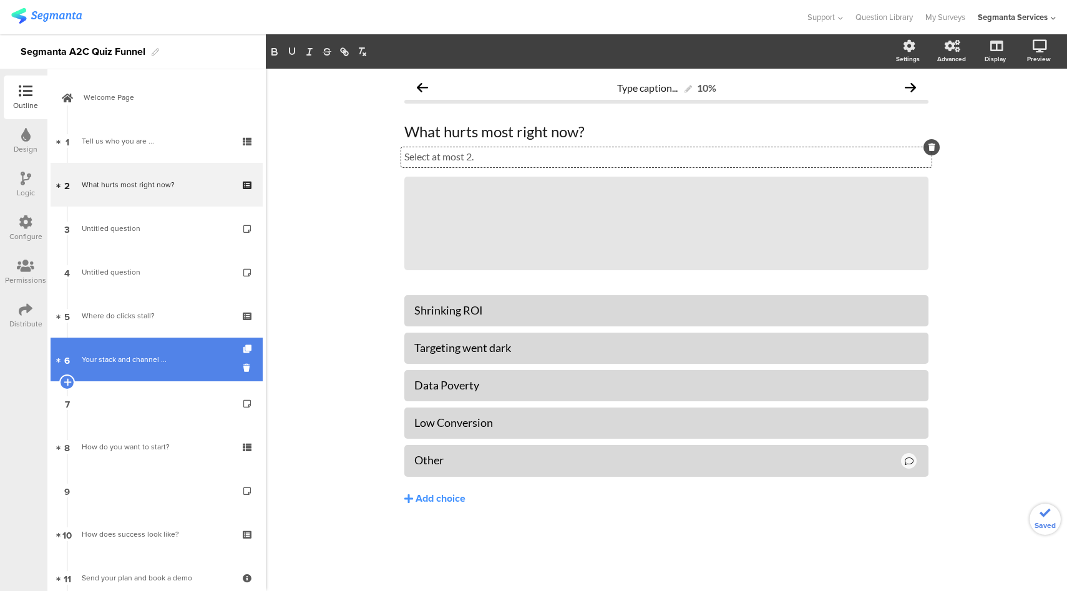
click at [154, 357] on div "Your stack and channel ..." at bounding box center [156, 359] width 149 height 12
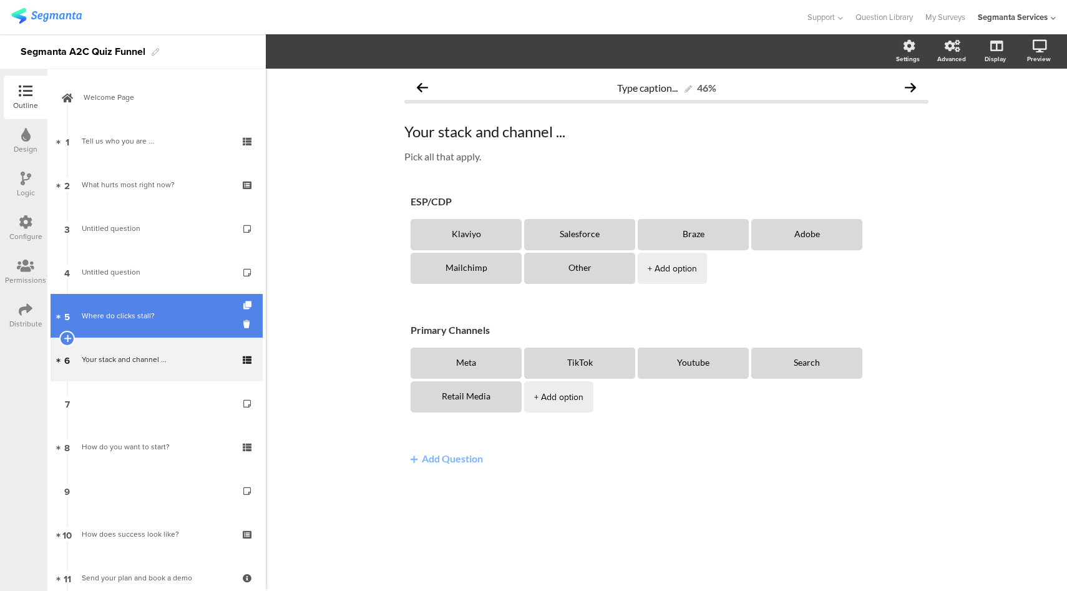
click at [174, 317] on div "Where do clicks stall?" at bounding box center [156, 315] width 149 height 12
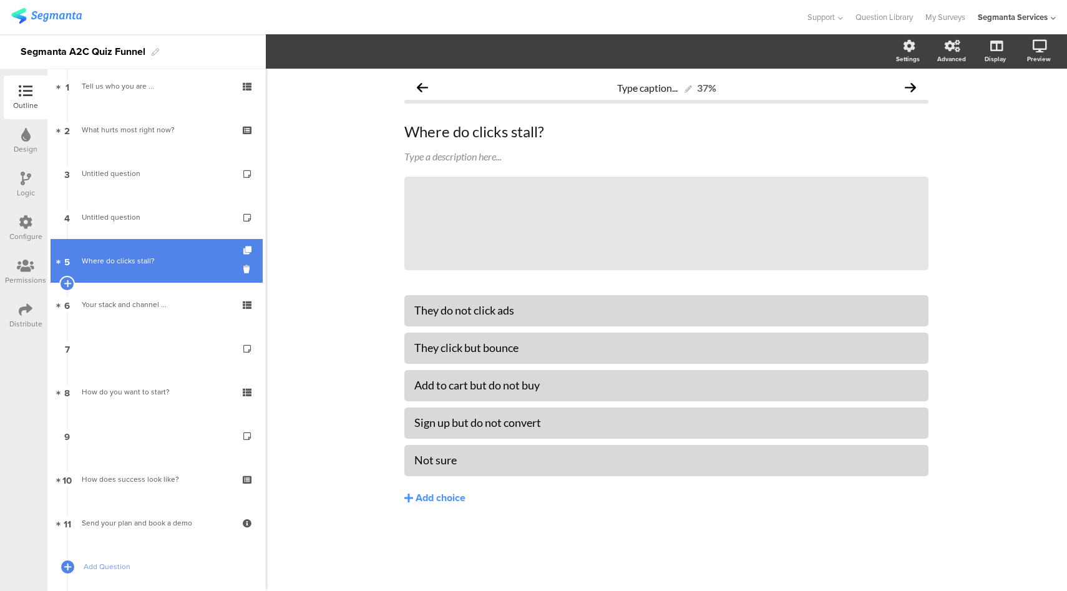
scroll to position [124, 0]
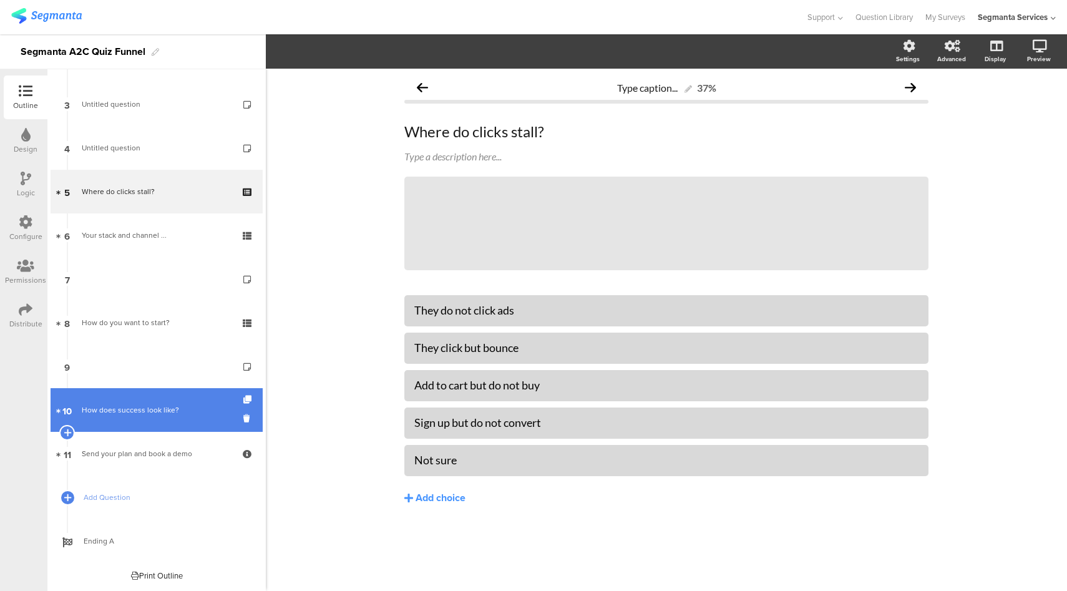
click at [148, 411] on div "How does success look like?" at bounding box center [156, 410] width 149 height 12
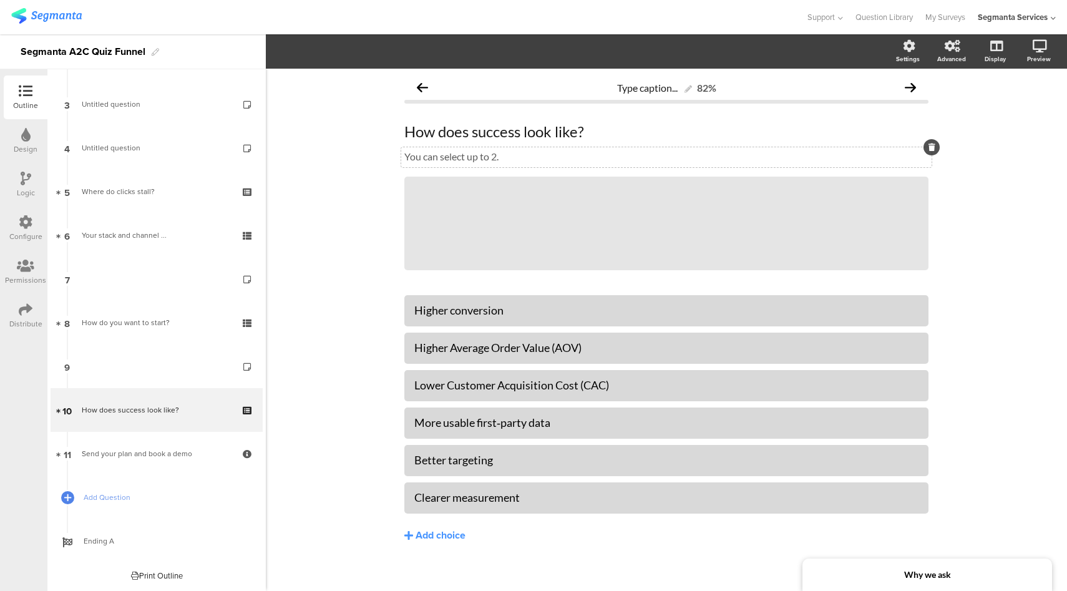
click at [463, 158] on div "You can select up to 2. You can select up to 2." at bounding box center [666, 157] width 530 height 20
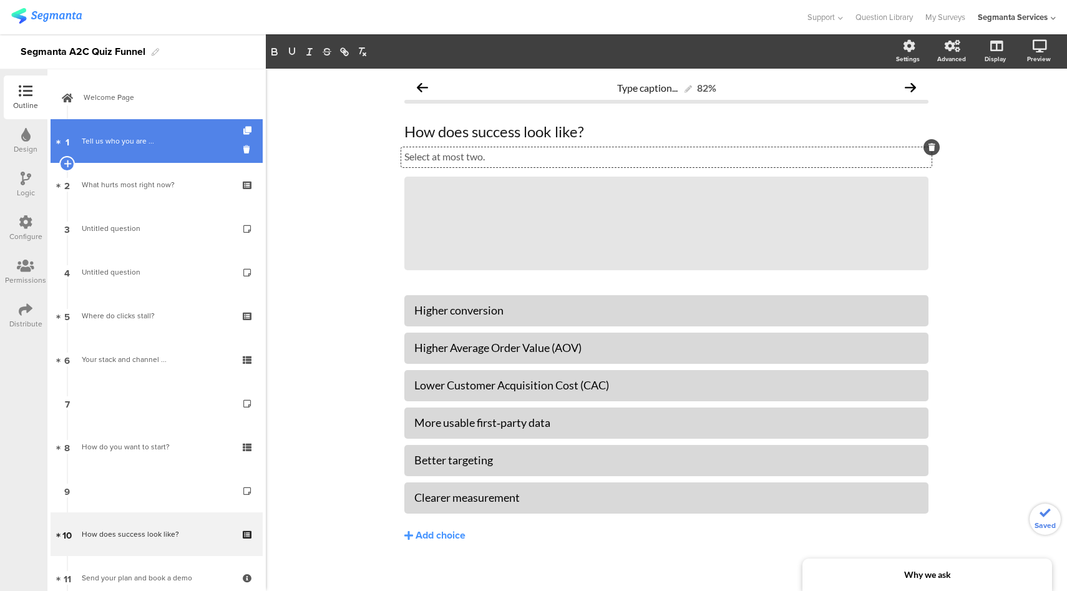
click at [171, 136] on div "Tell us who you are ..." at bounding box center [156, 141] width 149 height 12
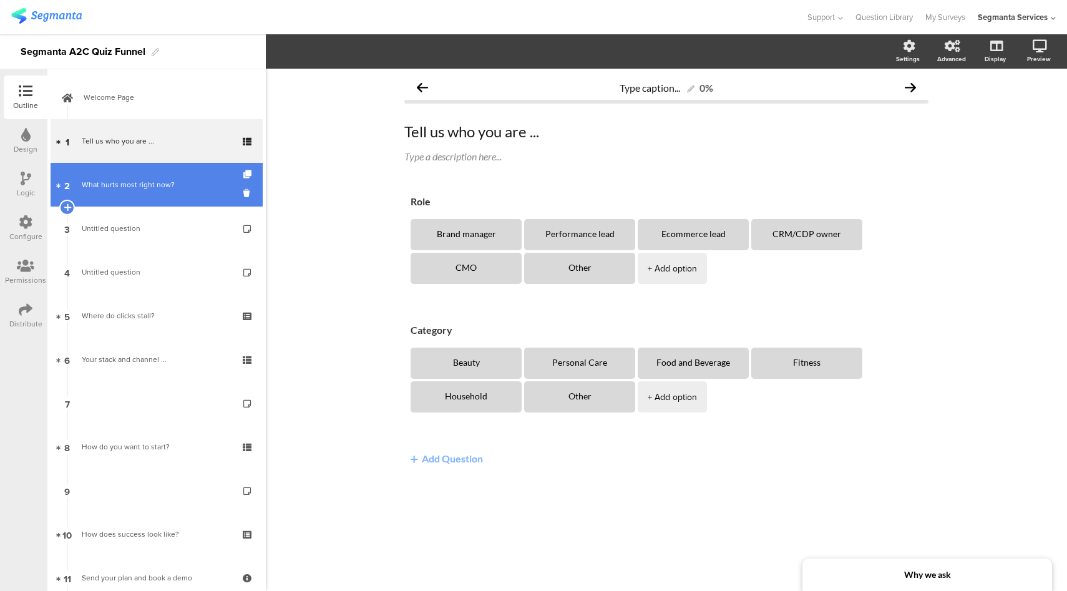
click at [183, 197] on link "2 What hurts most right now?" at bounding box center [157, 185] width 212 height 44
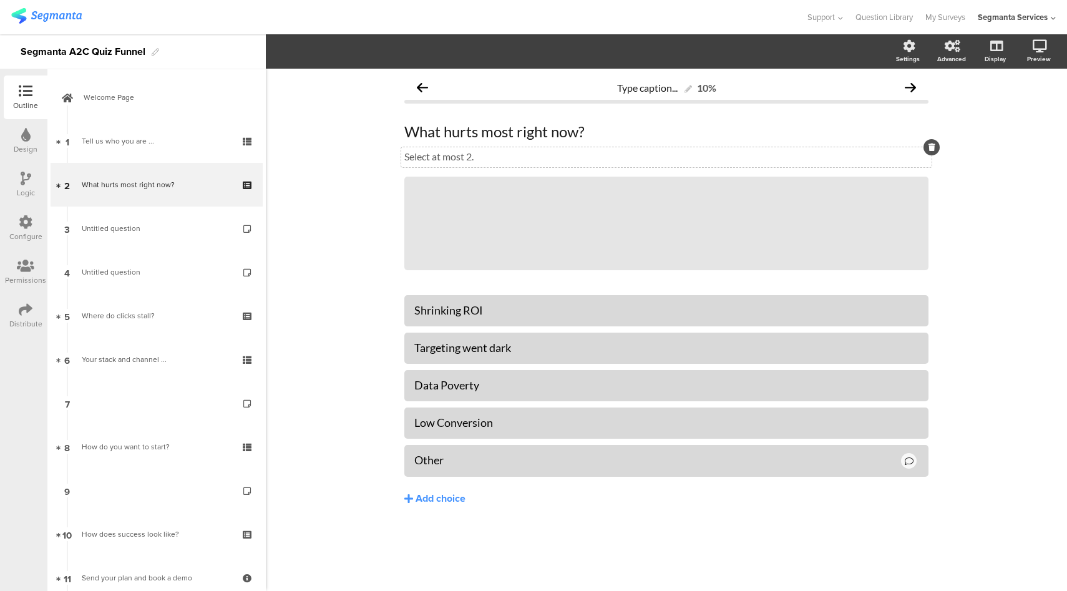
click at [473, 160] on div "Select at most 2. Select at most 2." at bounding box center [666, 157] width 530 height 20
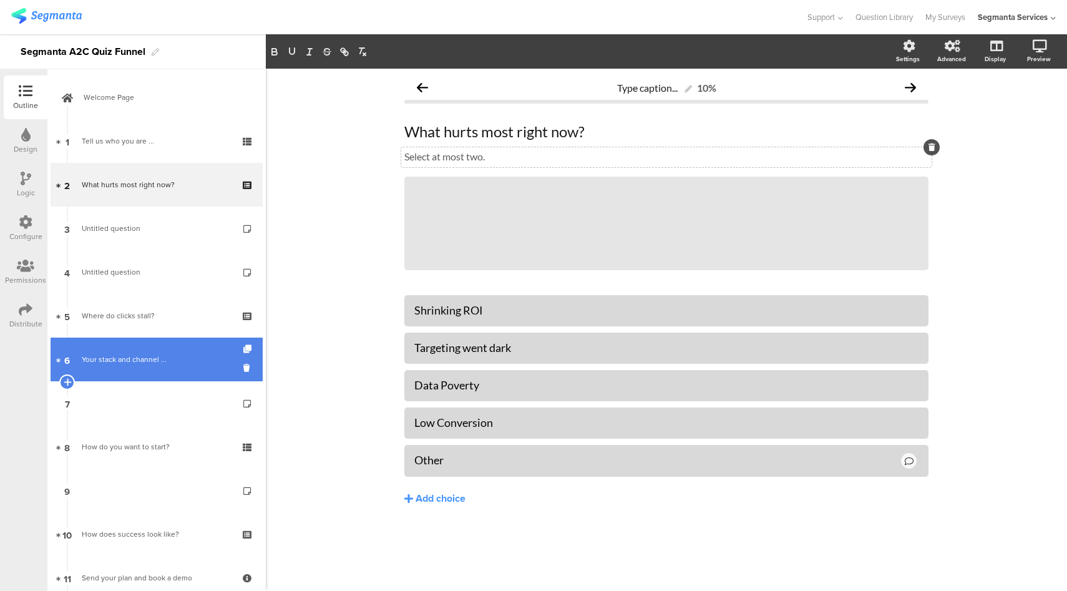
click at [124, 353] on div "Your stack and channel ..." at bounding box center [156, 359] width 149 height 12
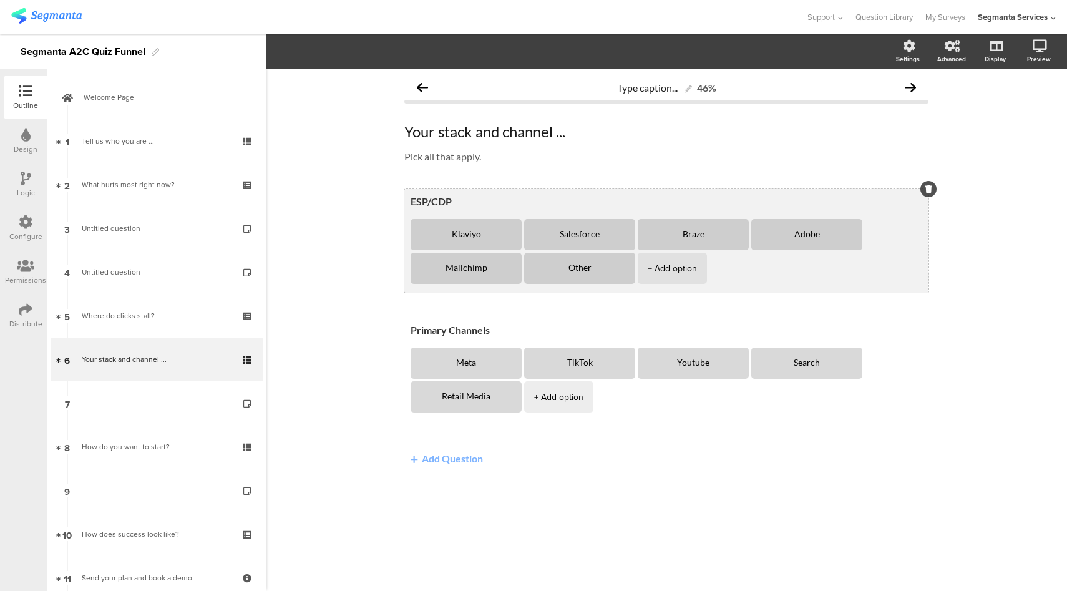
click at [424, 201] on textarea "ESP/CDP" at bounding box center [665, 201] width 511 height 12
click at [422, 202] on textarea "ESP/CDP" at bounding box center [665, 201] width 511 height 12
drag, startPoint x: 430, startPoint y: 201, endPoint x: 410, endPoint y: 201, distance: 20.0
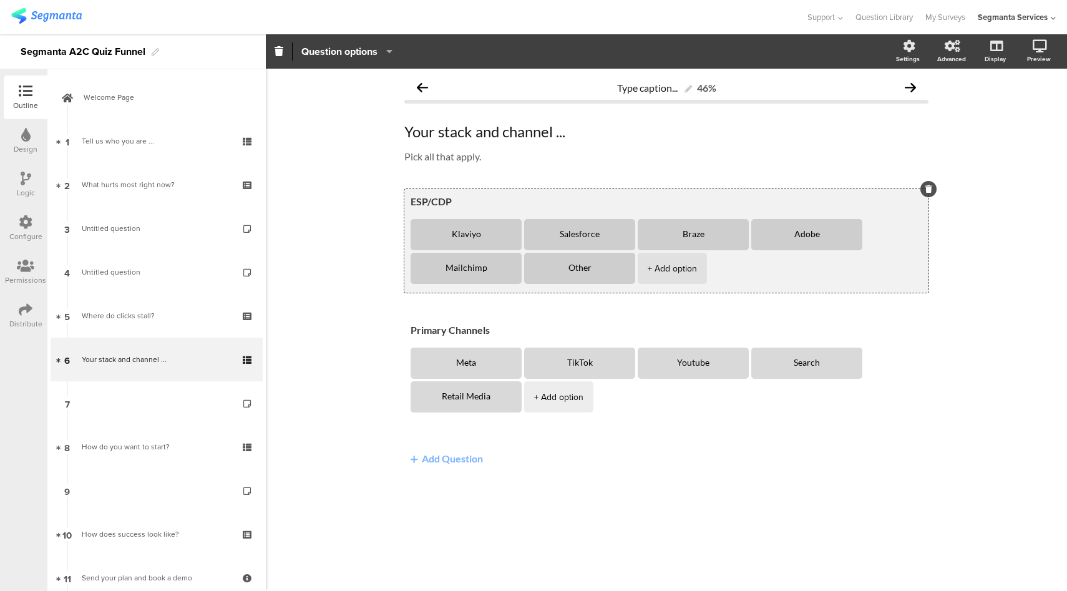
click at [410, 201] on div "ESP/CDP Klaviyo Salesforce Braze Adobe Mailchimp Other + Add option" at bounding box center [666, 241] width 524 height 104
paste textarea "mail Service Provider"
click at [521, 204] on textarea "Email Service Provider/CDP" at bounding box center [665, 201] width 511 height 12
type textarea "Email Service Provider/Customer Data Platform"
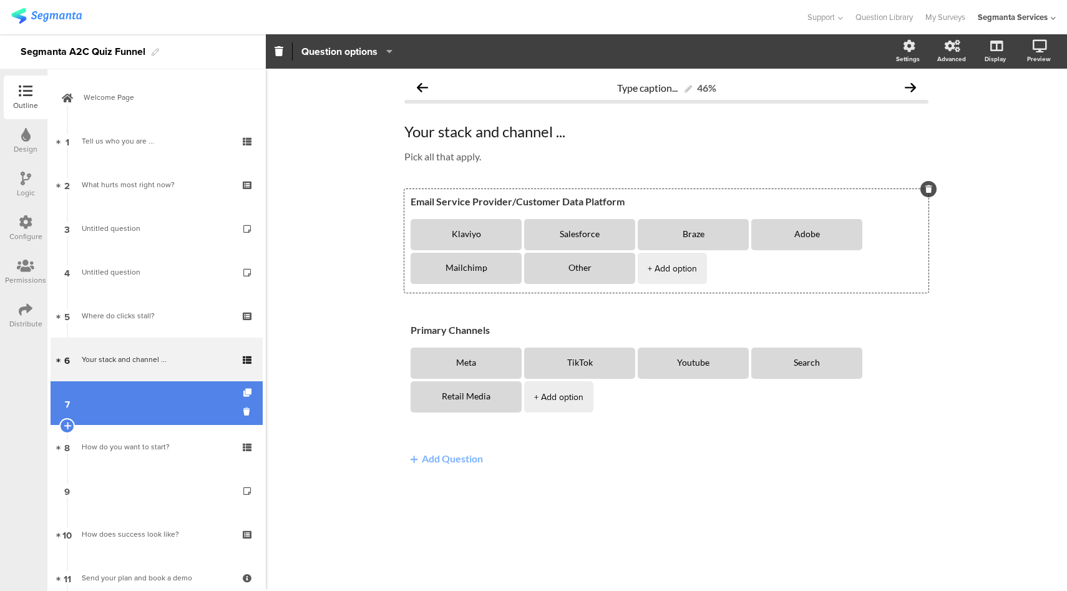
click at [142, 393] on link "7" at bounding box center [157, 403] width 212 height 44
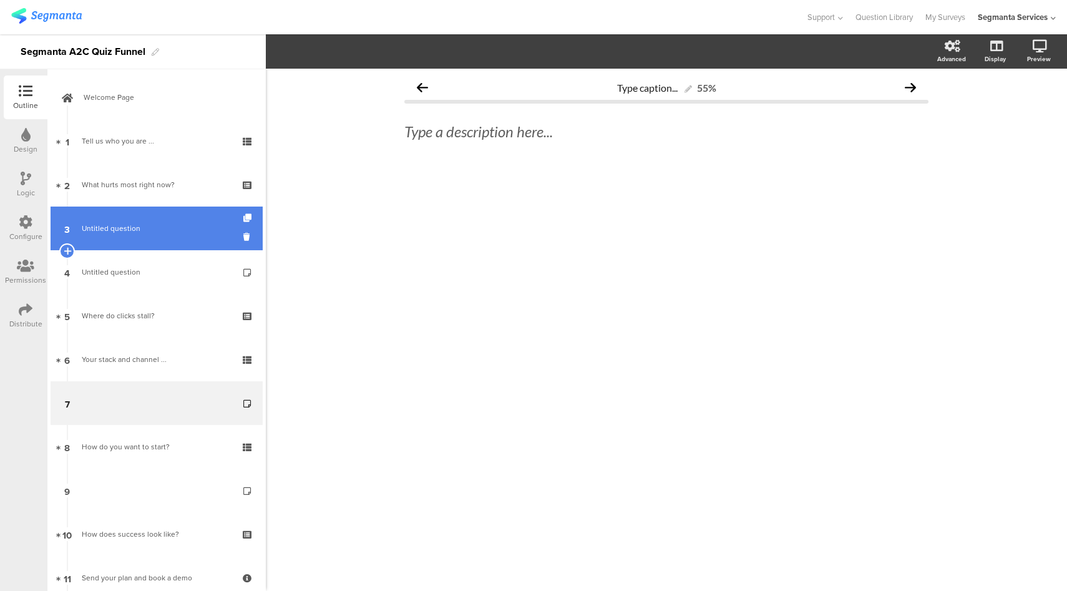
click at [153, 210] on link "3 Untitled question" at bounding box center [157, 228] width 212 height 44
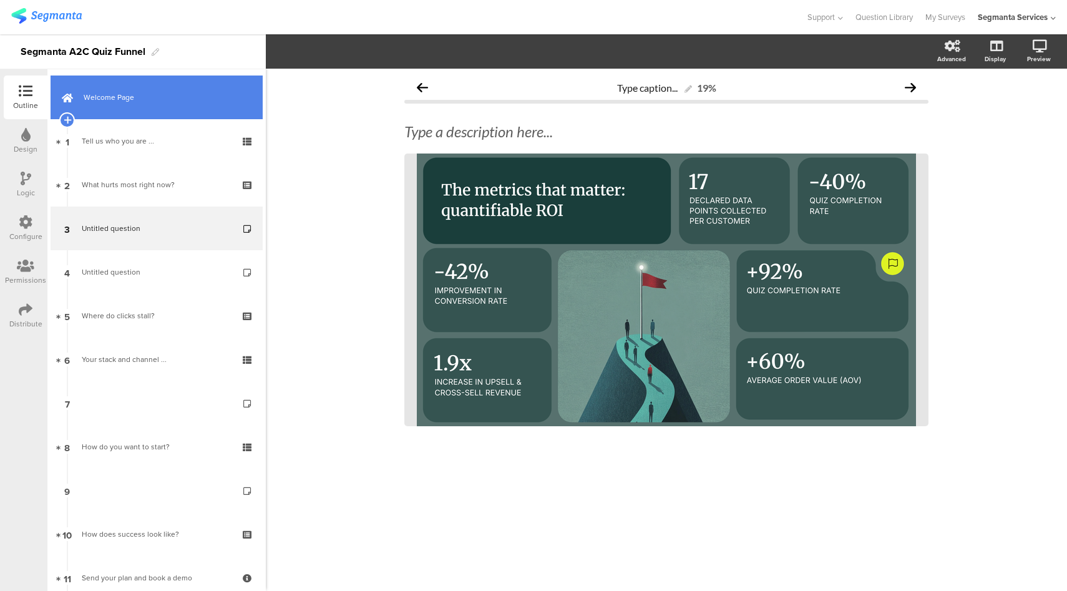
click at [171, 101] on span "Welcome Page" at bounding box center [164, 97] width 160 height 12
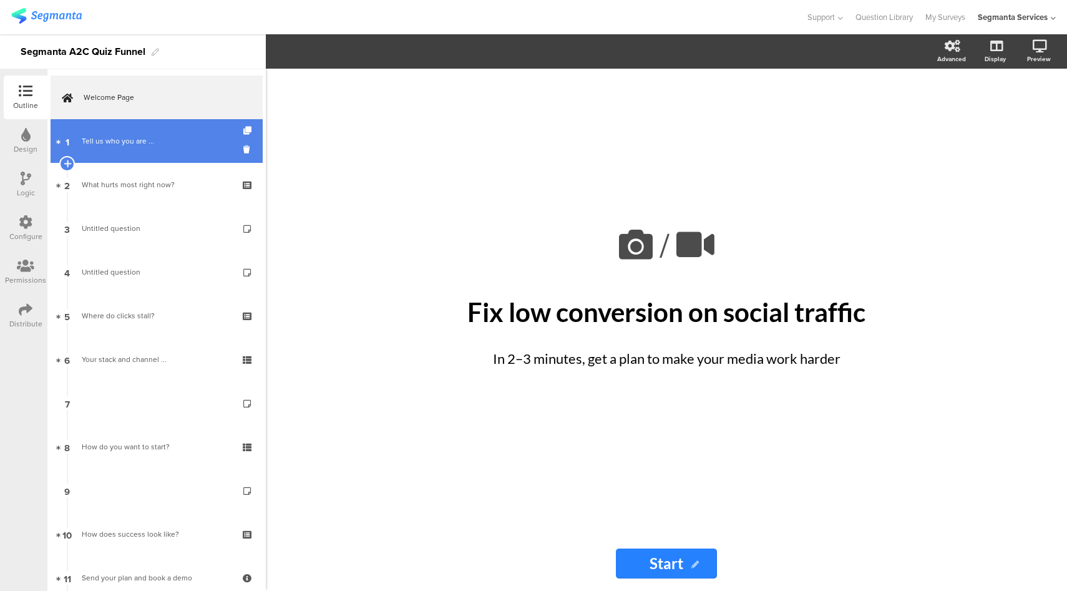
click at [158, 135] on div "Tell us who you are ..." at bounding box center [156, 141] width 149 height 12
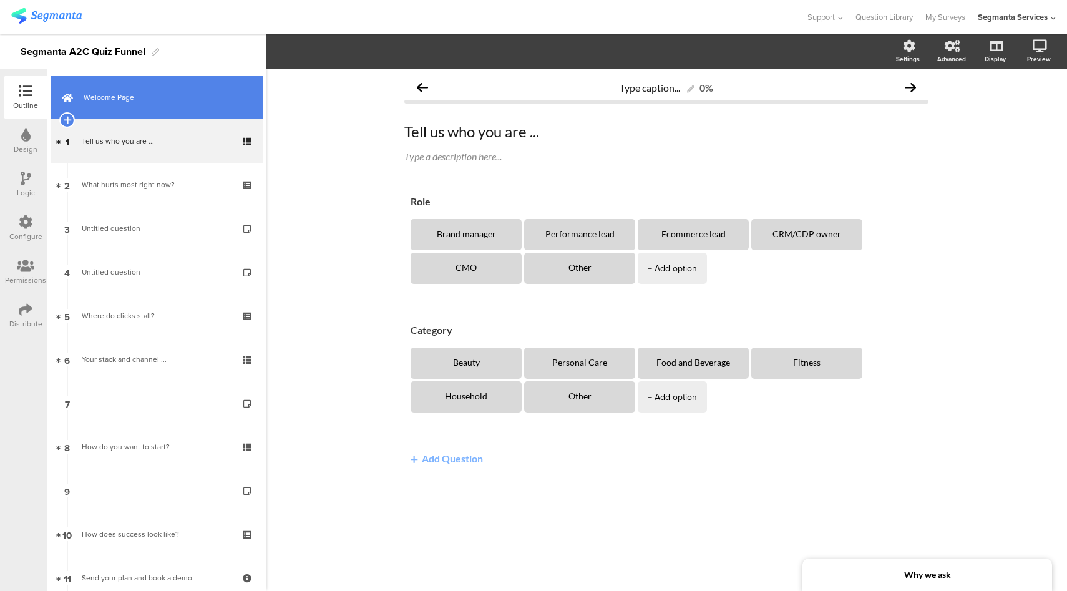
click at [161, 87] on link "Welcome Page" at bounding box center [157, 97] width 212 height 44
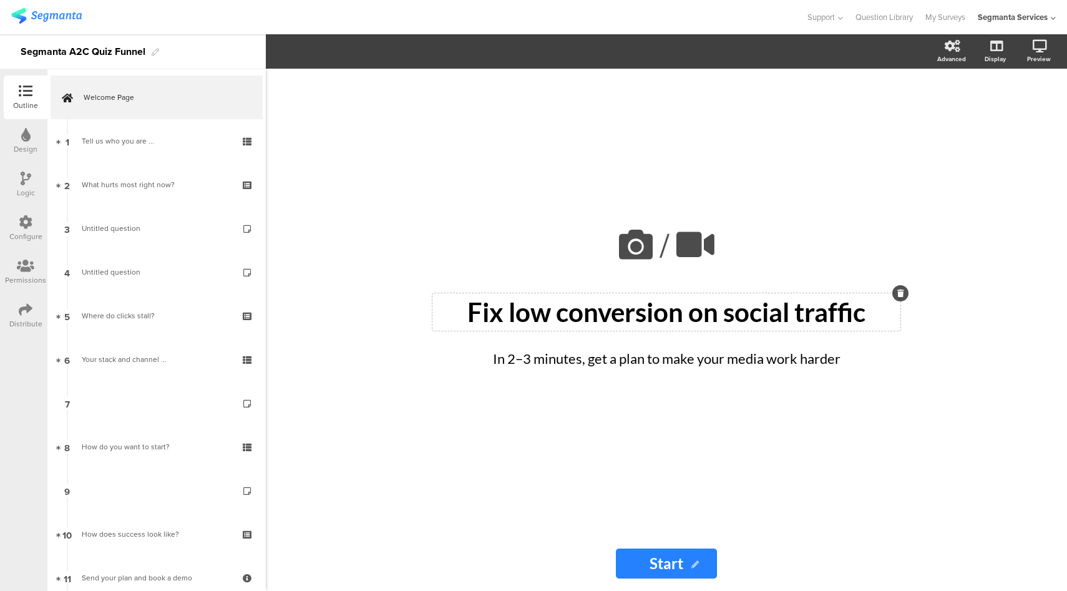
click at [475, 316] on div "Fix low conversion on social traffic Fix low conversion on social traffic" at bounding box center [666, 311] width 468 height 37
click at [475, 316] on p "Fix low conversion on social traffic" at bounding box center [666, 311] width 462 height 31
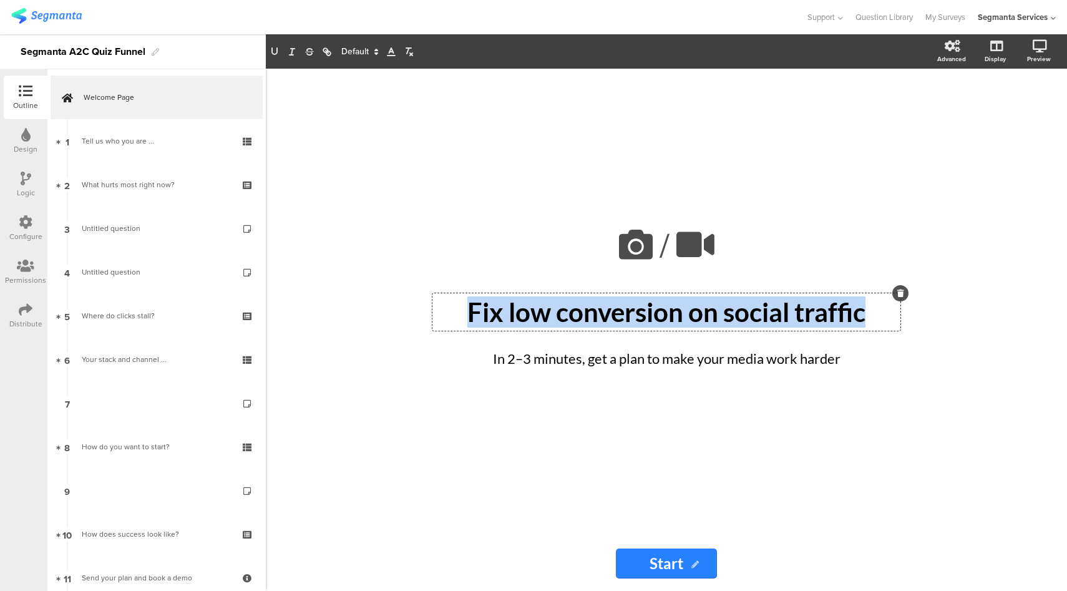
click at [475, 316] on p "Fix low conversion on social traffic" at bounding box center [666, 311] width 462 height 31
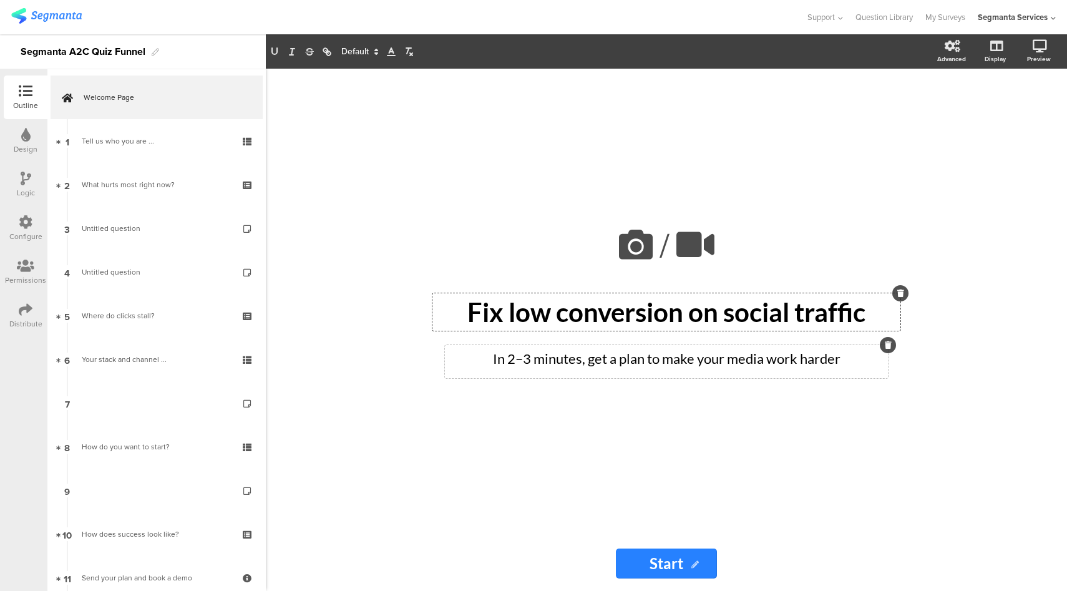
click at [586, 351] on div "In 2–3 minutes, get a plan to make your media work harder In 2–3 minutes, get a…" at bounding box center [666, 361] width 443 height 33
click at [586, 351] on p "In 2–3 minutes, get a plan to make your media work harder" at bounding box center [666, 358] width 437 height 21
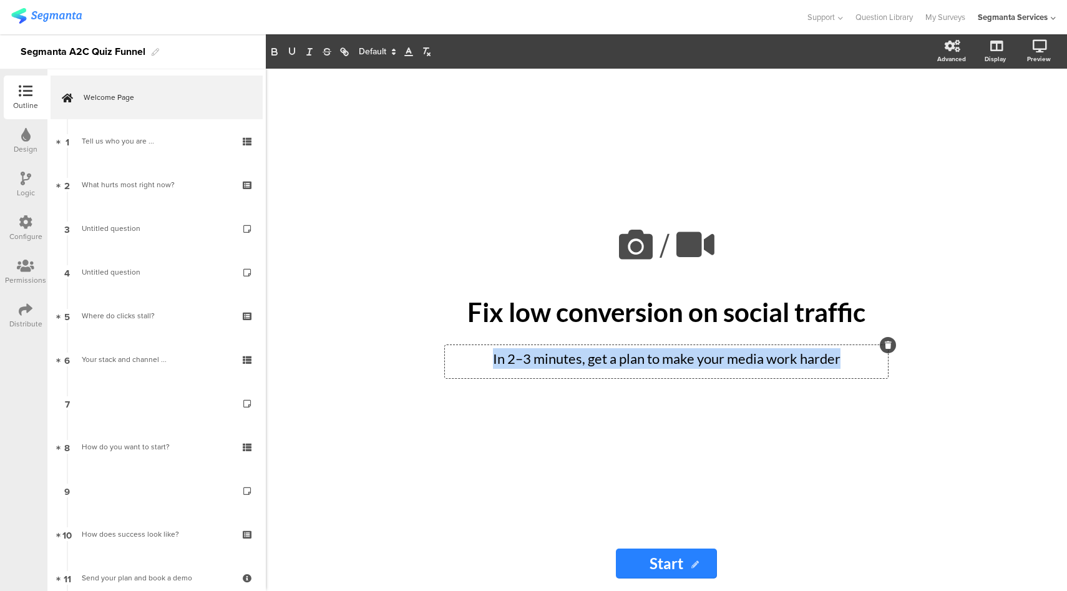
click at [586, 351] on p "In 2–3 minutes, get a plan to make your media work harder" at bounding box center [666, 358] width 437 height 21
copy p "In 2–3 minutes, get a plan to make your media work harder"
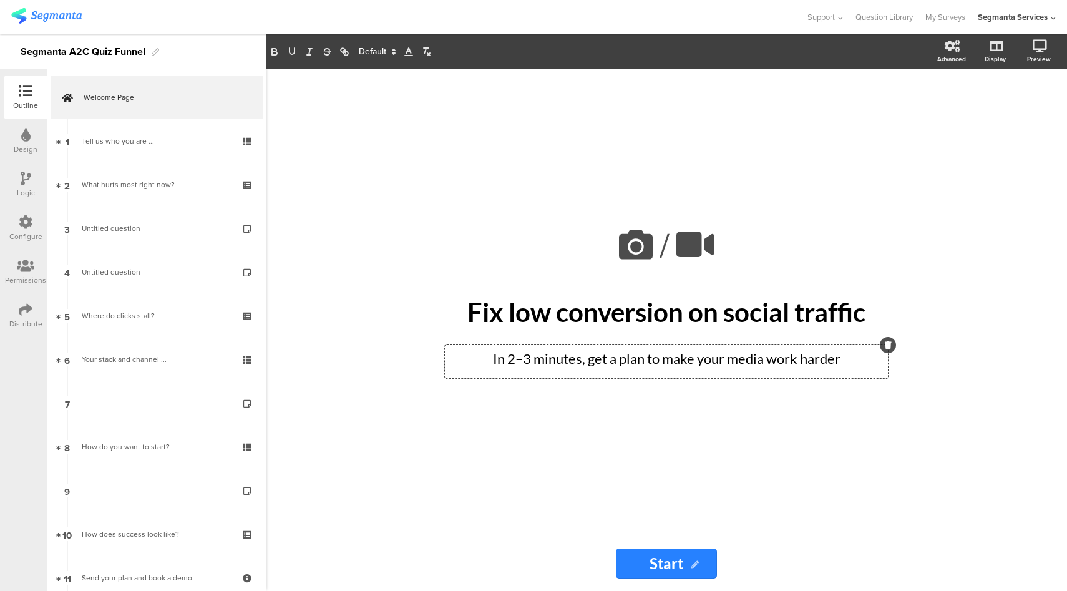
click at [30, 225] on icon at bounding box center [26, 222] width 14 height 14
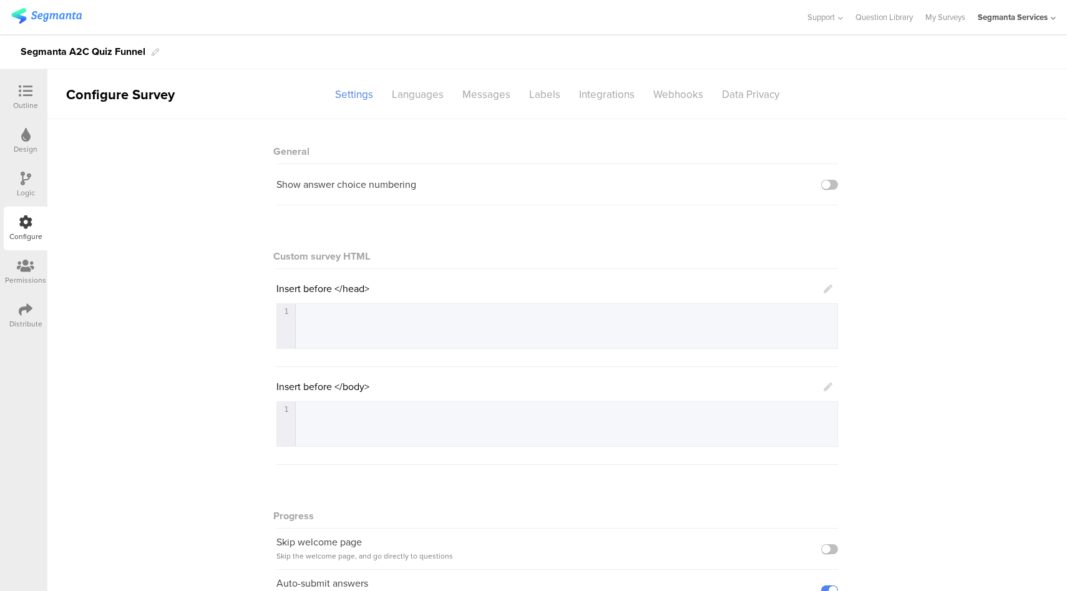
click at [825, 385] on icon at bounding box center [827, 386] width 9 height 9
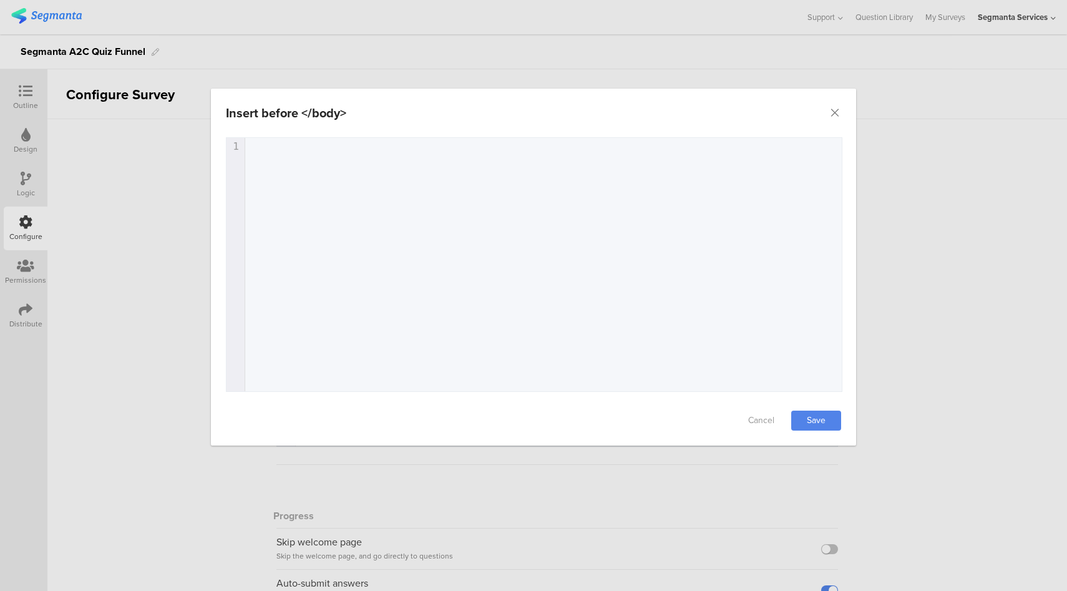
click at [507, 268] on div "1 1 ​" at bounding box center [549, 280] width 646 height 284
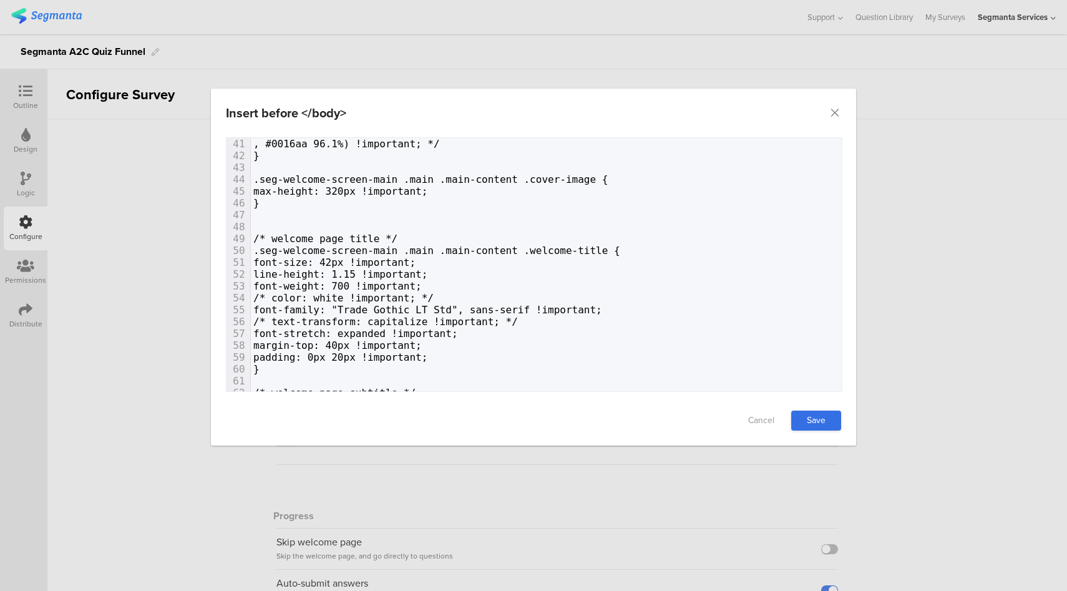
click at [822, 414] on link "Save" at bounding box center [816, 420] width 50 height 20
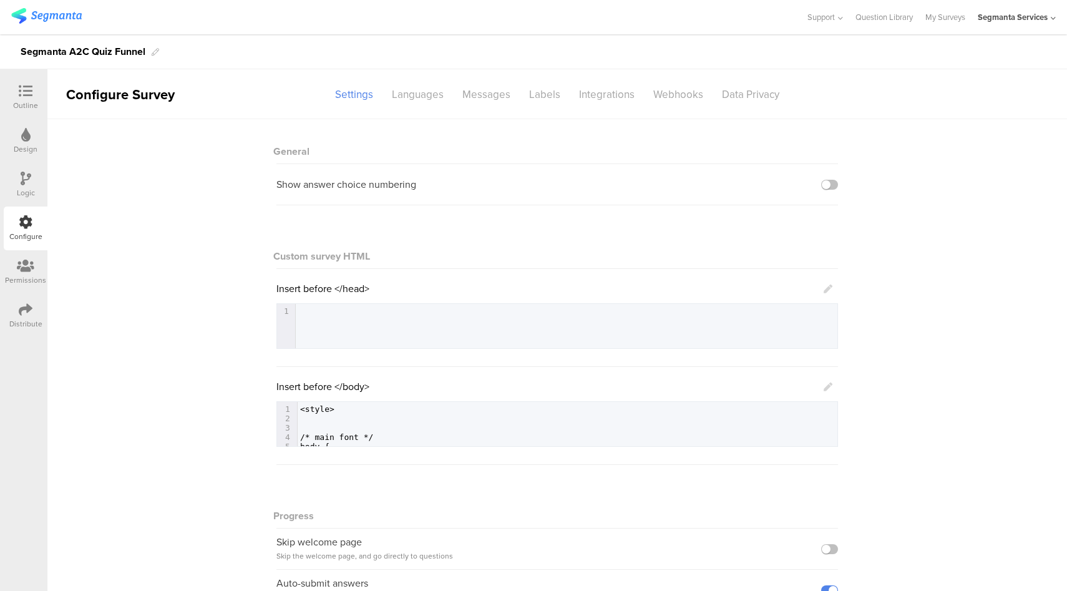
click at [31, 93] on icon at bounding box center [26, 91] width 14 height 14
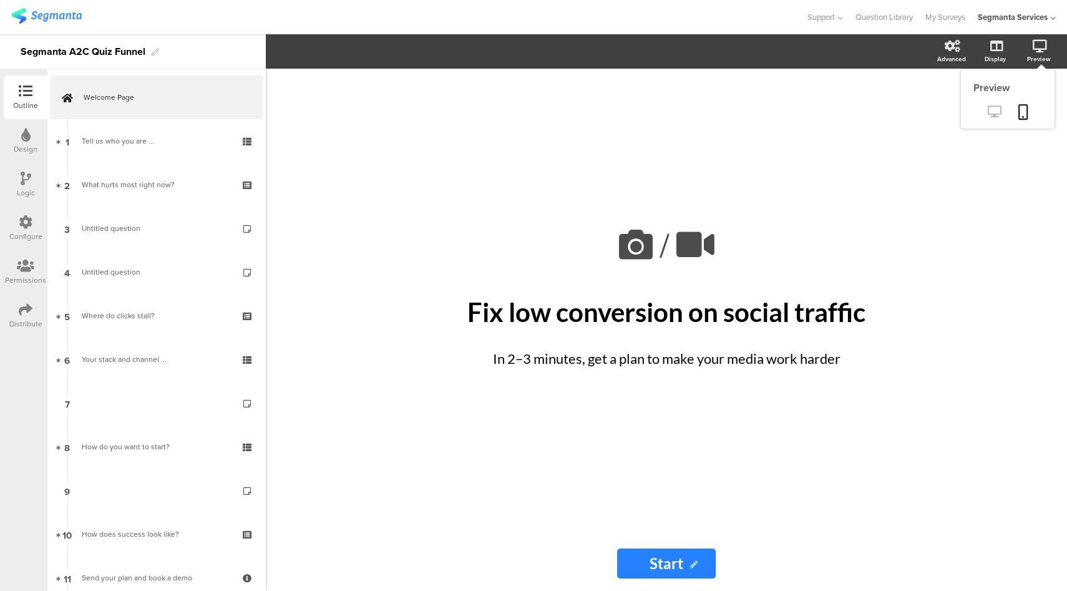
click at [993, 114] on icon at bounding box center [993, 111] width 13 height 12
click at [23, 221] on icon at bounding box center [26, 222] width 14 height 14
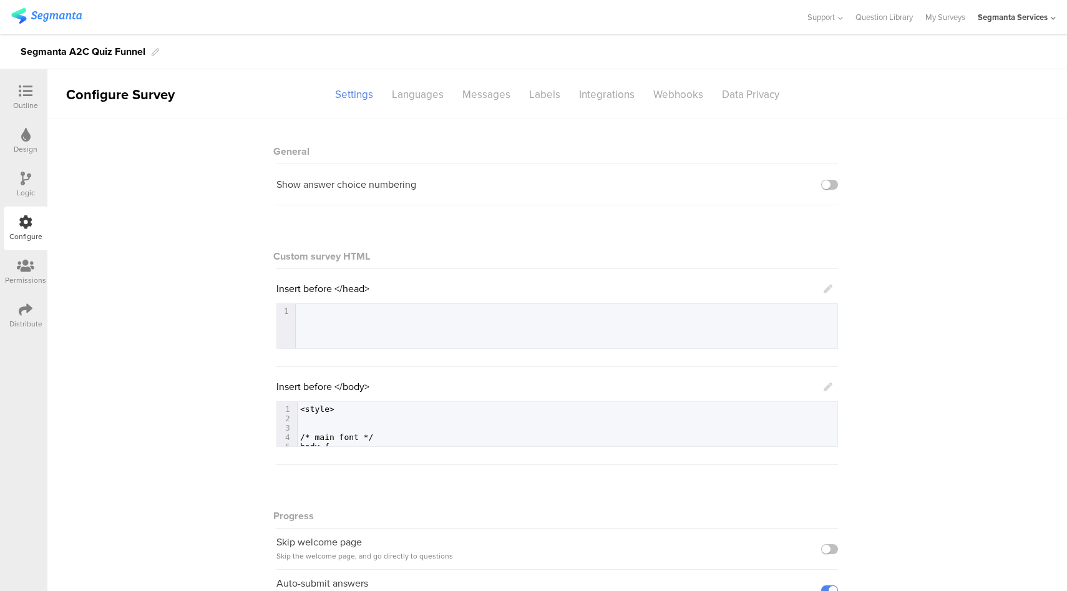
click at [828, 291] on icon at bounding box center [827, 288] width 9 height 9
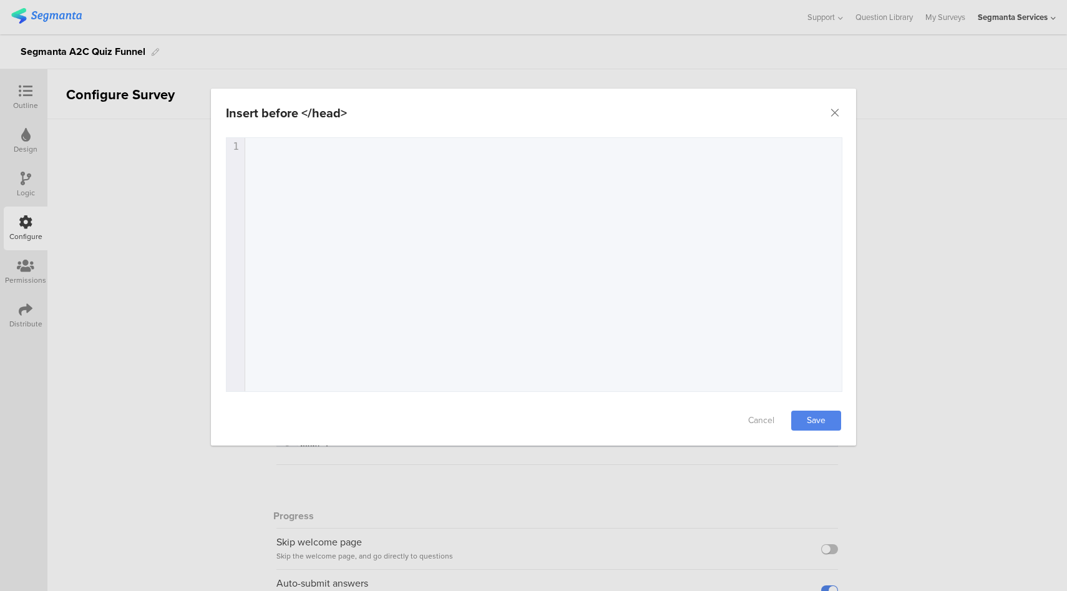
click at [423, 190] on div "1 1 ​" at bounding box center [549, 280] width 646 height 284
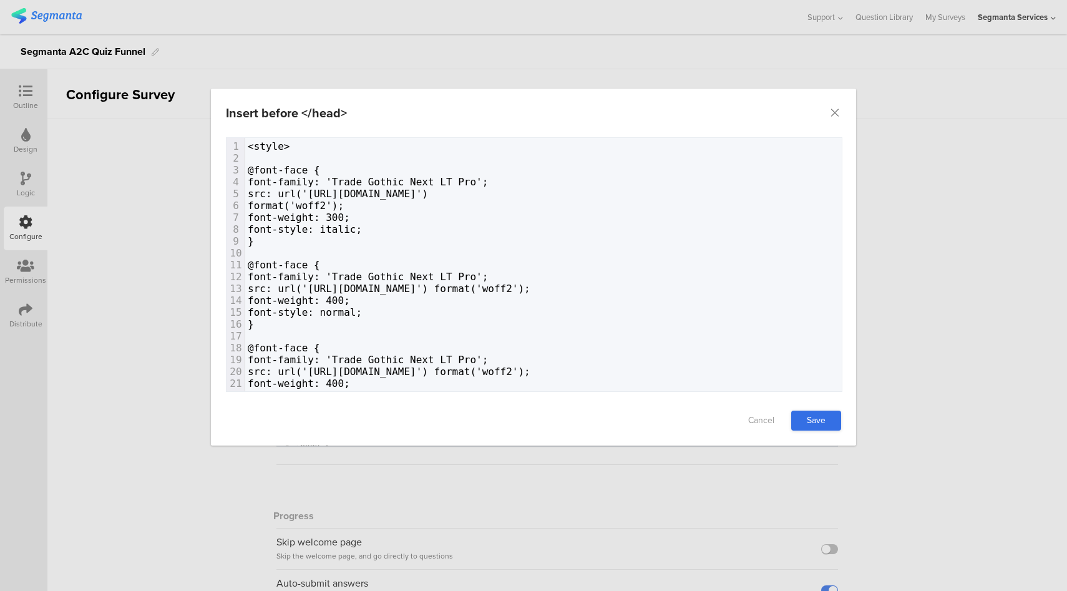
click at [810, 422] on link "Save" at bounding box center [816, 420] width 50 height 20
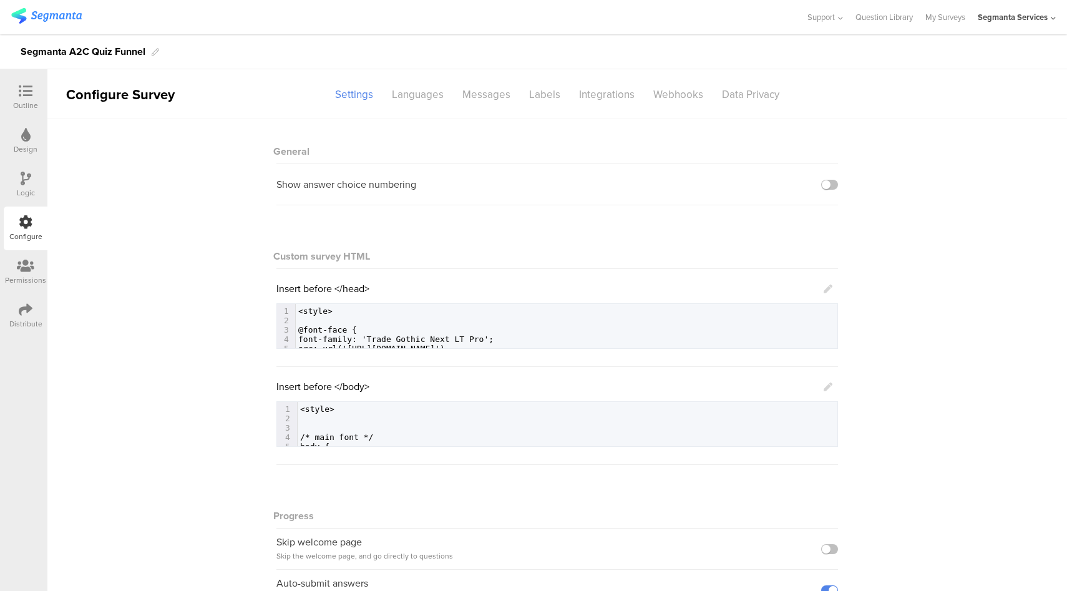
click at [21, 95] on icon at bounding box center [26, 91] width 14 height 14
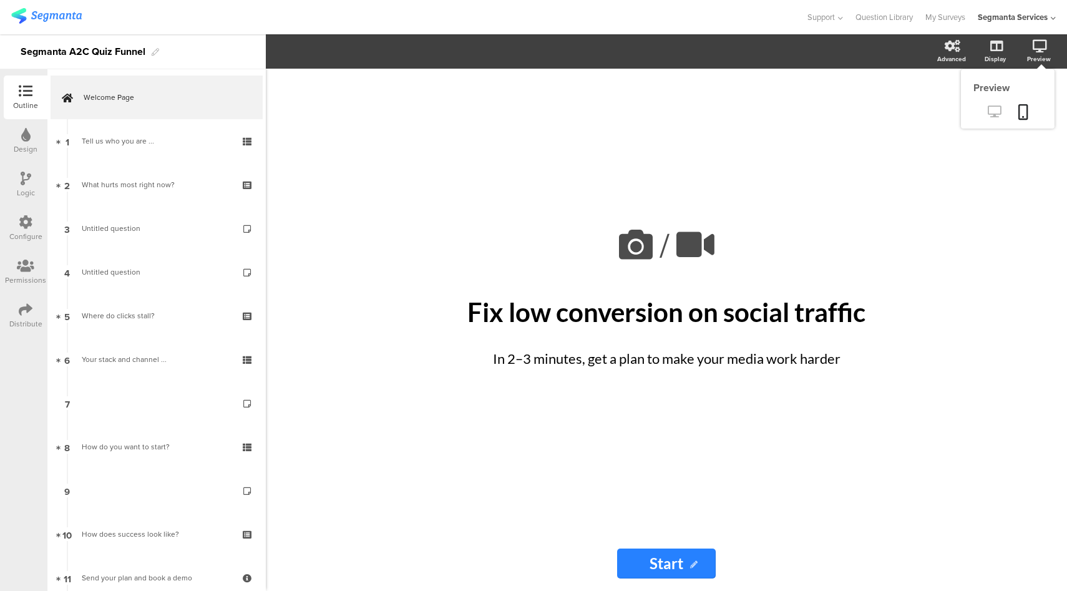
click at [993, 112] on icon at bounding box center [993, 111] width 13 height 12
click at [32, 145] on div "Design" at bounding box center [26, 148] width 24 height 11
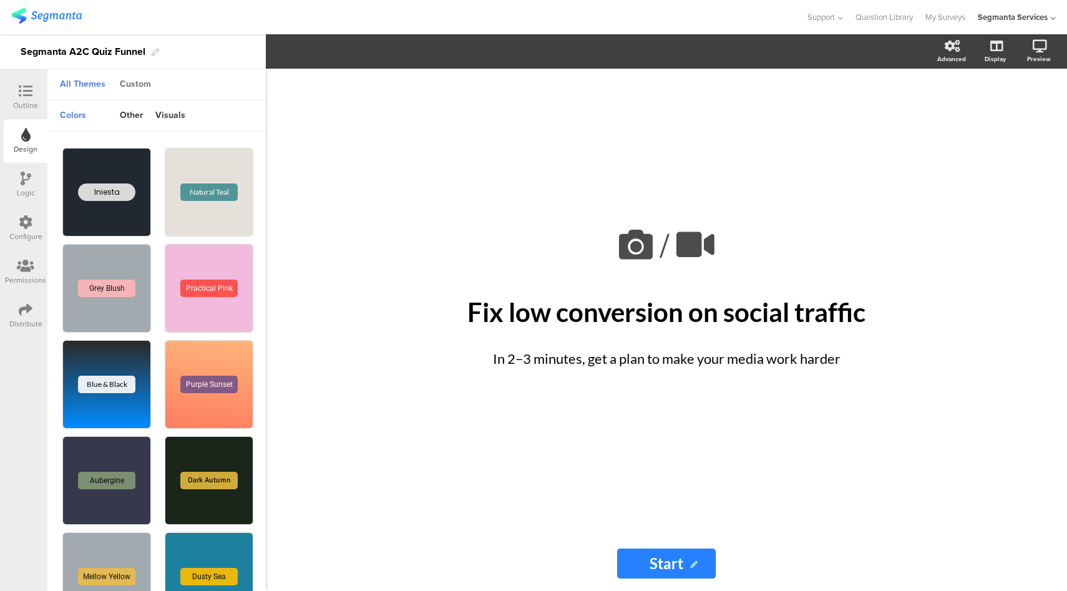
click at [127, 83] on div "Custom" at bounding box center [136, 84] width 44 height 21
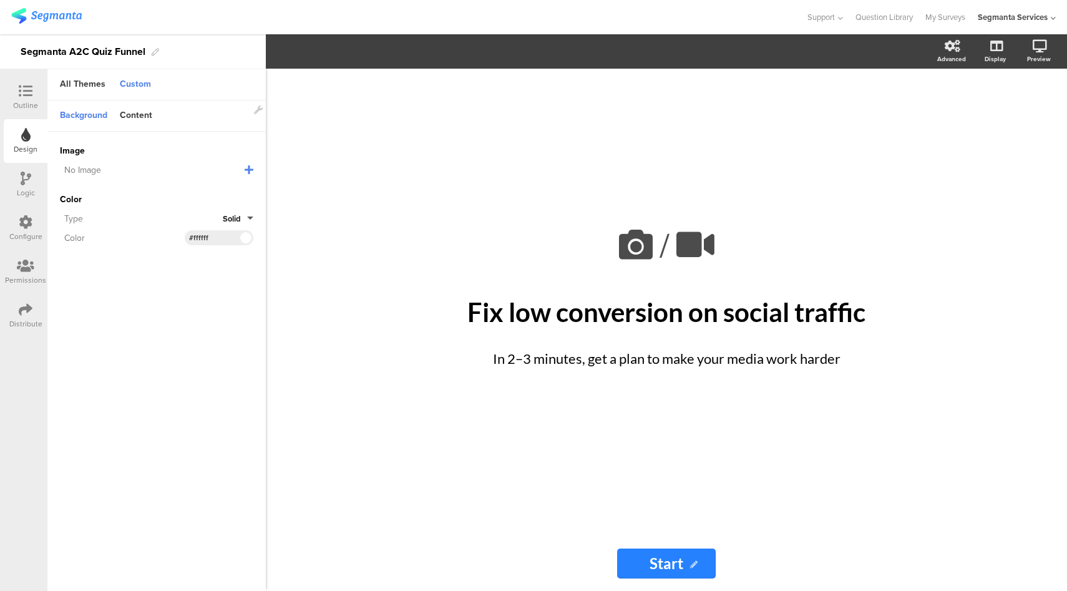
click at [196, 236] on input "#ffffff" at bounding box center [207, 238] width 37 height 10
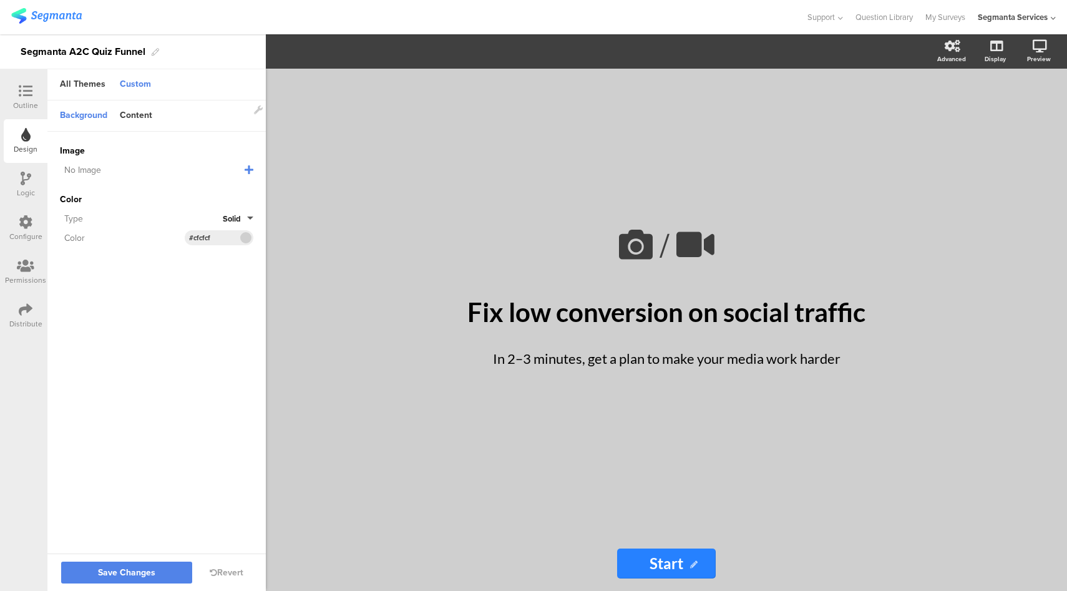
click at [246, 237] on span at bounding box center [245, 237] width 14 height 7
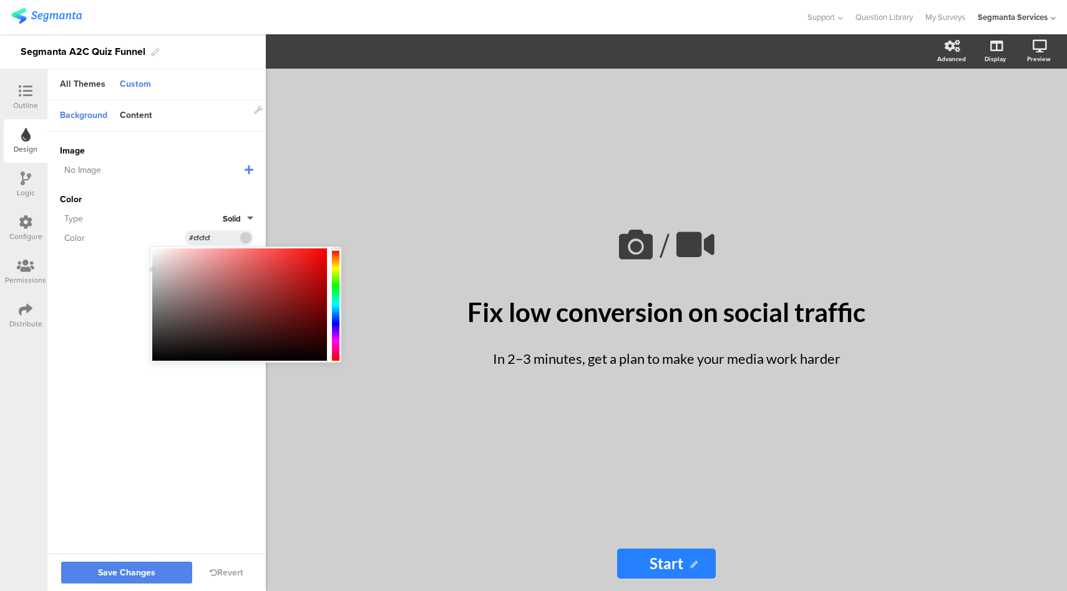
click at [163, 263] on div at bounding box center [239, 304] width 175 height 112
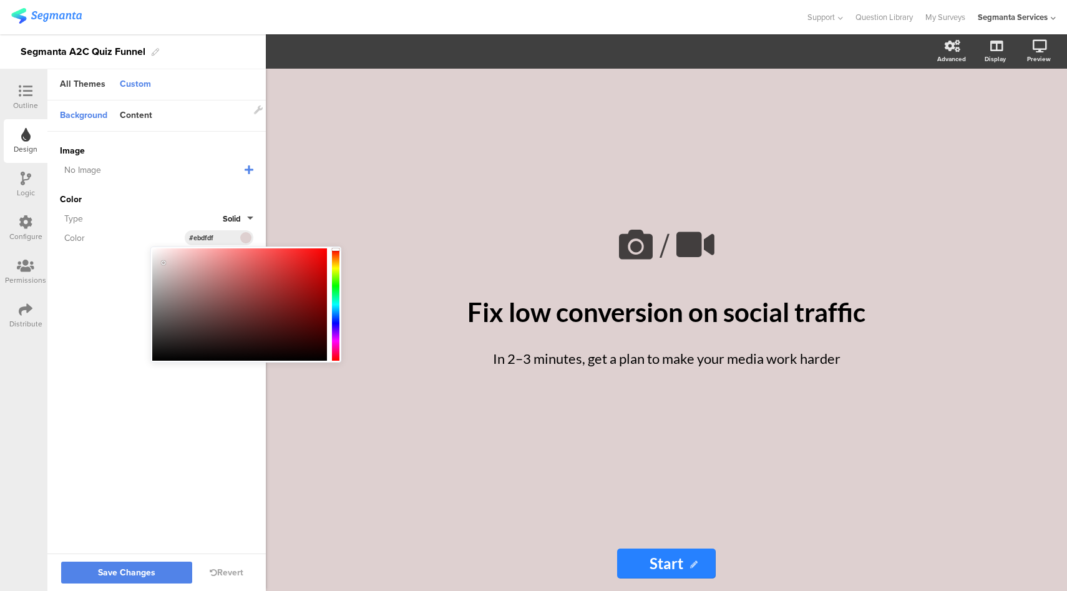
click at [161, 257] on div at bounding box center [239, 304] width 175 height 112
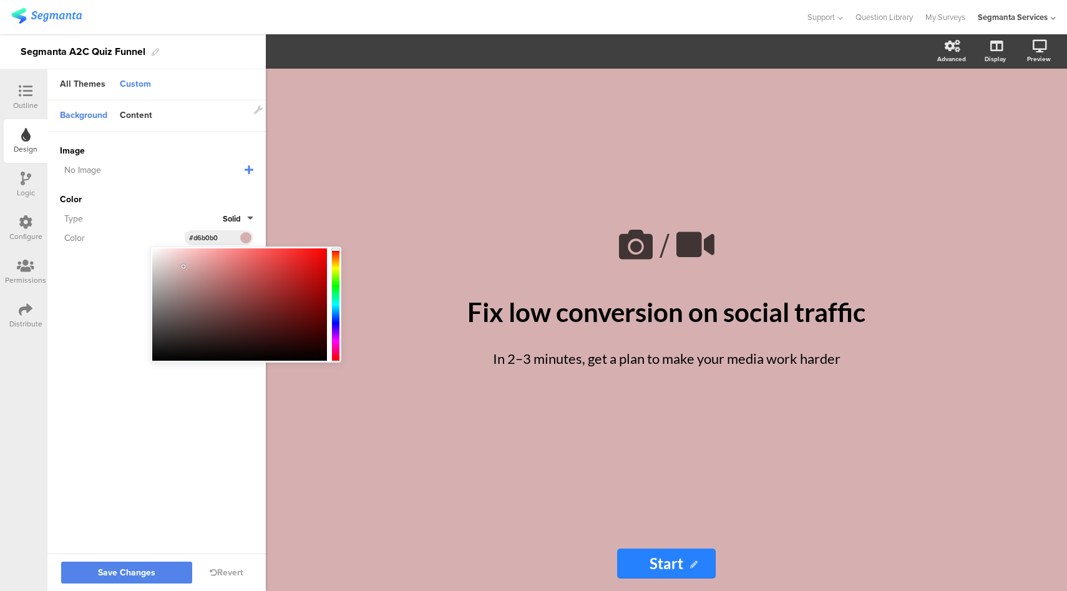
click at [183, 266] on div at bounding box center [239, 304] width 175 height 112
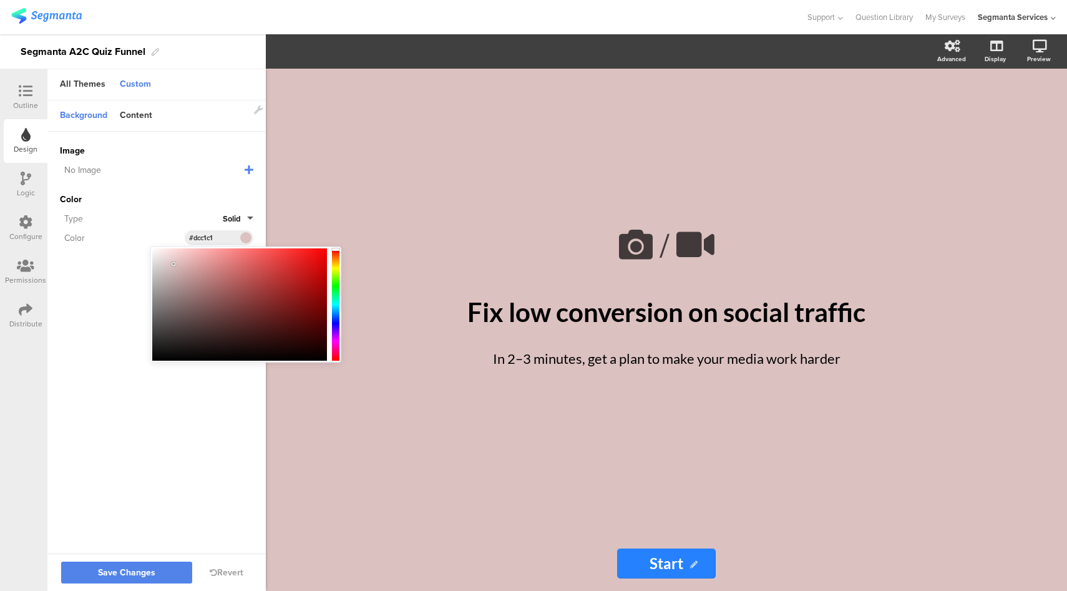
click at [173, 264] on div at bounding box center [239, 304] width 175 height 112
type input "#d6cece"
click at [159, 266] on div at bounding box center [239, 304] width 175 height 112
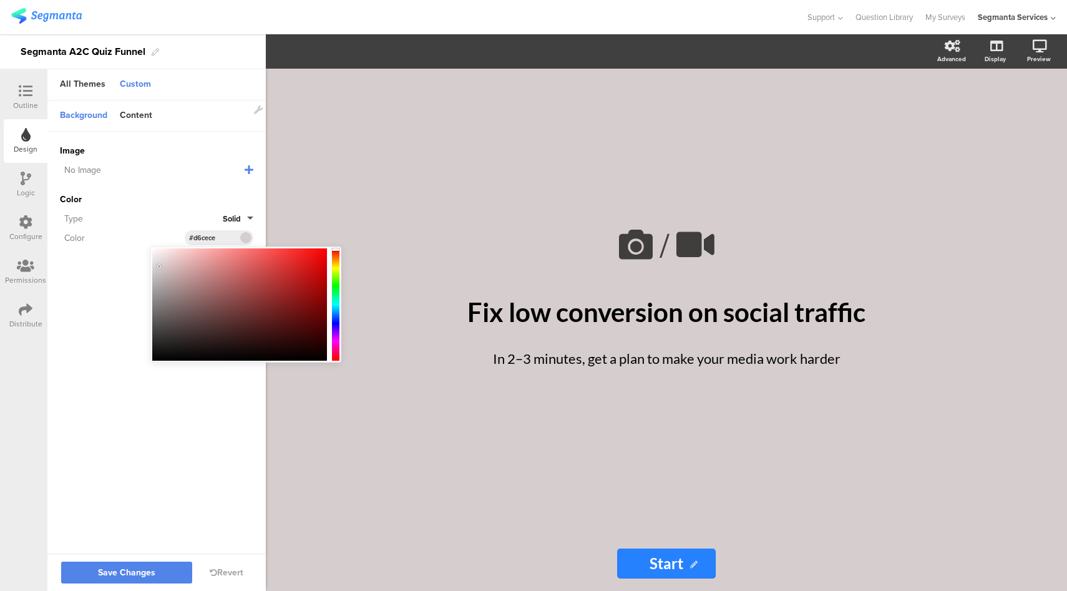
click at [23, 92] on icon at bounding box center [26, 91] width 14 height 14
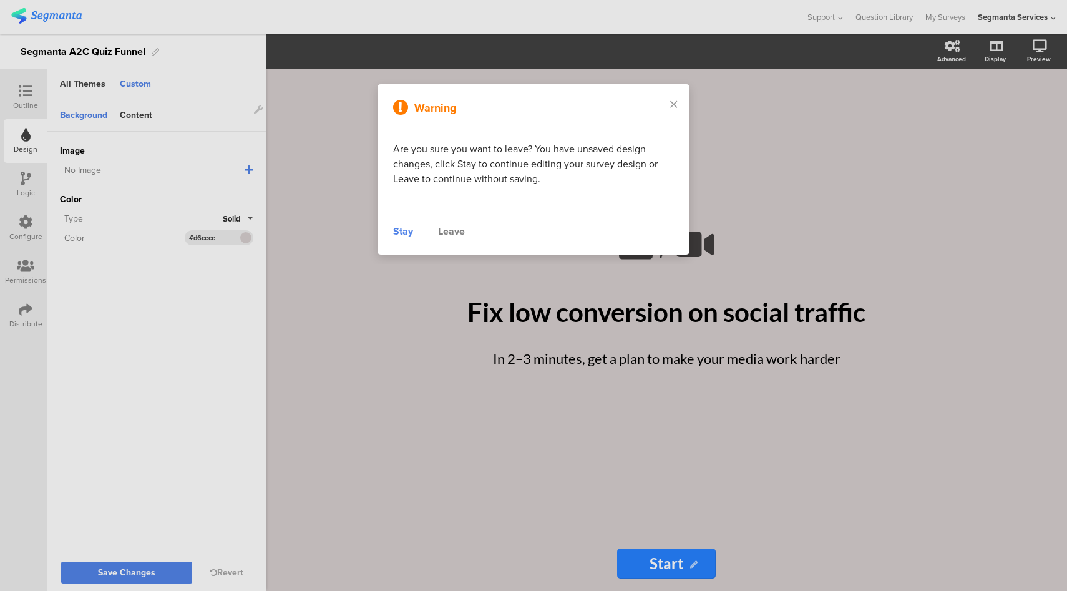
click at [454, 231] on div "Leave" at bounding box center [451, 231] width 27 height 15
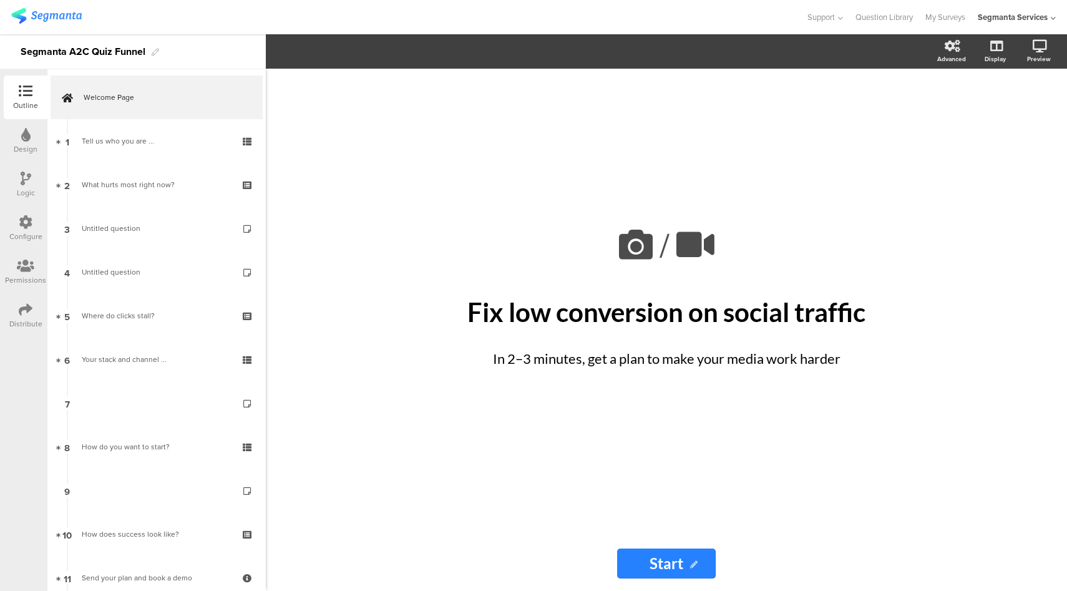
click at [636, 565] on input "Start" at bounding box center [666, 563] width 99 height 30
click at [38, 140] on div "Design" at bounding box center [26, 141] width 44 height 44
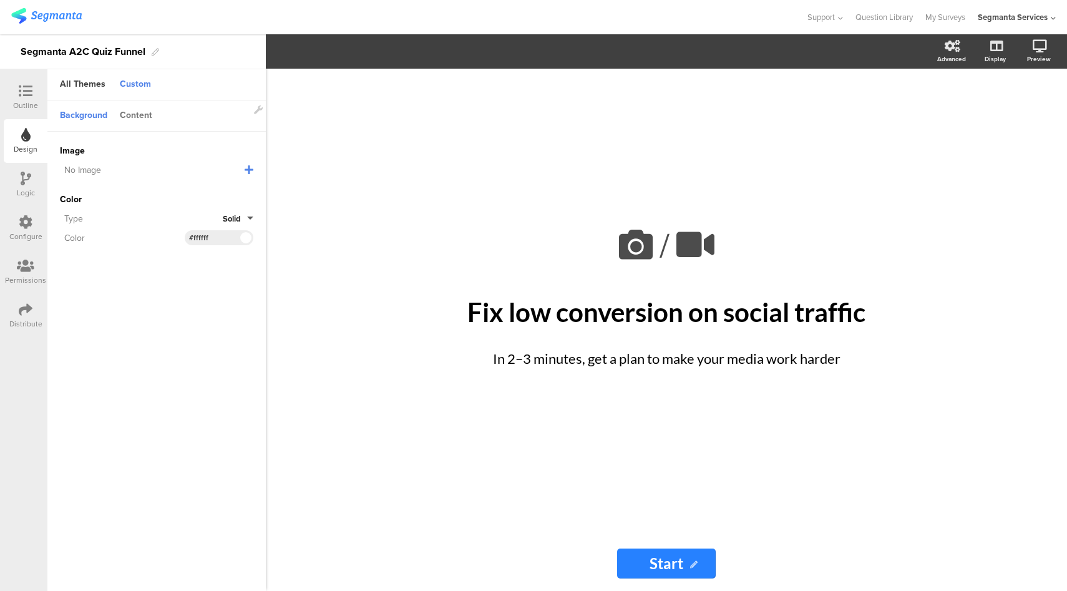
click at [135, 117] on div "Content" at bounding box center [136, 115] width 45 height 21
click at [243, 190] on span at bounding box center [245, 191] width 14 height 7
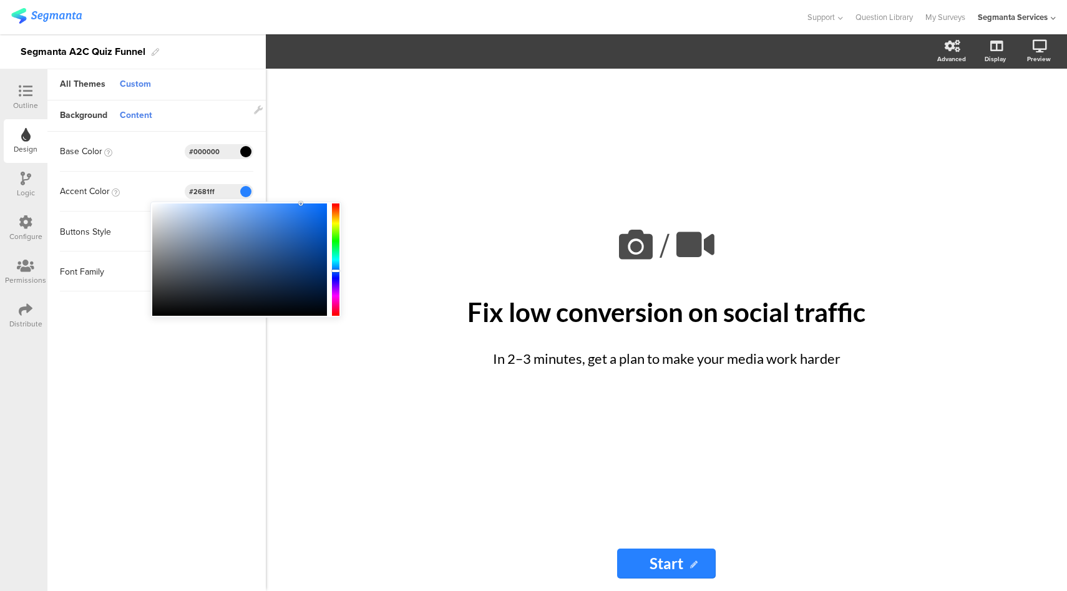
click at [21, 91] on icon at bounding box center [26, 91] width 14 height 14
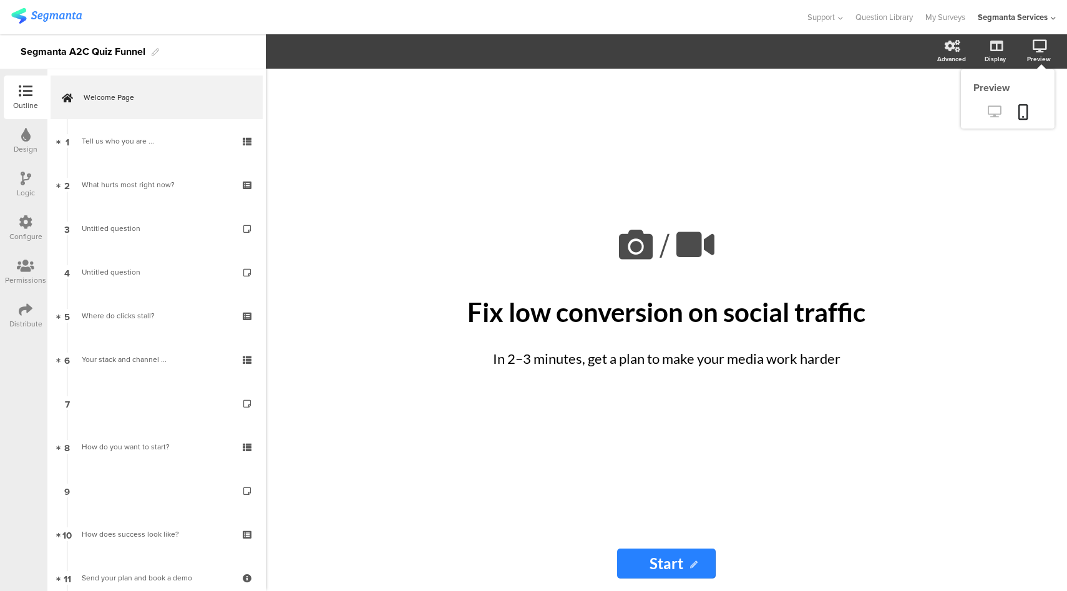
click at [992, 108] on icon at bounding box center [993, 111] width 13 height 12
click at [31, 141] on div "Design" at bounding box center [26, 141] width 44 height 44
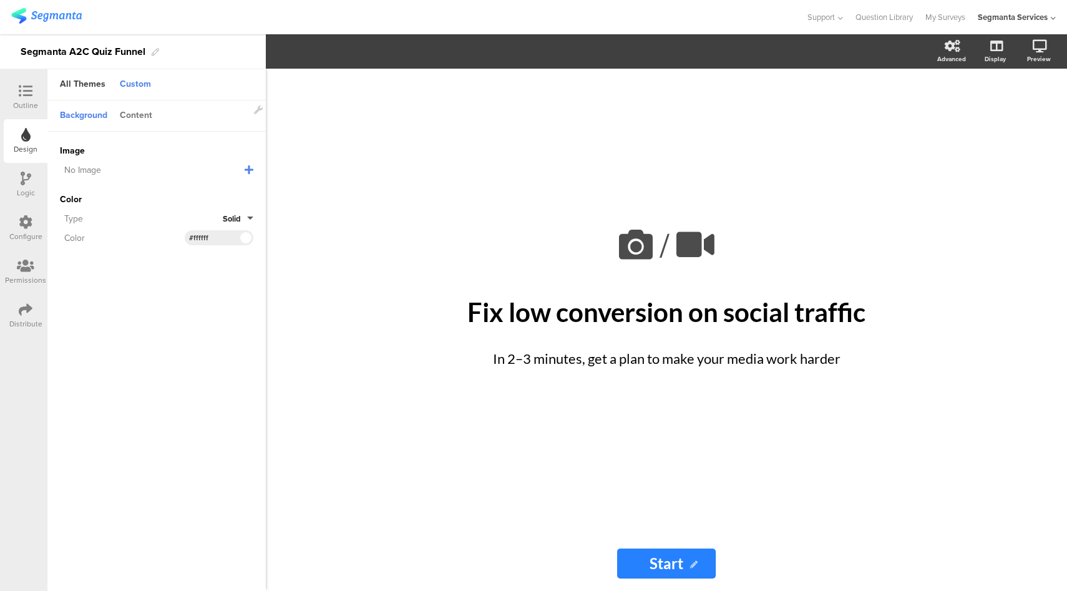
click at [138, 115] on div "Content" at bounding box center [136, 115] width 45 height 21
click at [67, 122] on div "Background" at bounding box center [84, 115] width 60 height 21
drag, startPoint x: 211, startPoint y: 238, endPoint x: 192, endPoint y: 238, distance: 18.7
click at [192, 238] on input "#ffffff" at bounding box center [207, 238] width 37 height 10
type input "#fcfcfc"
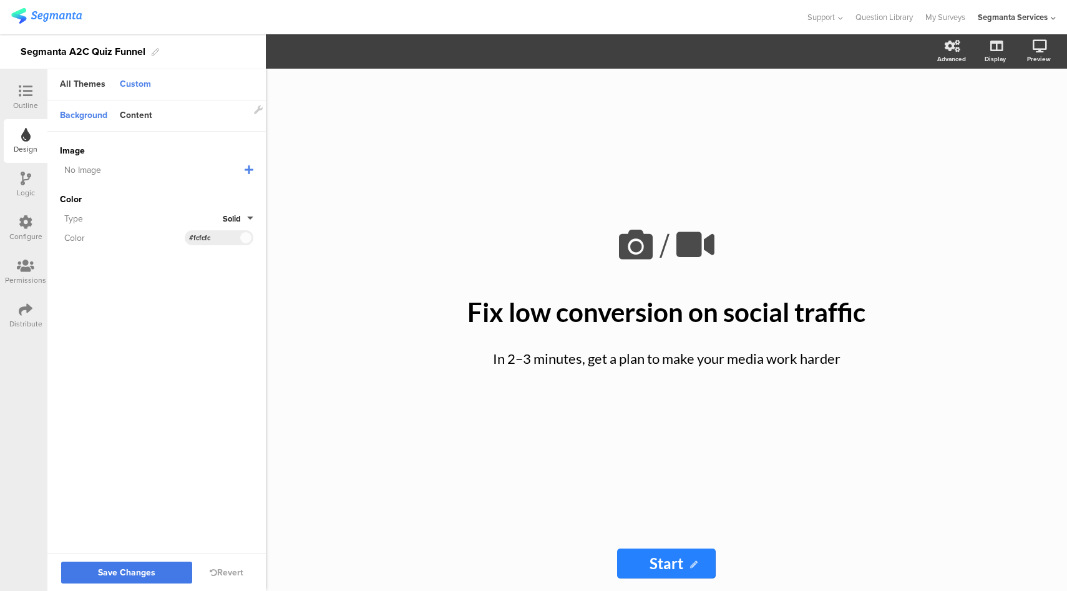
click at [108, 573] on span "Save Changes" at bounding box center [126, 573] width 57 height 0
click at [137, 110] on div "Content" at bounding box center [136, 115] width 45 height 21
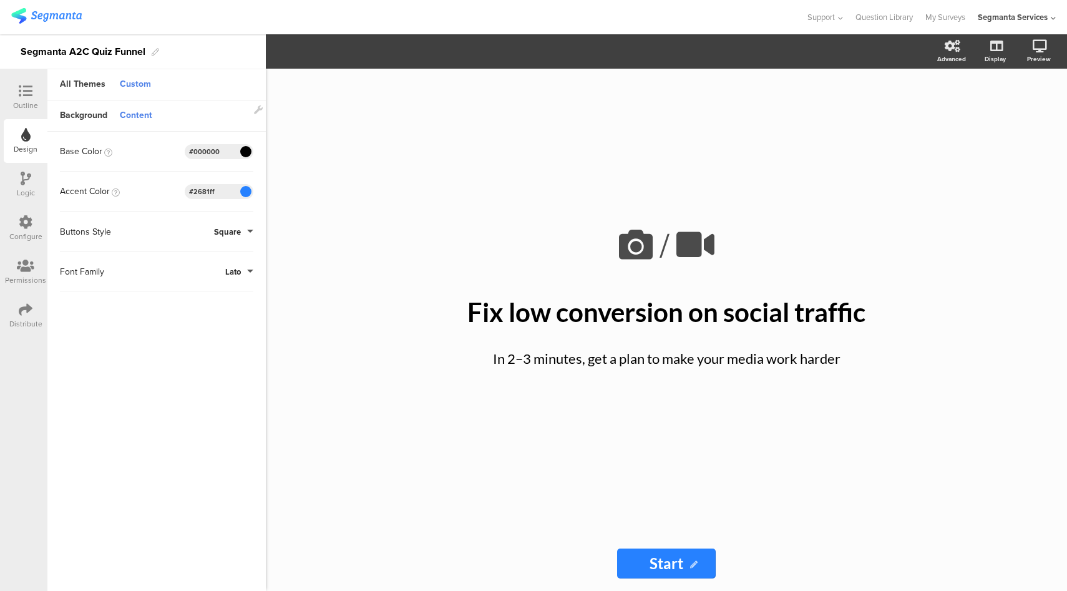
drag, startPoint x: 214, startPoint y: 186, endPoint x: 196, endPoint y: 189, distance: 18.3
click at [196, 189] on input "#2681ff" at bounding box center [207, 191] width 37 height 10
paste input "214340"
type input "#214340"
click at [373, 22] on div at bounding box center [402, 17] width 783 height 21
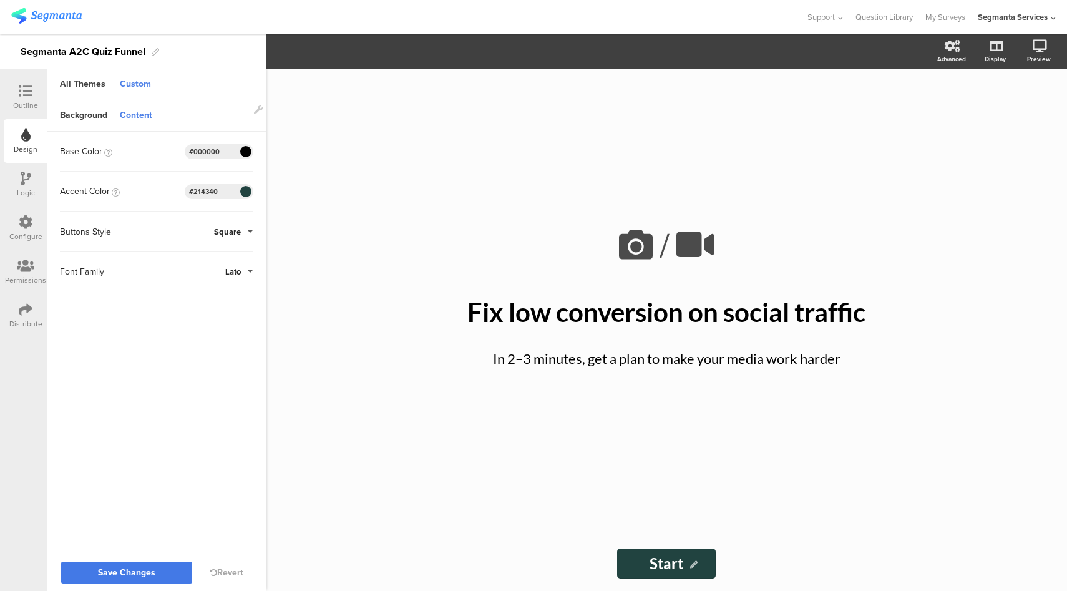
click at [132, 573] on span "Save Changes" at bounding box center [126, 573] width 57 height 0
click at [24, 94] on icon at bounding box center [26, 91] width 14 height 14
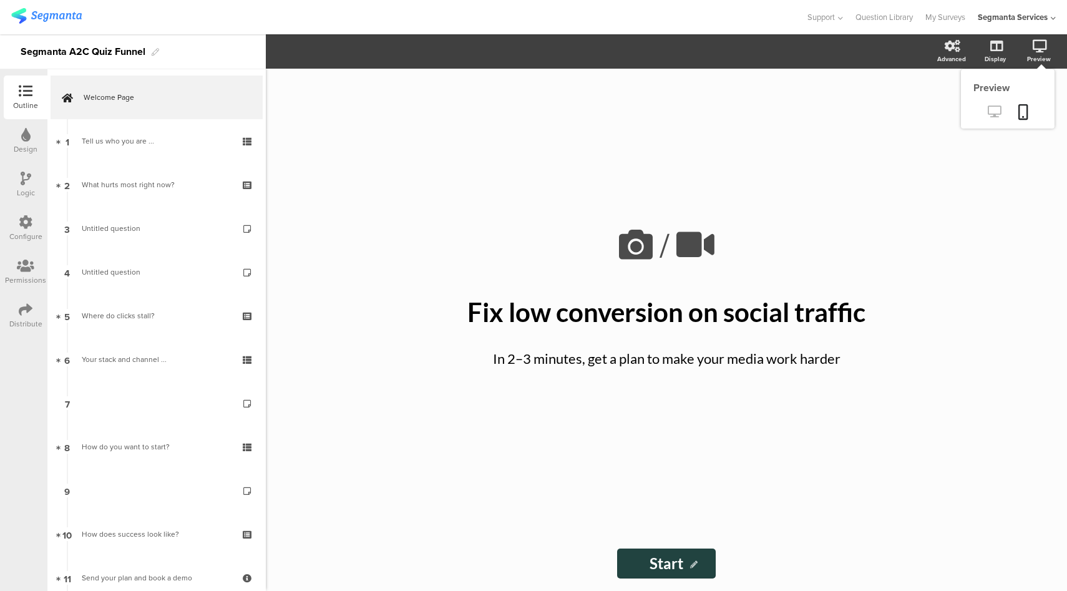
click at [990, 121] on link at bounding box center [994, 112] width 31 height 21
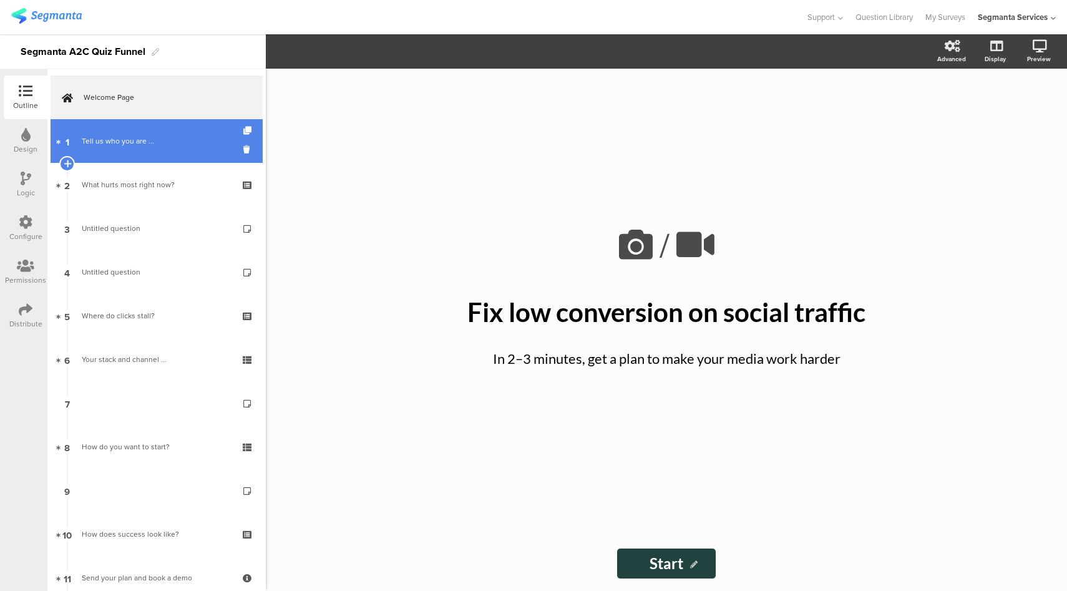
click at [160, 132] on link "1 Tell us who you are ..." at bounding box center [157, 141] width 212 height 44
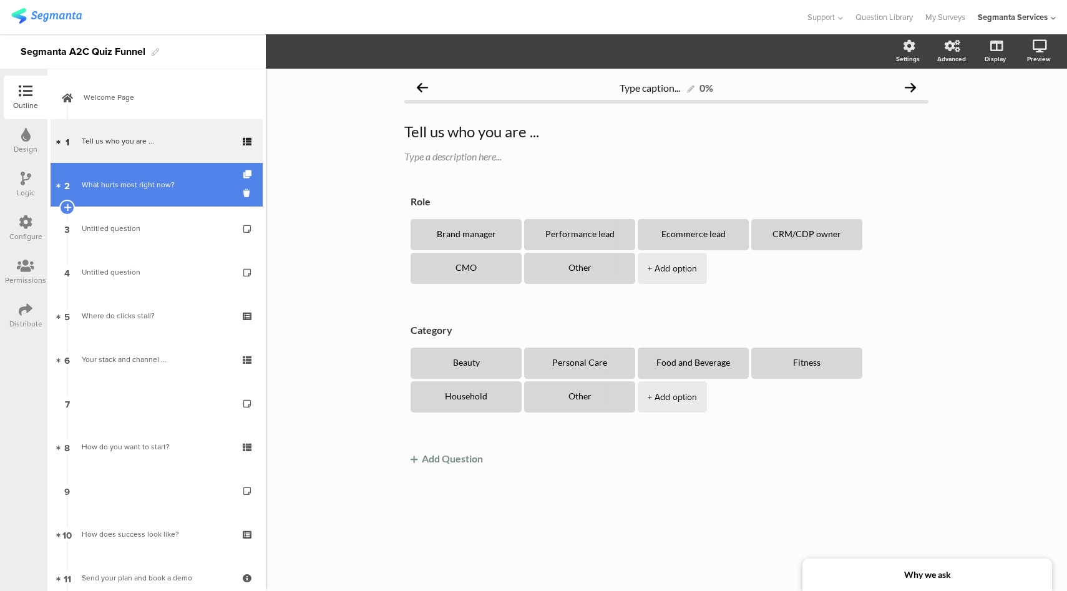
click at [145, 186] on div "What hurts most right now?" at bounding box center [156, 184] width 149 height 12
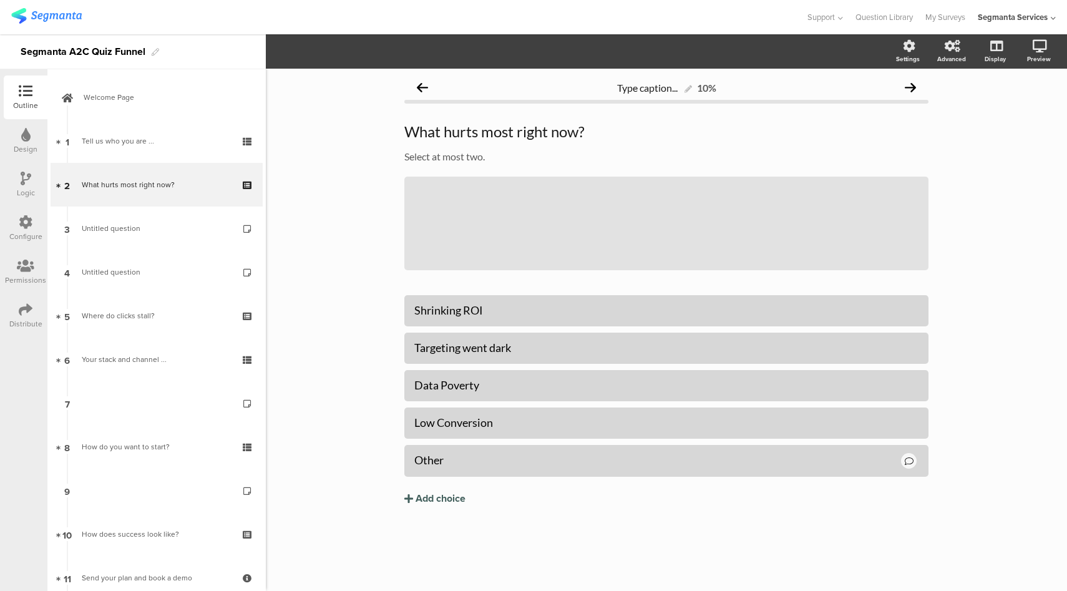
click at [23, 223] on icon at bounding box center [26, 222] width 14 height 14
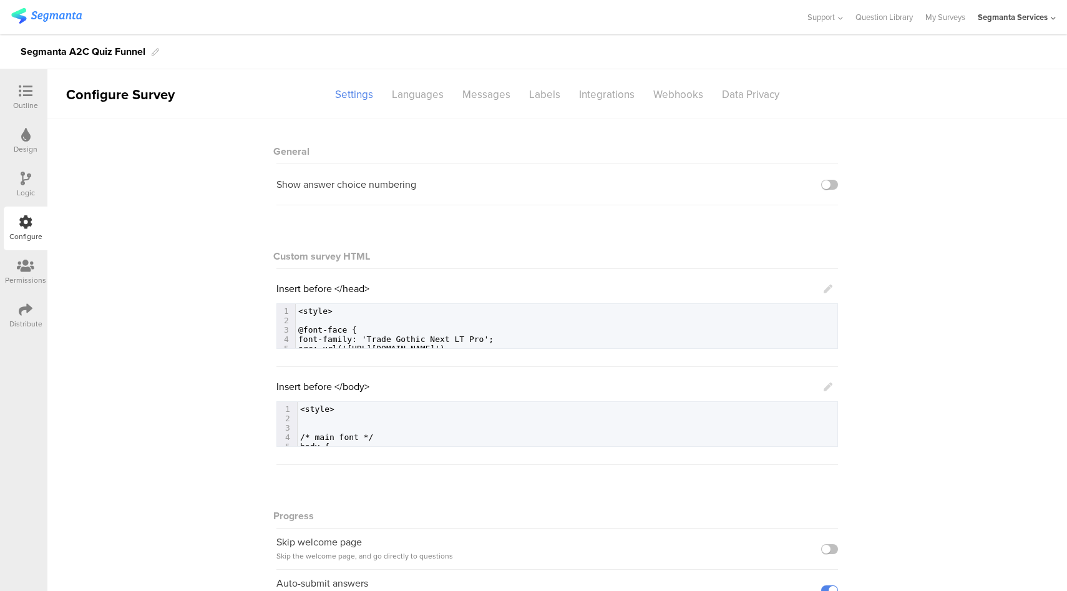
click at [29, 80] on div "Outline" at bounding box center [26, 97] width 44 height 44
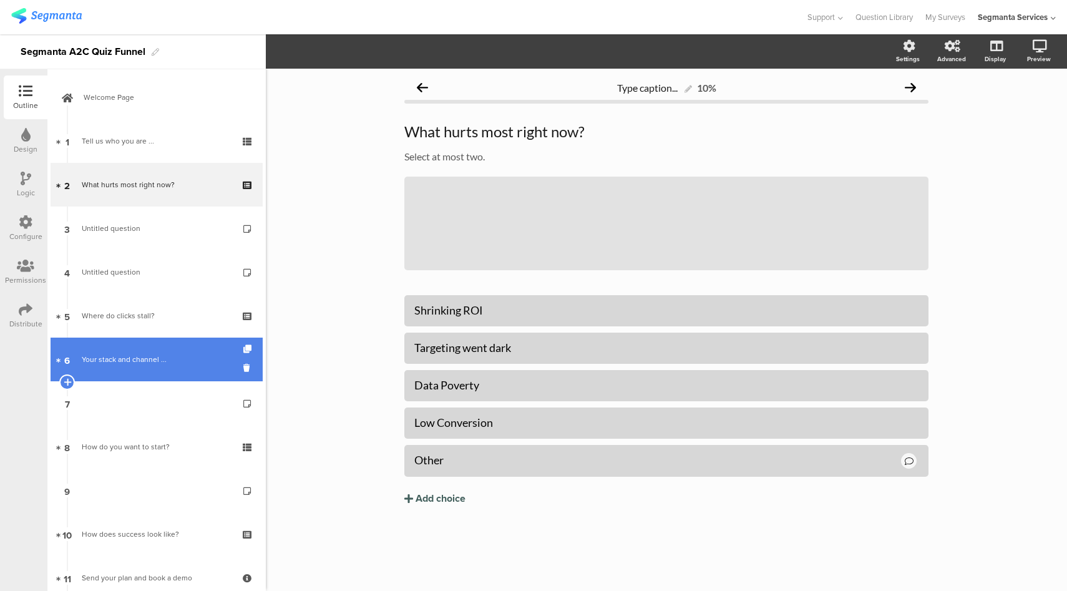
scroll to position [124, 0]
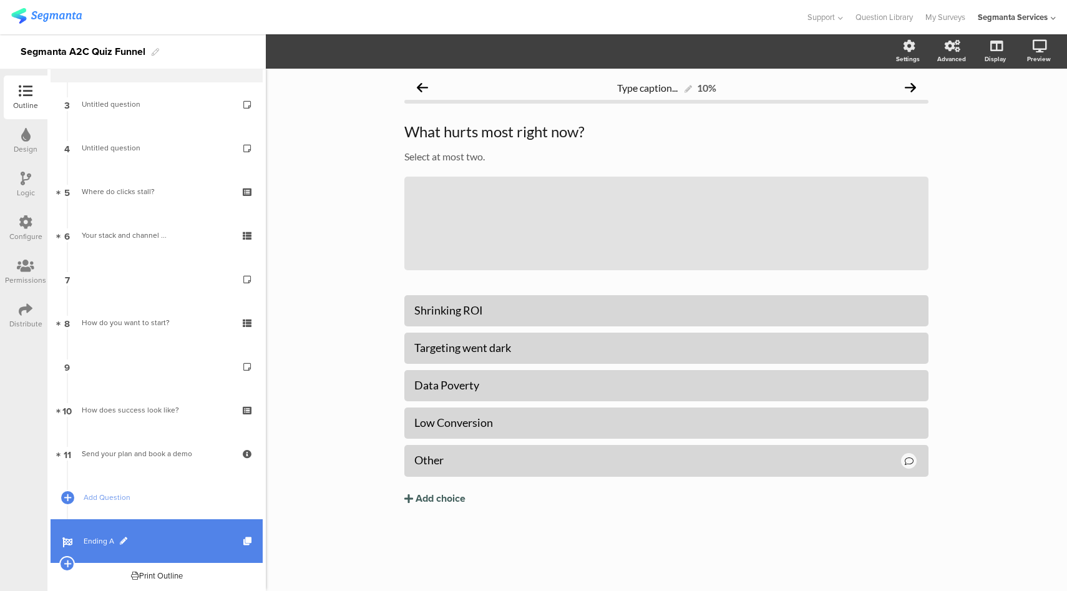
click at [143, 537] on span "Ending A" at bounding box center [164, 541] width 160 height 12
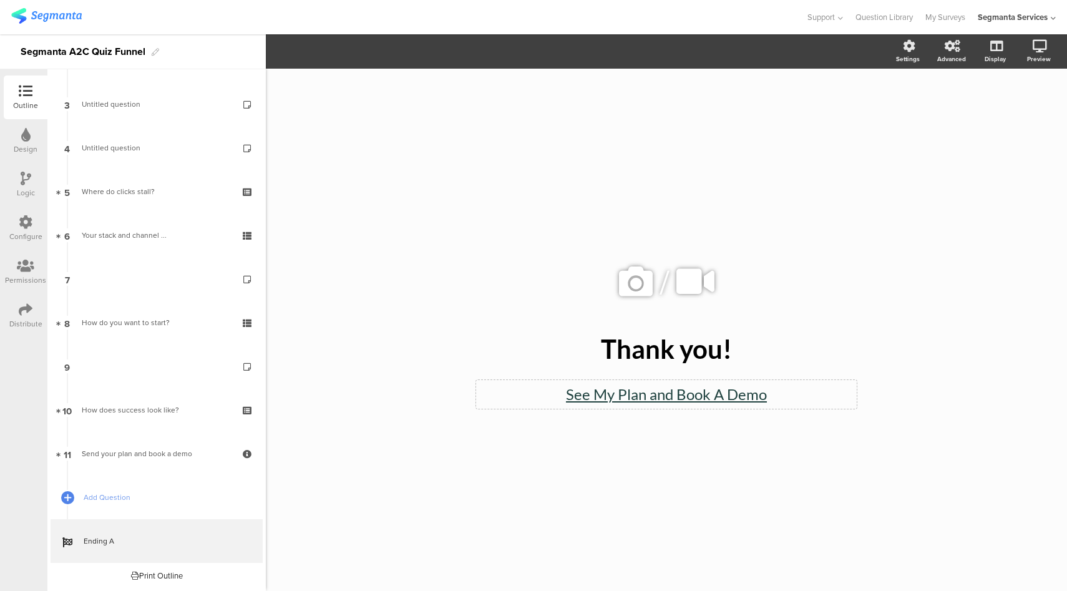
click at [666, 397] on div "See My Plan and Book A Demo See My Plan and Book A Demo" at bounding box center [666, 394] width 380 height 29
click at [994, 114] on icon at bounding box center [993, 111] width 13 height 12
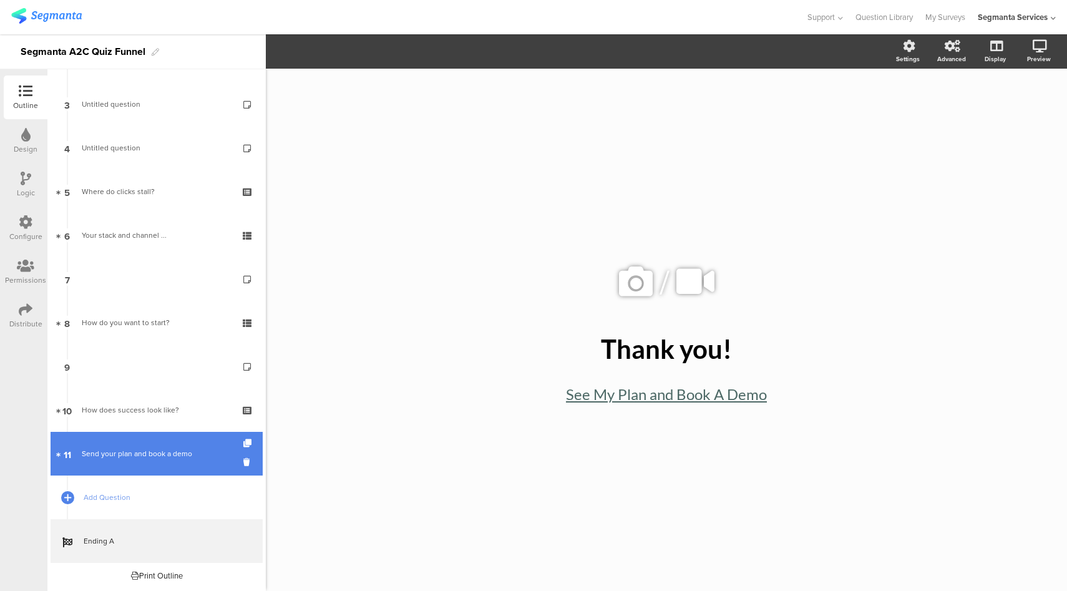
click at [158, 443] on link "11 Send your plan and book a demo" at bounding box center [157, 454] width 212 height 44
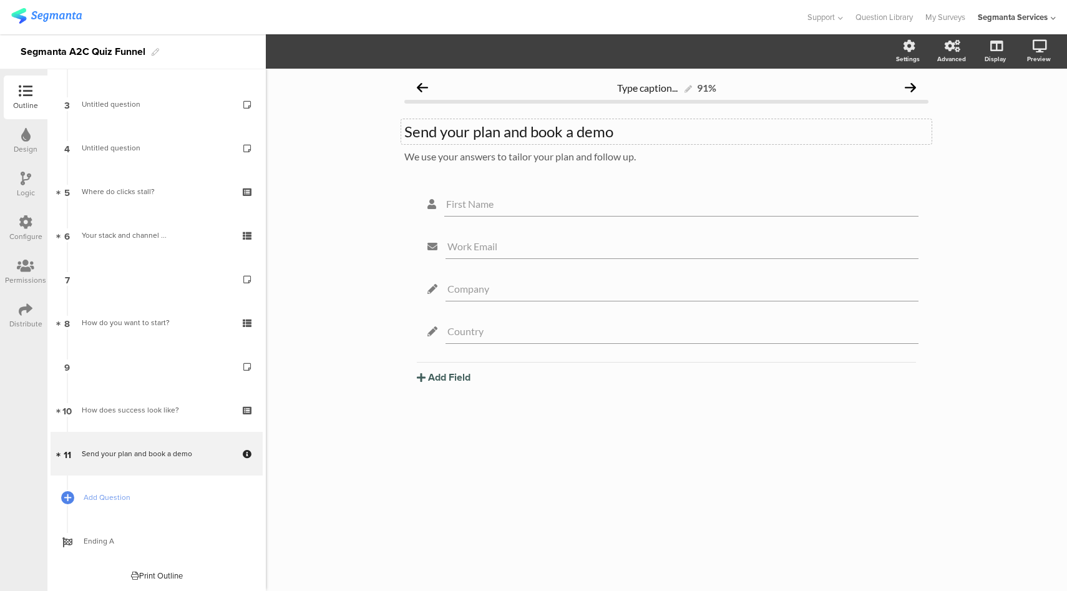
click at [486, 127] on div "Send your plan and book a demo Send your plan and book a demo" at bounding box center [666, 131] width 530 height 25
click at [486, 127] on p "Send your plan and book a demo" at bounding box center [666, 131] width 524 height 19
click at [387, 222] on div "Type caption... 91% Send your results and book a demo Send your results and boo…" at bounding box center [666, 330] width 801 height 522
drag, startPoint x: 408, startPoint y: 132, endPoint x: 651, endPoint y: 361, distance: 334.0
click at [651, 361] on div "Type caption... 91% Send your results and book a demo Send your results and boo…" at bounding box center [666, 259] width 524 height 369
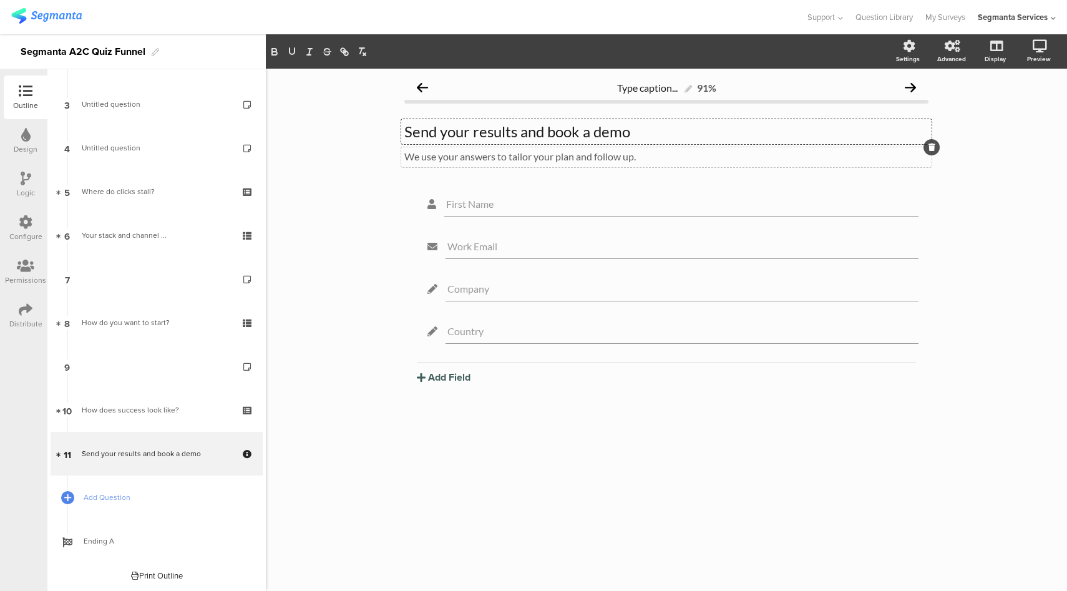
click at [483, 155] on div "We use your answers to tailor your plan and follow up. We use your answers to t…" at bounding box center [666, 157] width 530 height 20
click at [483, 155] on p "We use your answers to tailor your plan and follow up." at bounding box center [666, 156] width 524 height 12
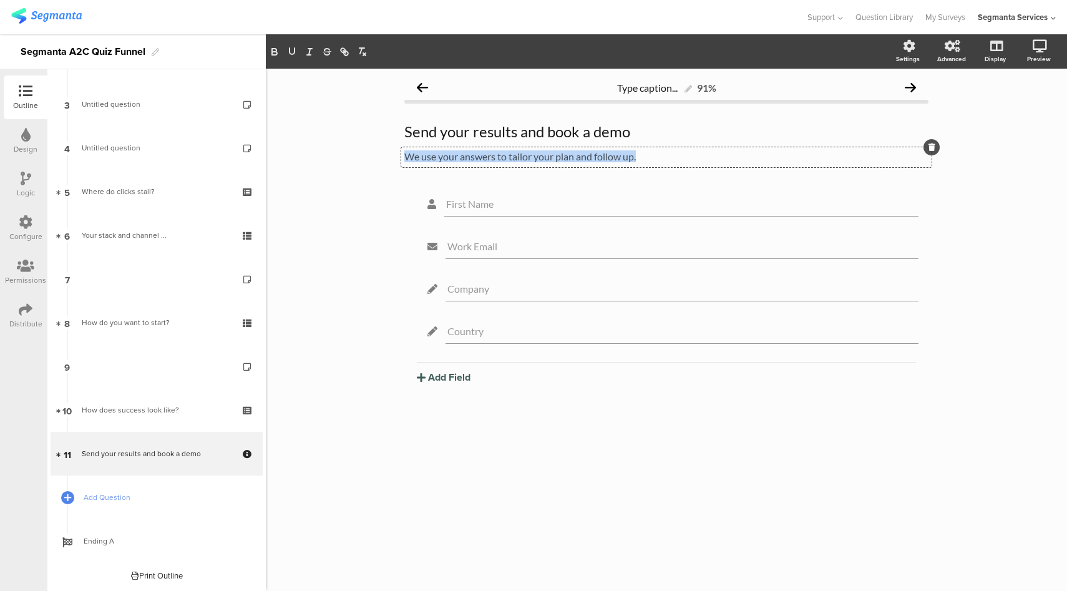
copy p "We use your answers to tailor your plan and follow up."
click at [322, 141] on div "Type caption... 91% Send your results and book a demo Send your results and boo…" at bounding box center [666, 330] width 801 height 522
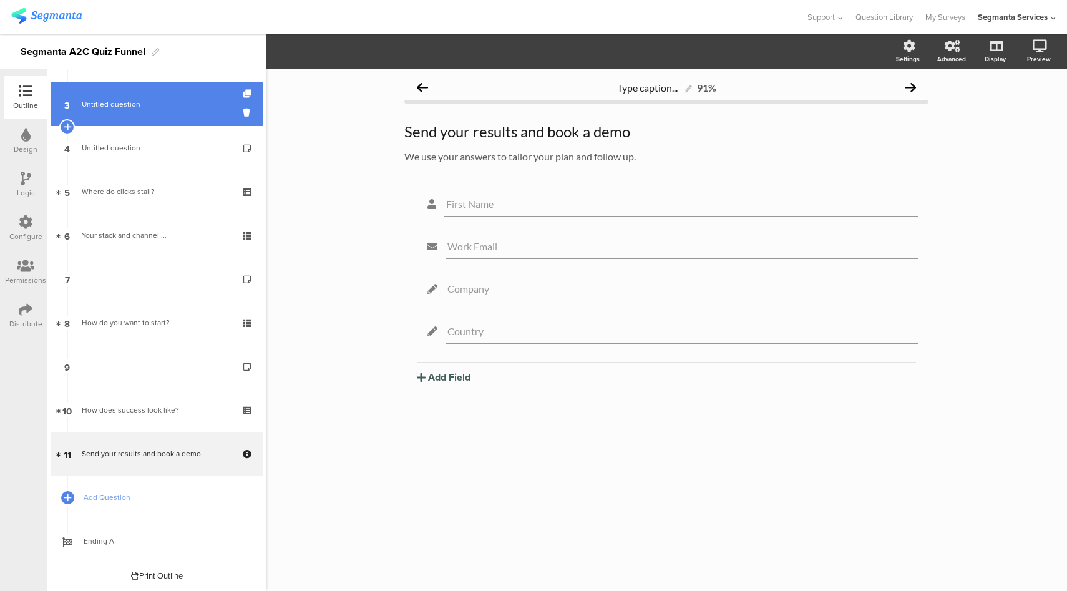
click at [149, 100] on span "Untitled question" at bounding box center [156, 104] width 149 height 12
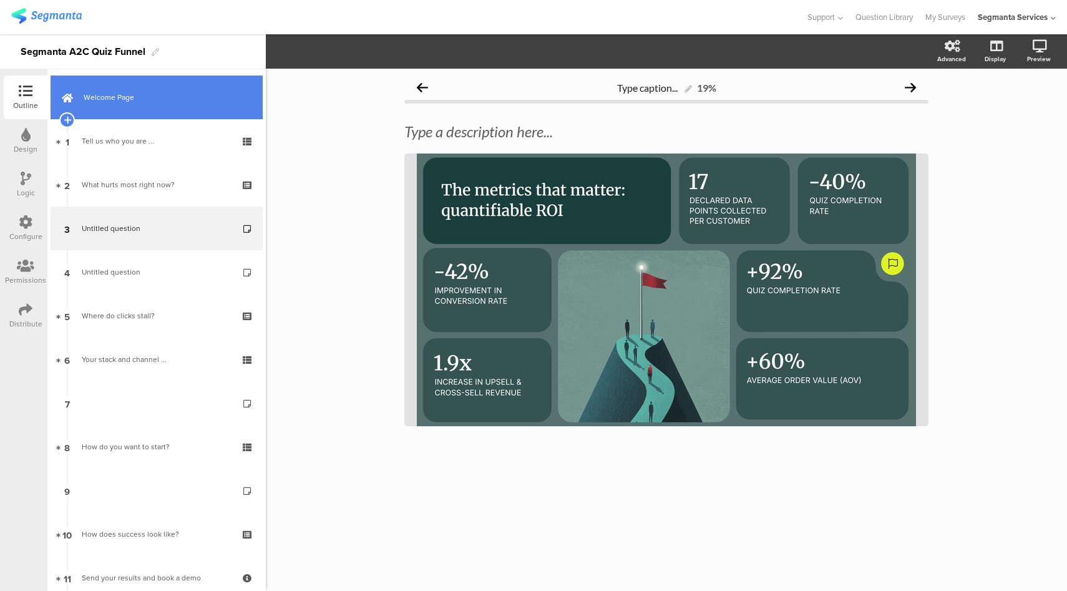
click at [136, 99] on span "Welcome Page" at bounding box center [164, 97] width 160 height 12
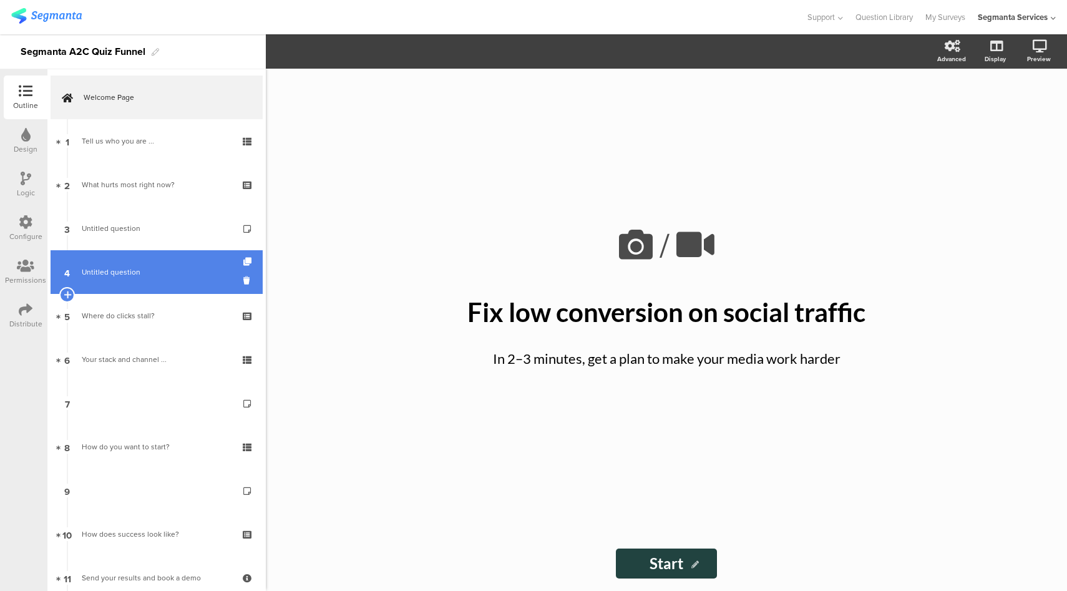
click at [142, 276] on span "Untitled question" at bounding box center [156, 272] width 149 height 12
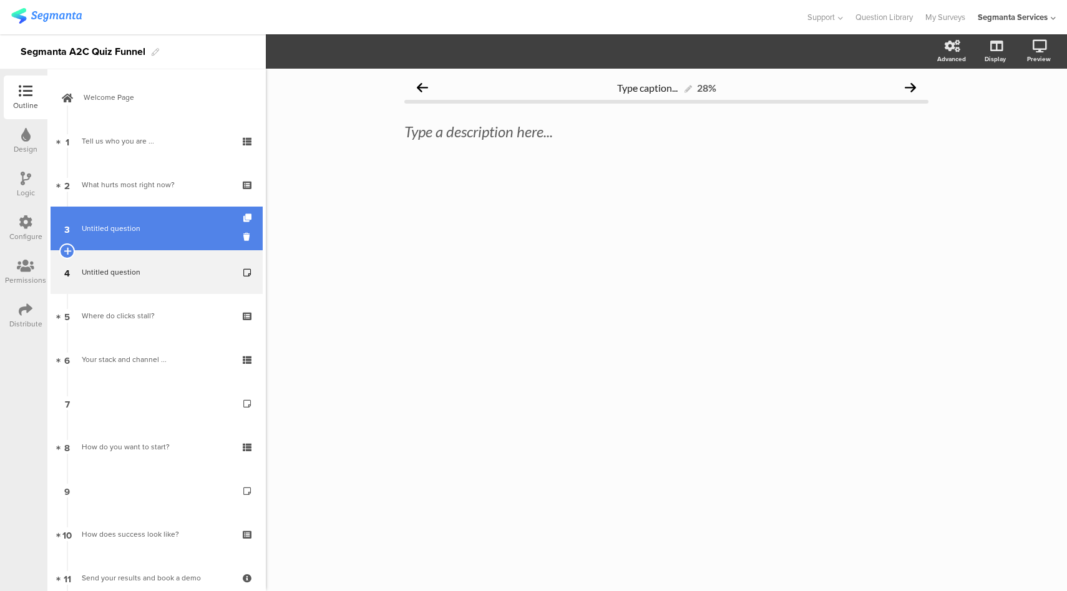
click at [138, 226] on span "Untitled question" at bounding box center [156, 228] width 149 height 12
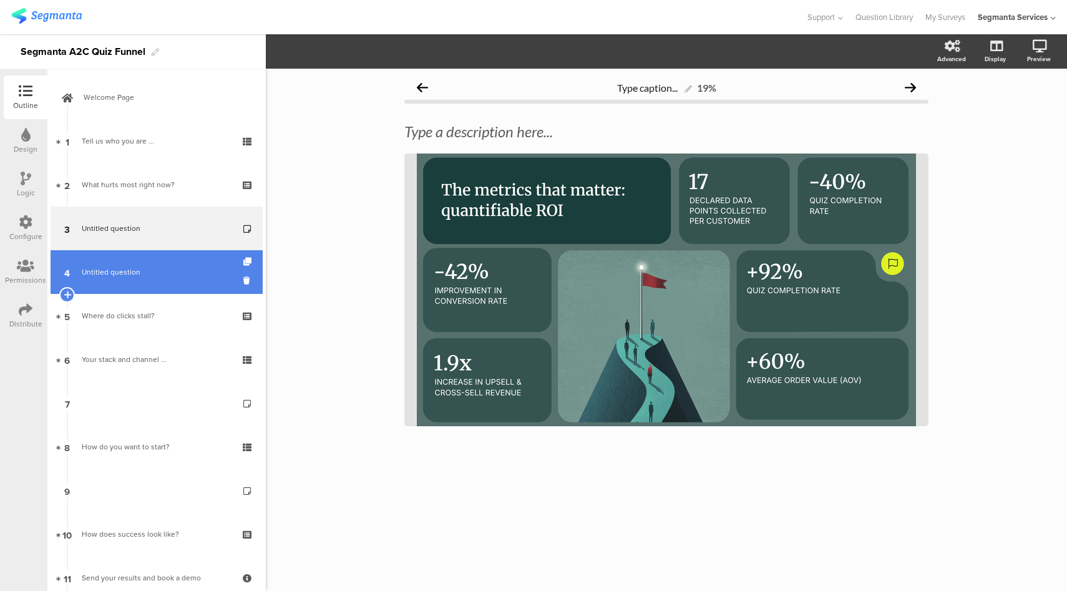
click at [142, 274] on span "Untitled question" at bounding box center [156, 272] width 149 height 12
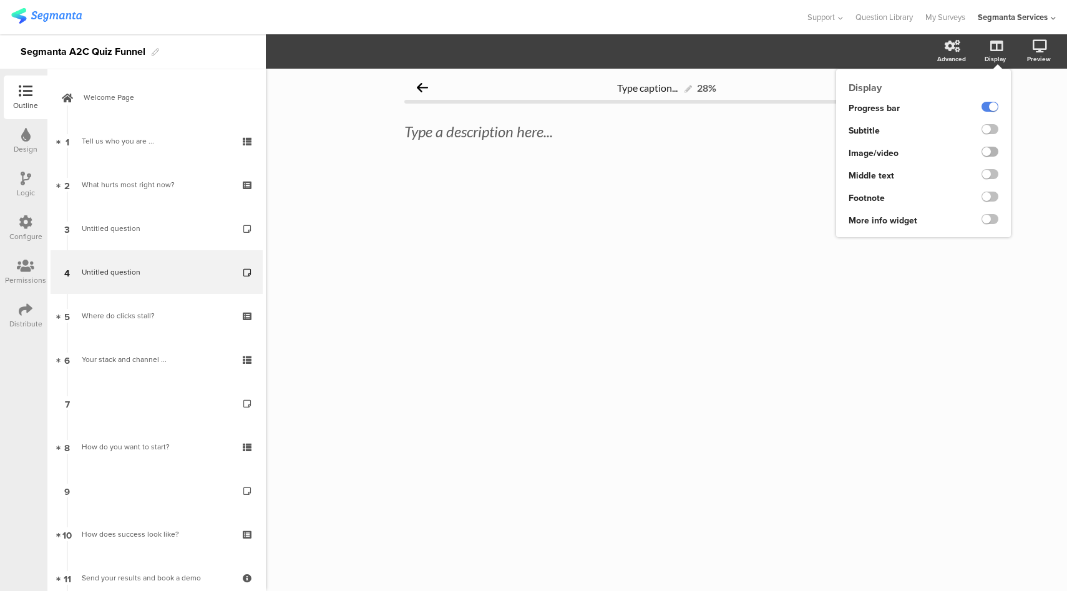
click at [990, 153] on label at bounding box center [989, 152] width 17 height 10
click at [0, 0] on input "checkbox" at bounding box center [0, 0] width 0 height 0
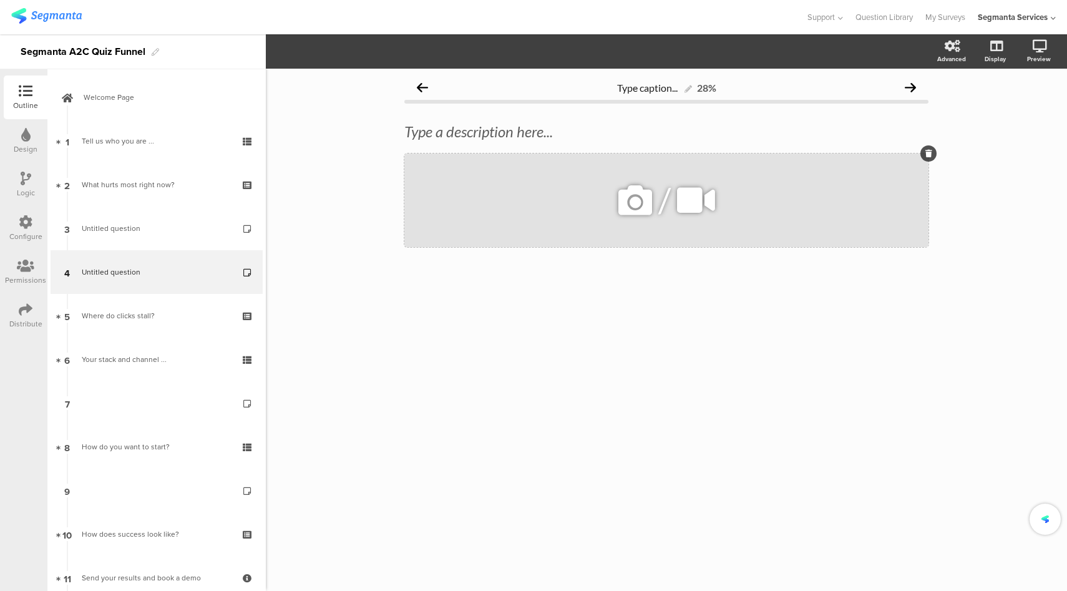
click at [634, 205] on icon at bounding box center [635, 200] width 42 height 42
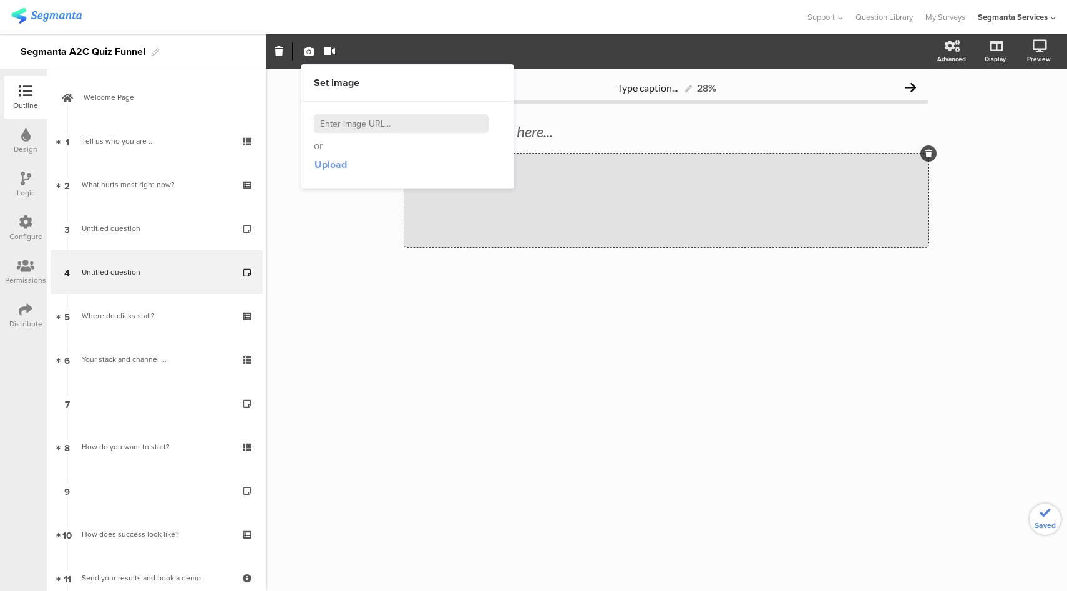
click at [327, 168] on span "Upload" at bounding box center [330, 164] width 32 height 14
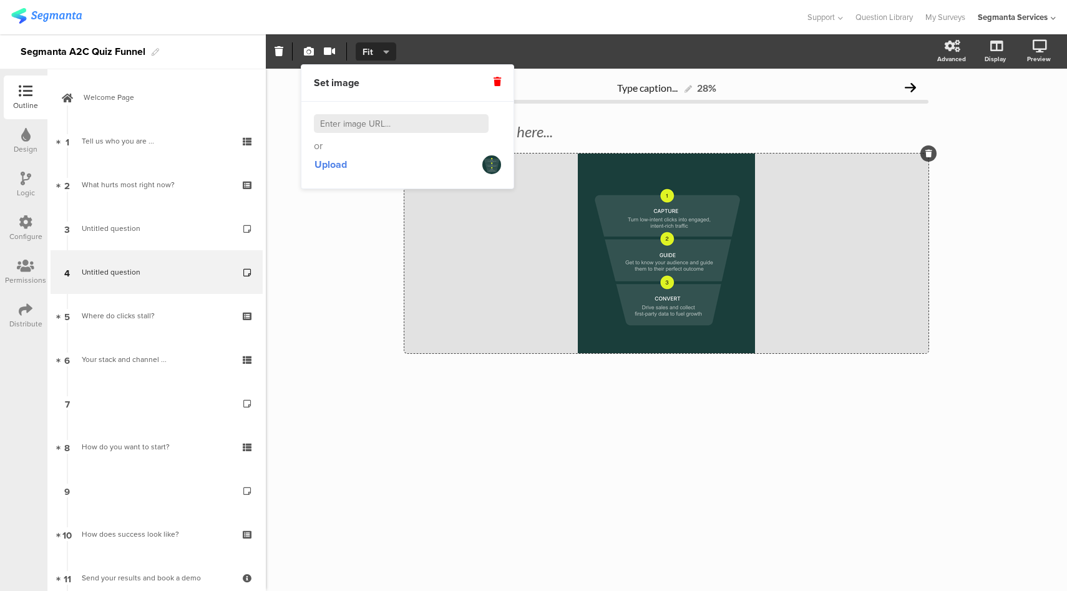
click at [374, 48] on span "Fit" at bounding box center [373, 52] width 23 height 13
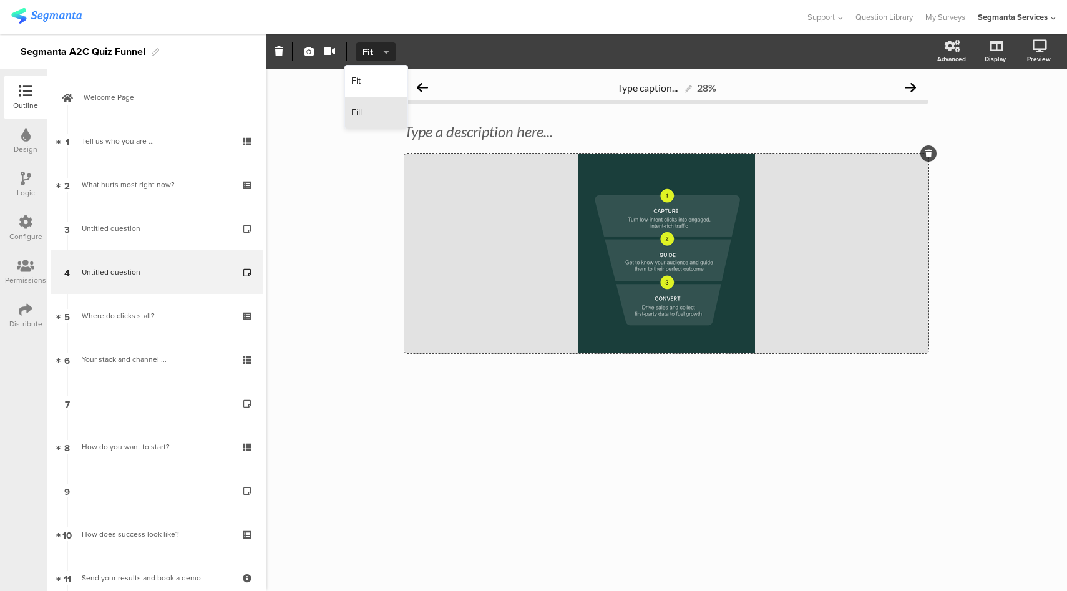
click at [395, 117] on div "Fill" at bounding box center [376, 112] width 62 height 31
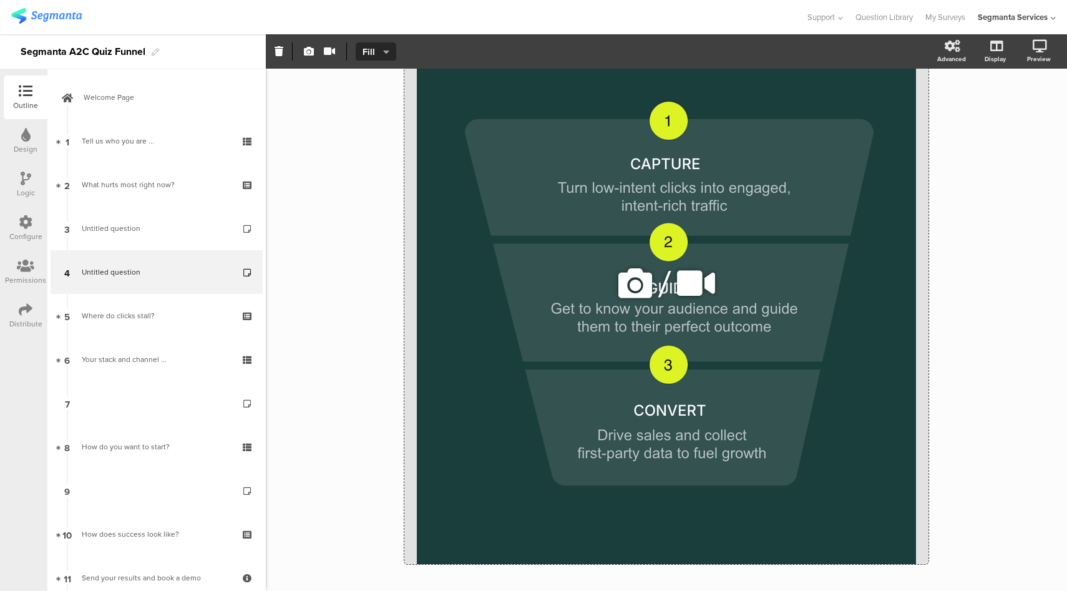
scroll to position [200, 0]
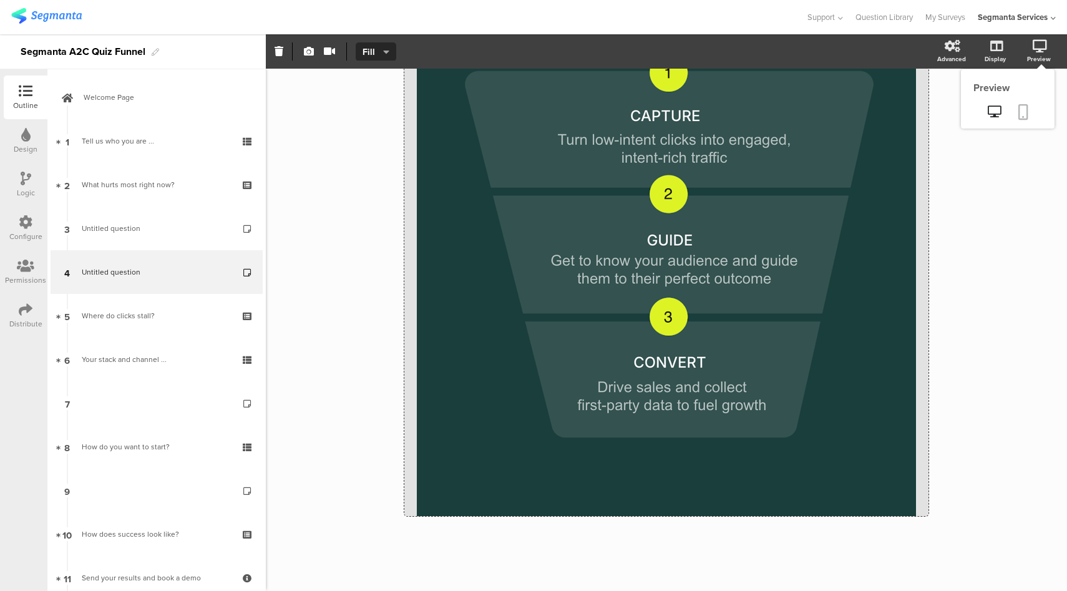
click at [1018, 105] on icon at bounding box center [1023, 112] width 10 height 16
click at [27, 137] on icon at bounding box center [25, 135] width 9 height 14
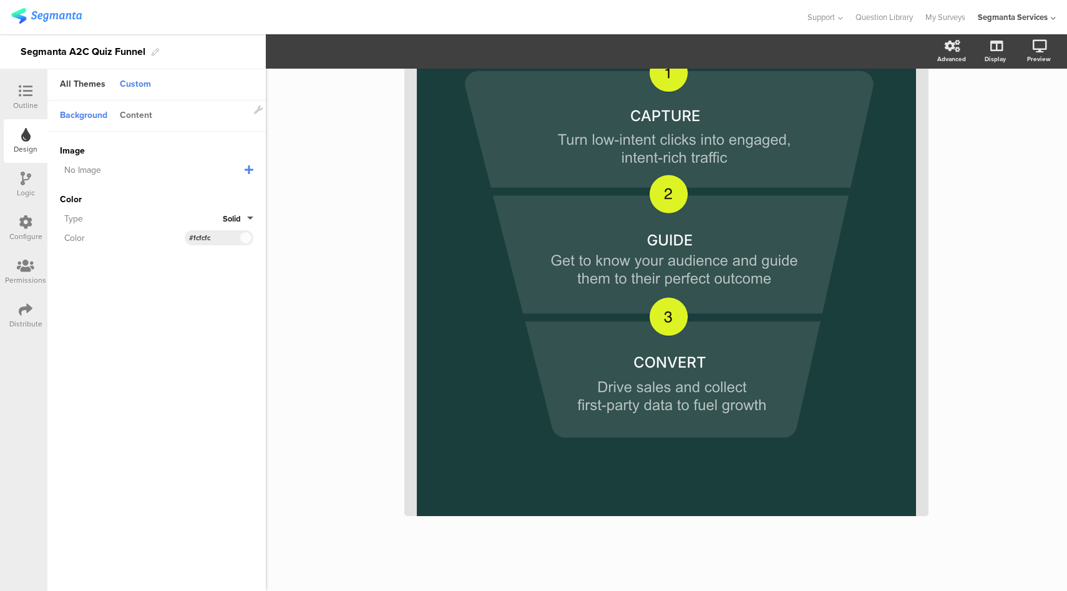
click at [135, 117] on div "Content" at bounding box center [136, 115] width 45 height 21
drag, startPoint x: 218, startPoint y: 191, endPoint x: 177, endPoint y: 185, distance: 41.5
click at [177, 185] on div "Accent Color #214340 Clear OK #214340" at bounding box center [156, 191] width 193 height 15
click at [17, 185] on div "Logic" at bounding box center [26, 185] width 44 height 44
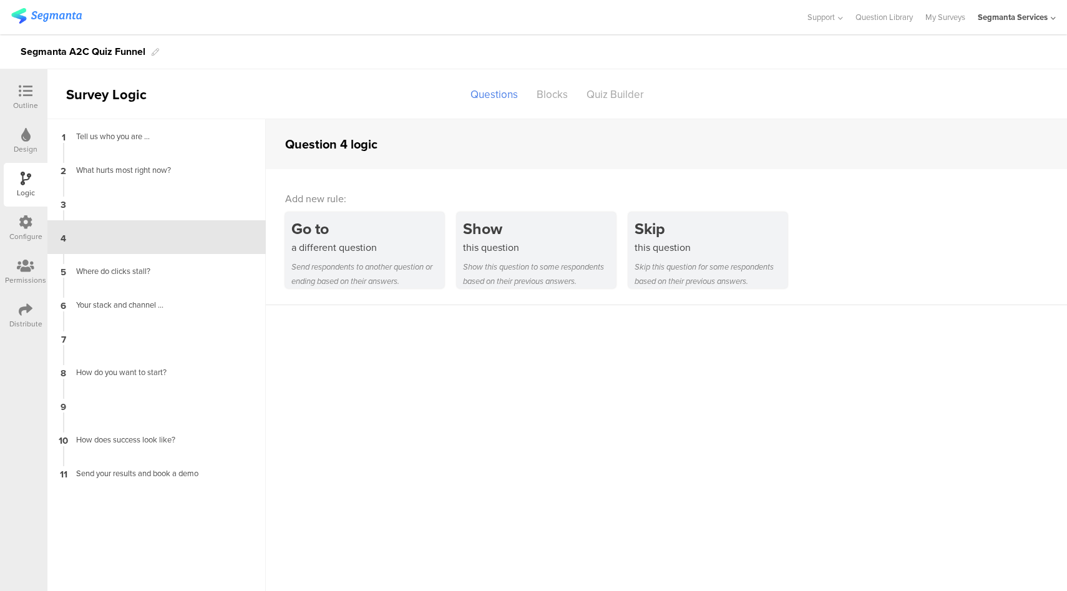
click at [8, 218] on div "Configure" at bounding box center [26, 228] width 44 height 44
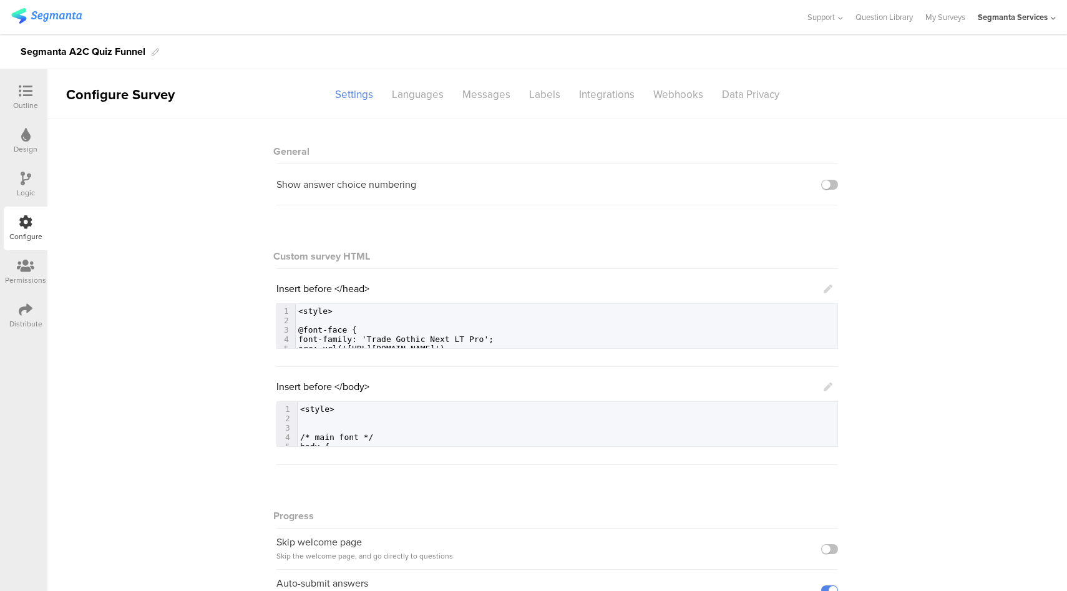
click at [828, 389] on icon at bounding box center [827, 386] width 9 height 9
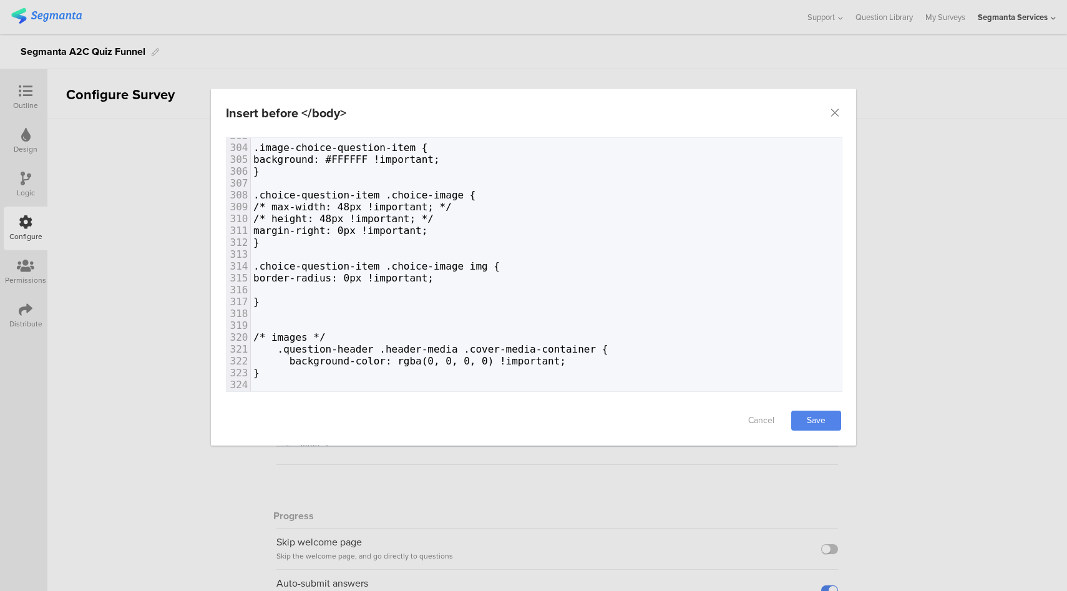
scroll to position [3628, 0]
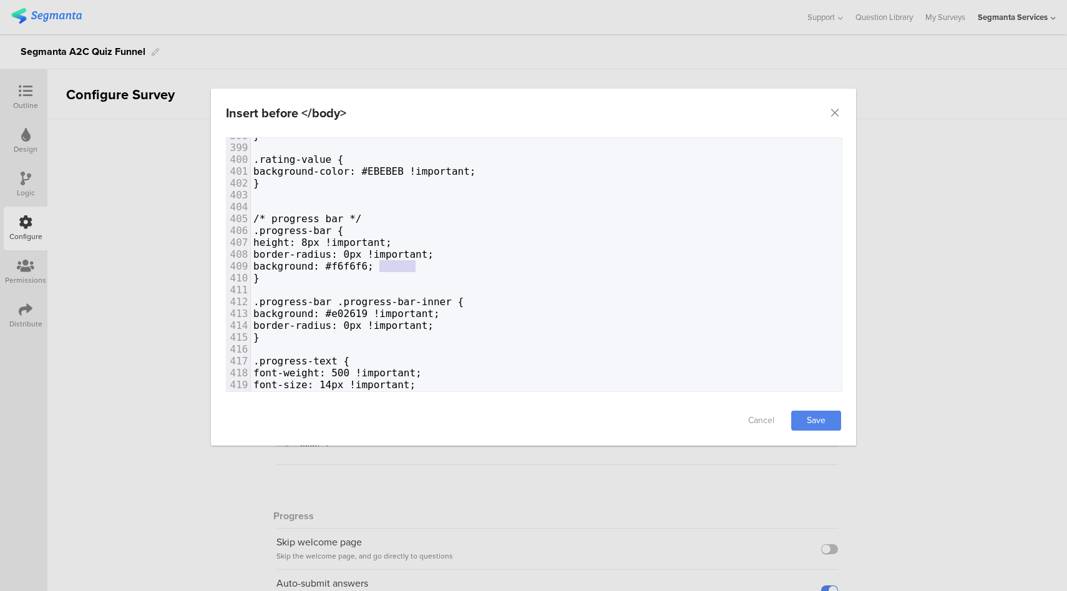
type textarea "#f6f6f6"
drag, startPoint x: 417, startPoint y: 268, endPoint x: 375, endPoint y: 268, distance: 41.2
click at [374, 268] on span "background: #f6f6f6;" at bounding box center [313, 266] width 120 height 12
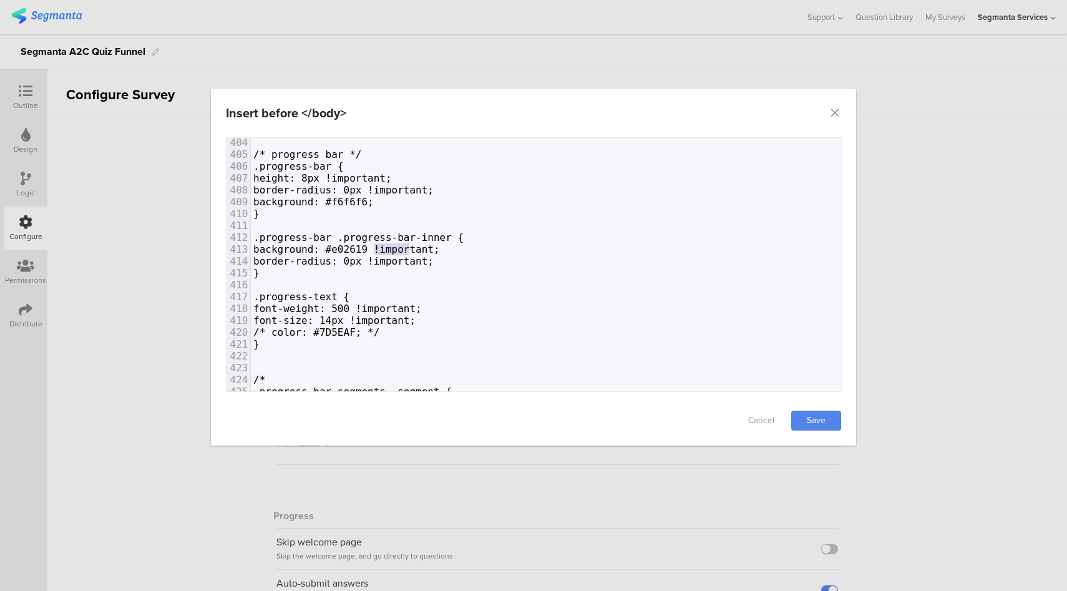
type textarea "#e02619"
drag, startPoint x: 410, startPoint y: 248, endPoint x: 369, endPoint y: 249, distance: 41.2
click at [369, 249] on span "background: #e02619 !important;" at bounding box center [346, 249] width 186 height 12
click at [815, 420] on link "Save" at bounding box center [816, 420] width 50 height 20
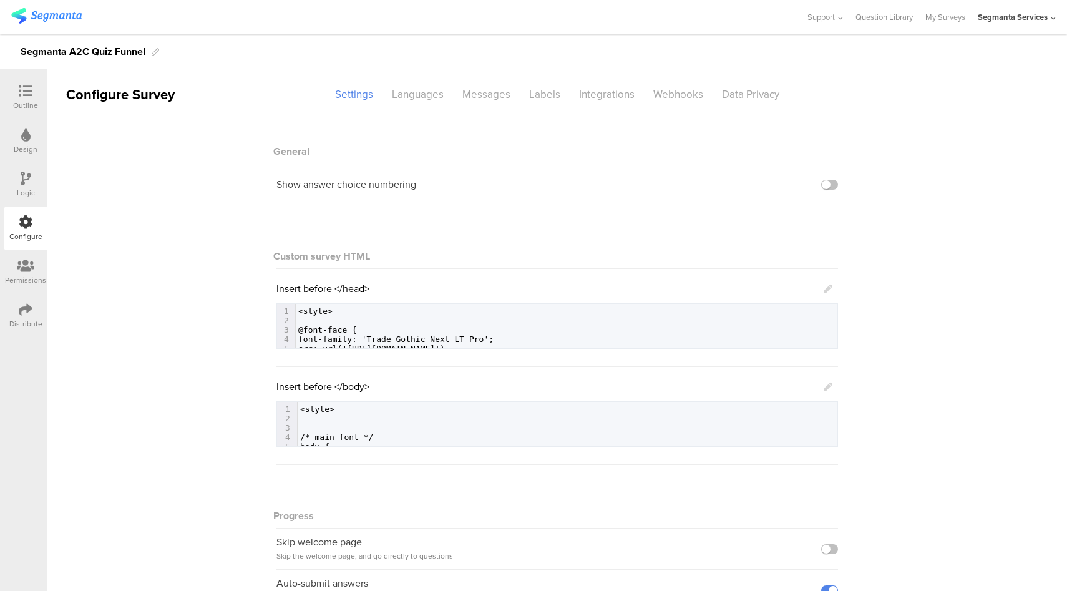
click at [22, 89] on icon at bounding box center [26, 91] width 14 height 14
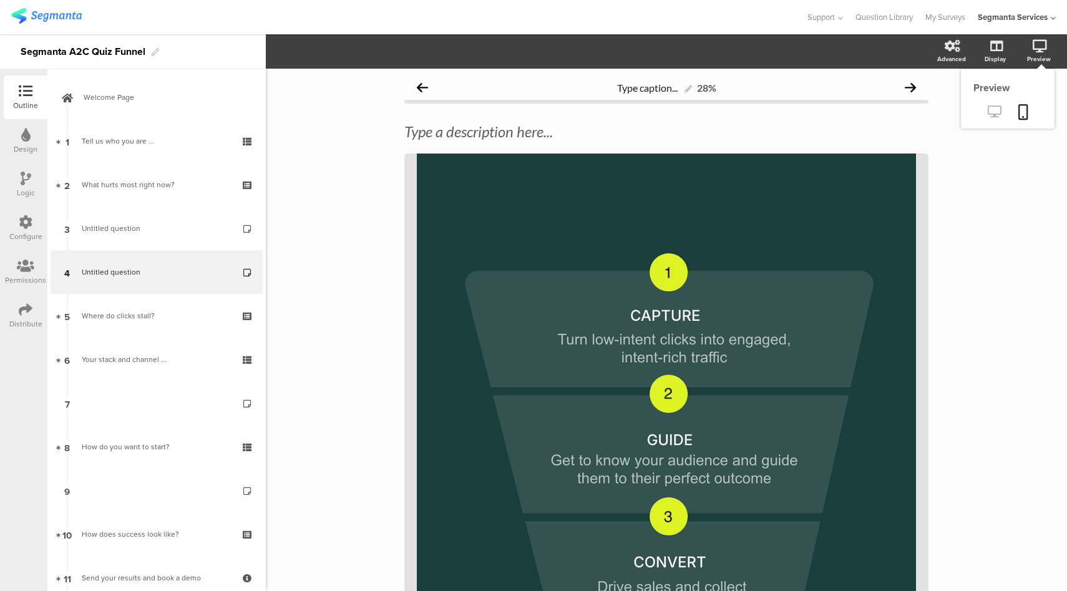
click at [995, 113] on icon at bounding box center [993, 111] width 13 height 12
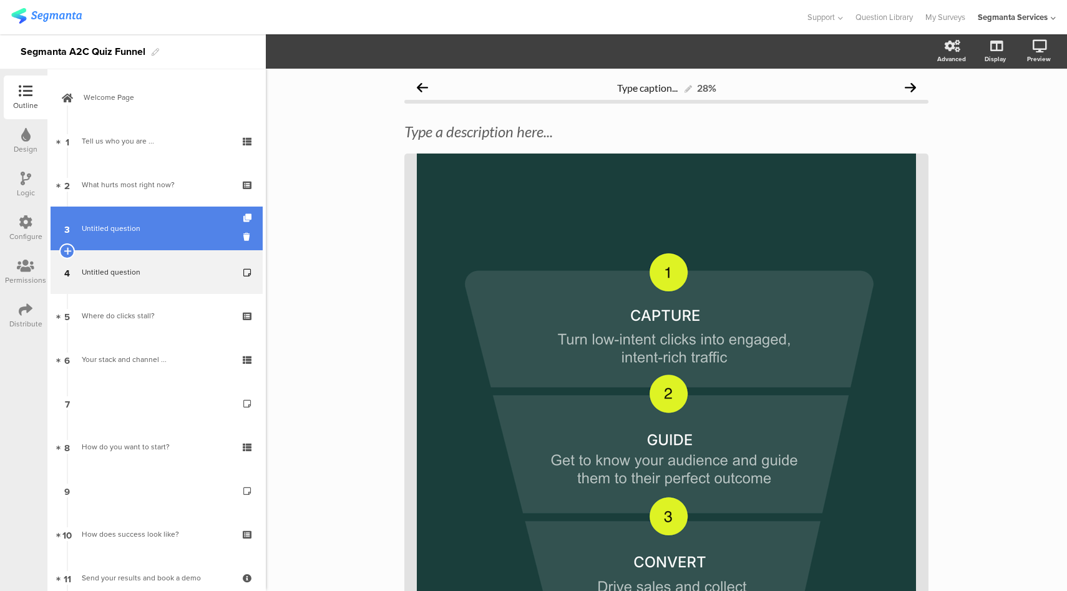
click at [137, 226] on span "Untitled question" at bounding box center [111, 228] width 59 height 11
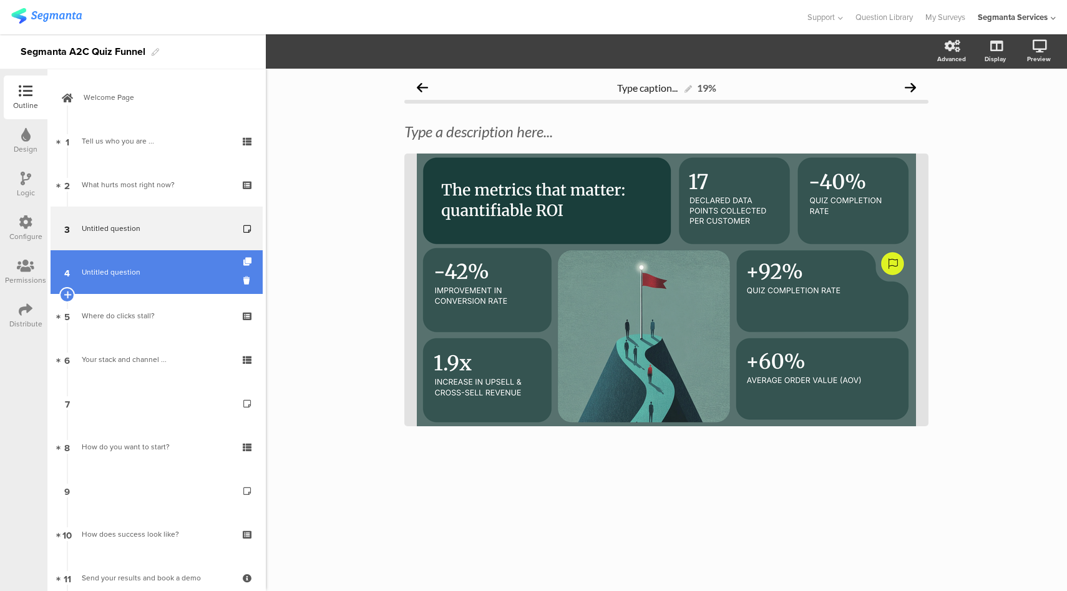
click at [137, 265] on link "4 Untitled question" at bounding box center [157, 272] width 212 height 44
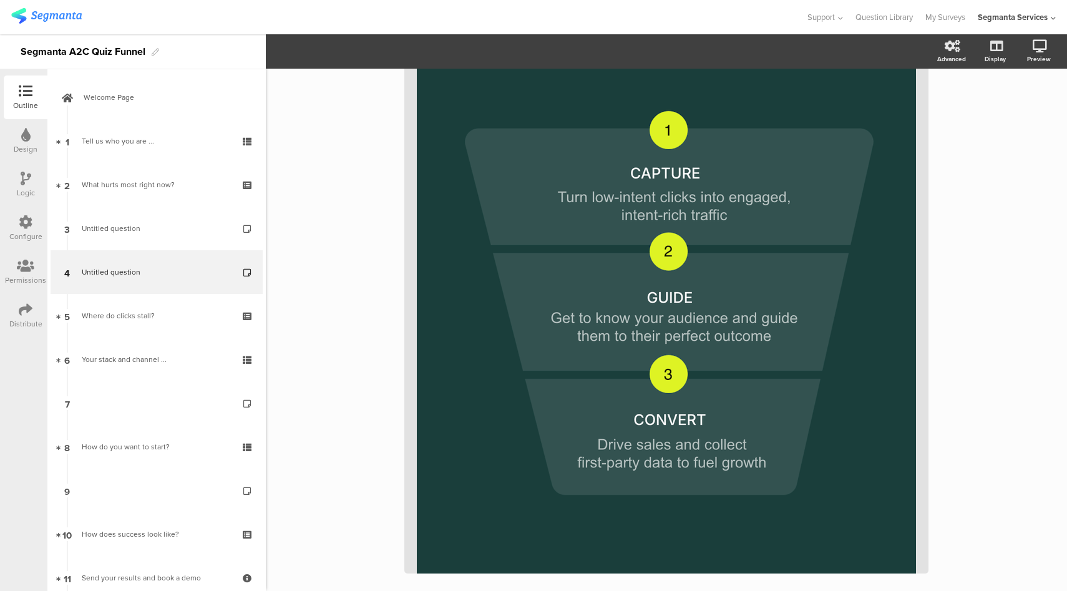
scroll to position [143, 0]
click at [24, 137] on icon at bounding box center [25, 135] width 9 height 14
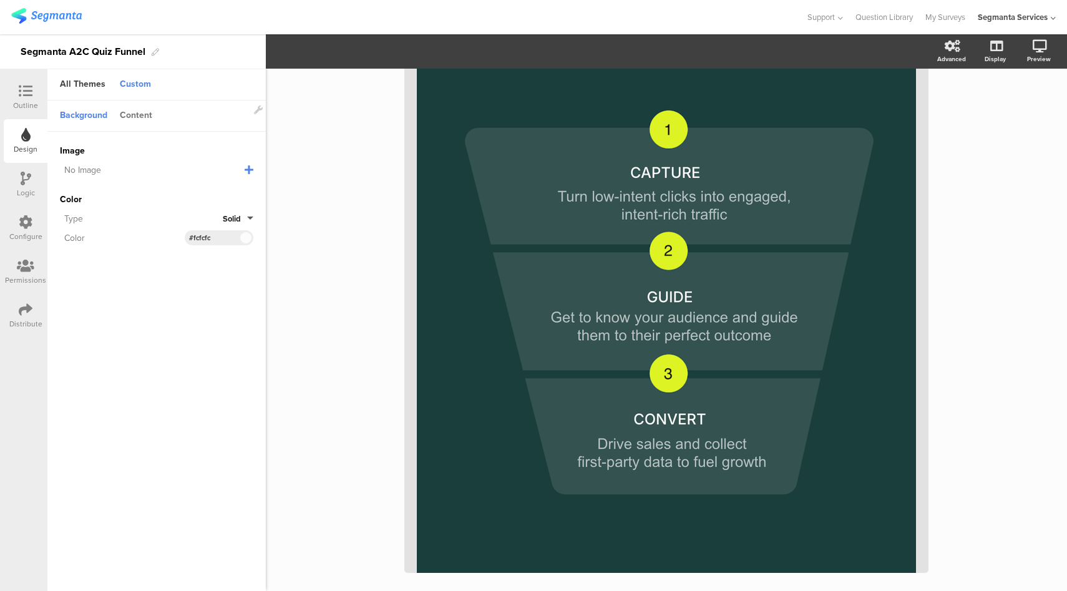
click at [133, 115] on div "Content" at bounding box center [136, 115] width 45 height 21
click at [244, 193] on span at bounding box center [245, 191] width 14 height 7
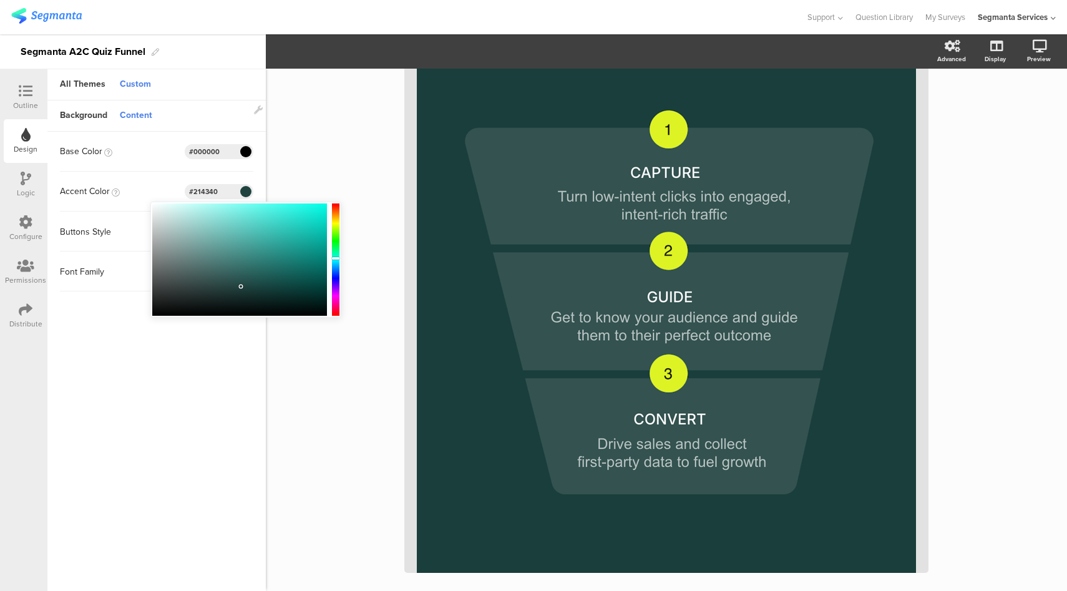
click at [211, 195] on input "#214340" at bounding box center [207, 191] width 37 height 10
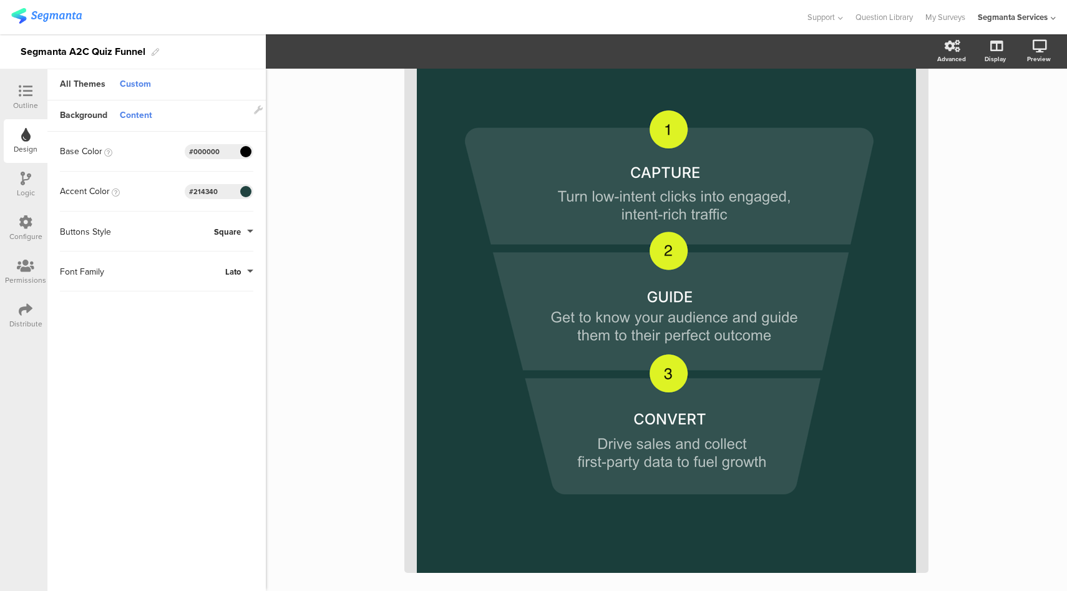
click at [211, 195] on input "#214340" at bounding box center [207, 191] width 37 height 10
click at [20, 95] on icon at bounding box center [26, 91] width 14 height 14
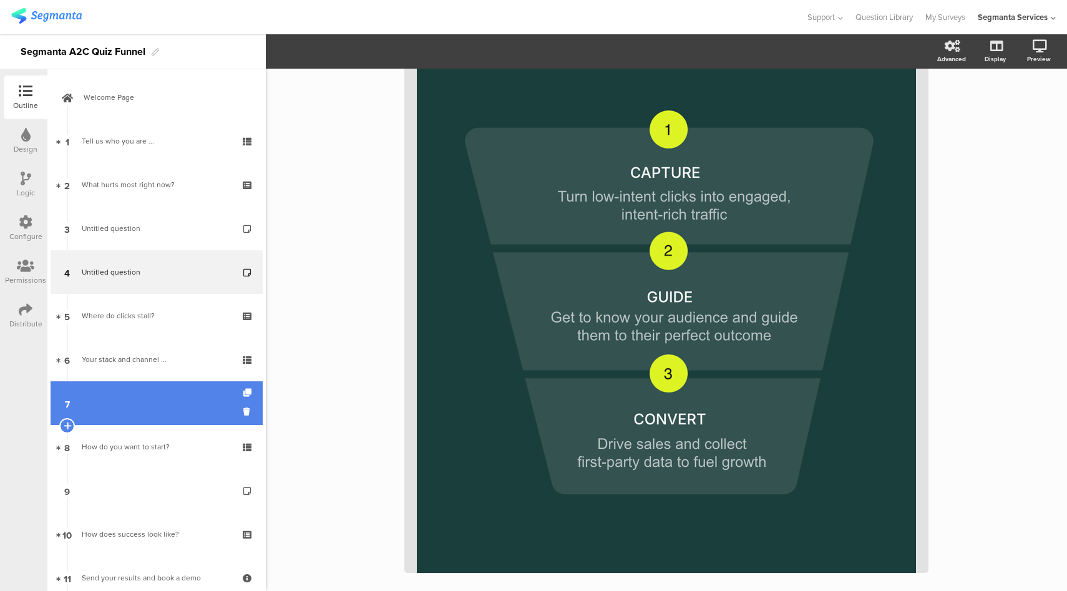
scroll to position [124, 0]
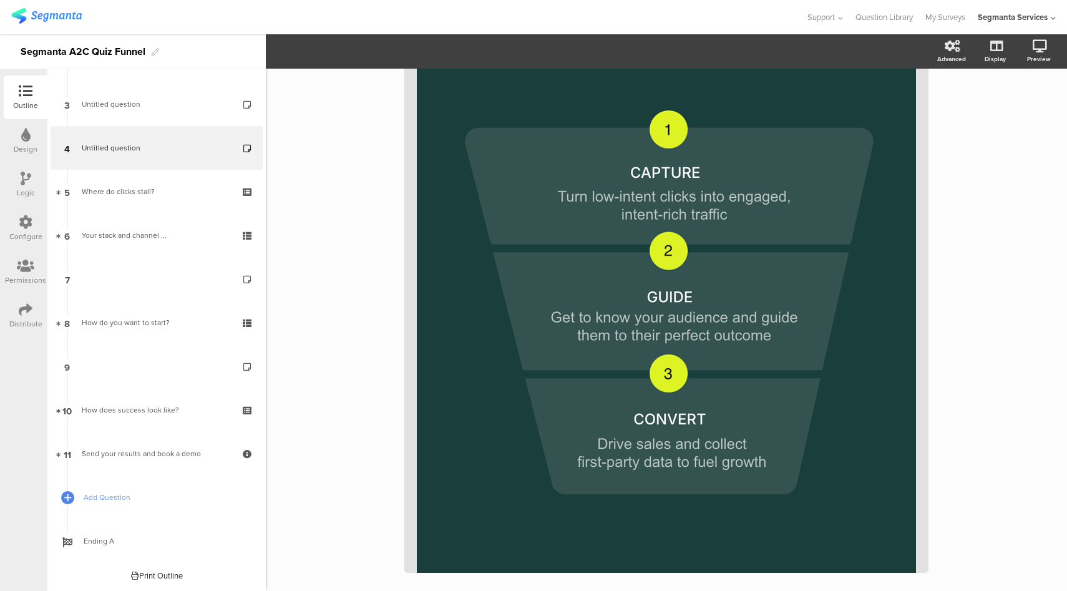
click at [28, 229] on div at bounding box center [26, 223] width 14 height 16
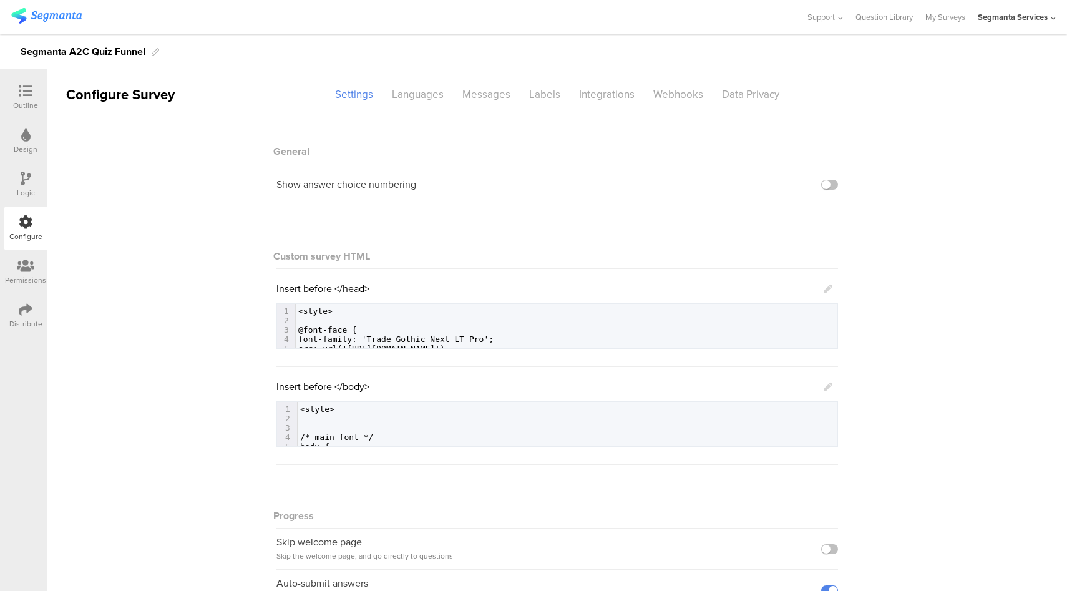
click at [825, 388] on icon at bounding box center [827, 386] width 9 height 9
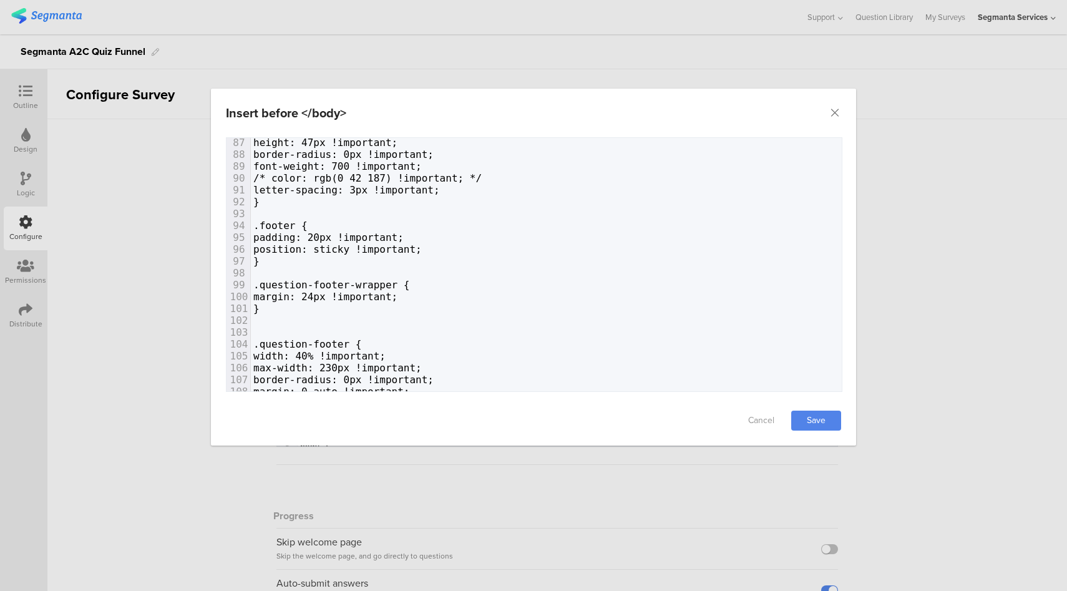
scroll to position [1136, 0]
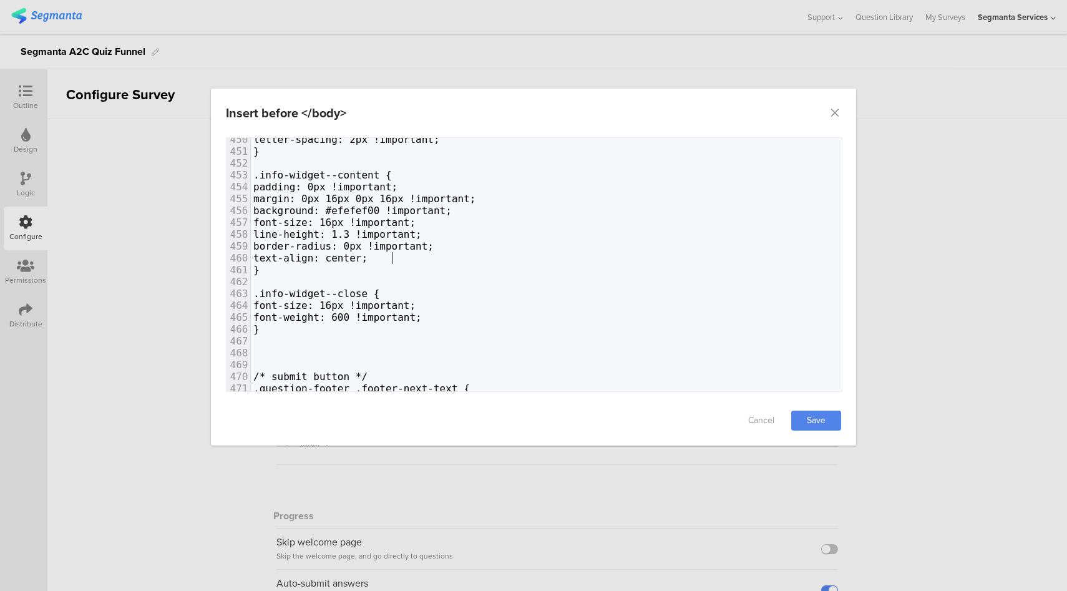
click at [367, 260] on span "text-align: center;" at bounding box center [310, 258] width 114 height 12
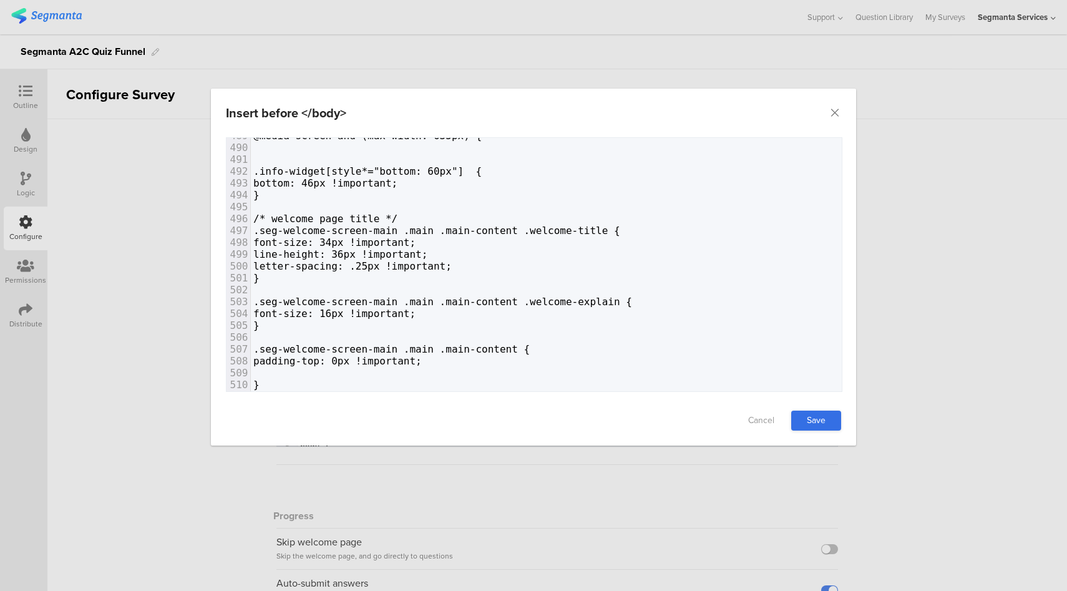
type textarea "left"
click at [824, 428] on link "Save" at bounding box center [816, 420] width 50 height 20
click at [21, 97] on div "Insert before </body> Failed saving changes. If the problem persists please con…" at bounding box center [533, 295] width 1067 height 591
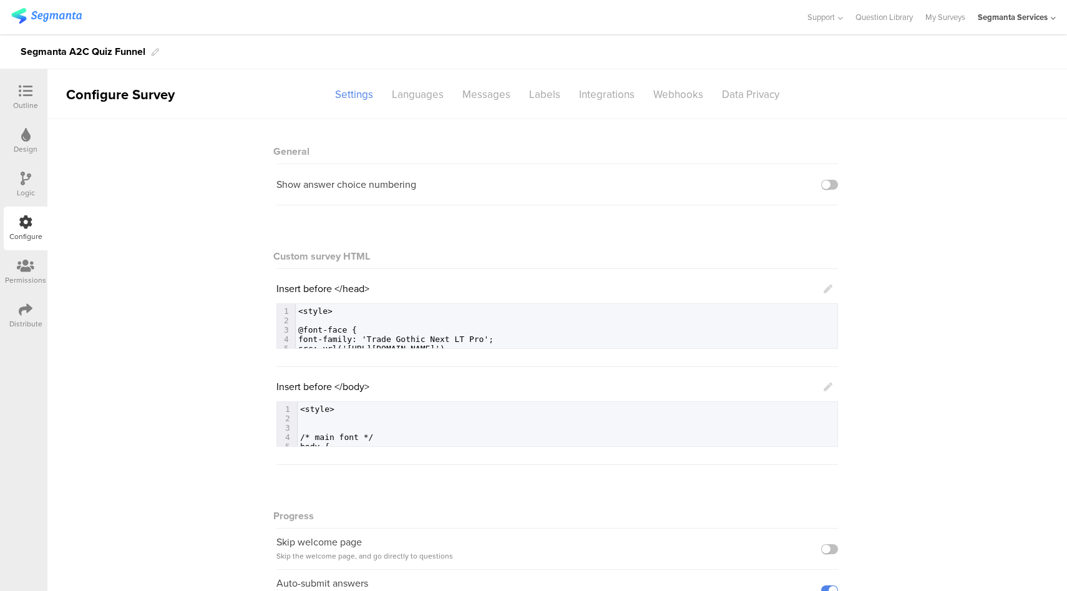
click at [21, 97] on icon at bounding box center [26, 91] width 14 height 14
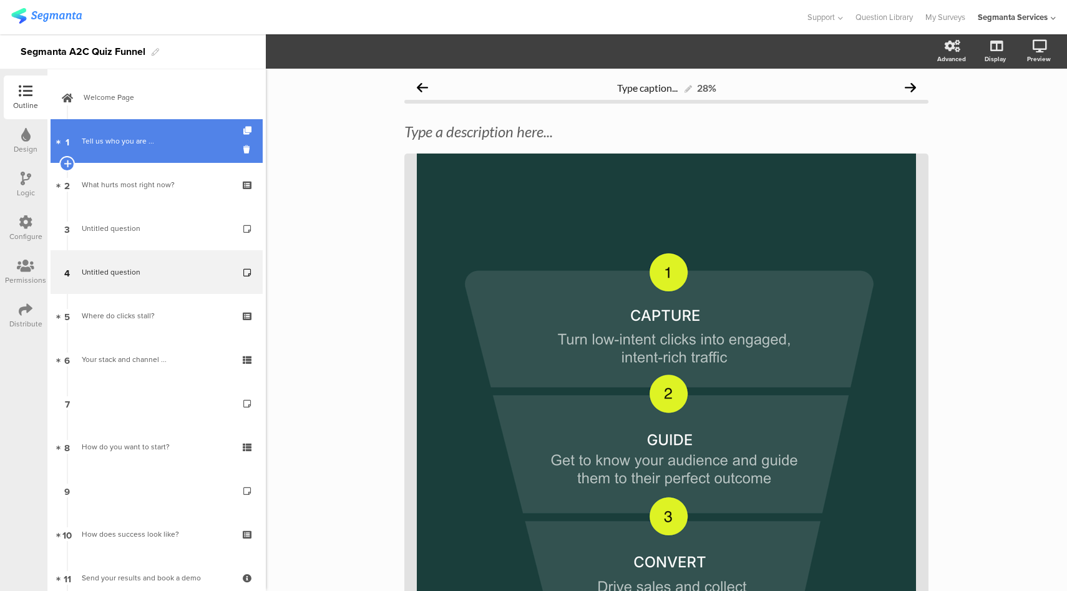
click at [144, 148] on link "1 Tell us who you are ..." at bounding box center [157, 141] width 212 height 44
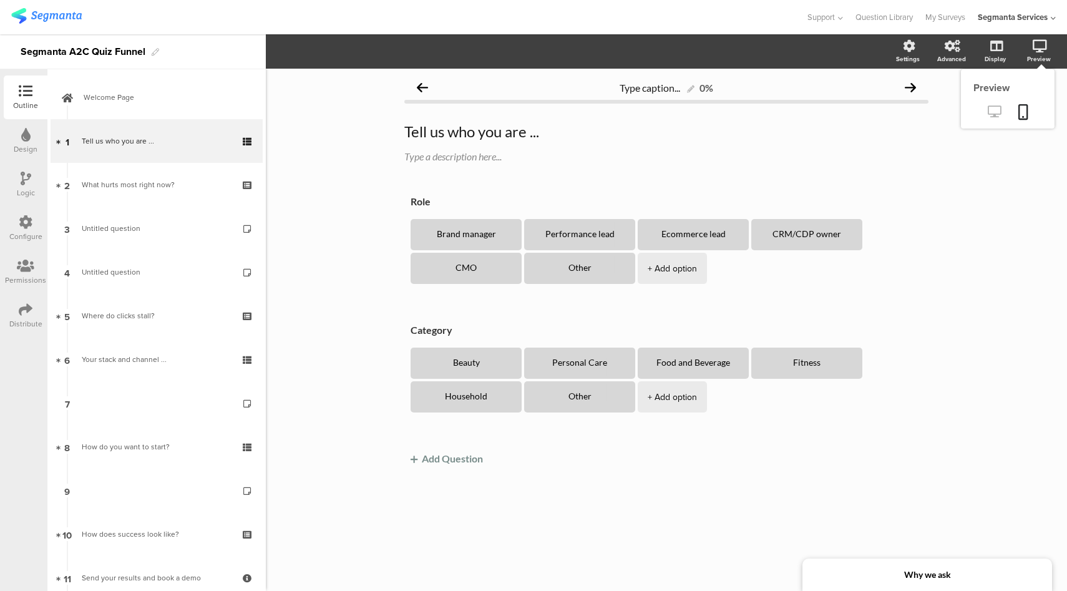
click at [994, 119] on link at bounding box center [994, 112] width 31 height 21
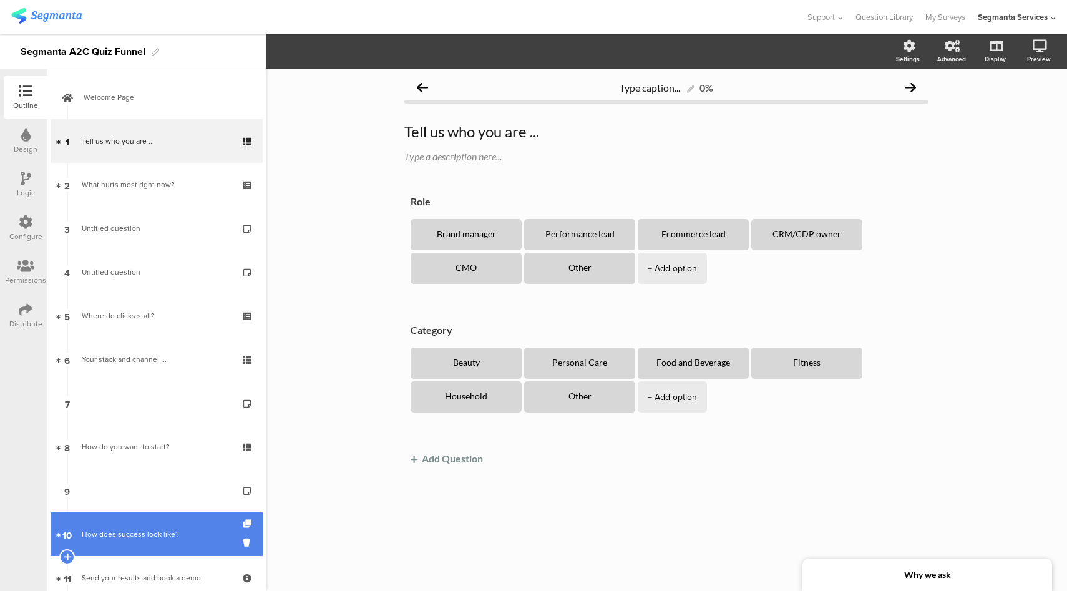
scroll to position [124, 0]
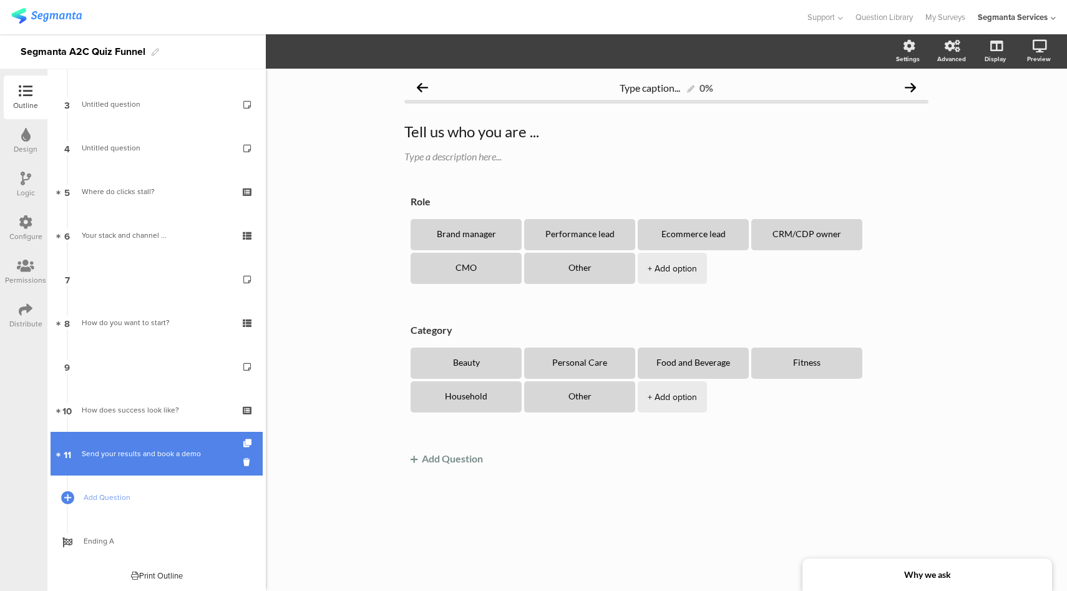
click at [167, 458] on div "Send your results and book a demo" at bounding box center [156, 453] width 149 height 12
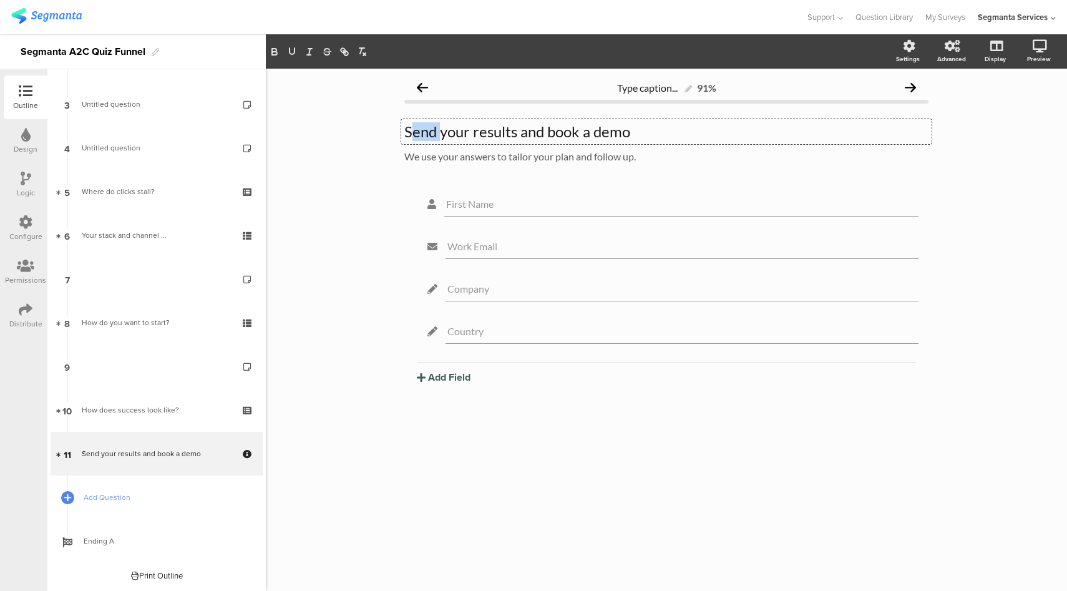
drag, startPoint x: 438, startPoint y: 132, endPoint x: 414, endPoint y: 132, distance: 25.0
click at [414, 132] on div "Send your results and book a demo Send your results and book a demo Send your r…" at bounding box center [666, 131] width 530 height 25
click at [532, 130] on p "Send your results and book a demo" at bounding box center [666, 131] width 524 height 19
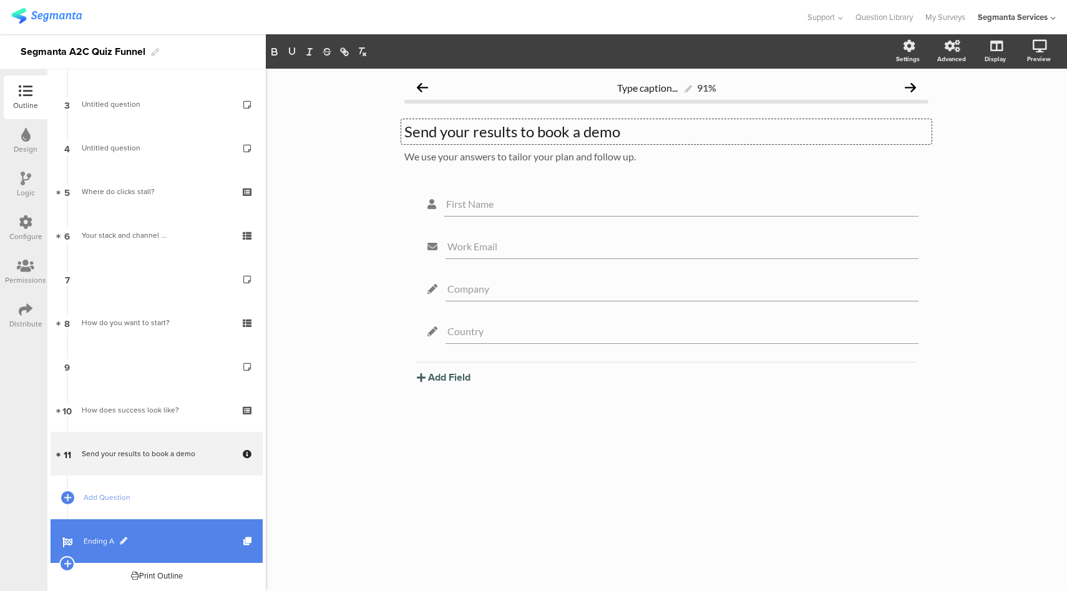
click at [158, 537] on span "Ending A" at bounding box center [164, 541] width 160 height 12
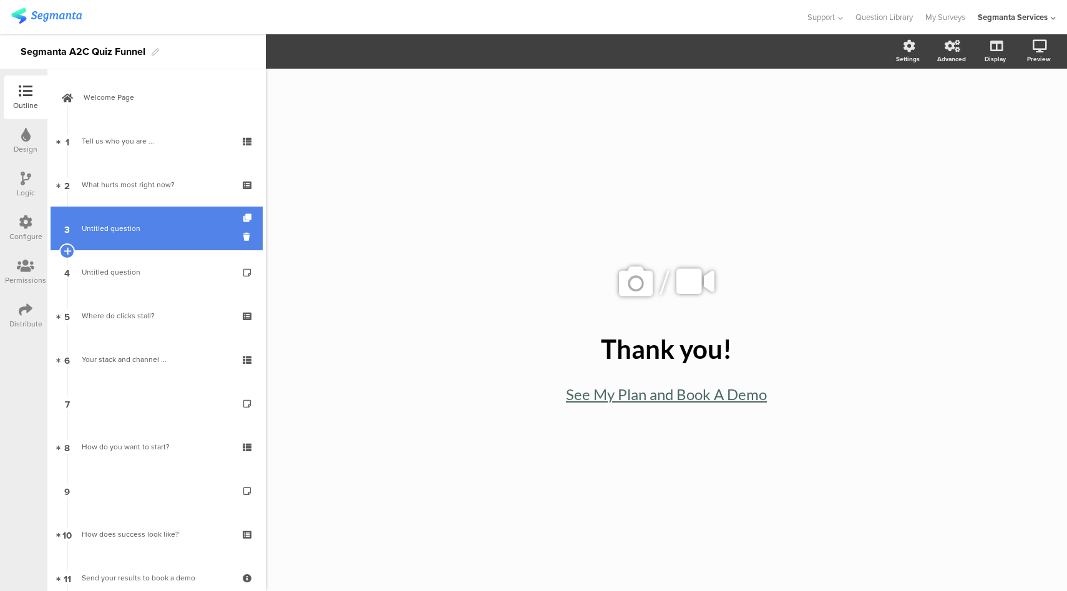
click at [154, 230] on span "Untitled question" at bounding box center [156, 228] width 149 height 12
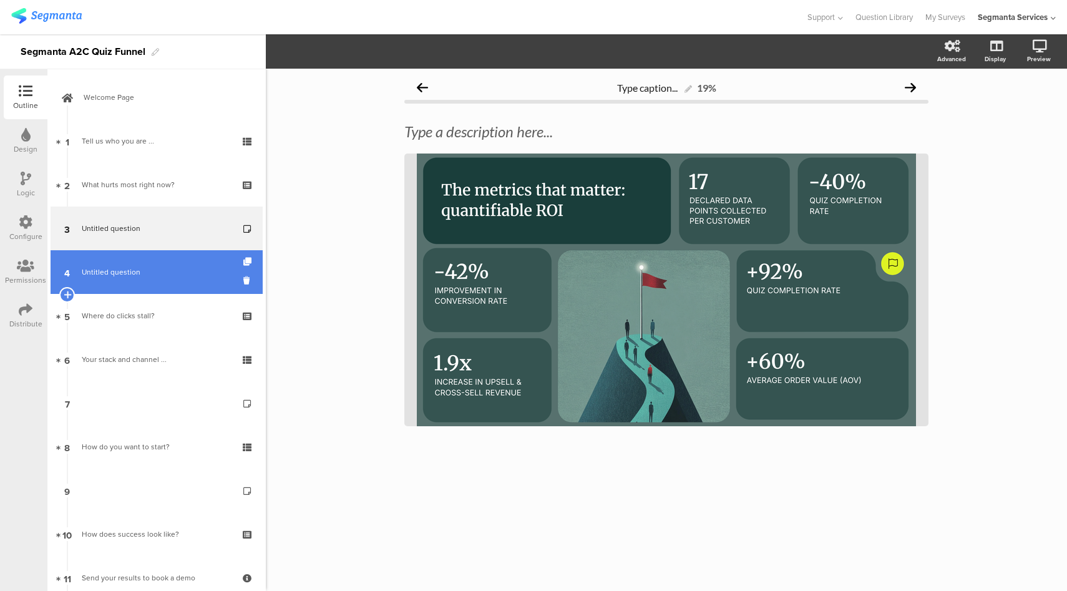
click at [147, 265] on link "4 Untitled question" at bounding box center [157, 272] width 212 height 44
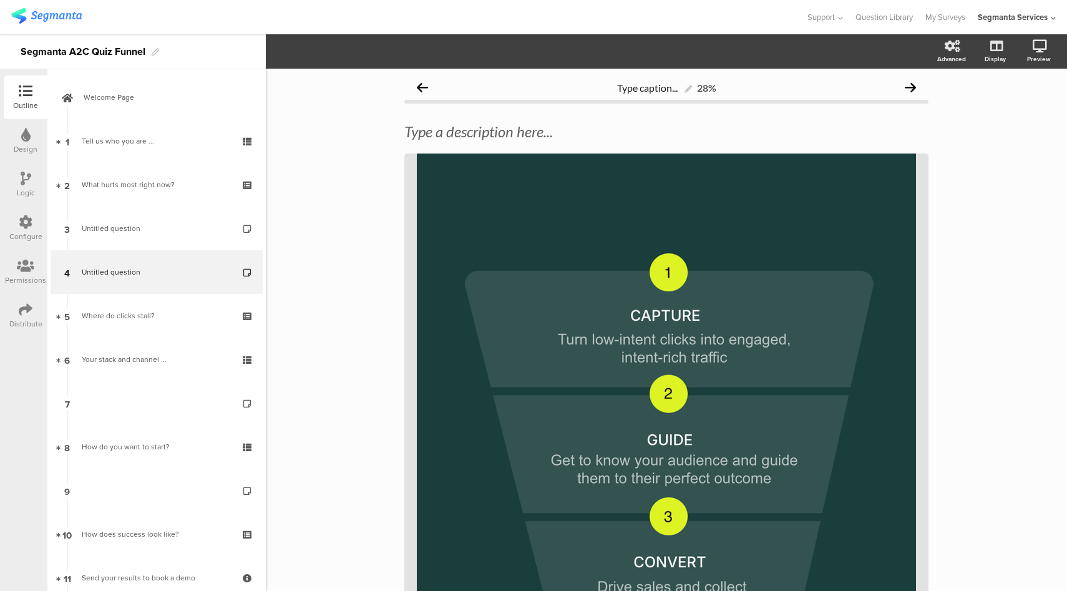
click at [41, 218] on div "Configure" at bounding box center [26, 228] width 44 height 44
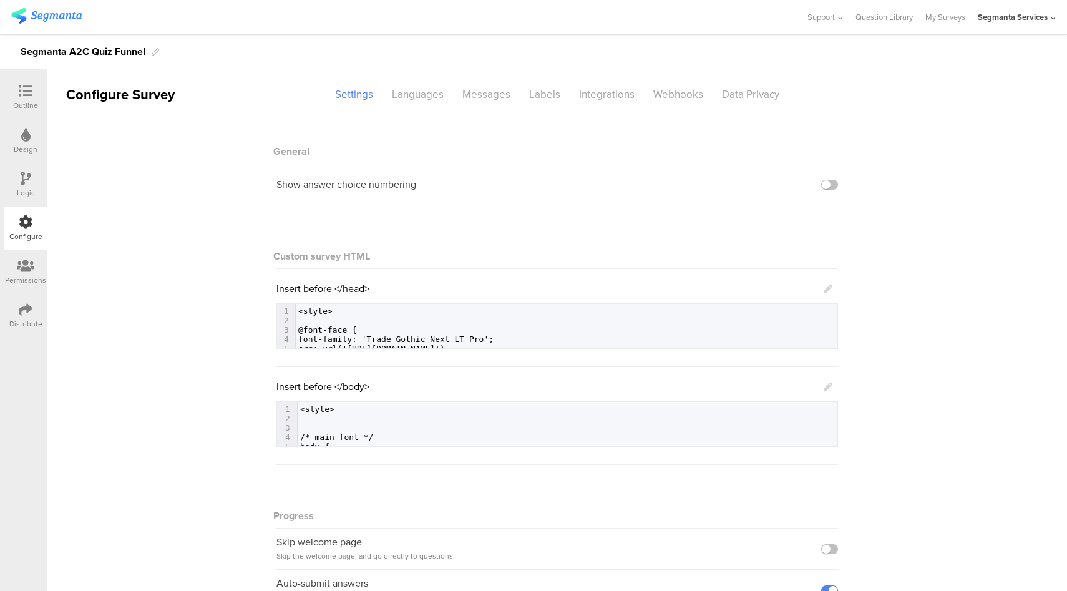
click at [828, 384] on icon at bounding box center [827, 386] width 9 height 9
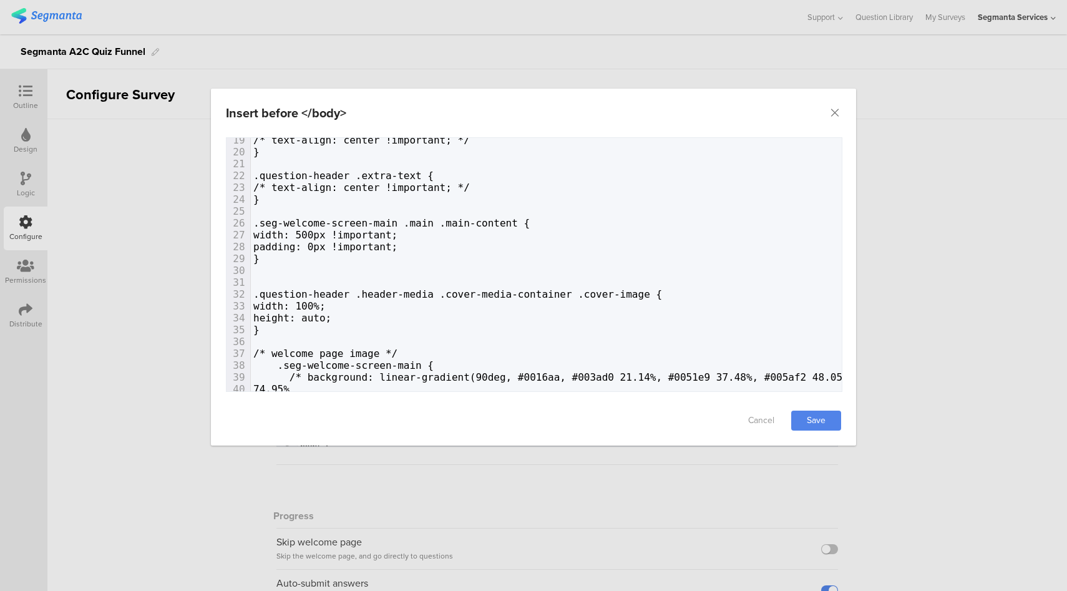
scroll to position [288, 0]
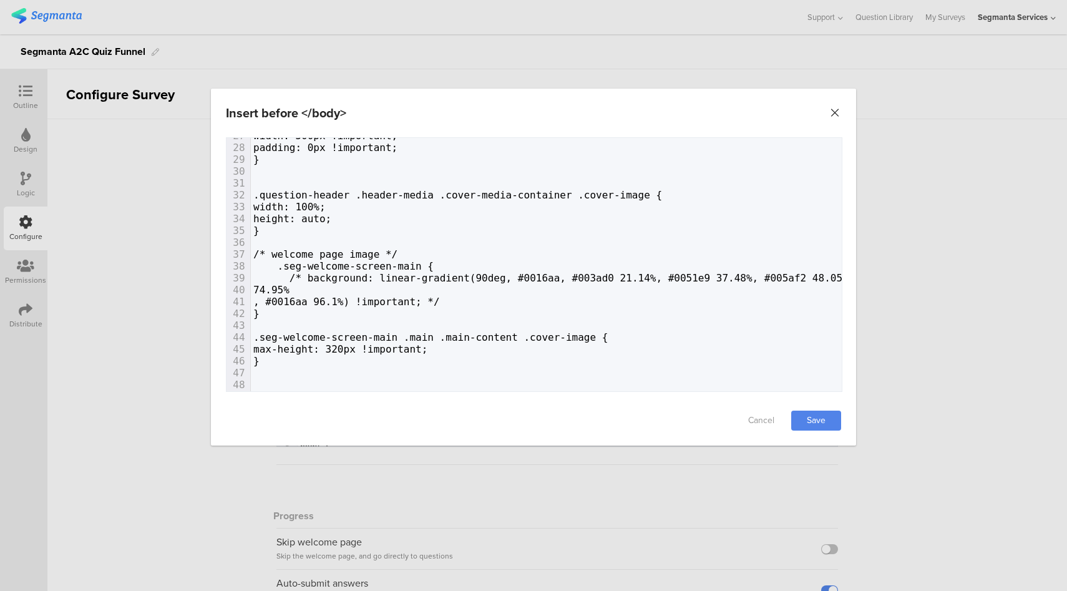
click at [835, 113] on icon "Close" at bounding box center [834, 113] width 12 height 12
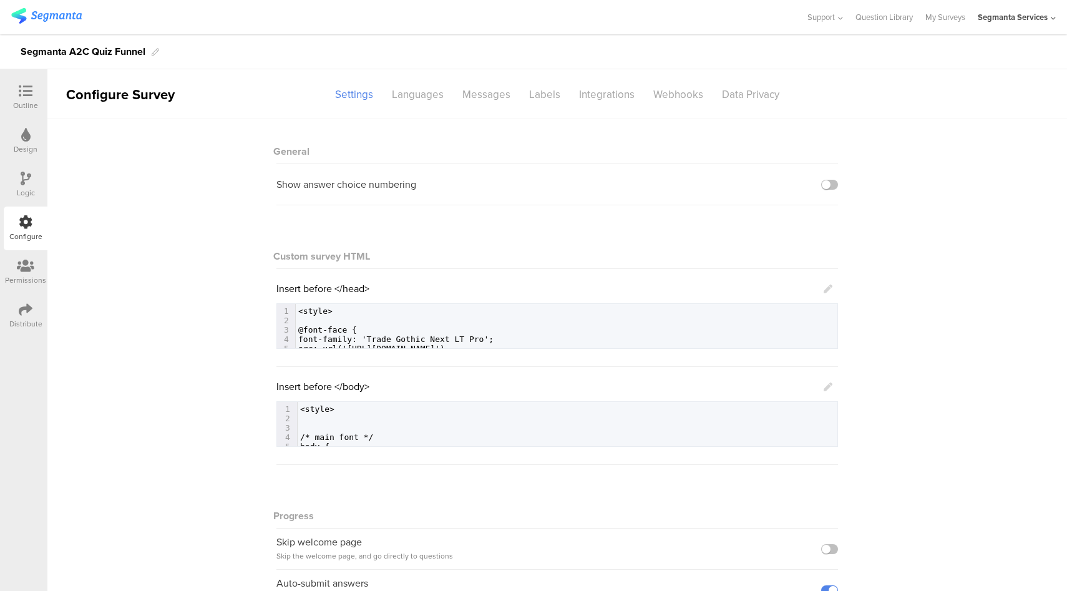
click at [31, 90] on icon at bounding box center [26, 91] width 14 height 14
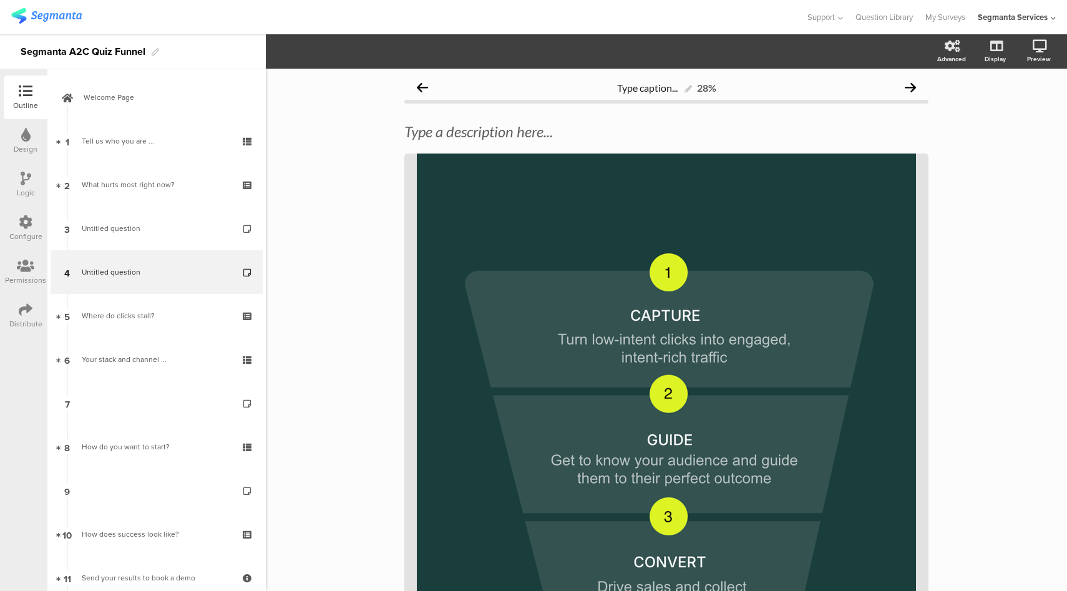
click at [23, 185] on icon at bounding box center [26, 179] width 11 height 14
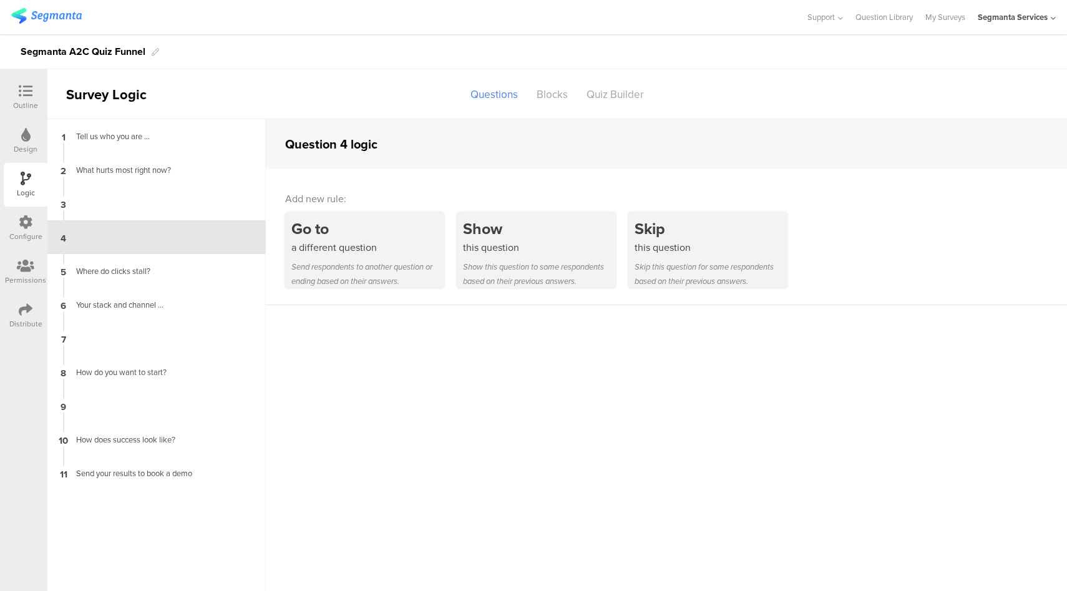
click at [21, 137] on icon at bounding box center [25, 135] width 9 height 14
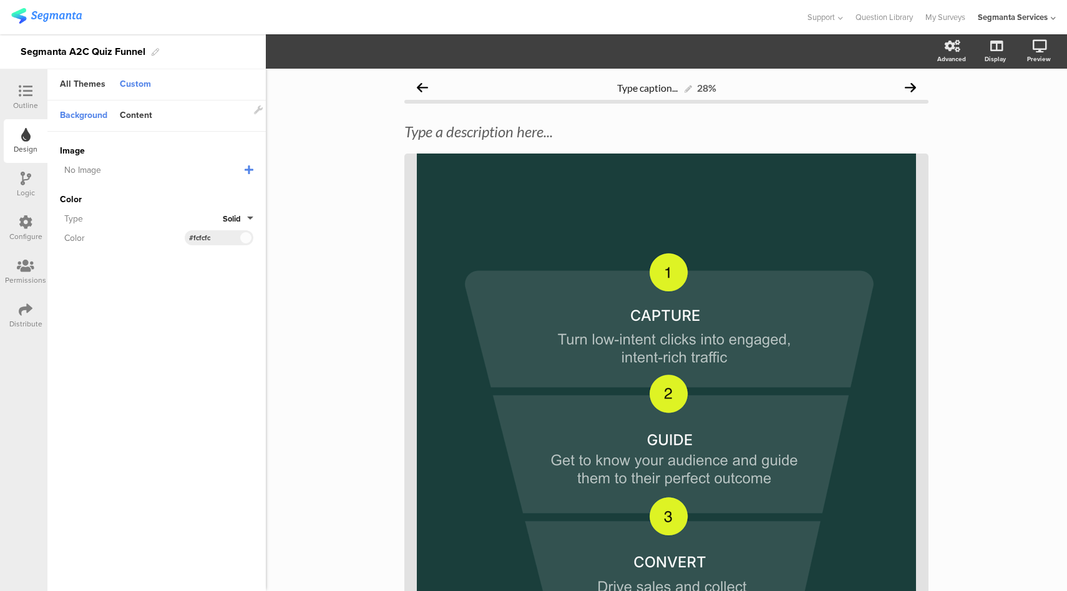
drag, startPoint x: 215, startPoint y: 238, endPoint x: 178, endPoint y: 238, distance: 36.8
click at [178, 238] on div "Color #FCFCFC Clear OK #fcfcfc" at bounding box center [156, 237] width 193 height 15
click at [131, 123] on div "Content" at bounding box center [136, 115] width 45 height 21
drag, startPoint x: 225, startPoint y: 193, endPoint x: 178, endPoint y: 193, distance: 47.4
click at [178, 193] on div "Accent Color #214340 Clear OK #214340" at bounding box center [156, 191] width 193 height 15
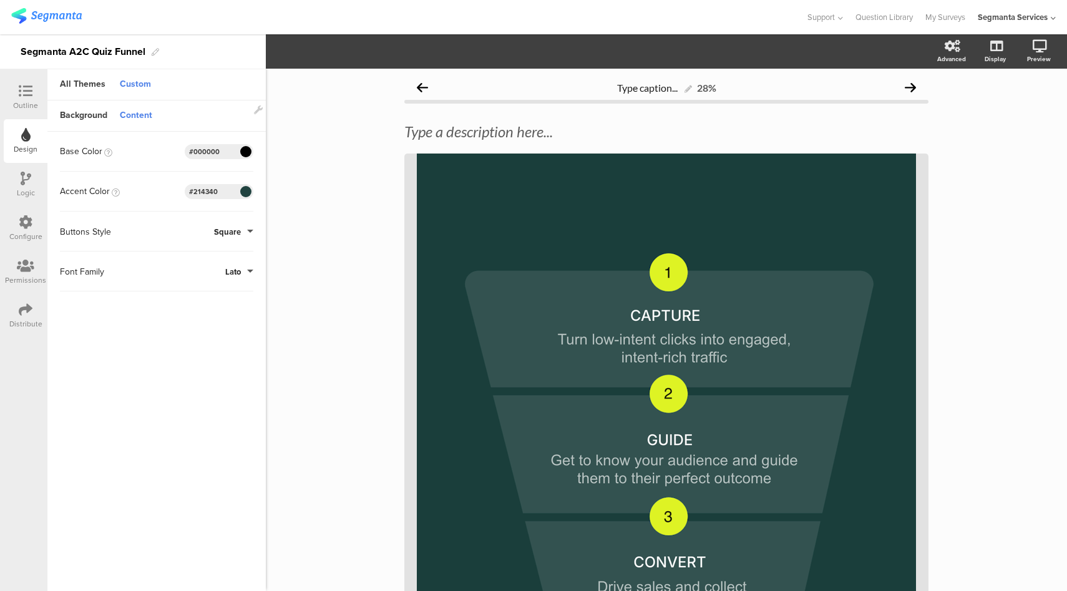
click at [27, 90] on icon at bounding box center [26, 91] width 14 height 14
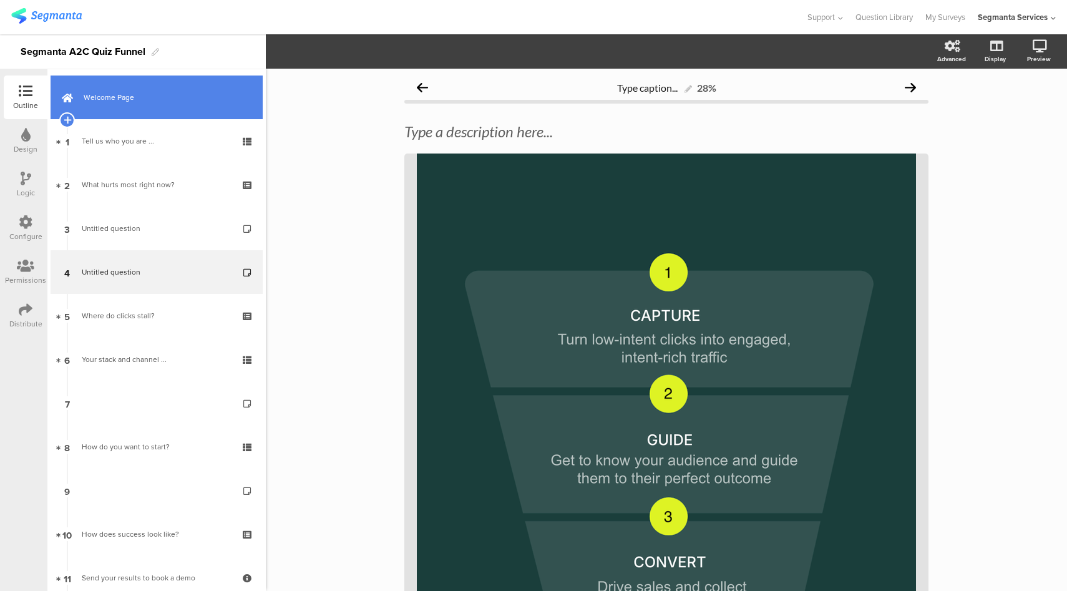
click at [142, 98] on span "Welcome Page" at bounding box center [164, 97] width 160 height 12
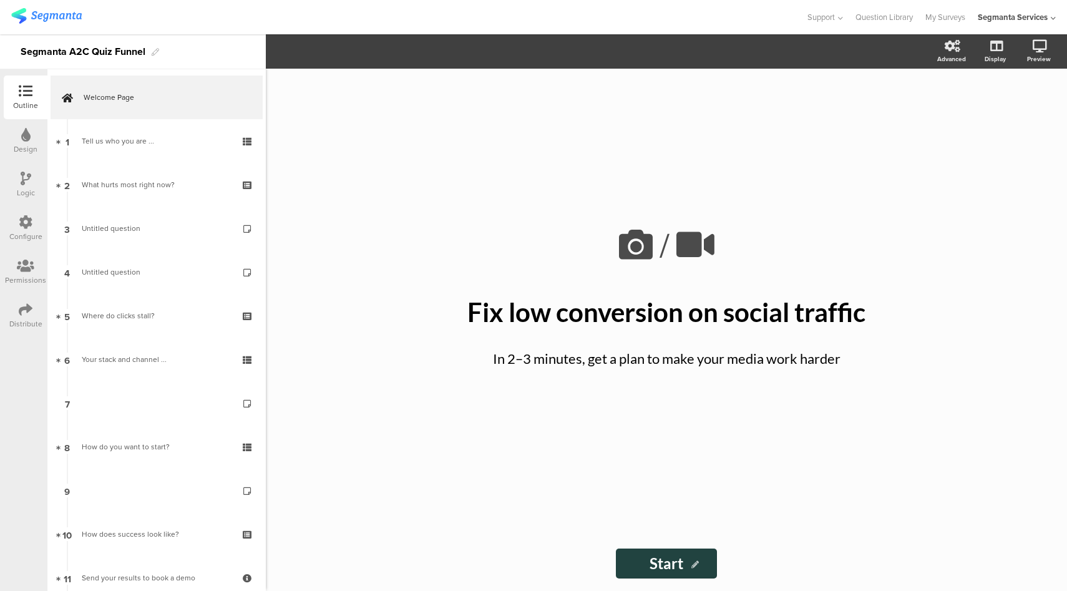
click at [18, 235] on div "Configure" at bounding box center [25, 236] width 33 height 11
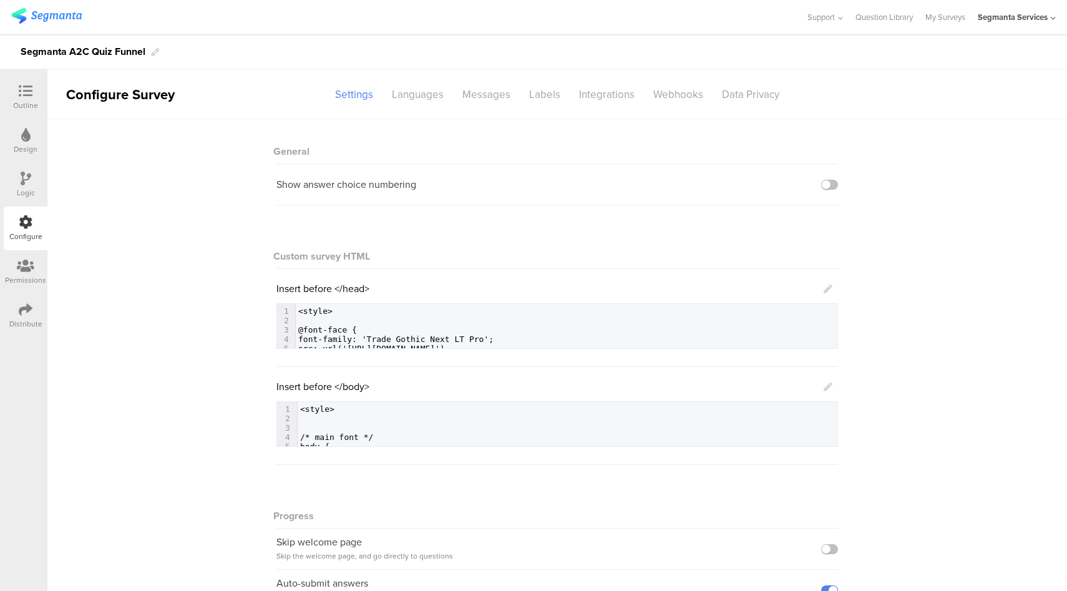
click at [27, 170] on div "Logic" at bounding box center [26, 185] width 44 height 44
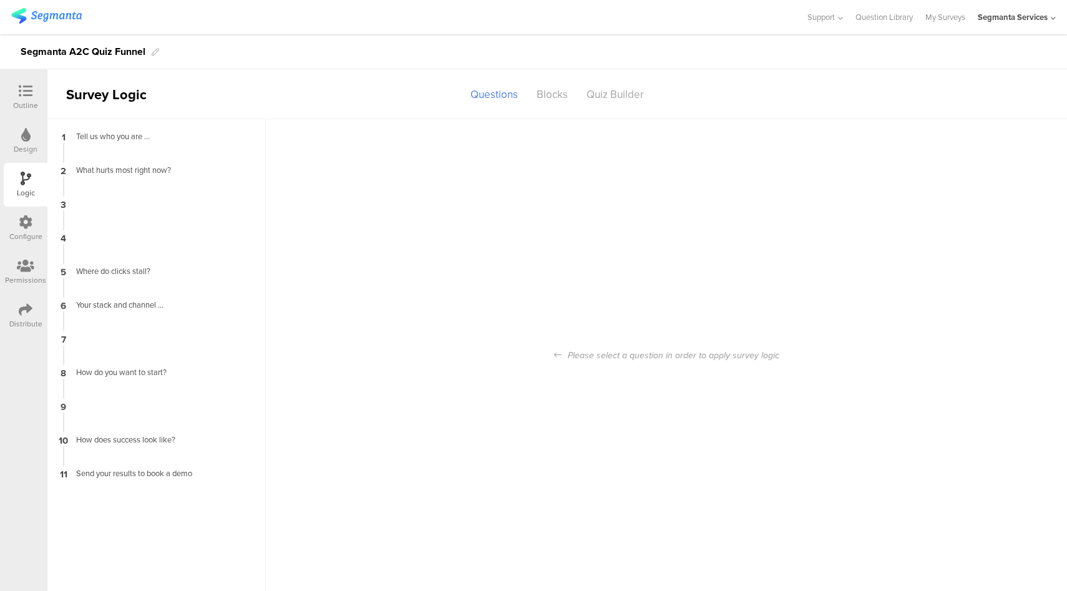
click at [27, 136] on icon at bounding box center [25, 135] width 9 height 14
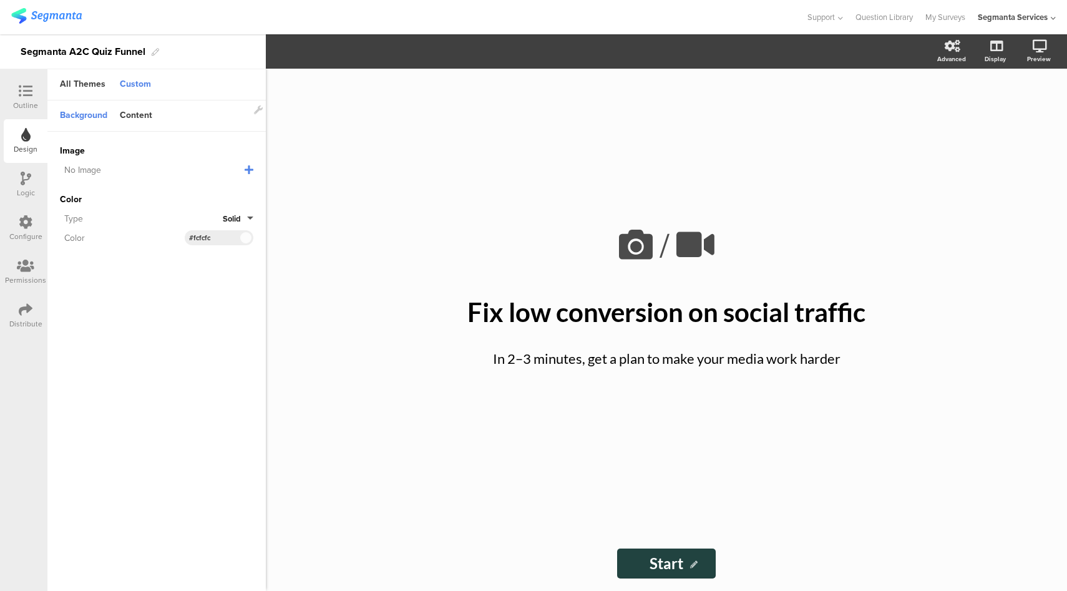
click at [143, 80] on div "Custom" at bounding box center [136, 84] width 44 height 21
click at [143, 82] on div "Custom" at bounding box center [136, 84] width 44 height 21
click at [130, 119] on div "Content" at bounding box center [136, 115] width 45 height 21
drag, startPoint x: 220, startPoint y: 191, endPoint x: 178, endPoint y: 191, distance: 41.8
click at [178, 191] on div "Accent Color #214340 Clear OK #214340" at bounding box center [156, 191] width 193 height 15
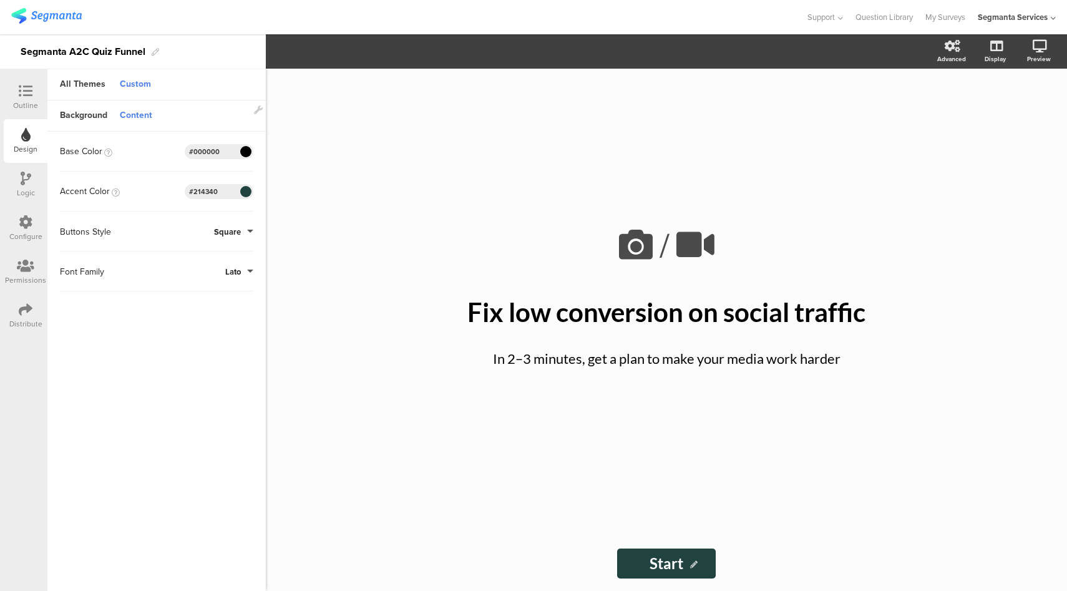
click at [27, 75] on div "Outline" at bounding box center [26, 97] width 44 height 44
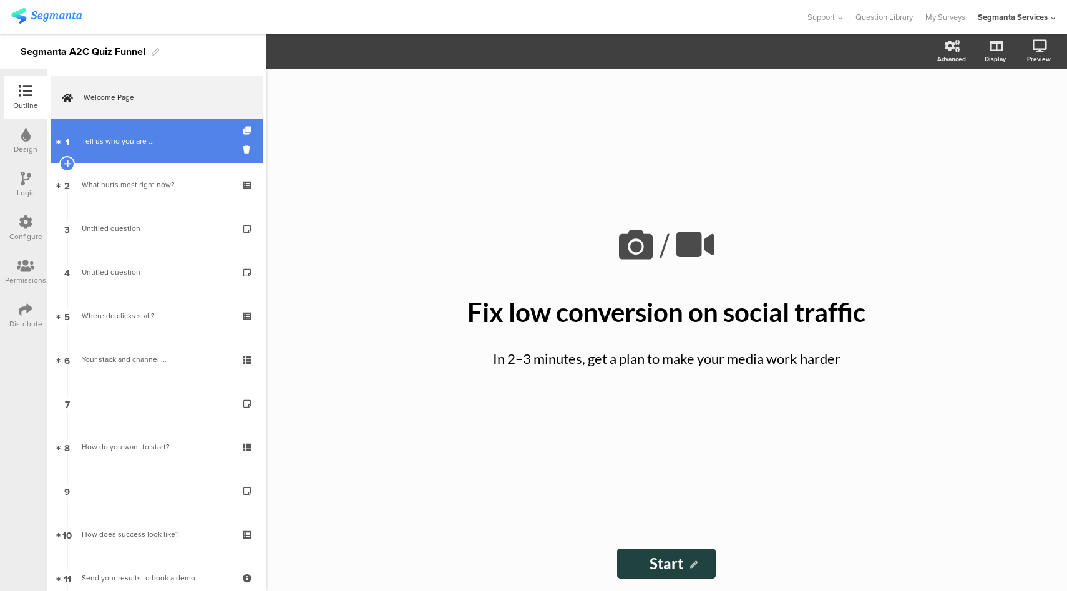
click at [149, 148] on link "1 Tell us who you are ..." at bounding box center [157, 141] width 212 height 44
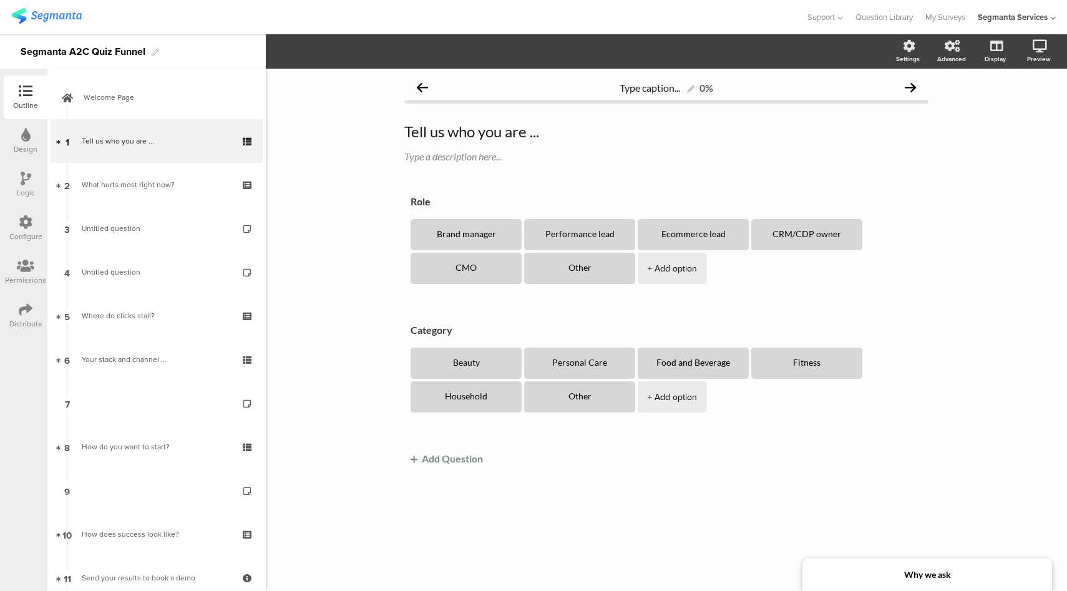
click at [33, 137] on div "Design" at bounding box center [26, 141] width 44 height 44
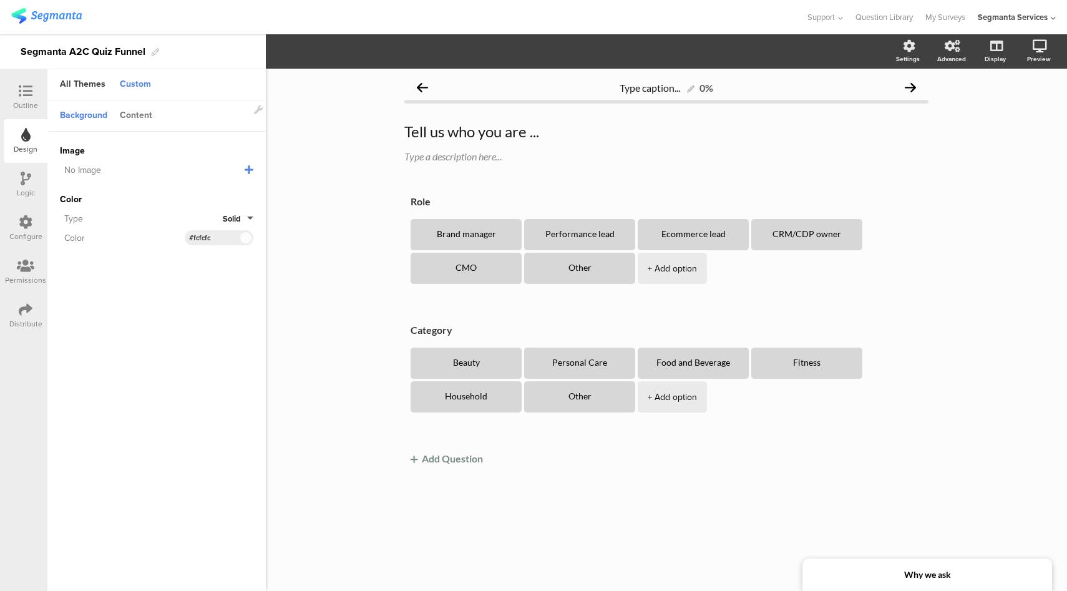
click at [133, 120] on div "Content" at bounding box center [136, 115] width 45 height 21
drag, startPoint x: 226, startPoint y: 192, endPoint x: 166, endPoint y: 191, distance: 60.5
click at [166, 191] on div "Accent Color #214340 Clear OK #214340" at bounding box center [156, 191] width 193 height 15
copy div
click at [14, 88] on div at bounding box center [25, 92] width 25 height 16
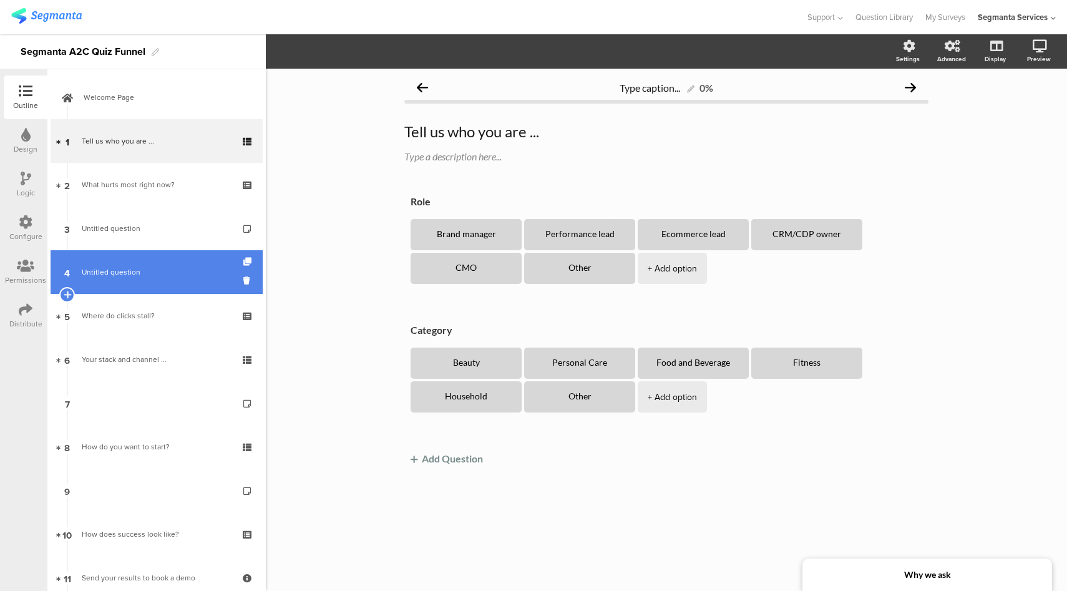
click at [101, 268] on span "Untitled question" at bounding box center [111, 271] width 59 height 11
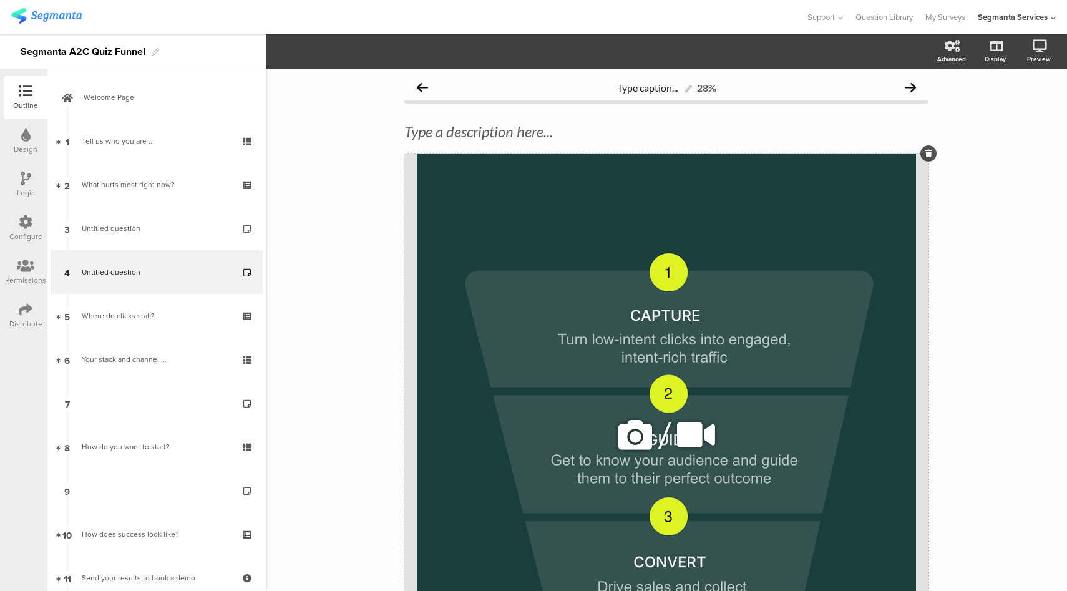
click at [642, 430] on icon at bounding box center [635, 435] width 42 height 42
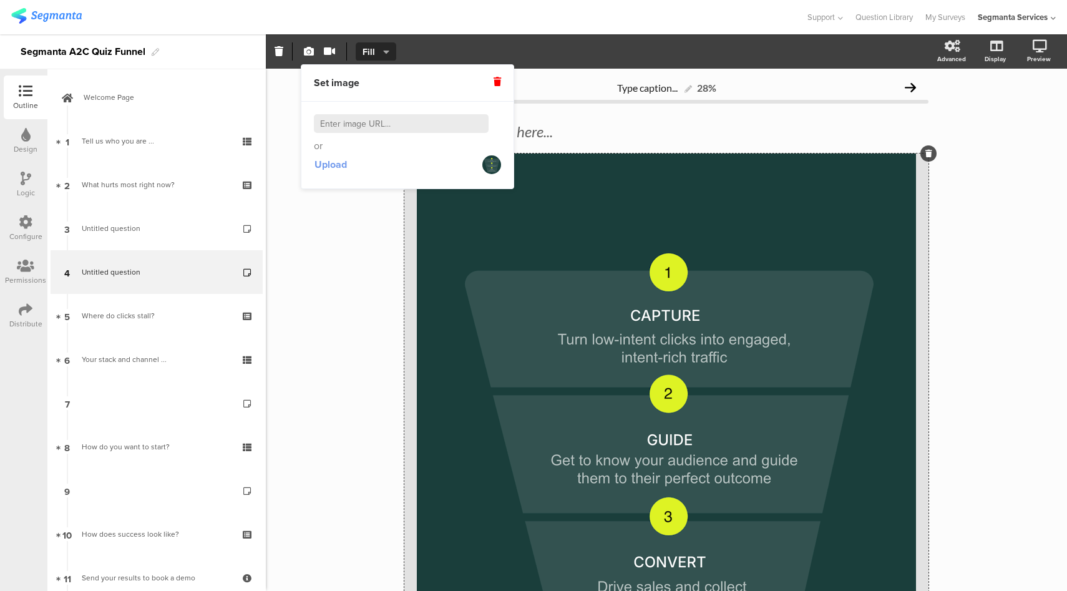
click at [331, 164] on span "Upload" at bounding box center [330, 164] width 32 height 14
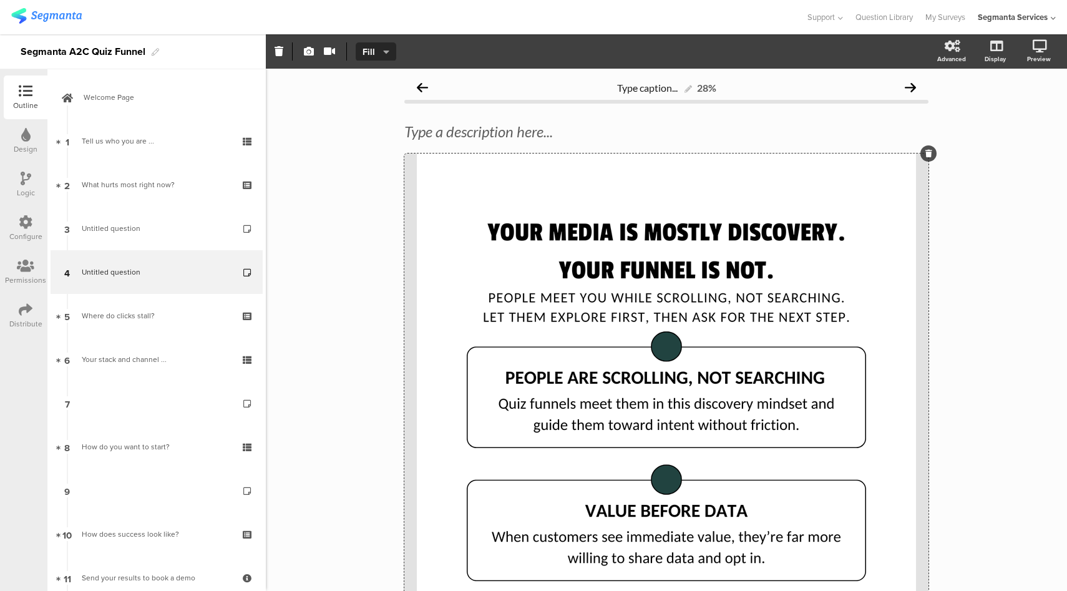
click at [310, 356] on div "Type caption... 28% Type a description here... /" at bounding box center [666, 460] width 801 height 783
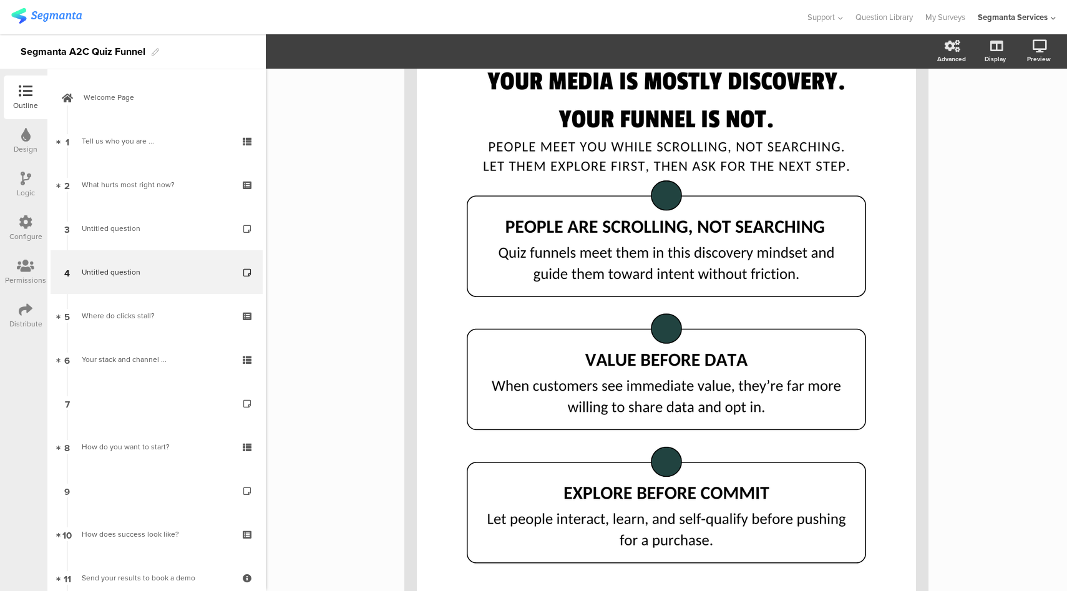
scroll to position [261, 0]
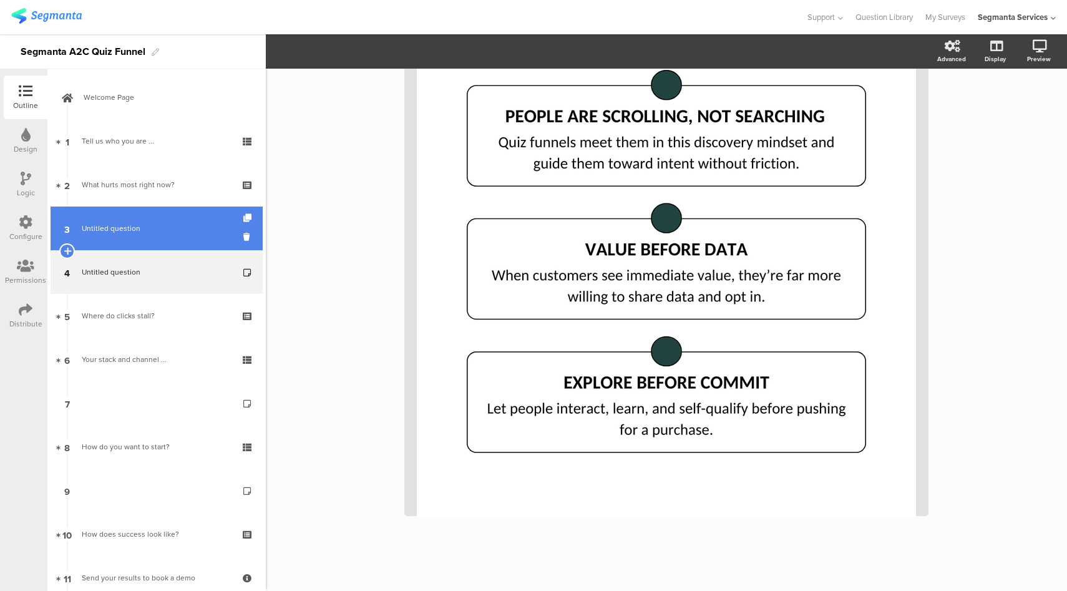
click at [152, 225] on span "Untitled question" at bounding box center [156, 228] width 149 height 12
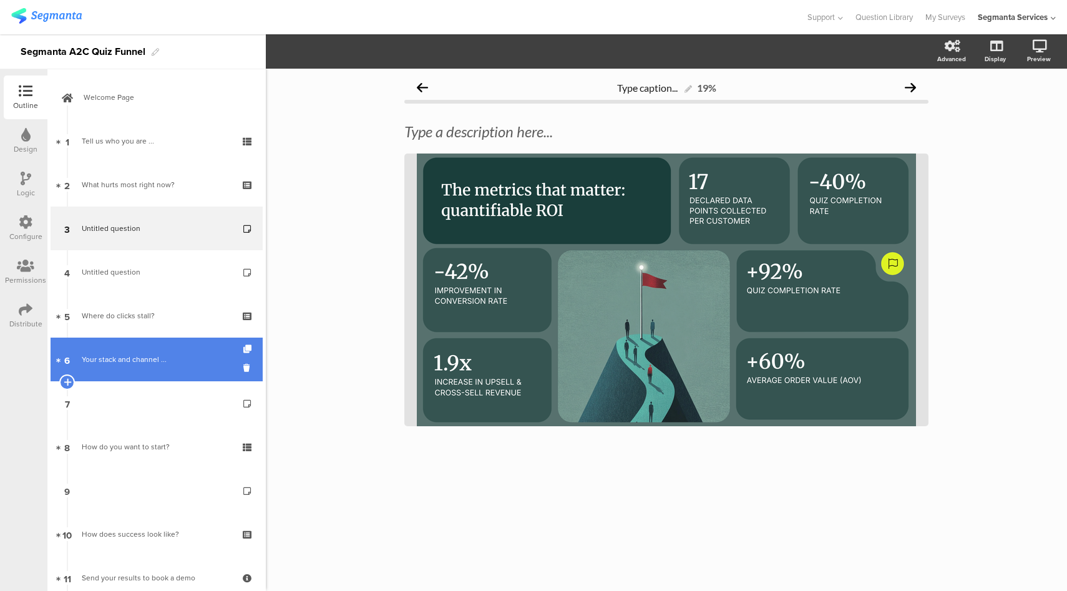
click at [160, 339] on link "6 Your stack and channel ..." at bounding box center [157, 359] width 212 height 44
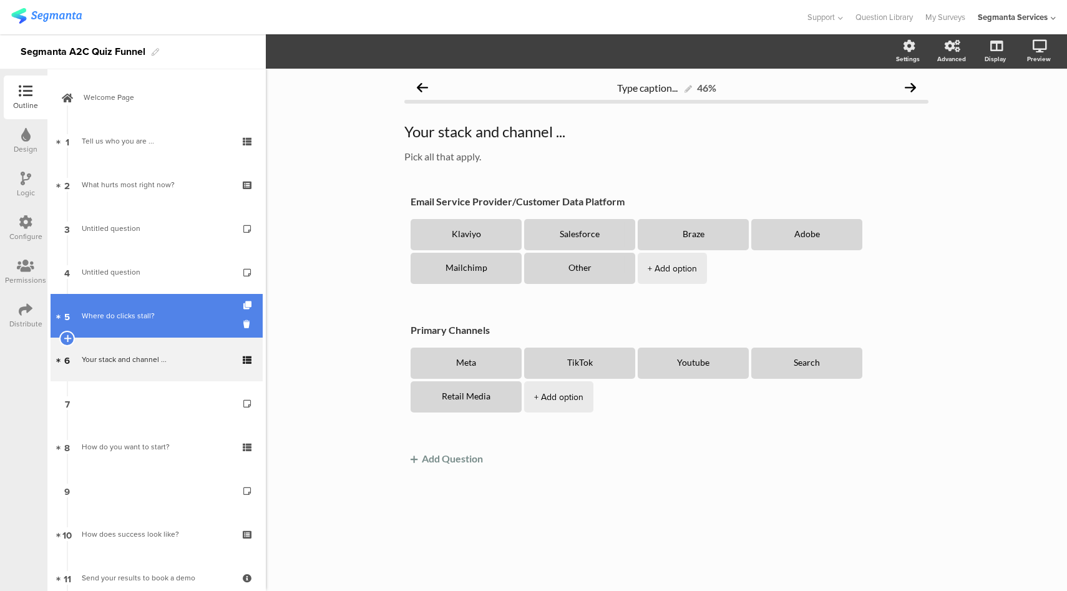
click at [158, 318] on div "Where do clicks stall?" at bounding box center [156, 315] width 149 height 12
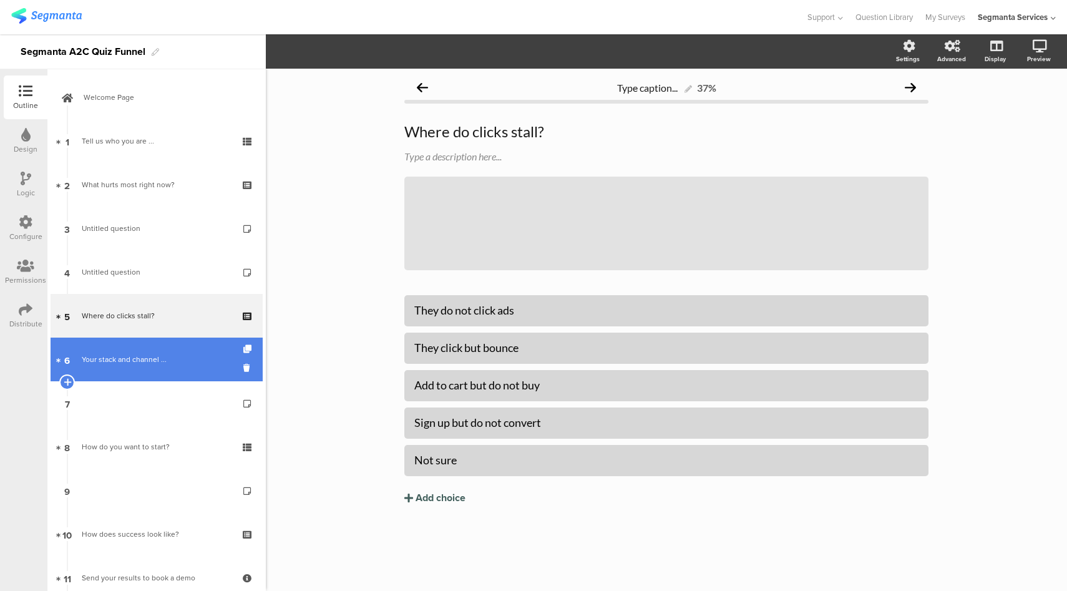
click at [157, 358] on div "Your stack and channel ..." at bounding box center [156, 359] width 149 height 12
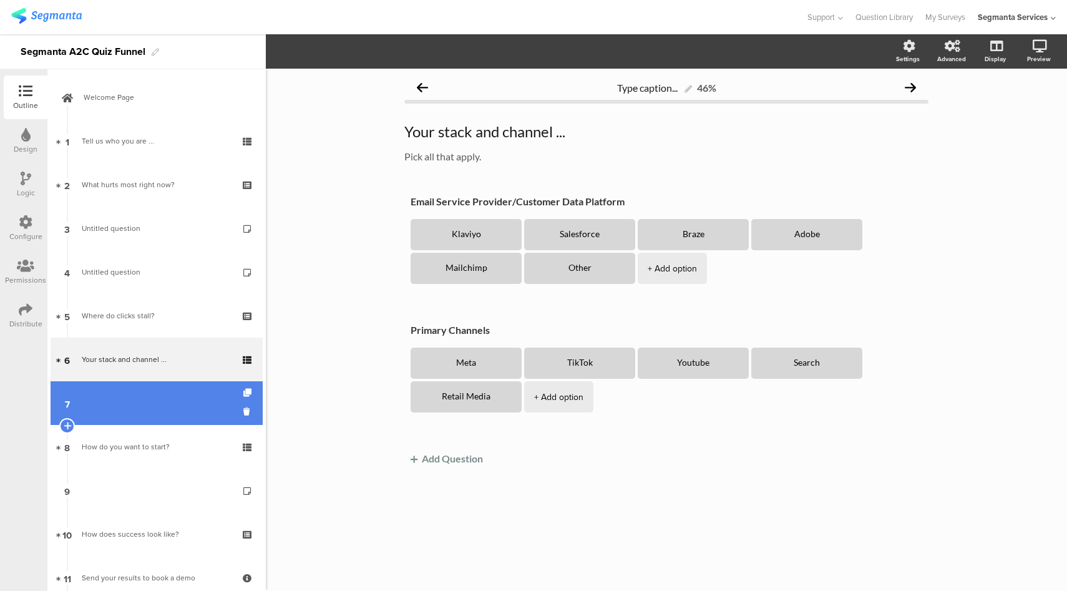
click at [132, 419] on link "7" at bounding box center [157, 403] width 212 height 44
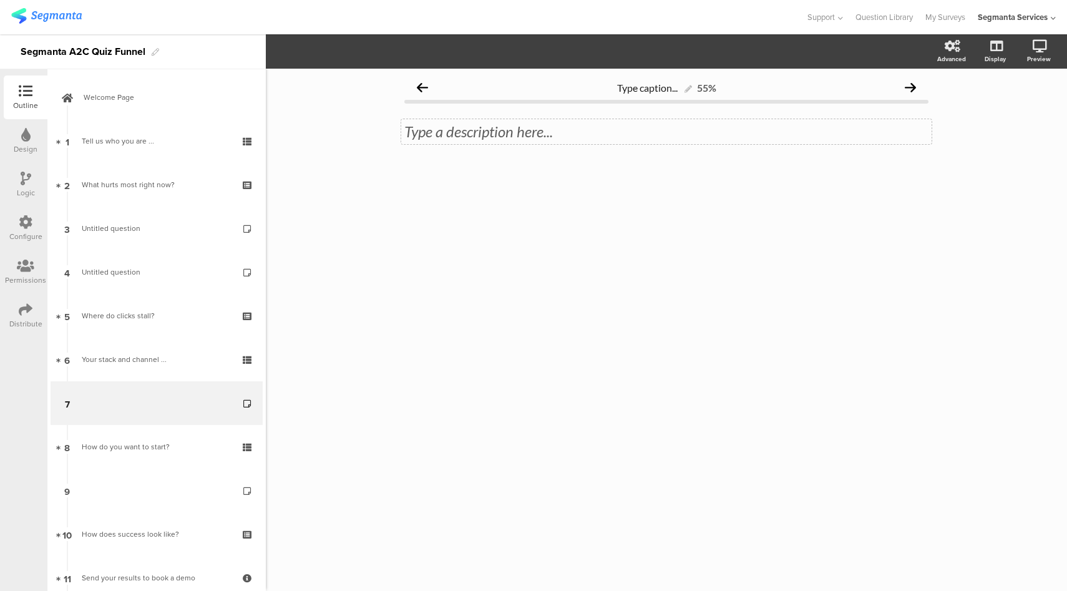
click at [446, 130] on div "Type a description here..." at bounding box center [666, 131] width 530 height 25
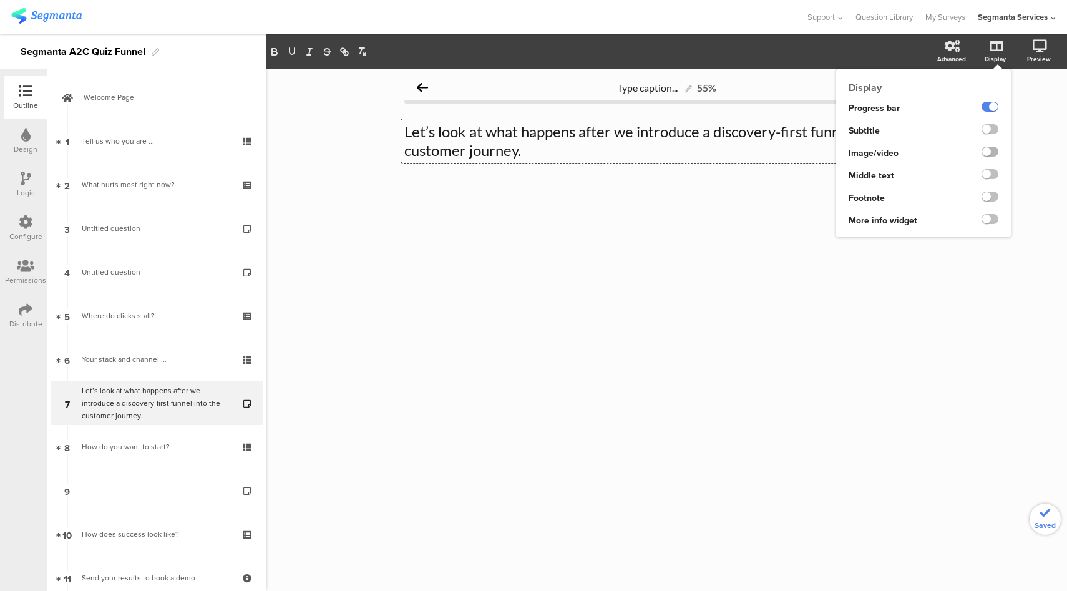
click at [988, 151] on label at bounding box center [989, 152] width 17 height 10
click at [0, 0] on input "checkbox" at bounding box center [0, 0] width 0 height 0
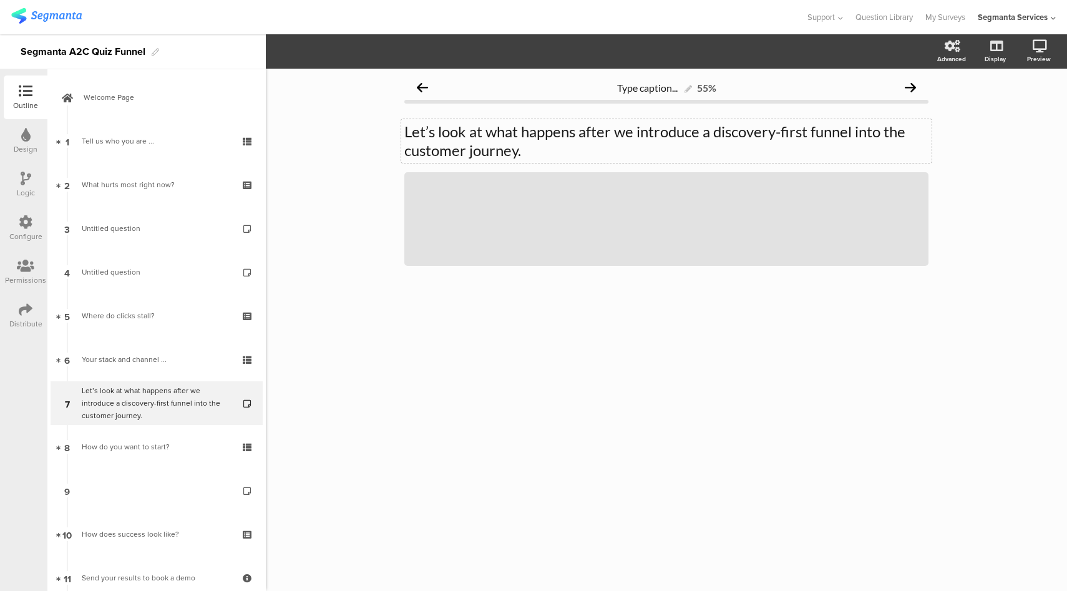
click at [19, 180] on div "Logic" at bounding box center [26, 185] width 44 height 44
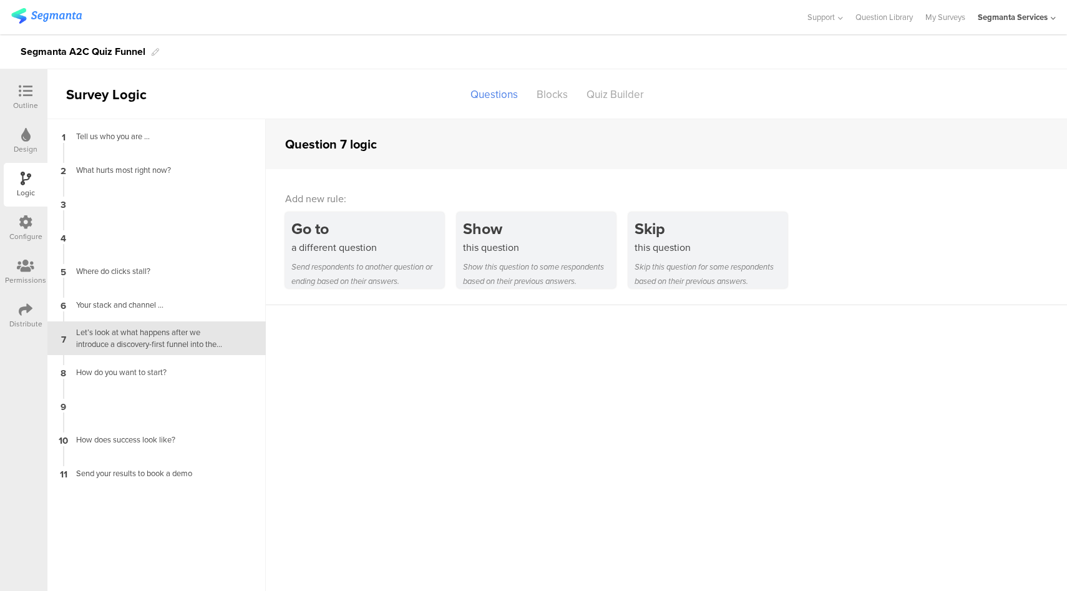
click at [21, 218] on icon at bounding box center [26, 222] width 14 height 14
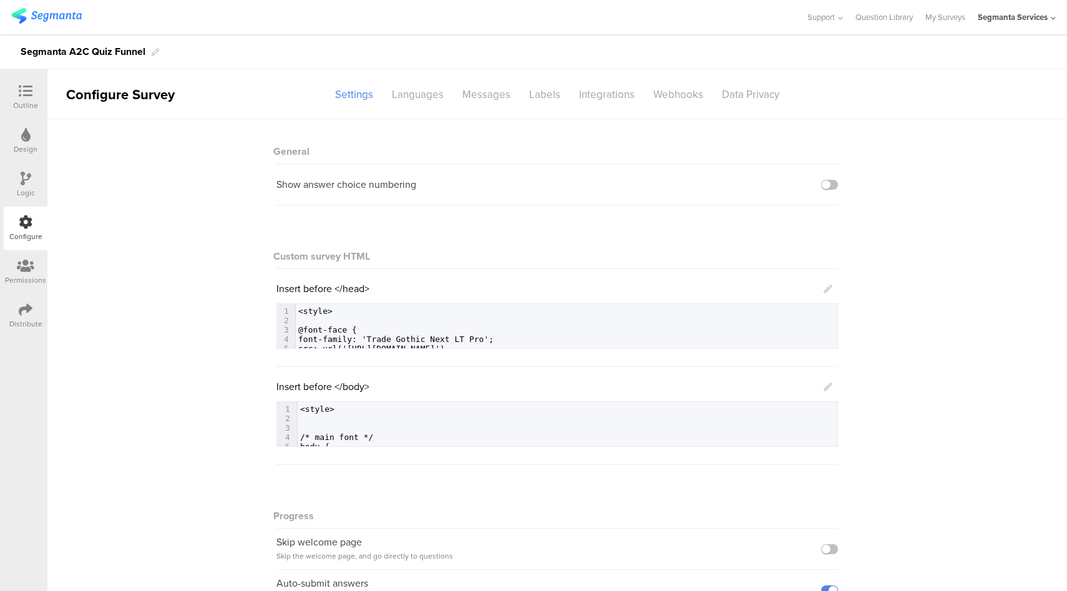
click at [22, 145] on div "Design" at bounding box center [26, 148] width 24 height 11
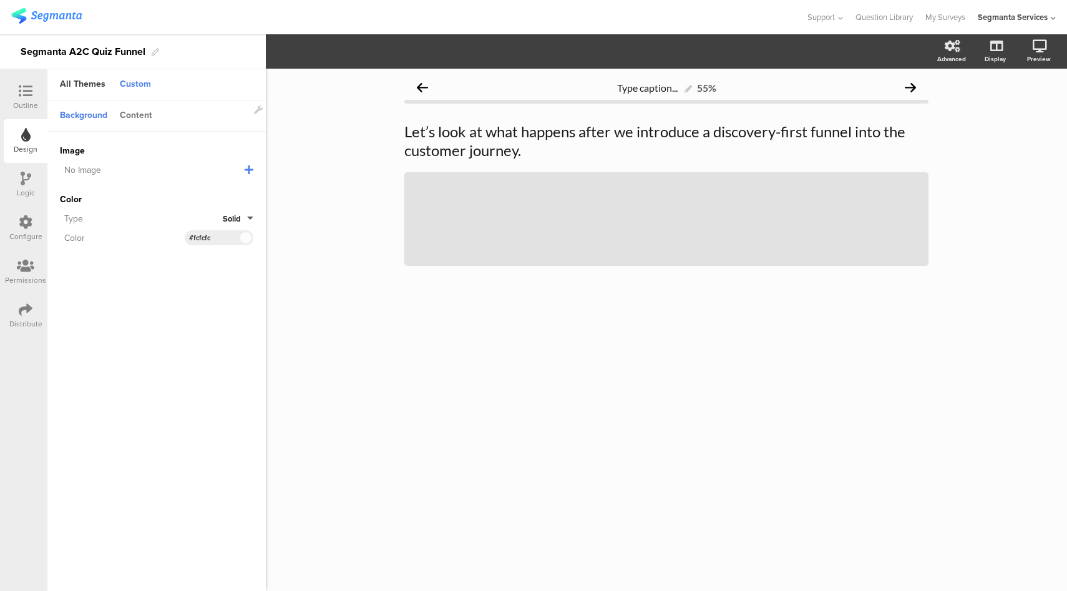
click at [132, 112] on div "Content" at bounding box center [136, 115] width 45 height 21
click at [228, 196] on div "#214340" at bounding box center [219, 191] width 69 height 15
click at [220, 191] on input "#214340" at bounding box center [207, 191] width 37 height 10
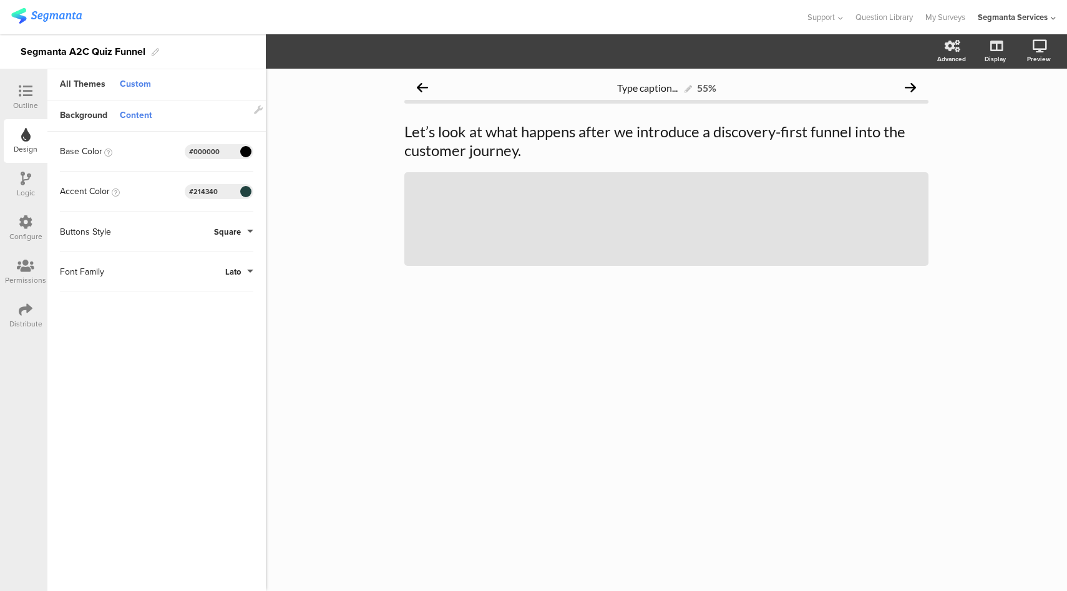
click at [18, 318] on div "Distribute" at bounding box center [25, 323] width 33 height 11
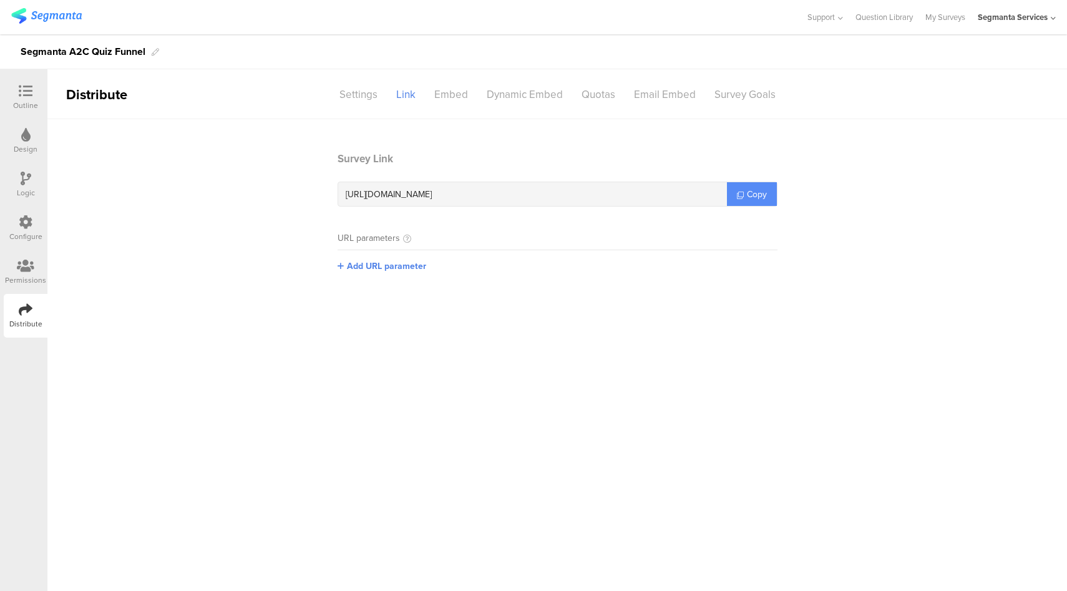
click at [750, 192] on span "Copy" at bounding box center [757, 194] width 20 height 13
click at [31, 96] on icon at bounding box center [26, 91] width 14 height 14
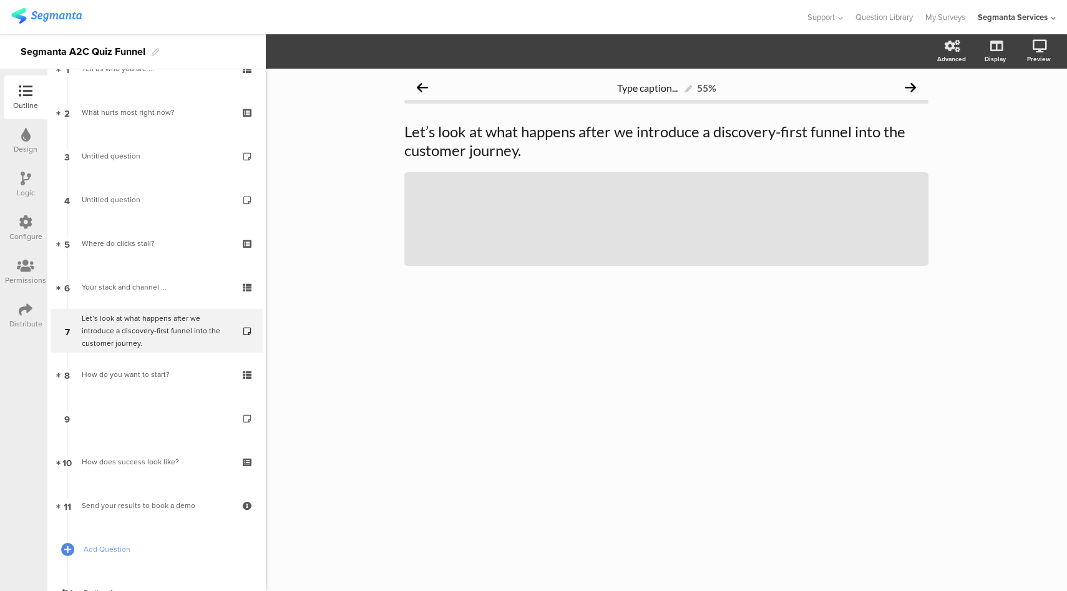
scroll to position [73, 0]
click at [637, 223] on icon at bounding box center [635, 219] width 42 height 42
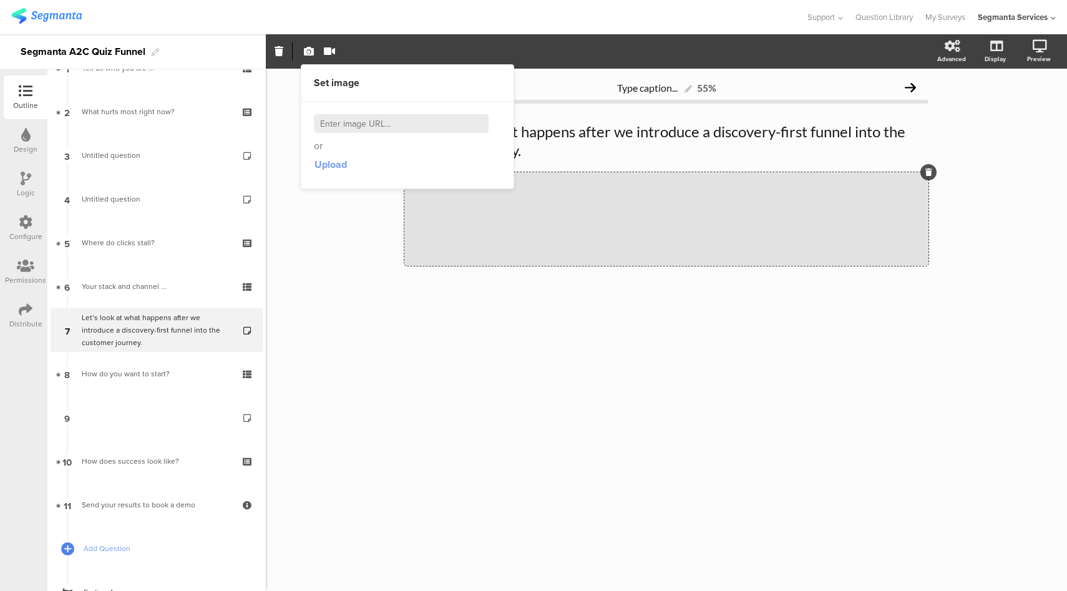
click at [326, 167] on span "Upload" at bounding box center [330, 164] width 32 height 14
click at [327, 167] on span "Upload" at bounding box center [330, 164] width 32 height 14
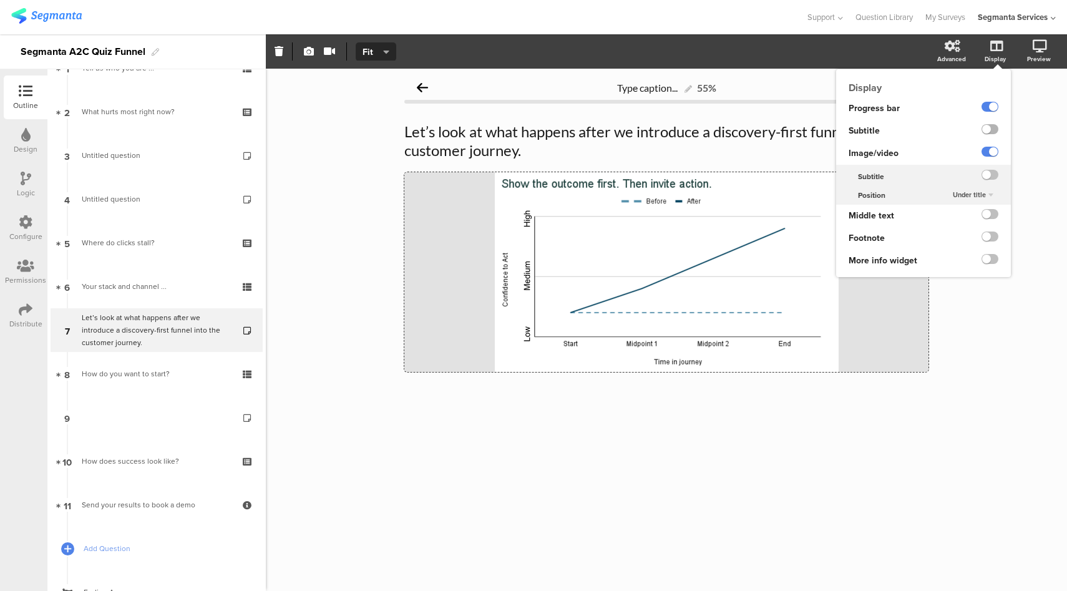
click at [991, 130] on label at bounding box center [989, 129] width 17 height 10
click at [0, 0] on input "checkbox" at bounding box center [0, 0] width 0 height 0
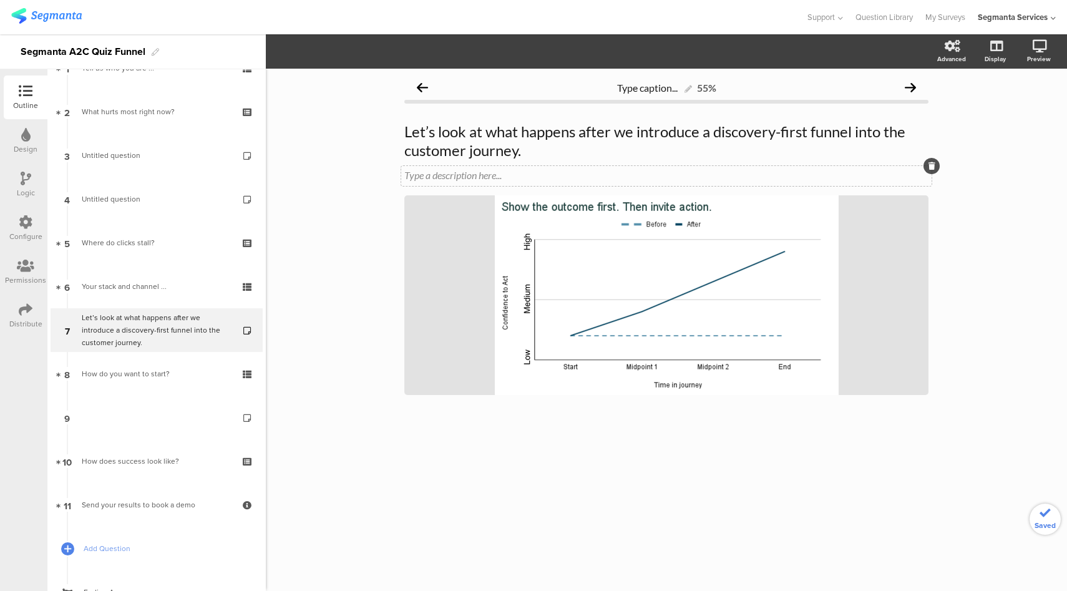
click at [853, 180] on div "Type a description here..." at bounding box center [666, 176] width 530 height 20
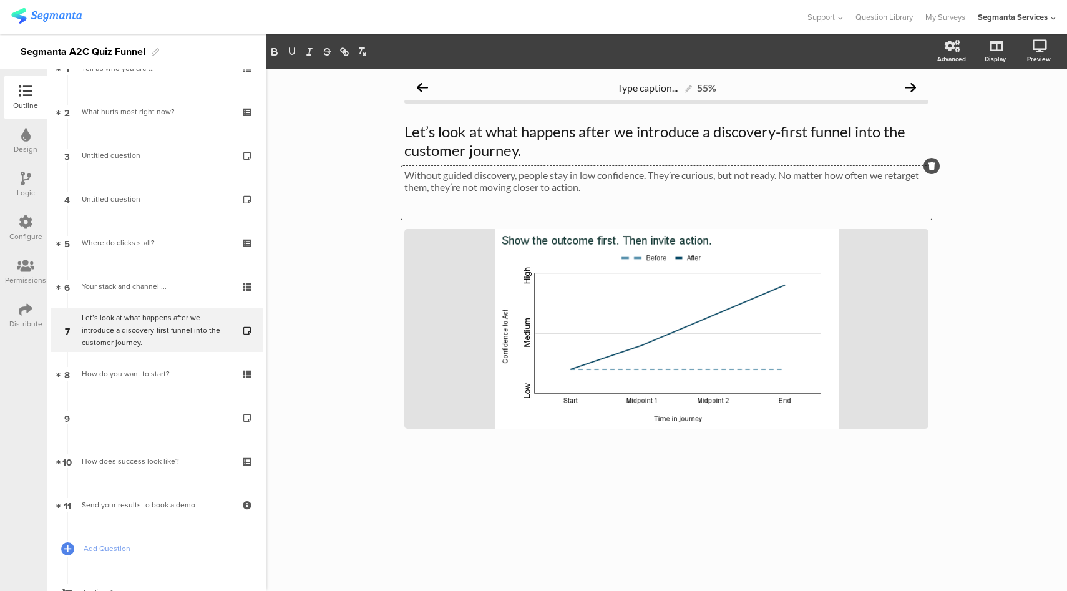
paste div
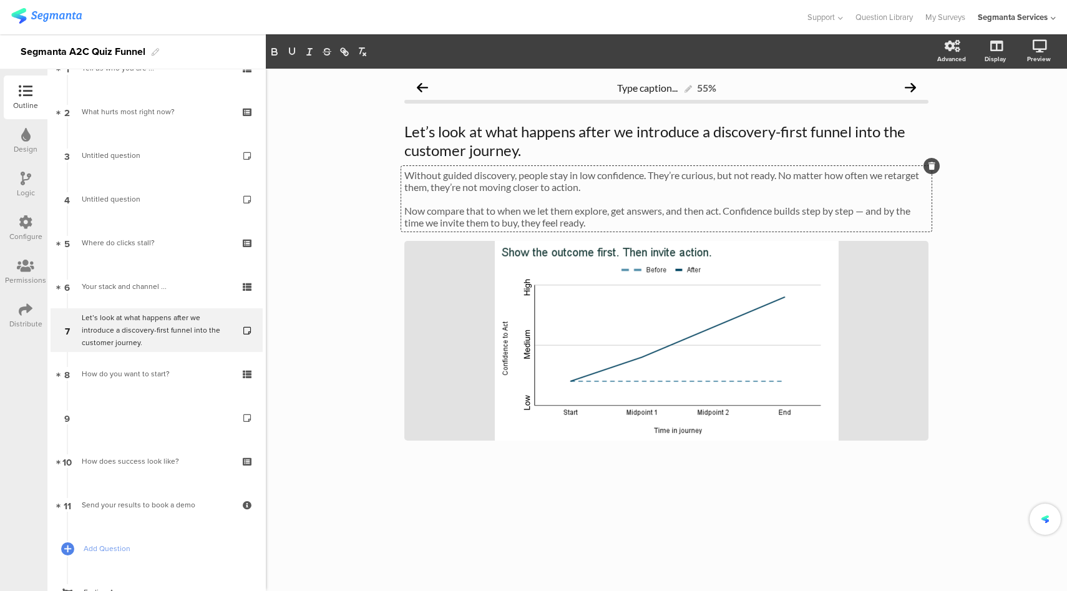
click at [518, 224] on p "Now compare that to when we let them explore, get answers, and then act. Confid…" at bounding box center [666, 217] width 524 height 24
click at [511, 224] on p "Now compare that to when we let them explore, get answers, and then act. Confid…" at bounding box center [666, 217] width 524 height 24
click at [971, 283] on div "Type caption... 55% Let’s look at what happens after we introduce a discovery-f…" at bounding box center [666, 330] width 801 height 522
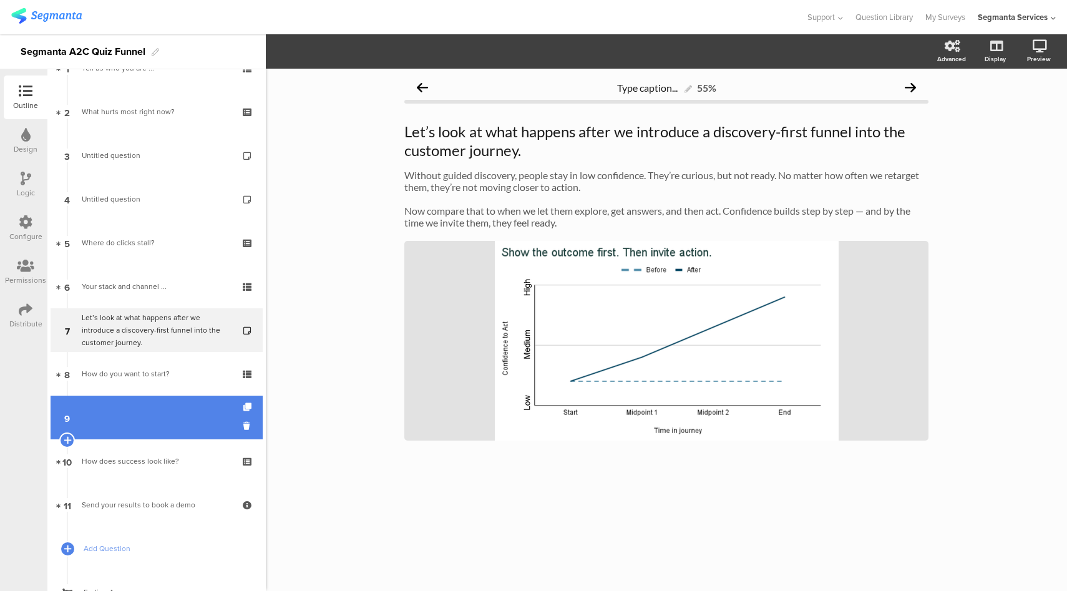
click at [157, 412] on link "9" at bounding box center [157, 417] width 212 height 44
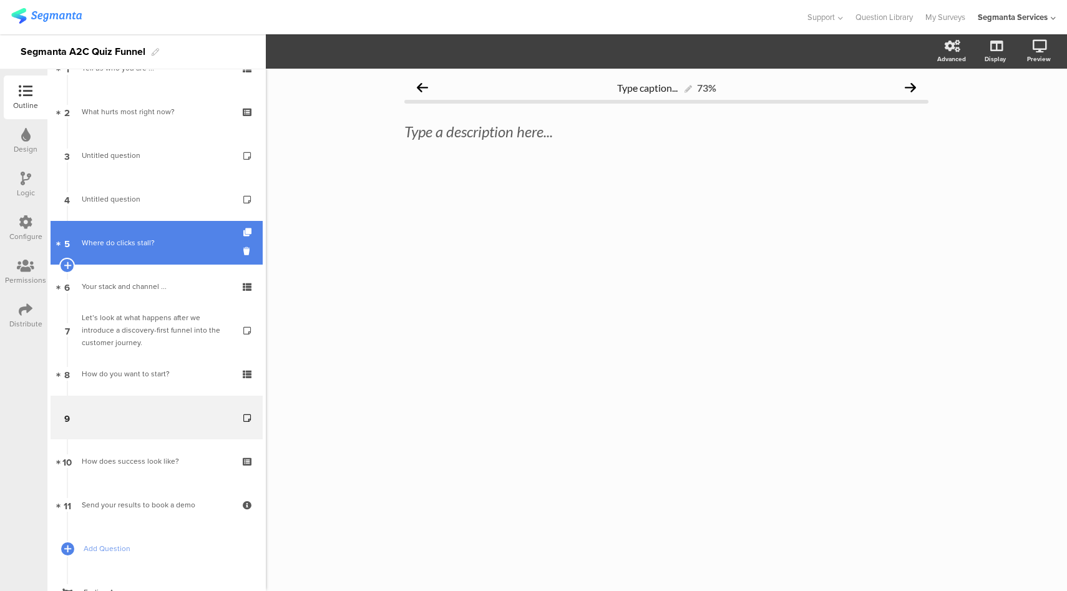
click at [147, 244] on div "Where do clicks stall?" at bounding box center [156, 242] width 149 height 12
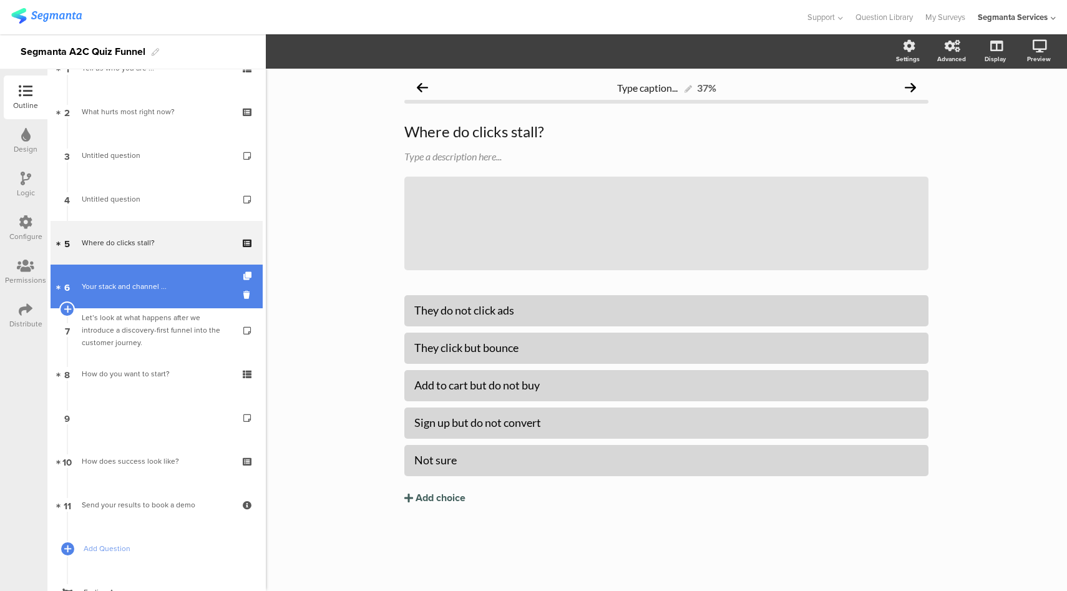
click at [154, 300] on link "6 Your stack and channel ..." at bounding box center [157, 286] width 212 height 44
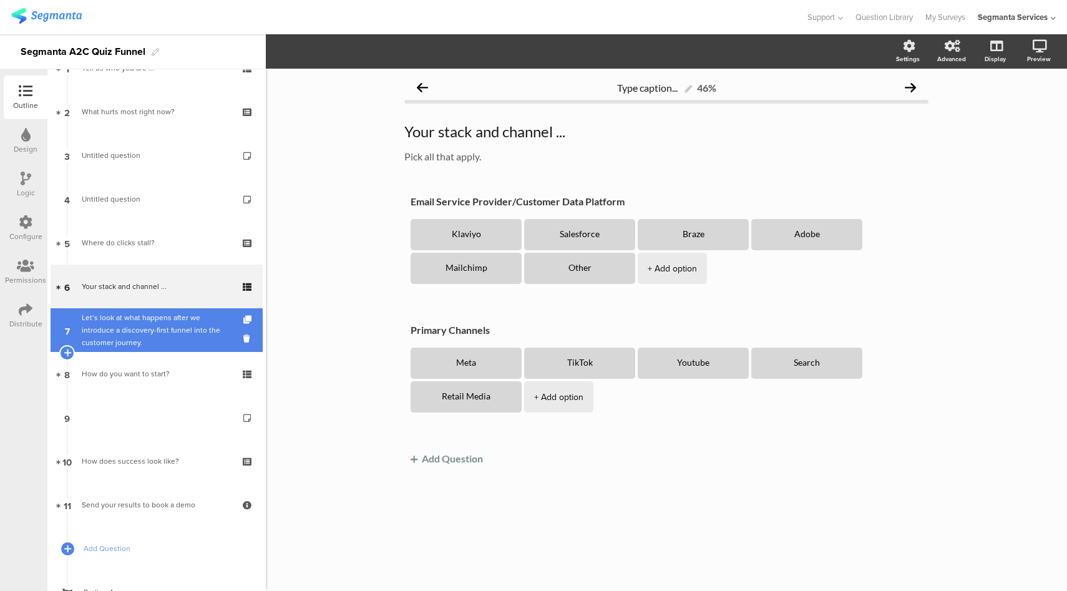
click at [155, 339] on div "Let’s look at what happens after we introduce a discovery-first funnel into the…" at bounding box center [156, 329] width 149 height 37
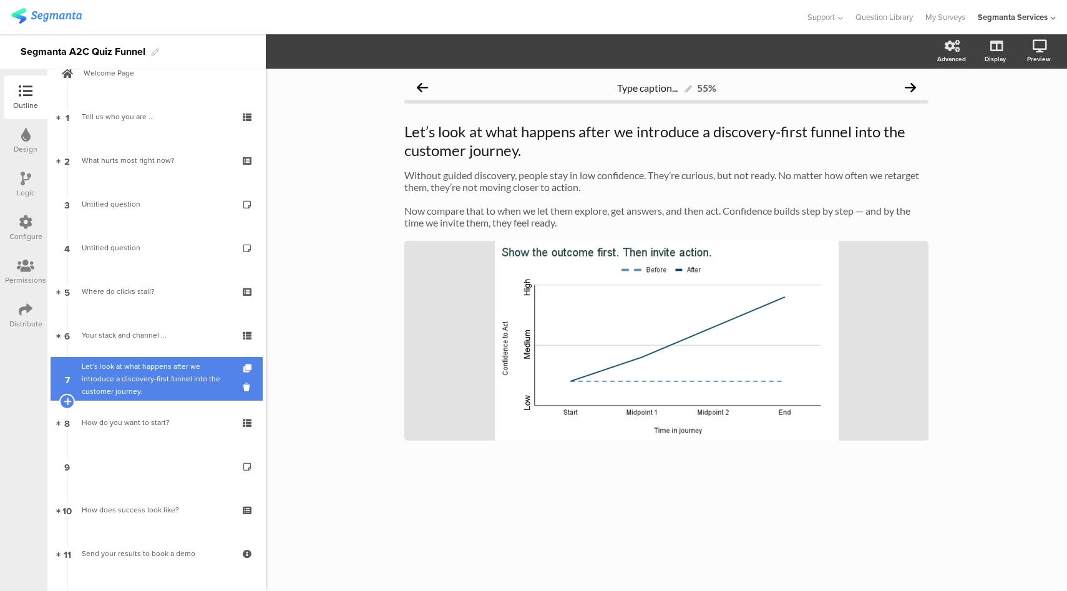
scroll to position [23, 0]
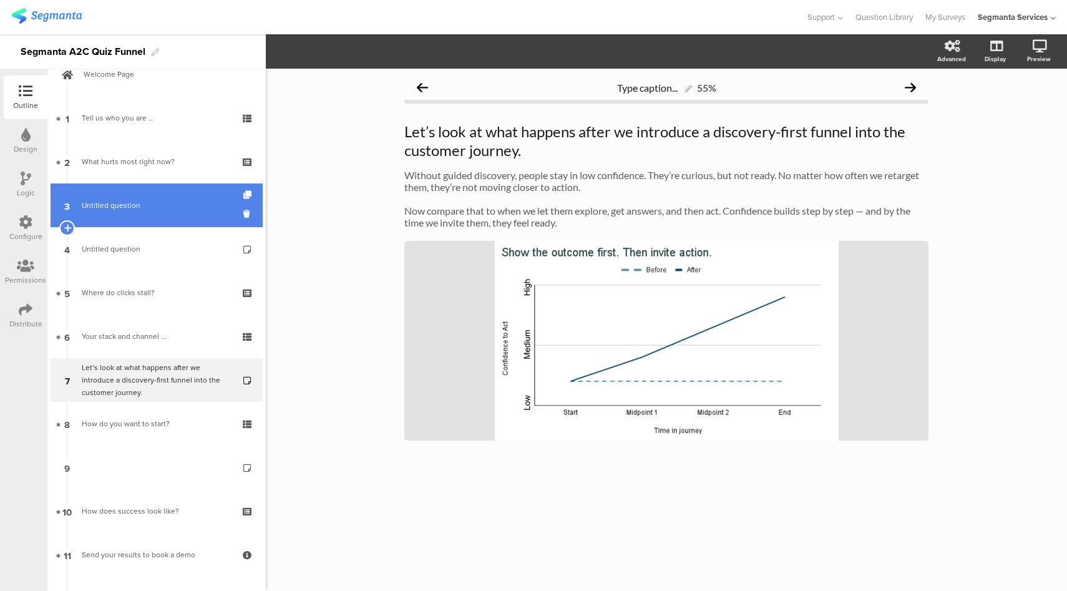
click at [168, 201] on span "Untitled question" at bounding box center [156, 205] width 149 height 12
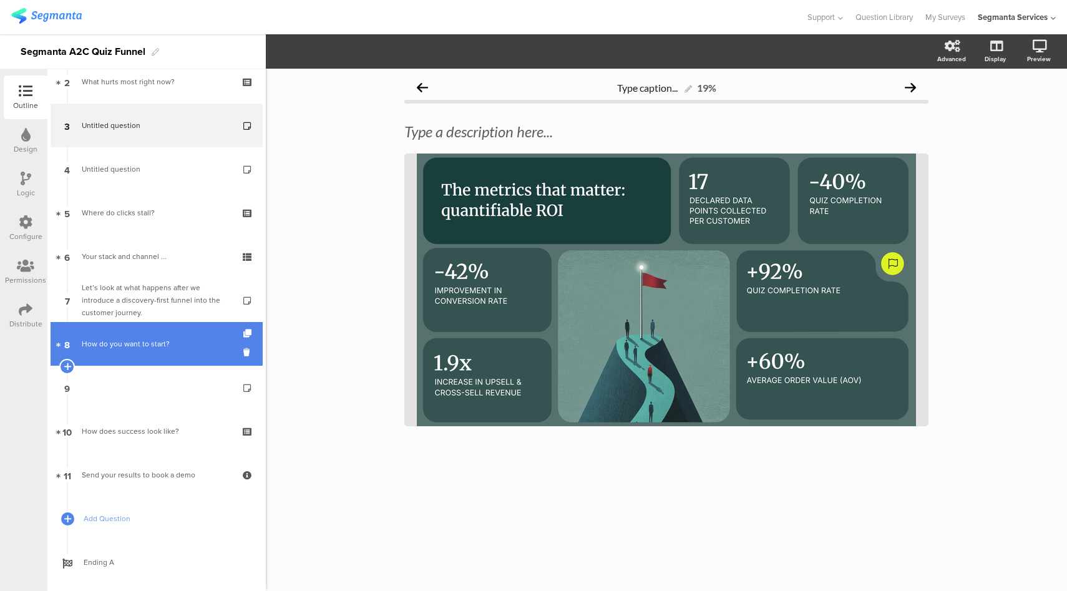
scroll to position [105, 0]
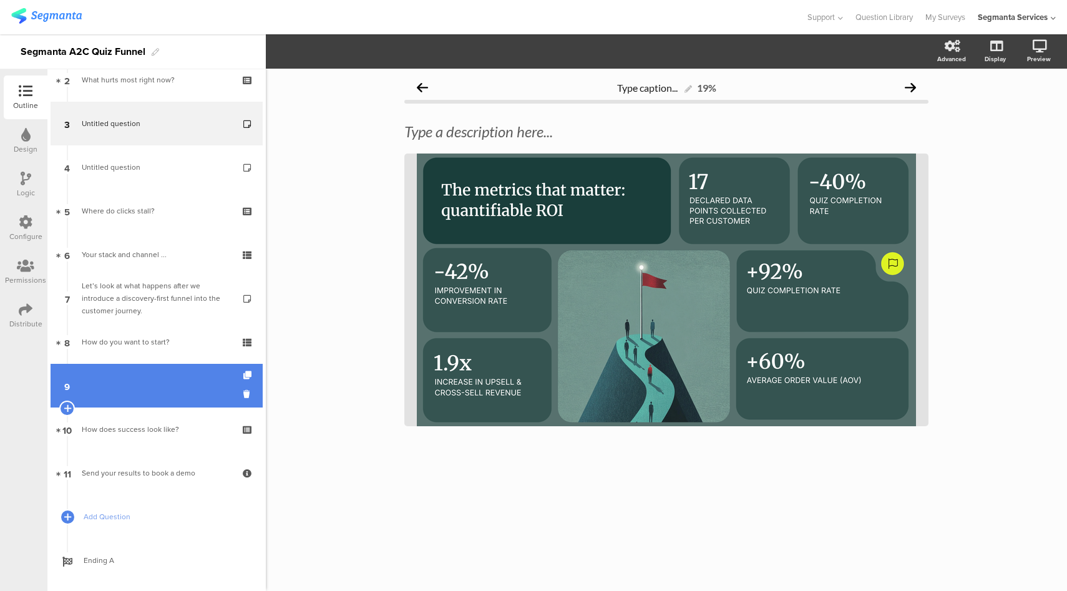
click at [178, 395] on link "9" at bounding box center [157, 386] width 212 height 44
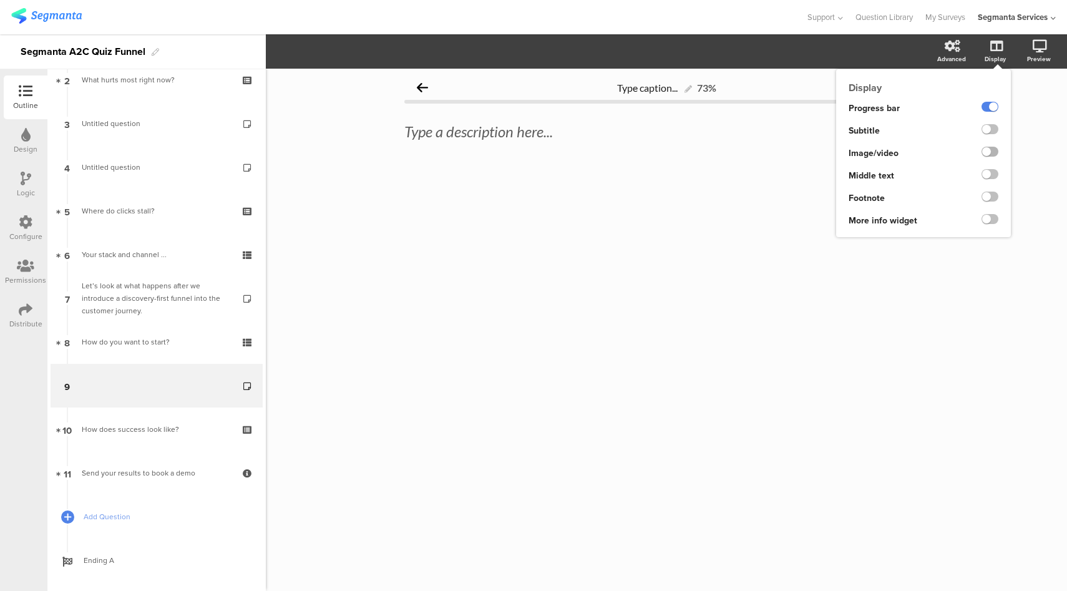
click at [989, 152] on label at bounding box center [989, 152] width 17 height 10
click at [0, 0] on input "checkbox" at bounding box center [0, 0] width 0 height 0
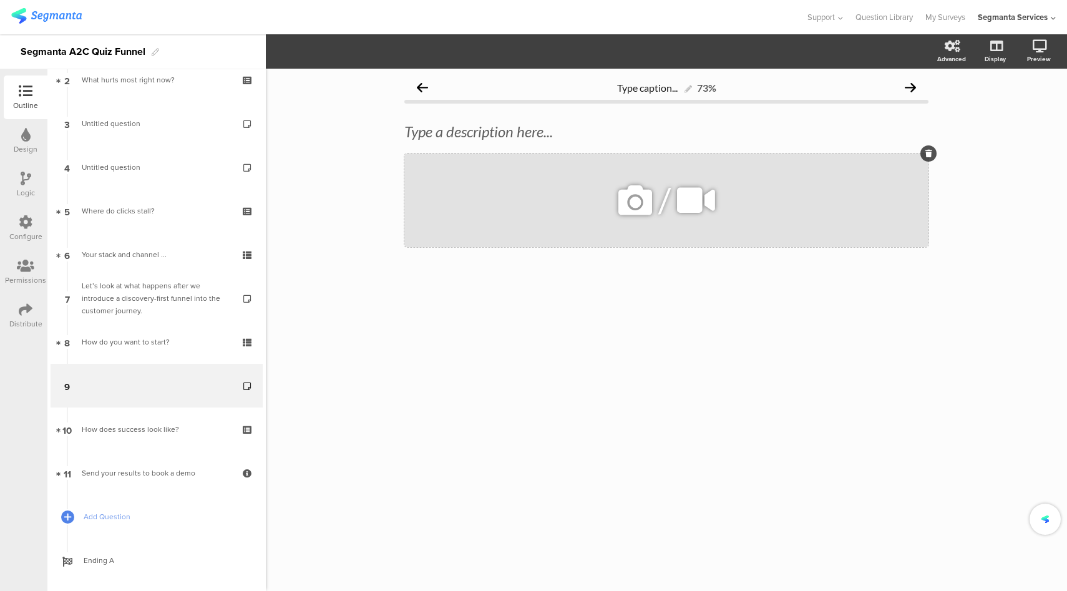
click at [643, 192] on icon at bounding box center [635, 200] width 42 height 42
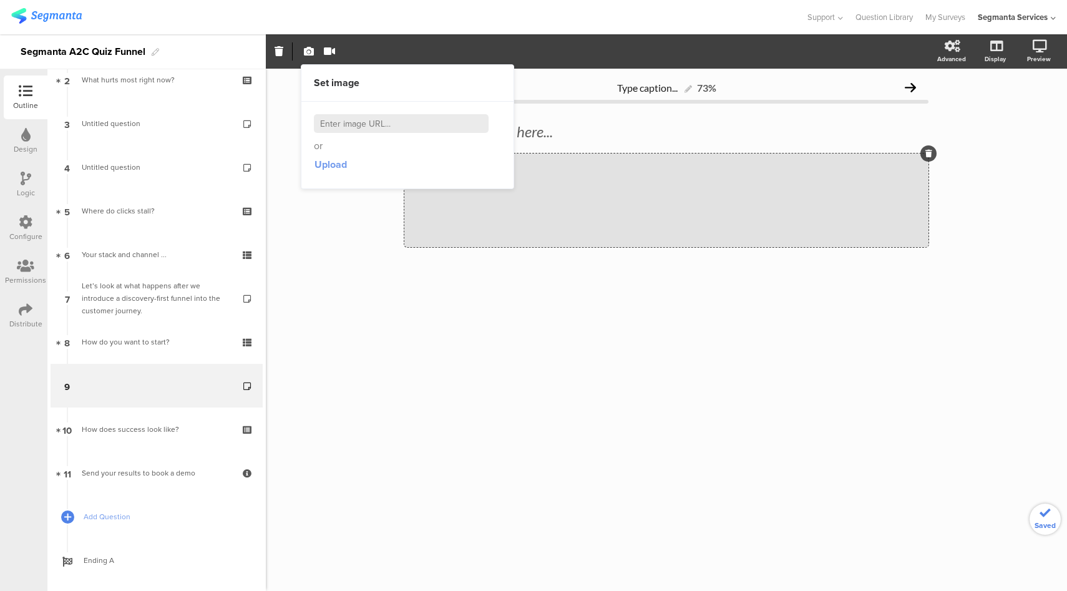
click at [331, 160] on span "Upload" at bounding box center [330, 164] width 32 height 14
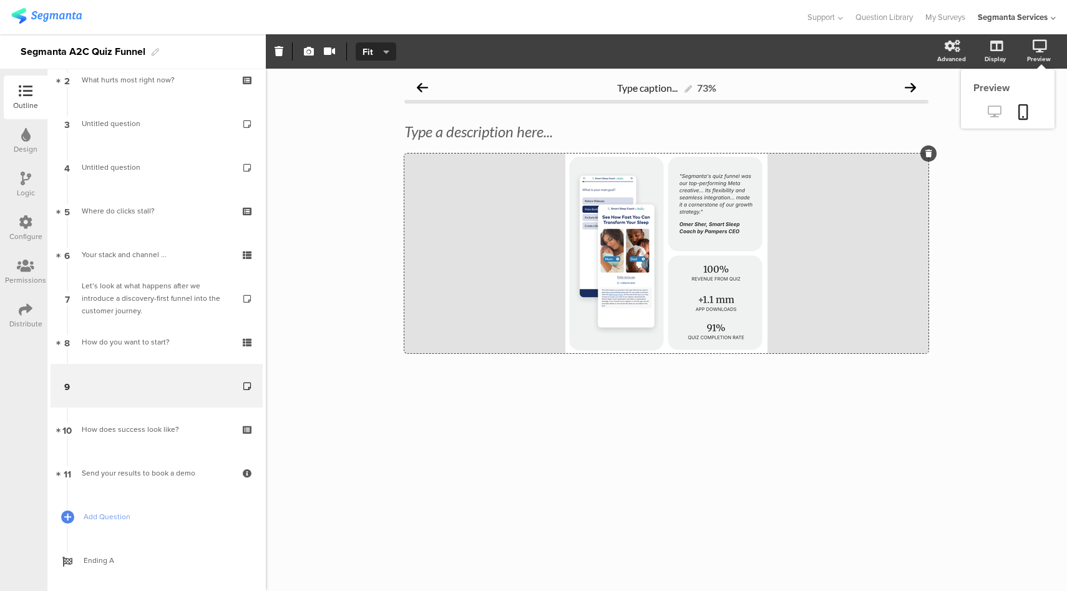
click at [992, 110] on icon at bounding box center [993, 111] width 13 height 12
click at [550, 248] on div "/" at bounding box center [666, 253] width 524 height 200
click at [375, 56] on span "Fit" at bounding box center [373, 52] width 23 height 13
click at [384, 115] on div "Fill" at bounding box center [376, 112] width 62 height 31
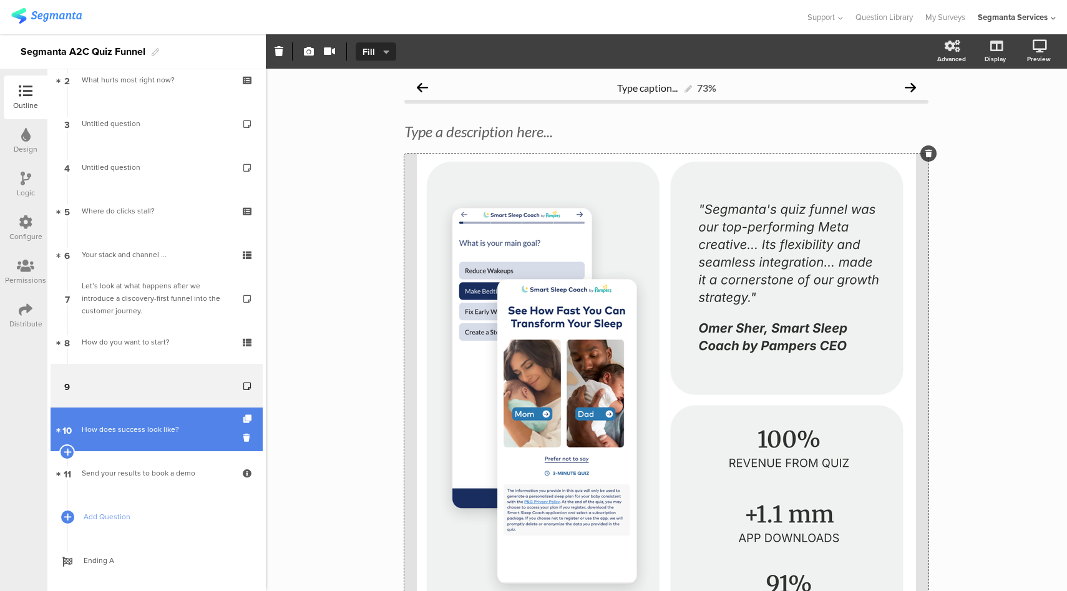
click at [140, 413] on link "10 How does success look like?" at bounding box center [157, 429] width 212 height 44
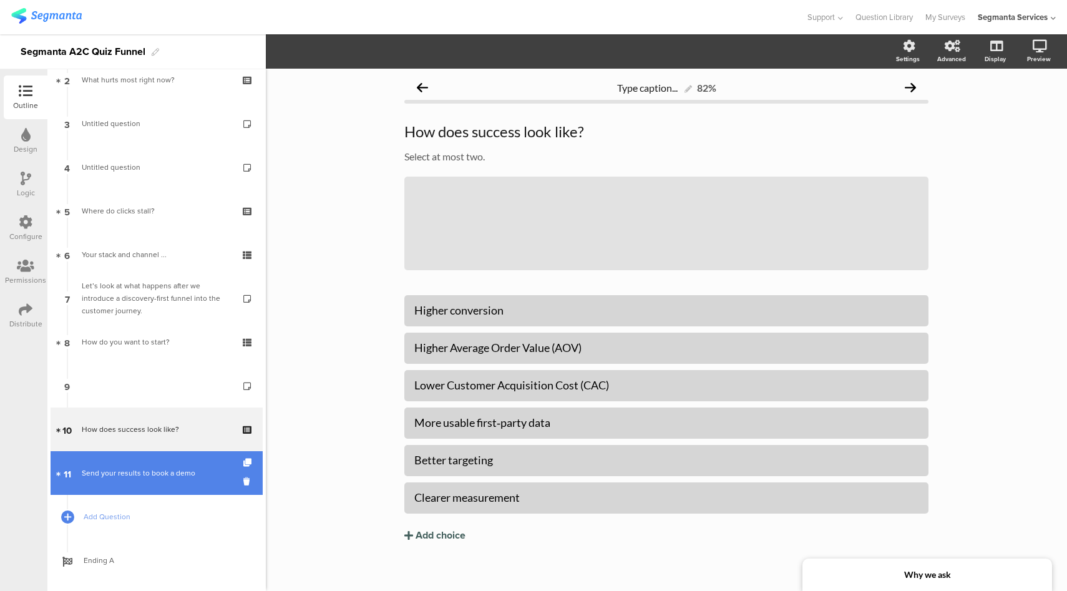
click at [137, 456] on link "11 Send your results to book a demo" at bounding box center [157, 473] width 212 height 44
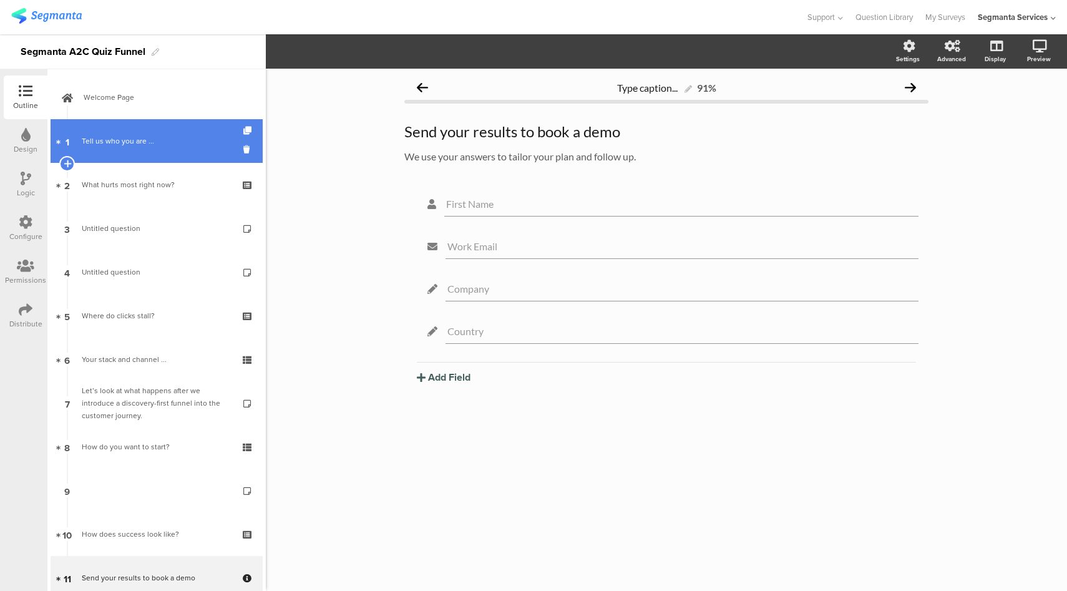
click at [138, 149] on link "1 Tell us who you are ..." at bounding box center [157, 141] width 212 height 44
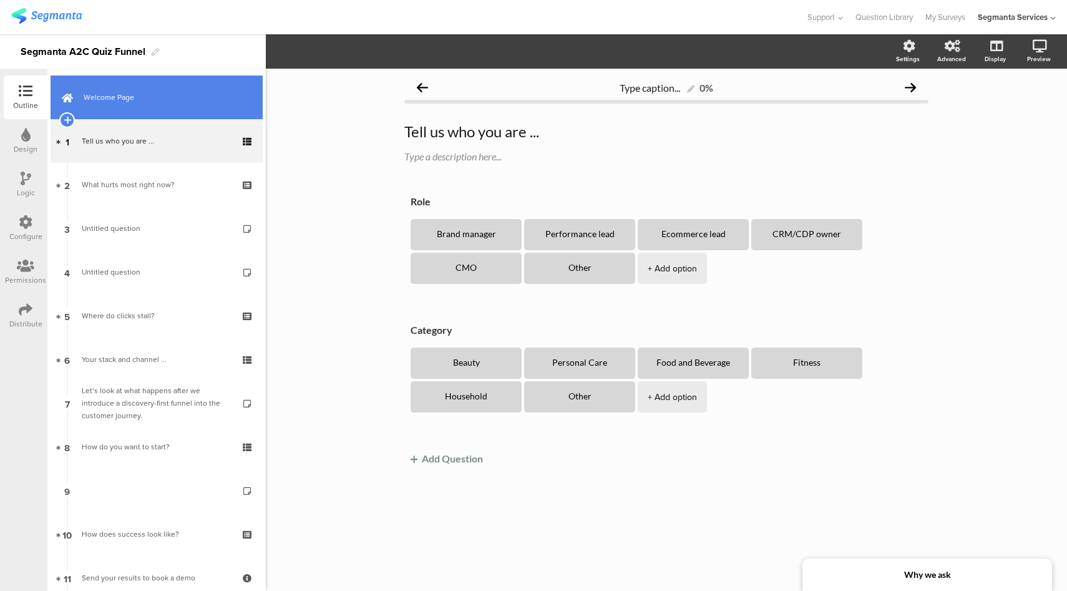
click at [143, 99] on span "Welcome Page" at bounding box center [164, 97] width 160 height 12
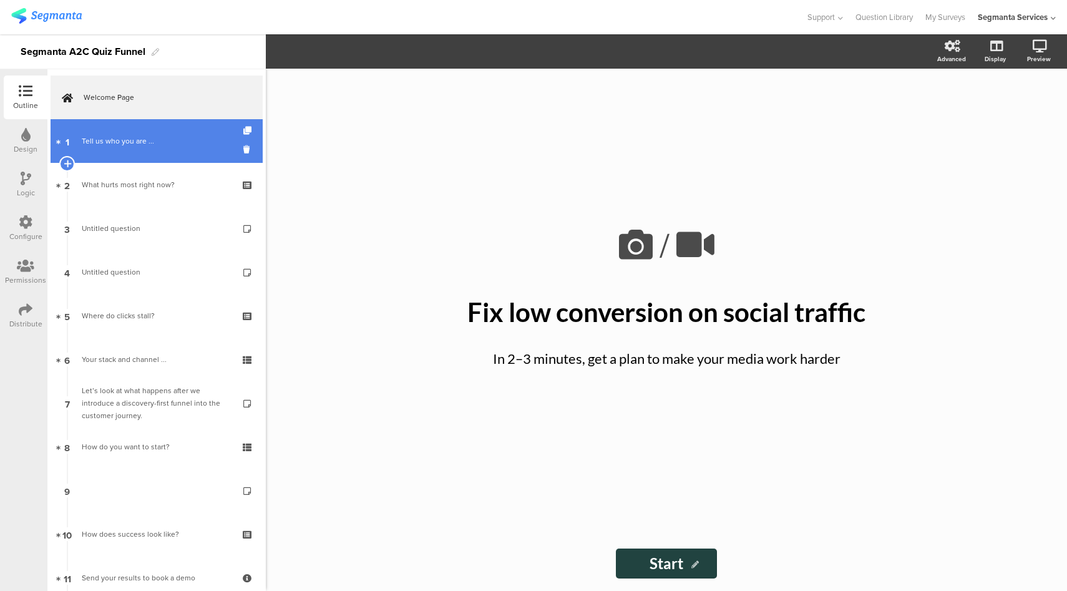
click at [151, 155] on link "1 Tell us who you are ..." at bounding box center [157, 141] width 212 height 44
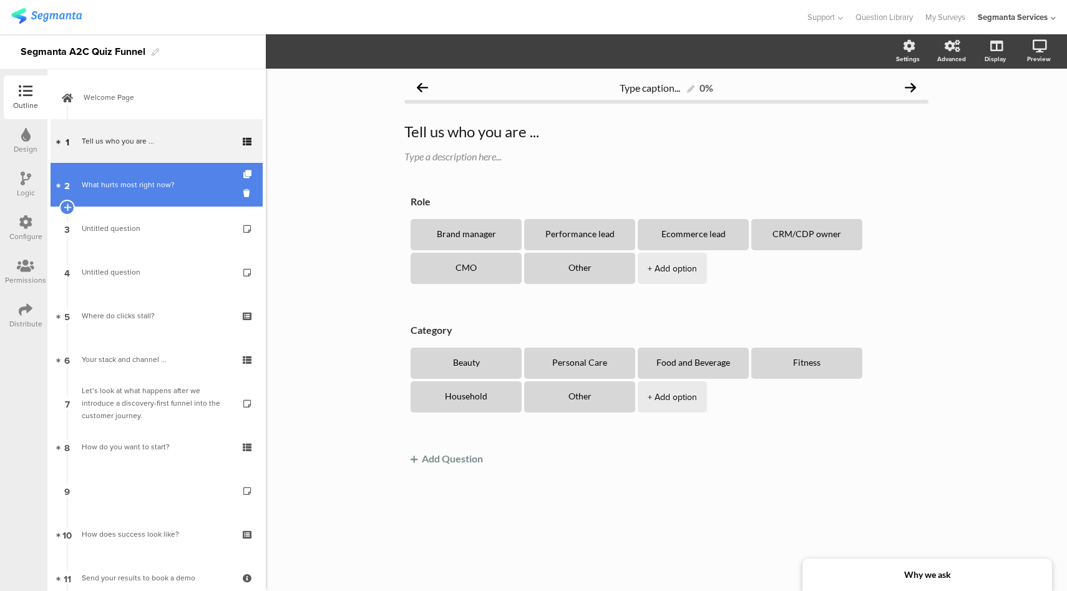
click at [150, 195] on link "2 What hurts most right now?" at bounding box center [157, 185] width 212 height 44
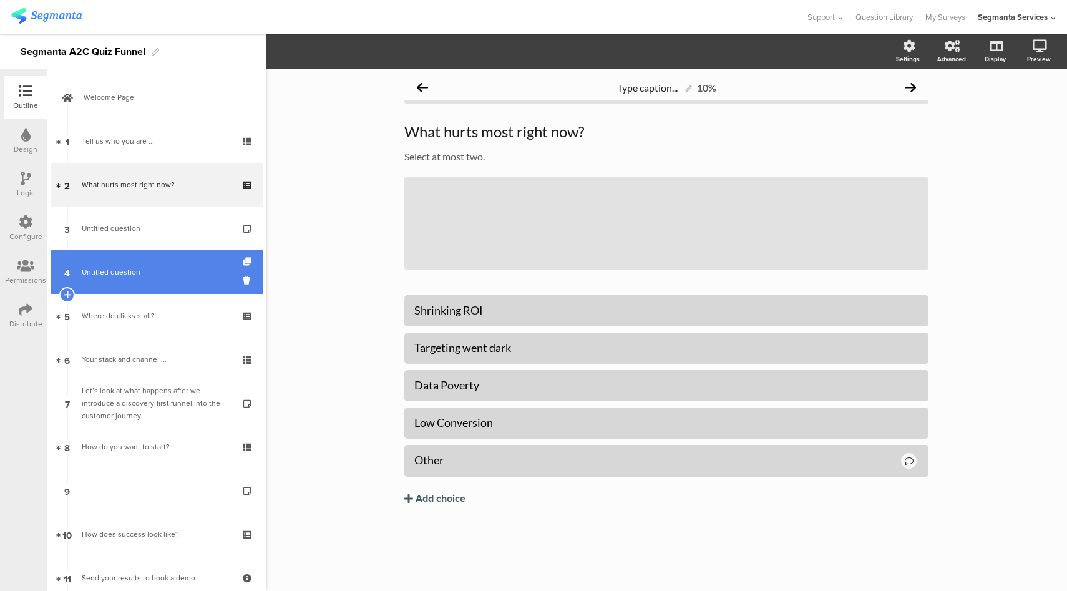
click at [148, 270] on span "Untitled question" at bounding box center [156, 272] width 149 height 12
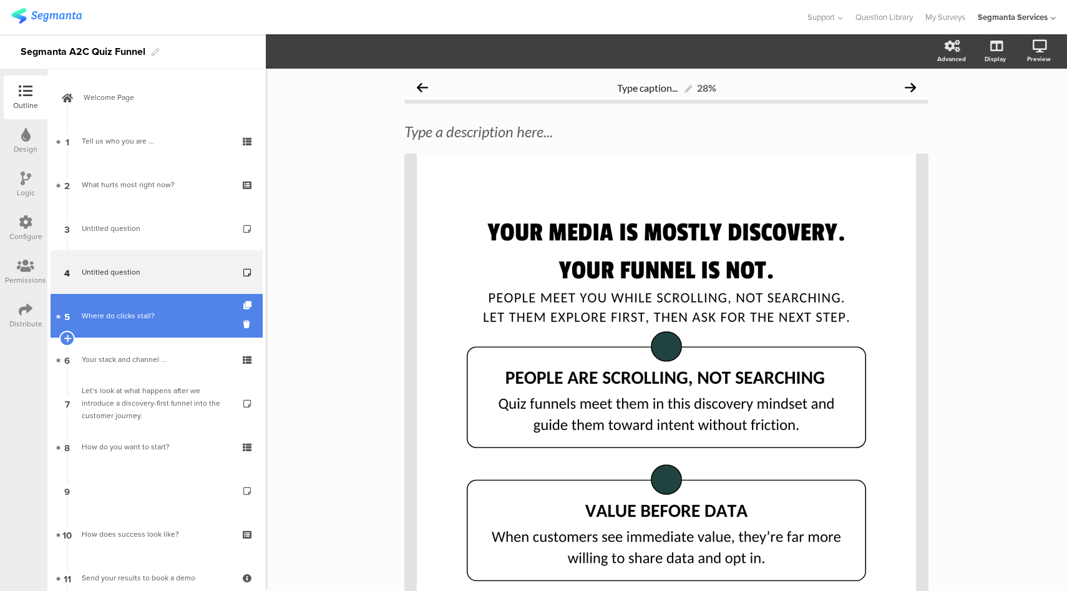
click at [154, 312] on div "Where do clicks stall?" at bounding box center [156, 315] width 149 height 12
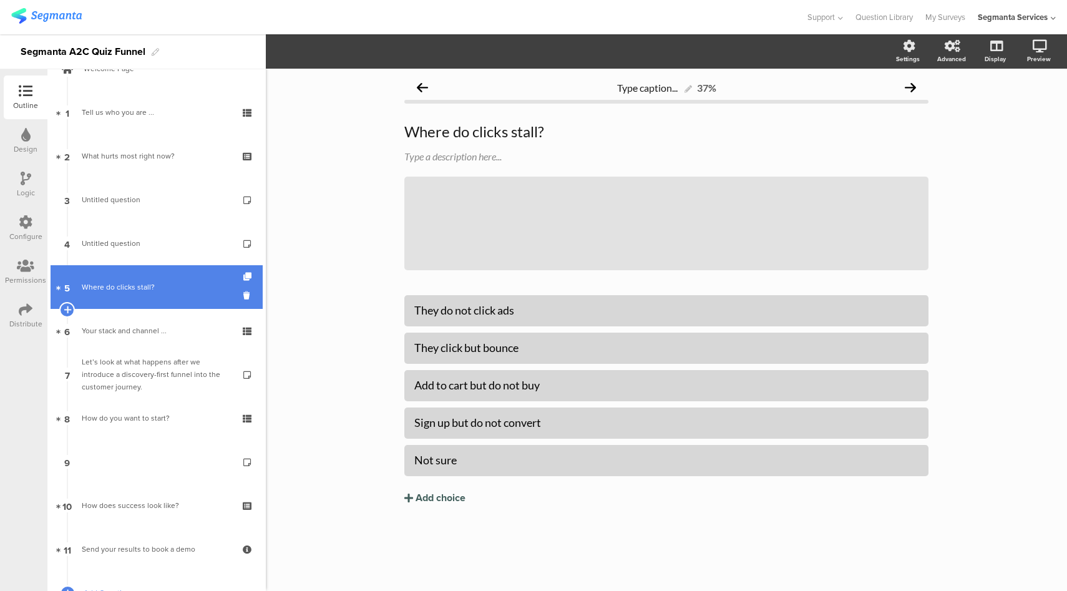
scroll to position [124, 0]
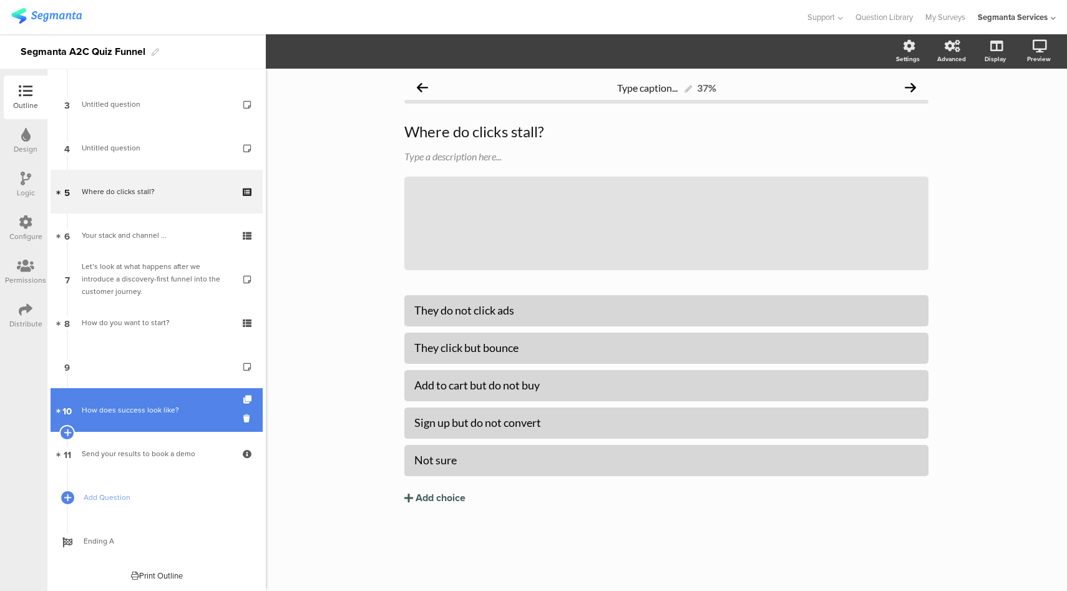
click at [131, 422] on link "10 How does success look like?" at bounding box center [157, 410] width 212 height 44
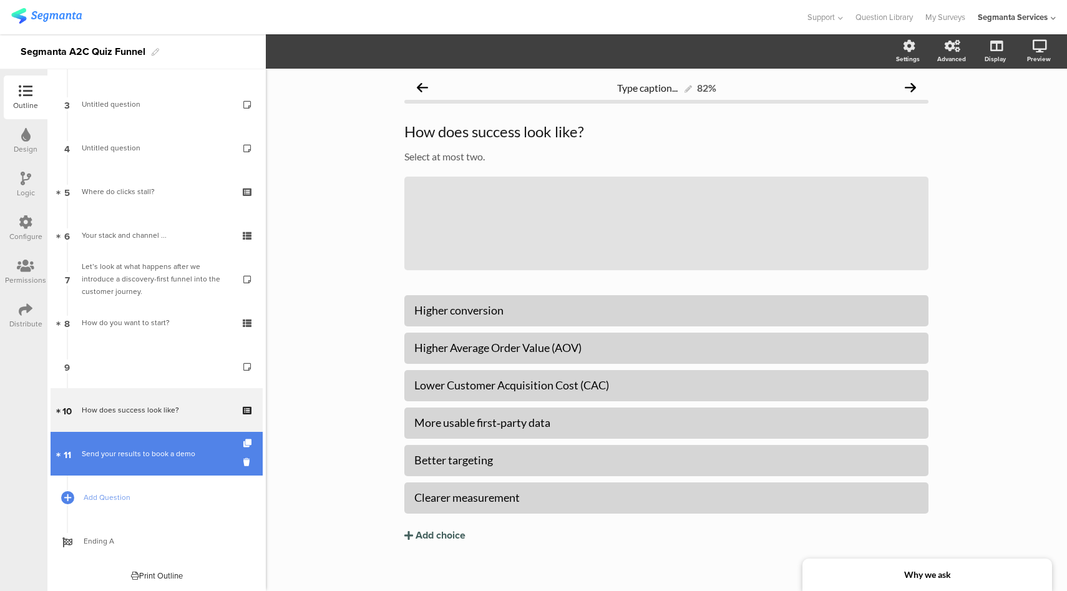
click at [139, 453] on div "Send your results to book a demo" at bounding box center [156, 453] width 149 height 12
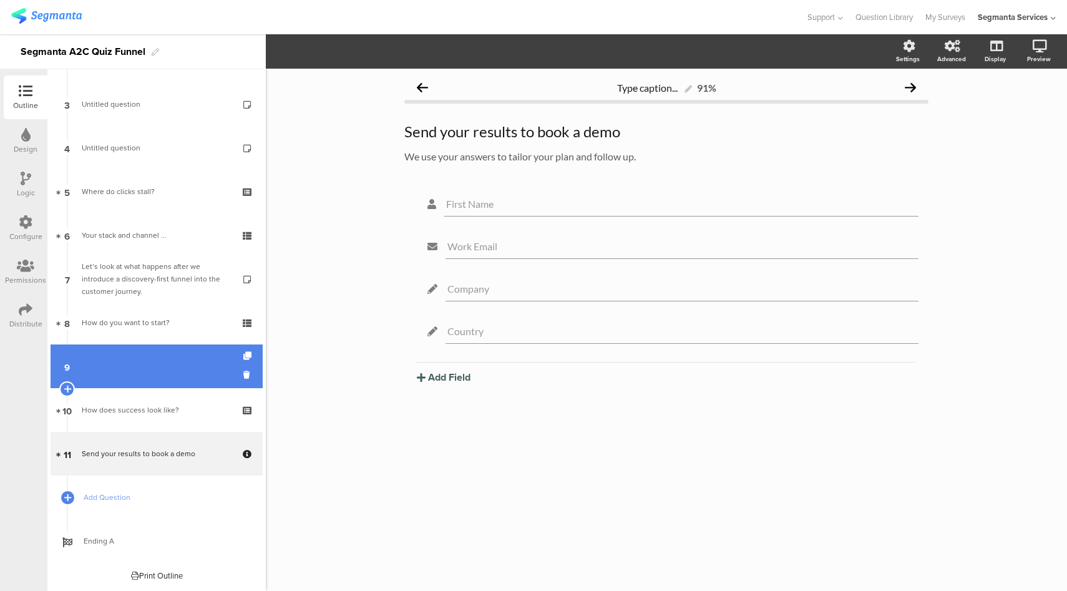
click at [157, 375] on link "9" at bounding box center [157, 366] width 212 height 44
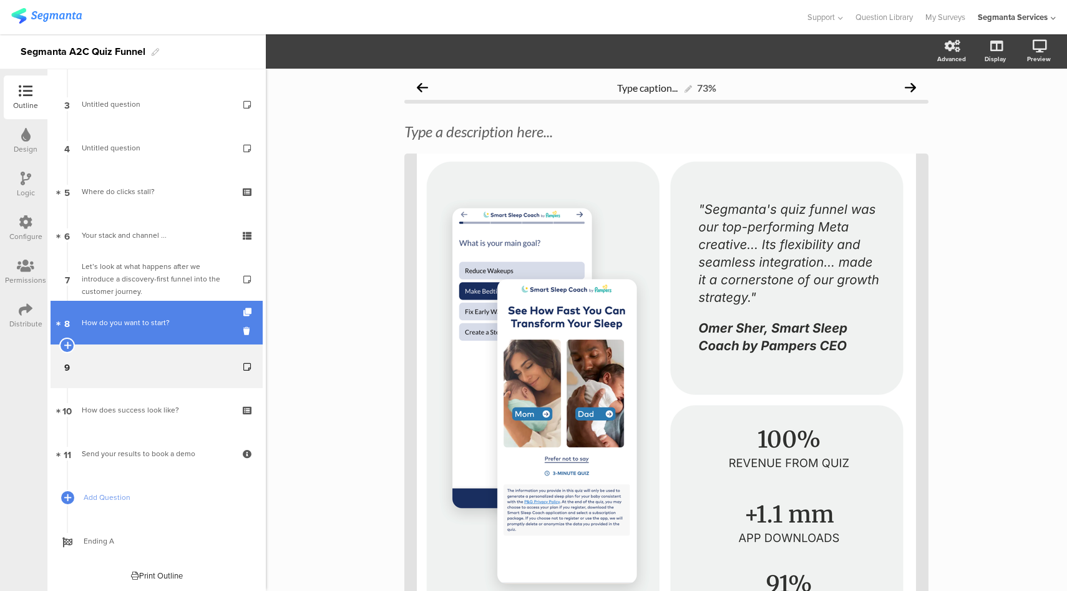
click at [192, 327] on div "How do you want to start?" at bounding box center [156, 322] width 149 height 12
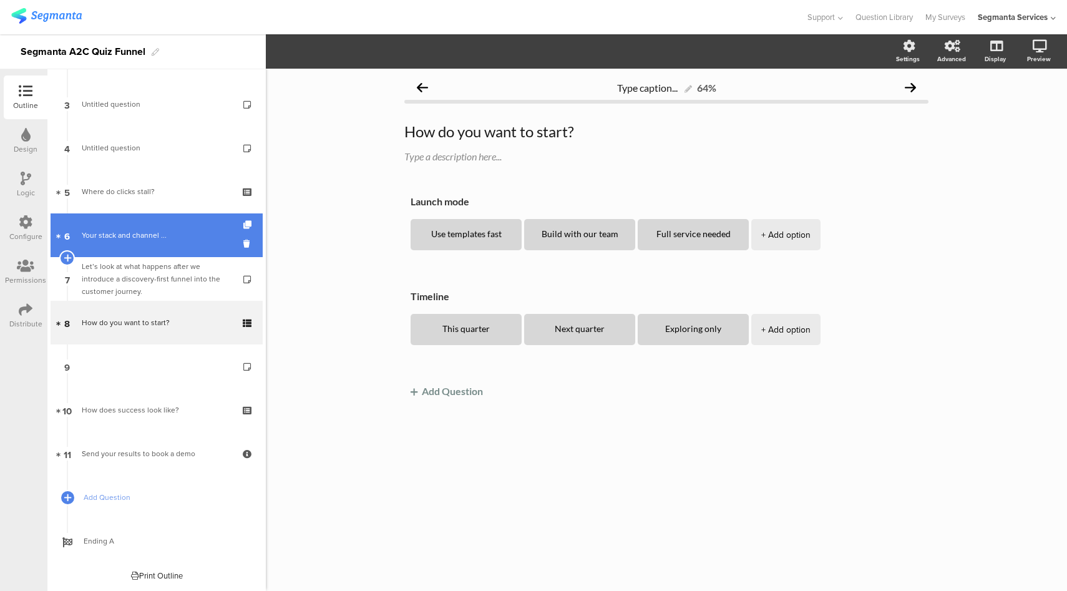
click at [179, 234] on div "Your stack and channel ..." at bounding box center [156, 235] width 149 height 12
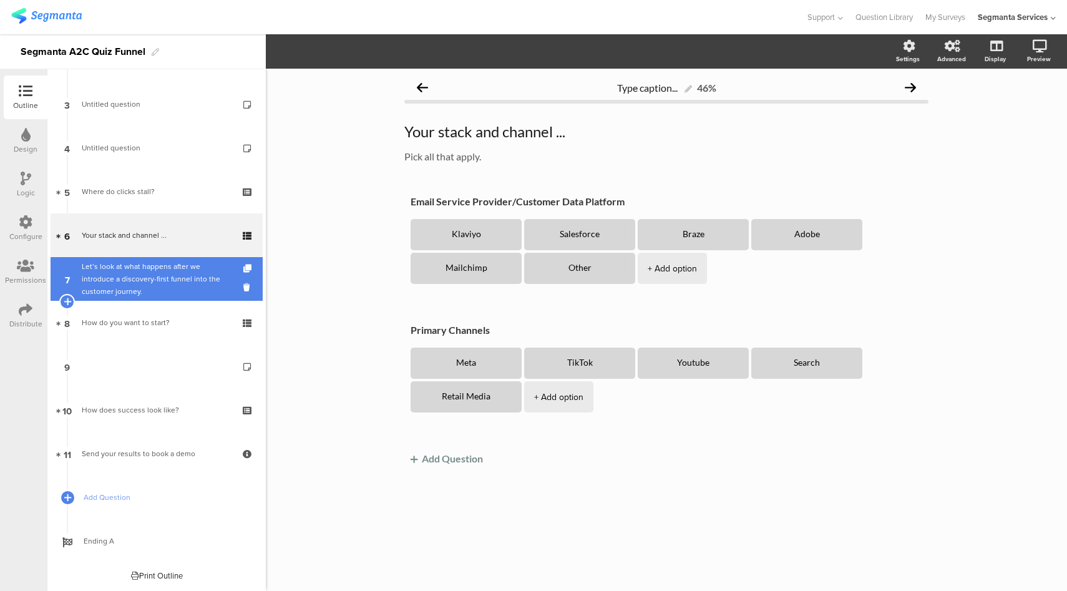
click at [176, 283] on div "Let’s look at what happens after we introduce a discovery-first funnel into the…" at bounding box center [156, 278] width 149 height 37
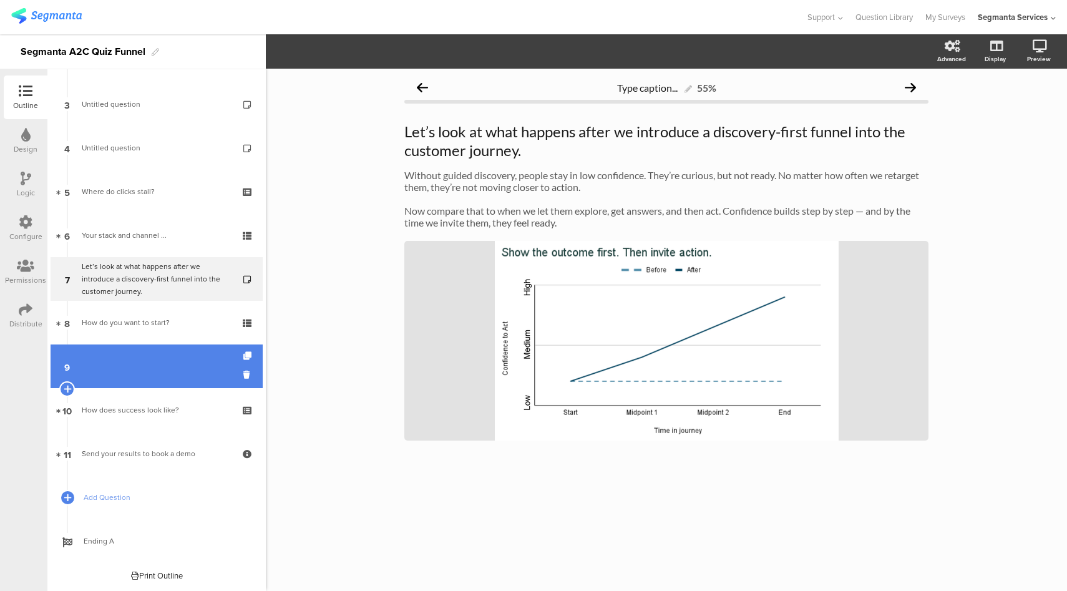
click at [149, 357] on link "9" at bounding box center [157, 366] width 212 height 44
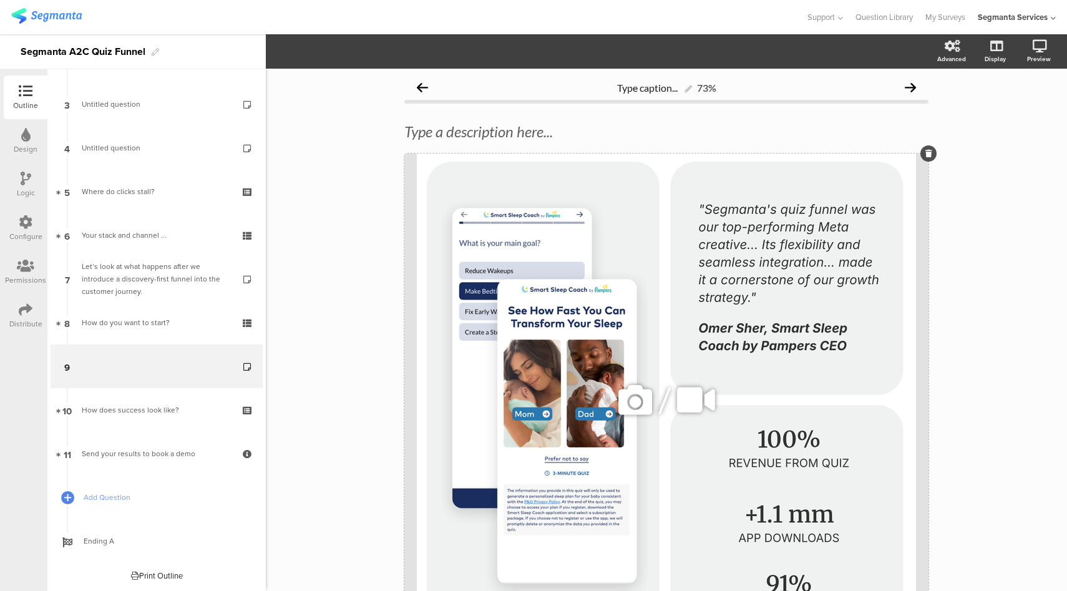
scroll to position [130, 0]
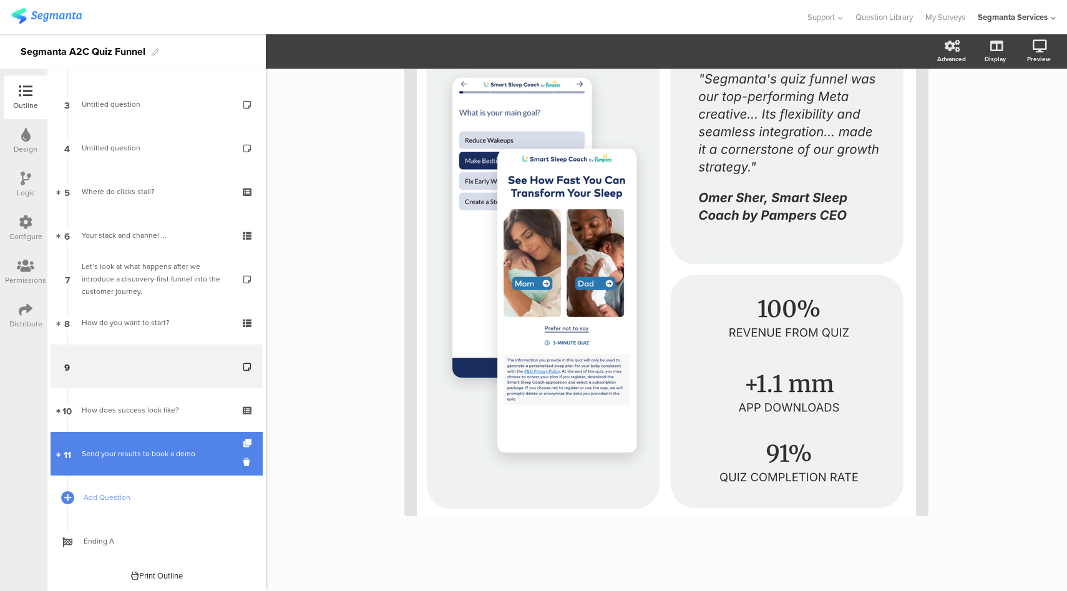
click at [178, 438] on link "11 Send your results to book a demo" at bounding box center [157, 454] width 212 height 44
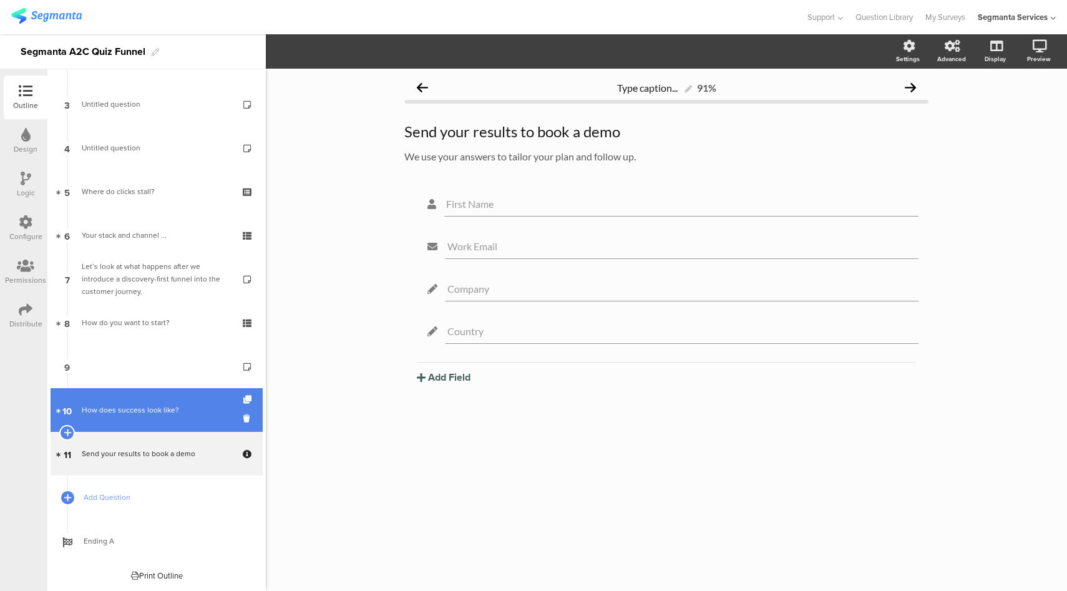
click at [170, 406] on div "How does success look like?" at bounding box center [156, 410] width 149 height 12
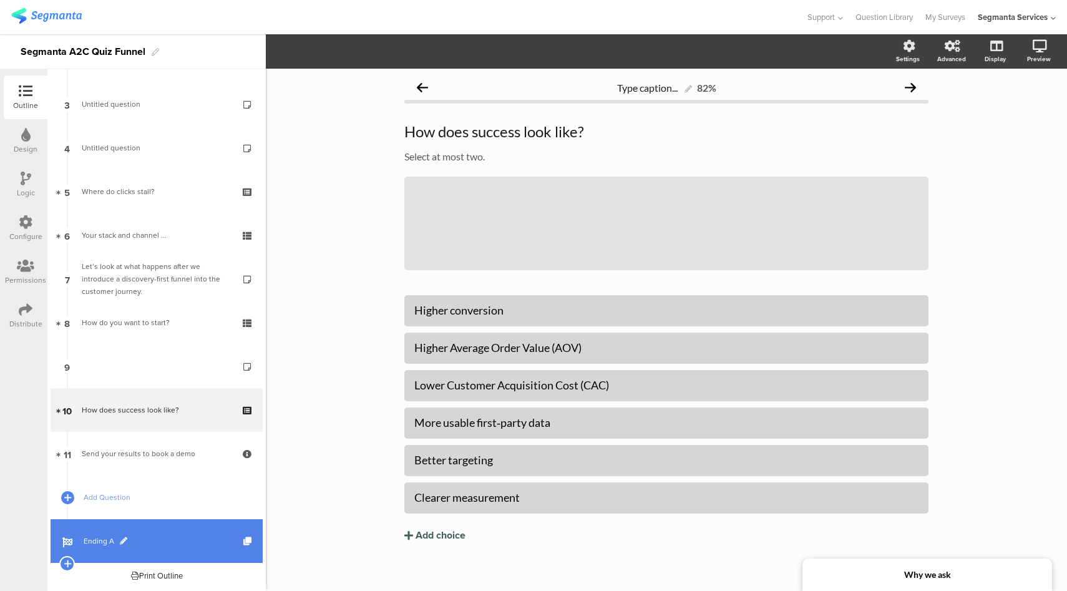
click at [143, 535] on span "Ending A" at bounding box center [164, 541] width 160 height 12
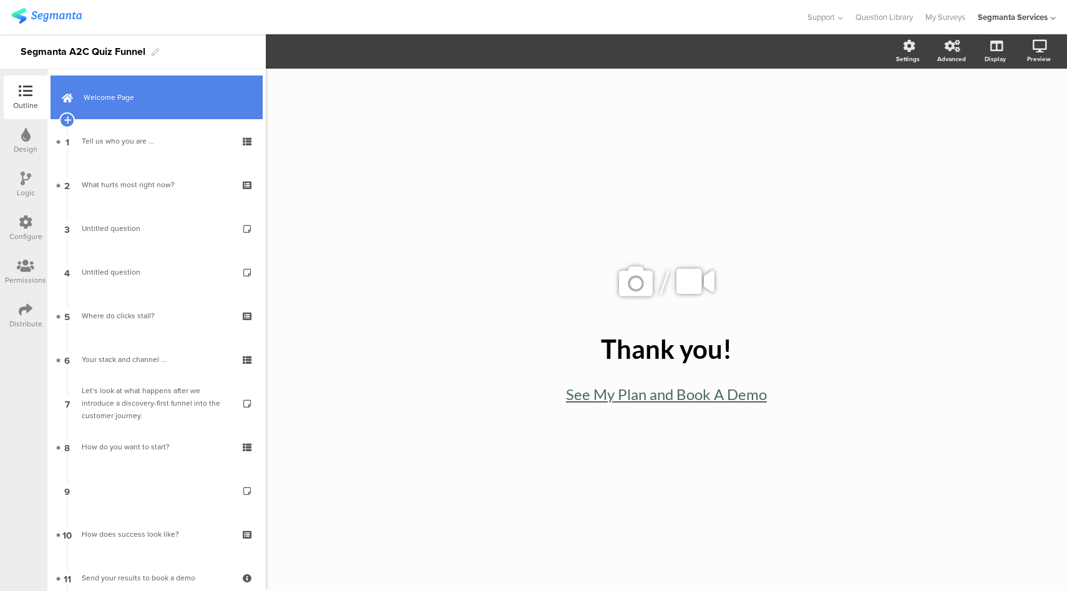
click at [173, 90] on link "Welcome Page" at bounding box center [157, 97] width 212 height 44
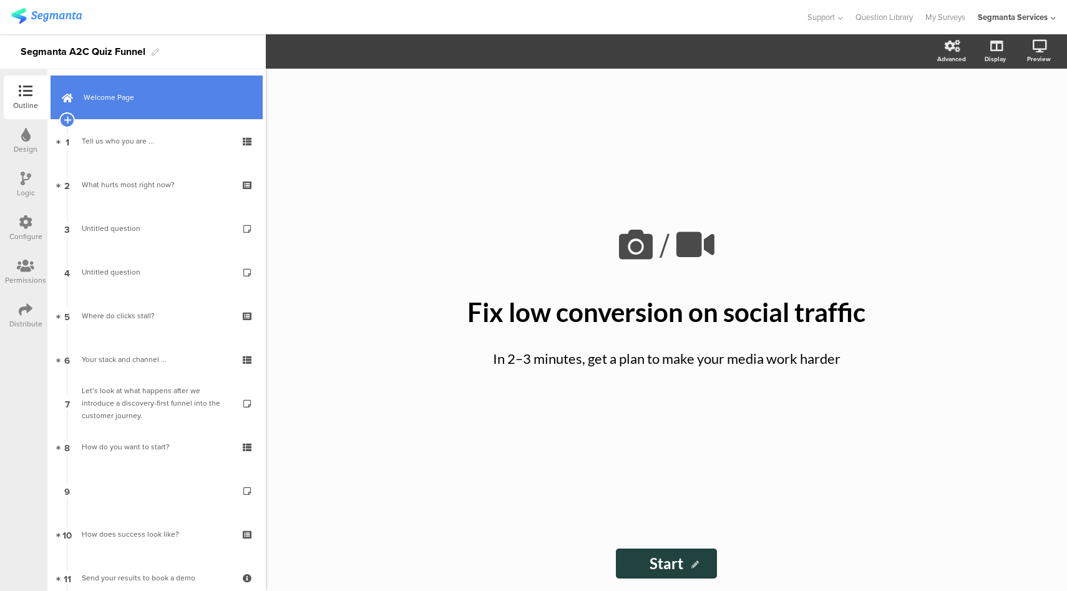
click at [120, 102] on span "Welcome Page" at bounding box center [164, 97] width 160 height 12
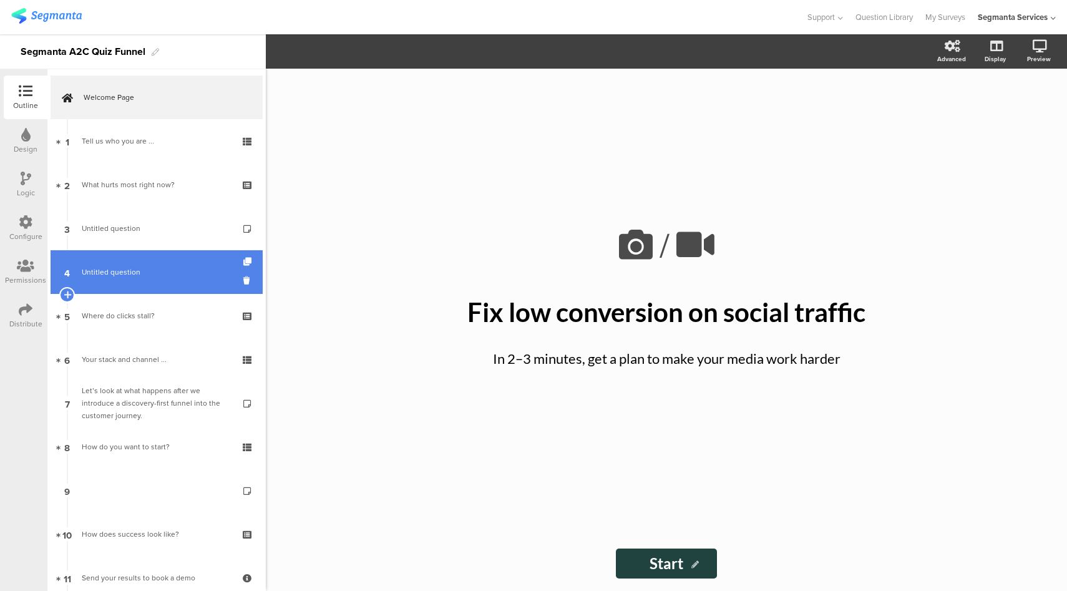
click at [147, 253] on link "4 Untitled question" at bounding box center [157, 272] width 212 height 44
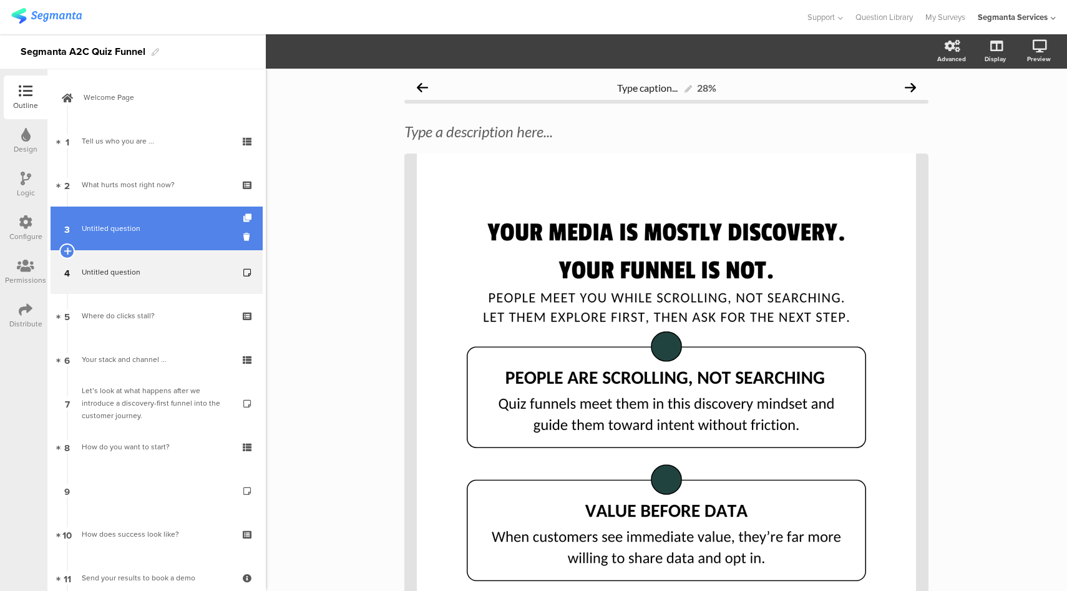
click at [155, 220] on link "3 Untitled question" at bounding box center [157, 228] width 212 height 44
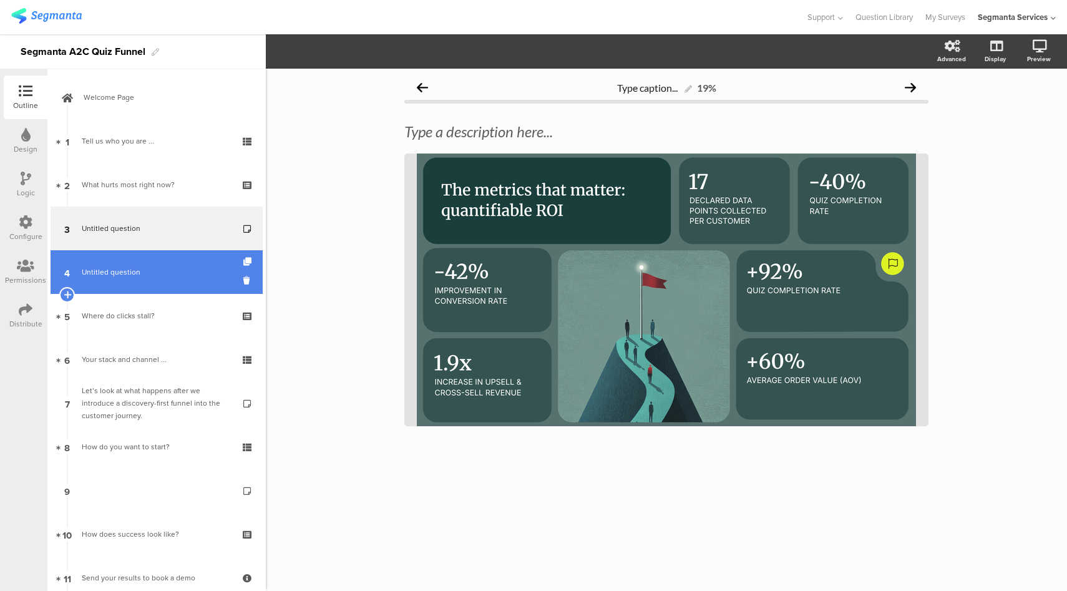
click at [156, 260] on link "4 Untitled question" at bounding box center [157, 272] width 212 height 44
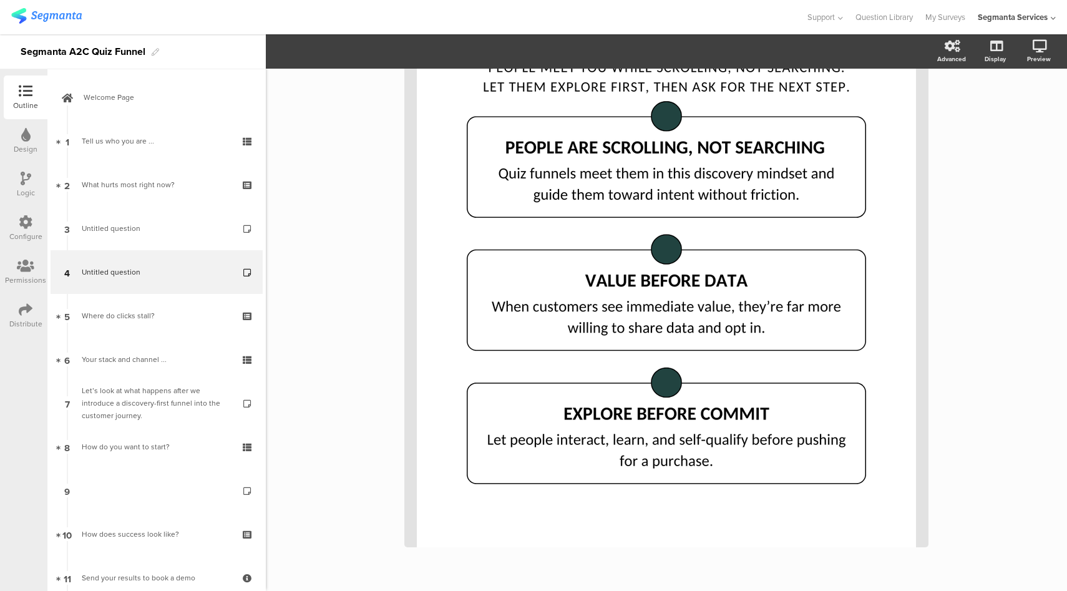
scroll to position [261, 0]
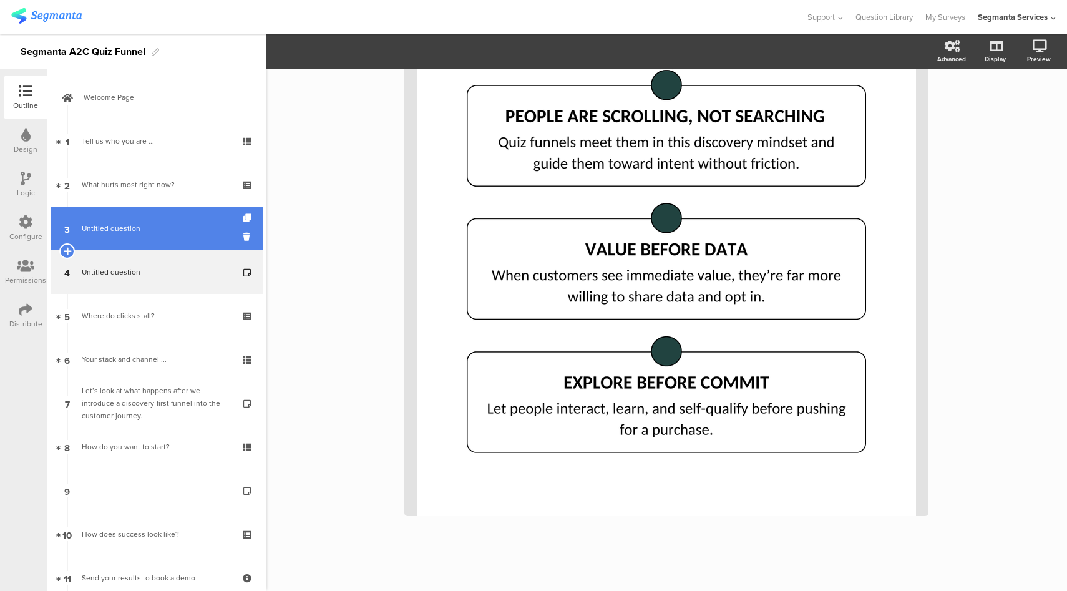
click at [154, 235] on link "3 Untitled question" at bounding box center [157, 228] width 212 height 44
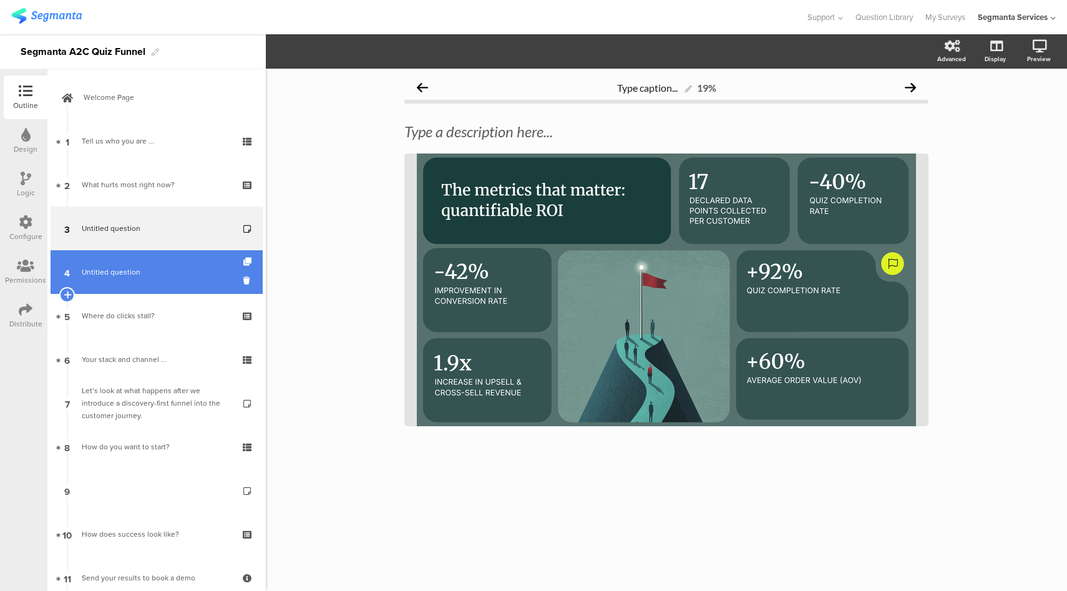
click at [155, 263] on link "4 Untitled question" at bounding box center [157, 272] width 212 height 44
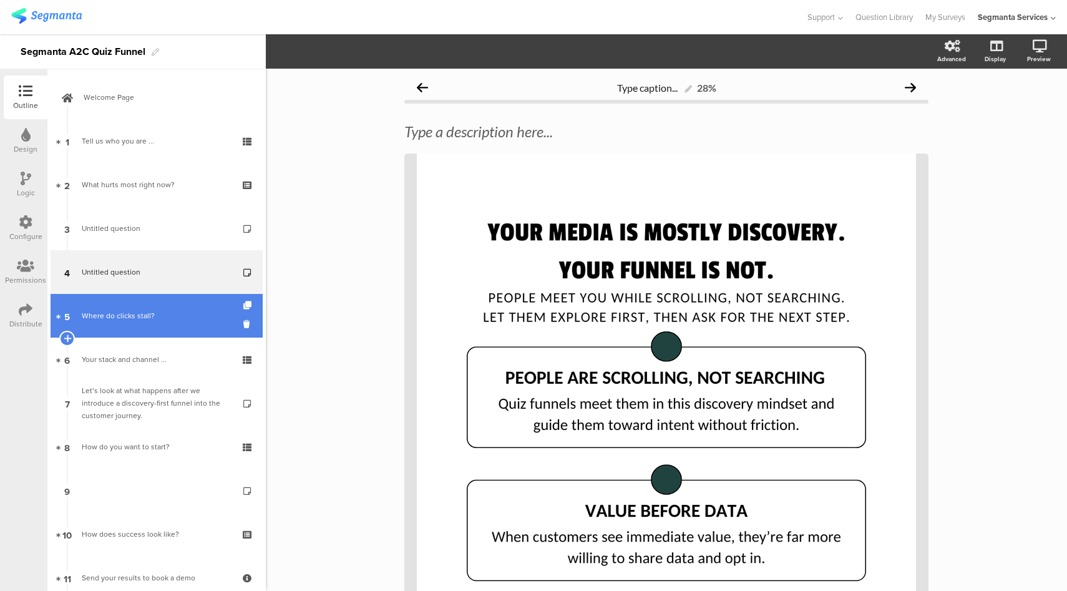
click at [168, 306] on link "5 Where do clicks stall?" at bounding box center [157, 316] width 212 height 44
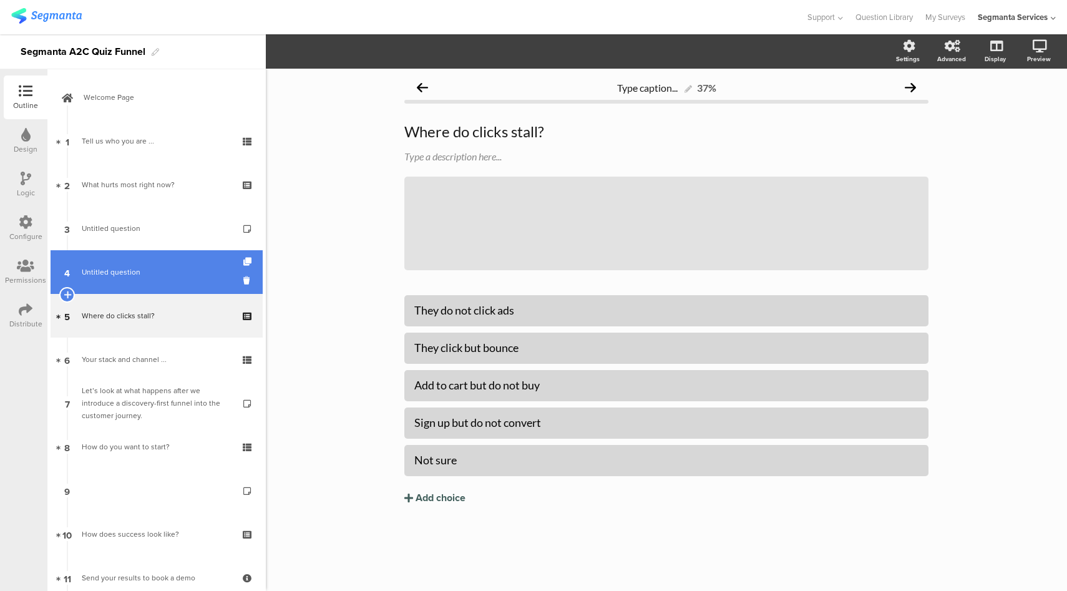
click at [161, 258] on link "4 Untitled question" at bounding box center [157, 272] width 212 height 44
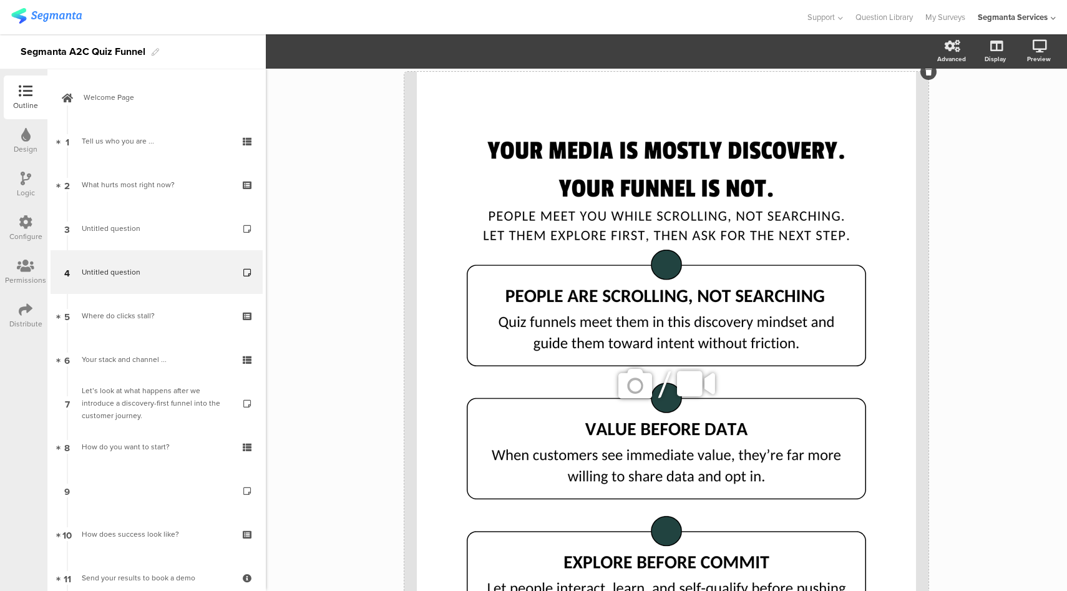
scroll to position [261, 0]
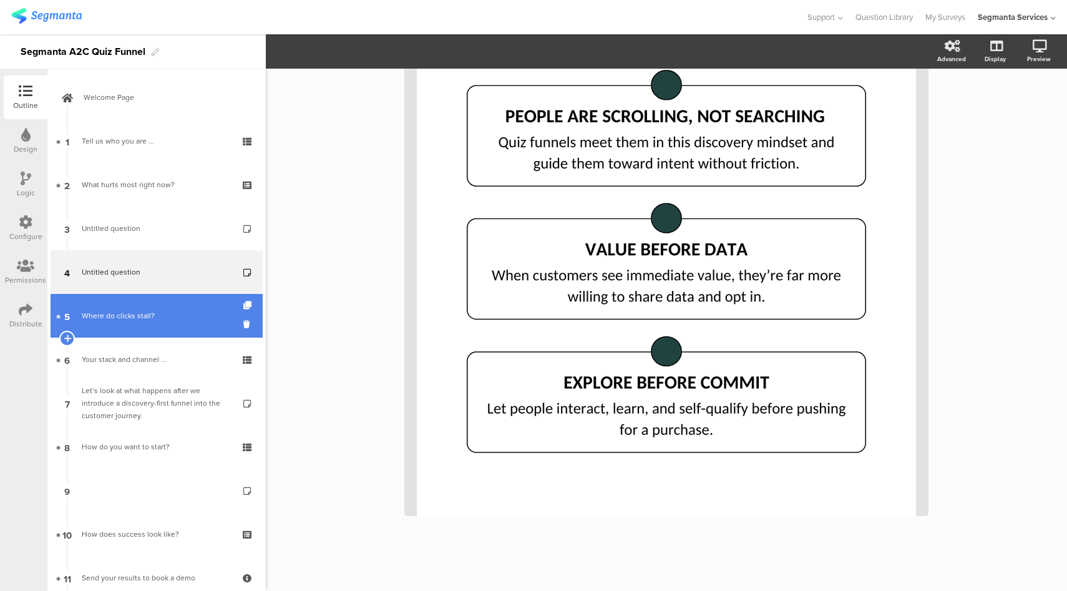
click at [188, 327] on link "5 Where do clicks stall?" at bounding box center [157, 316] width 212 height 44
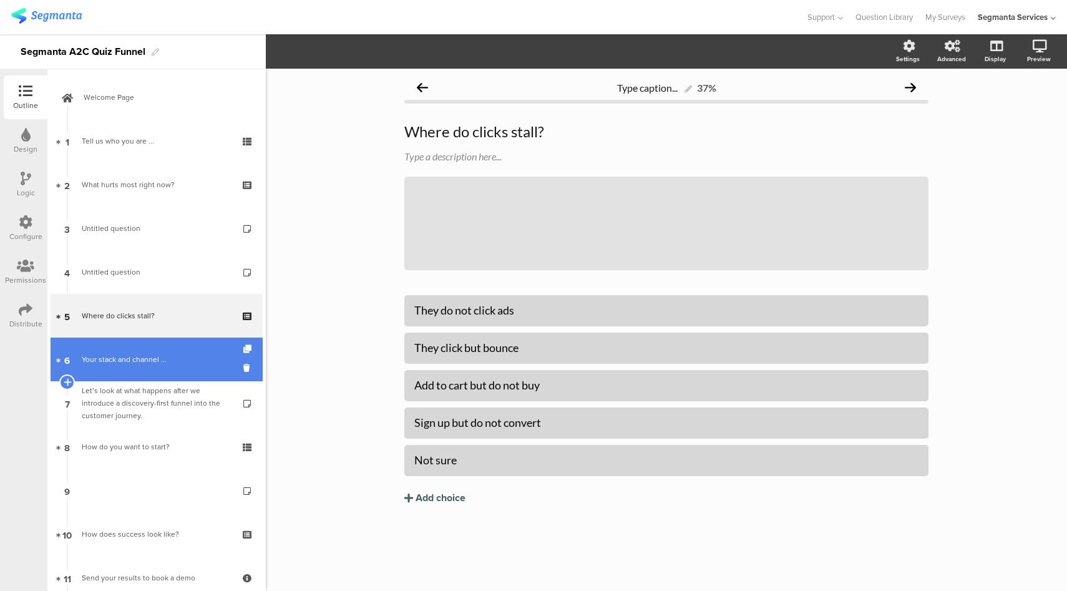
click at [203, 372] on link "6 Your stack and channel ..." at bounding box center [157, 359] width 212 height 44
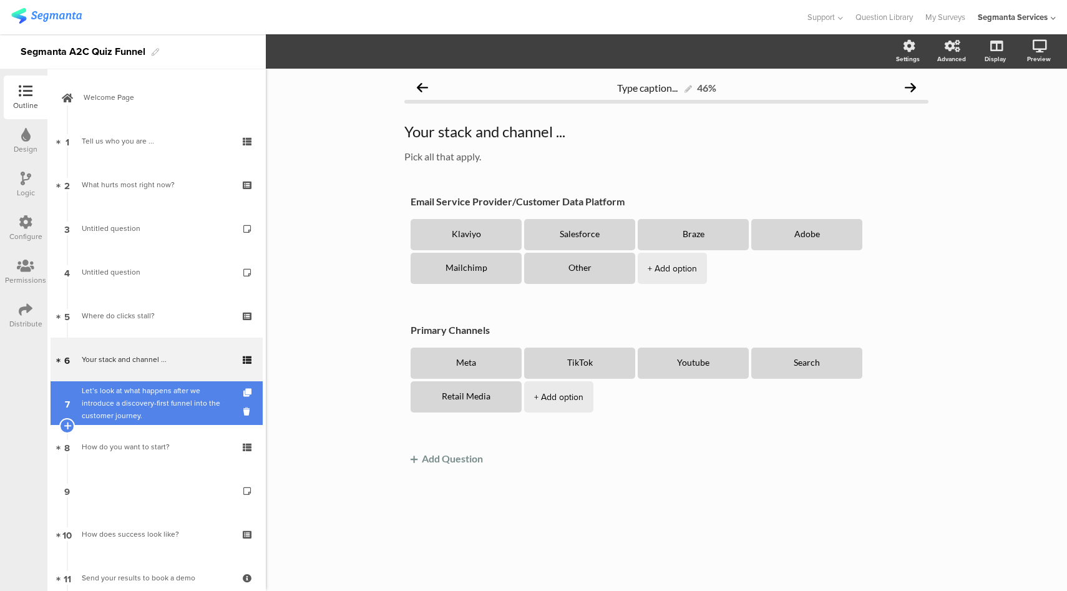
click at [198, 409] on div "Let’s look at what happens after we introduce a discovery-first funnel into the…" at bounding box center [156, 402] width 149 height 37
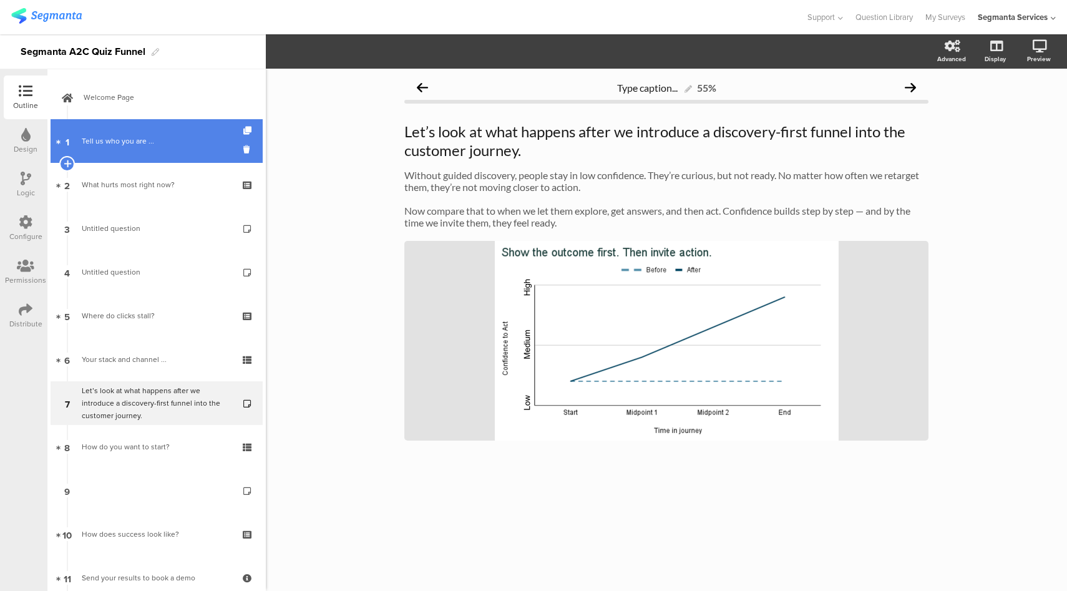
click at [176, 143] on div "Tell us who you are ..." at bounding box center [156, 141] width 149 height 12
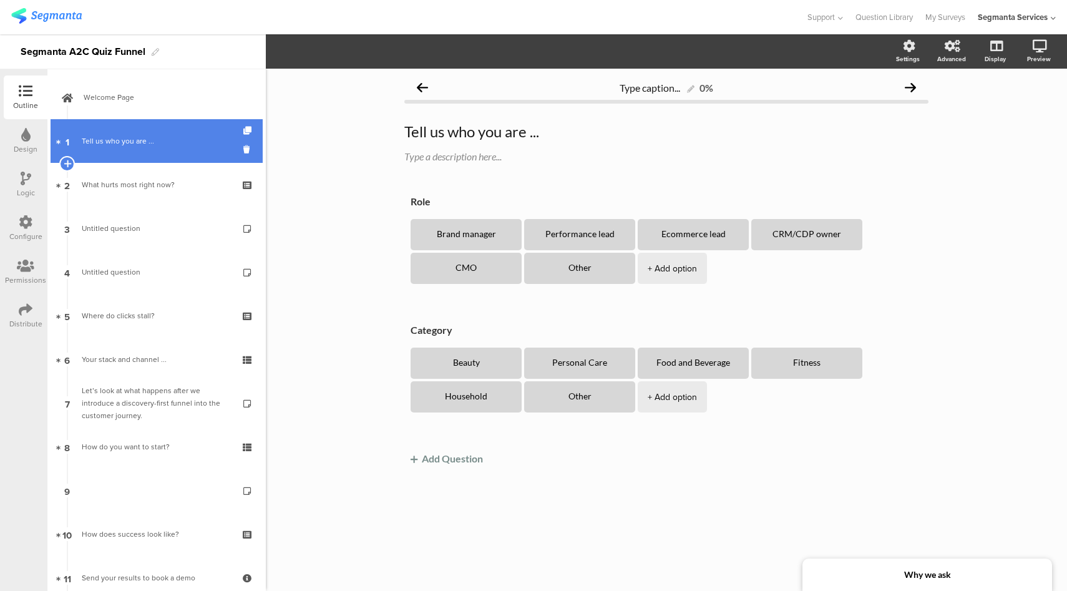
scroll to position [124, 0]
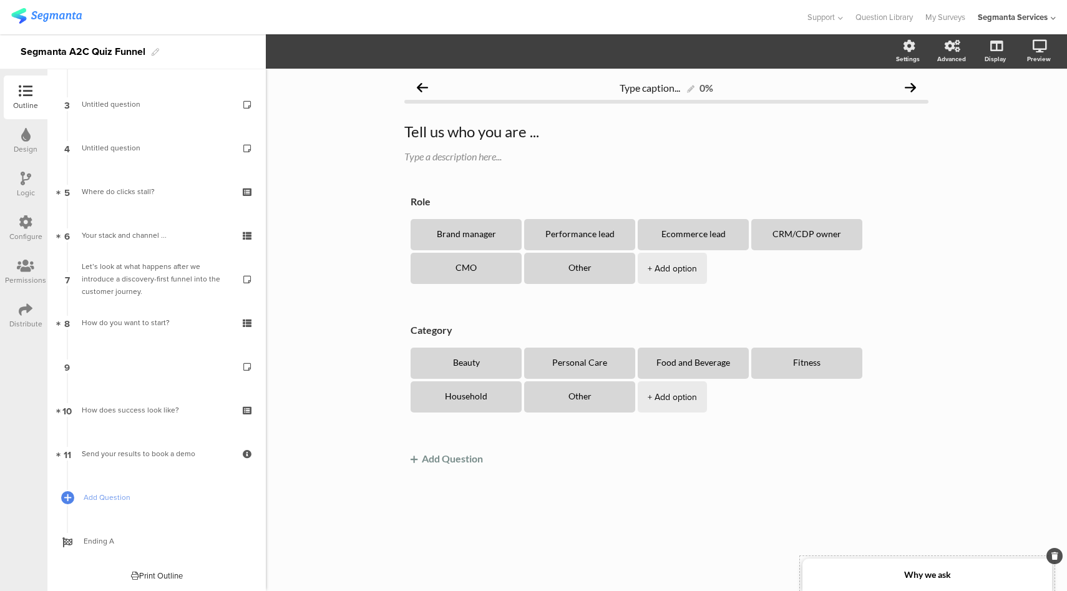
click at [907, 568] on div "Why we ask" at bounding box center [926, 574] width 249 height 32
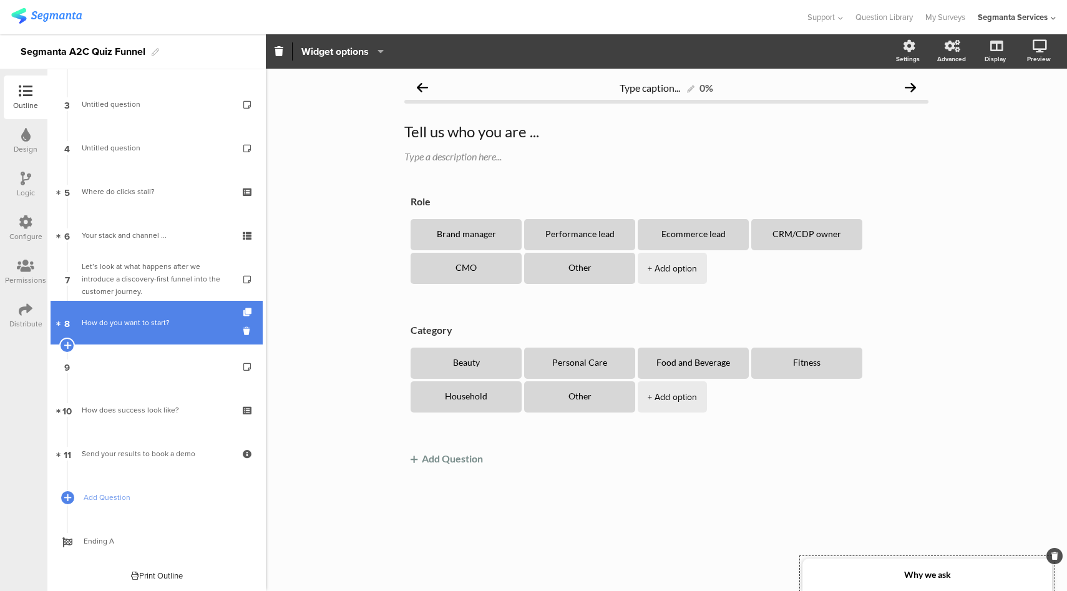
click at [155, 334] on link "8 How do you want to start?" at bounding box center [157, 323] width 212 height 44
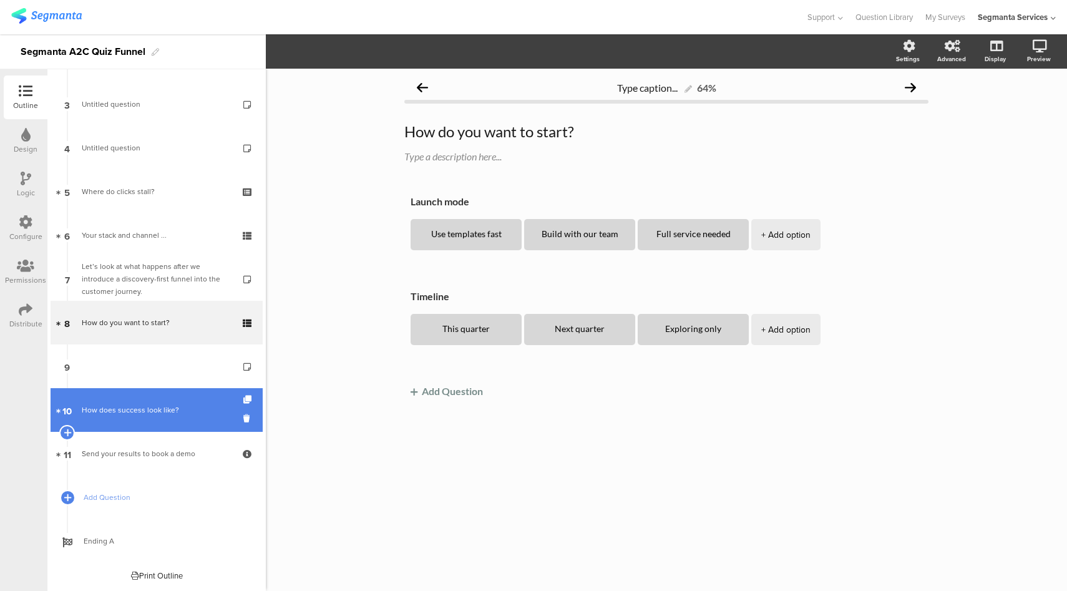
click at [150, 425] on link "10 How does success look like?" at bounding box center [157, 410] width 212 height 44
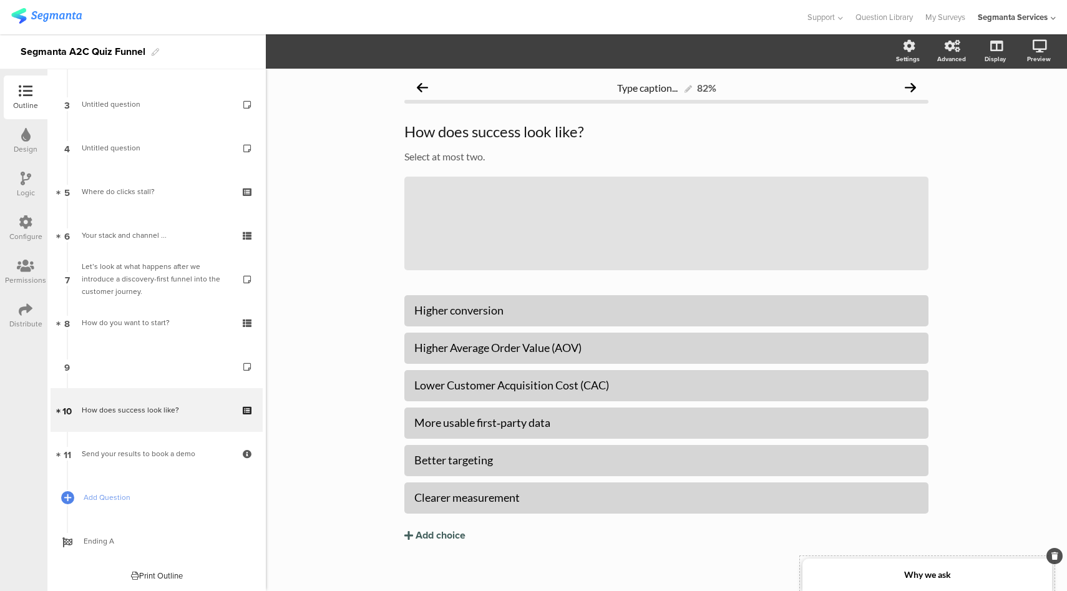
click at [884, 578] on div "Why we ask" at bounding box center [926, 574] width 249 height 32
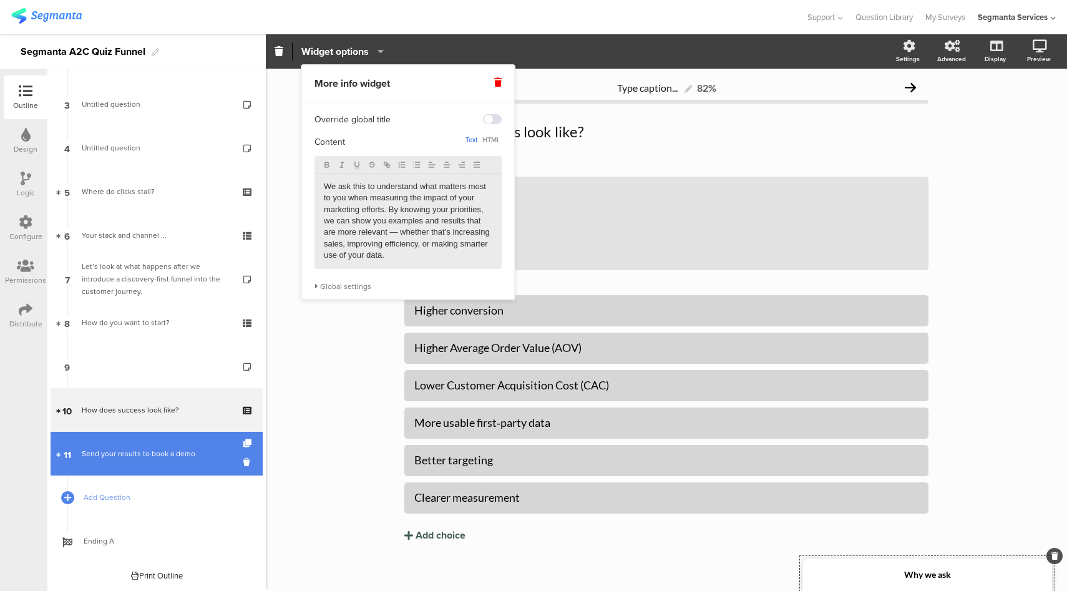
click at [112, 456] on div "Send your results to book a demo" at bounding box center [156, 453] width 149 height 12
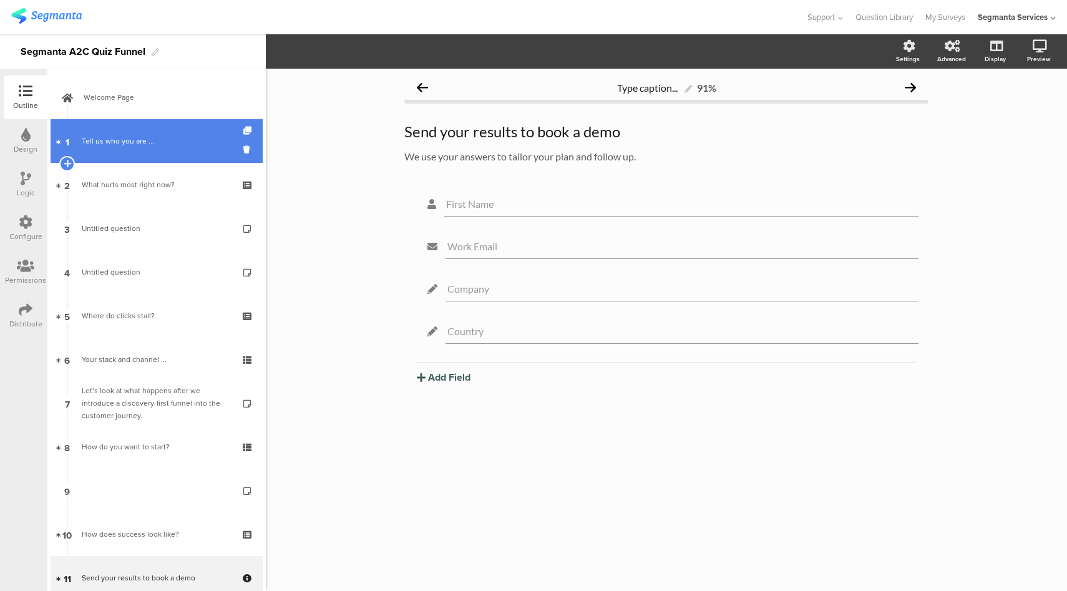
click at [191, 151] on link "1 Tell us who you are ..." at bounding box center [157, 141] width 212 height 44
